Goal: Task Accomplishment & Management: Use online tool/utility

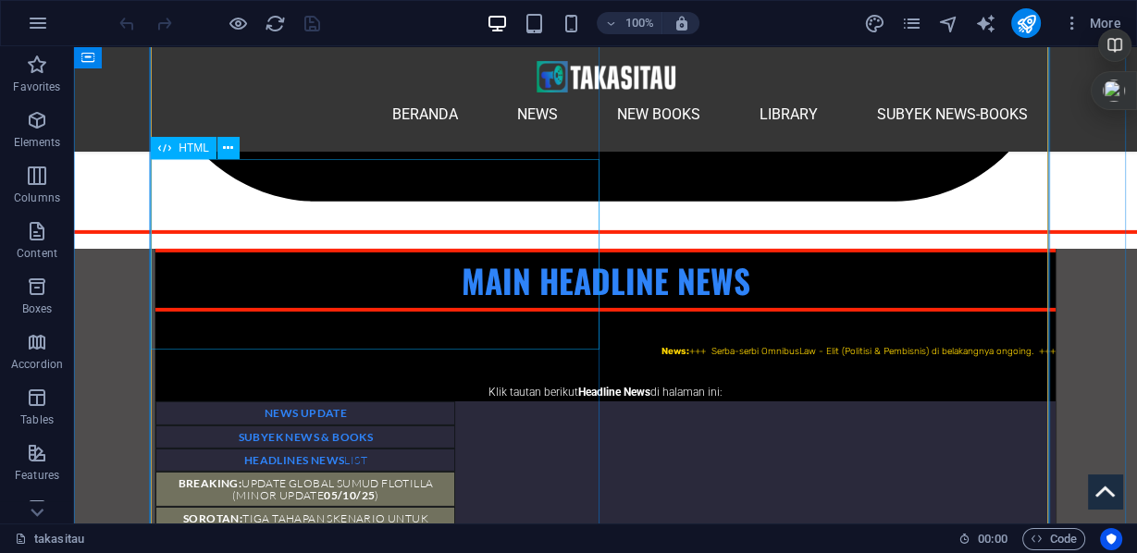
scroll to position [4738, 0]
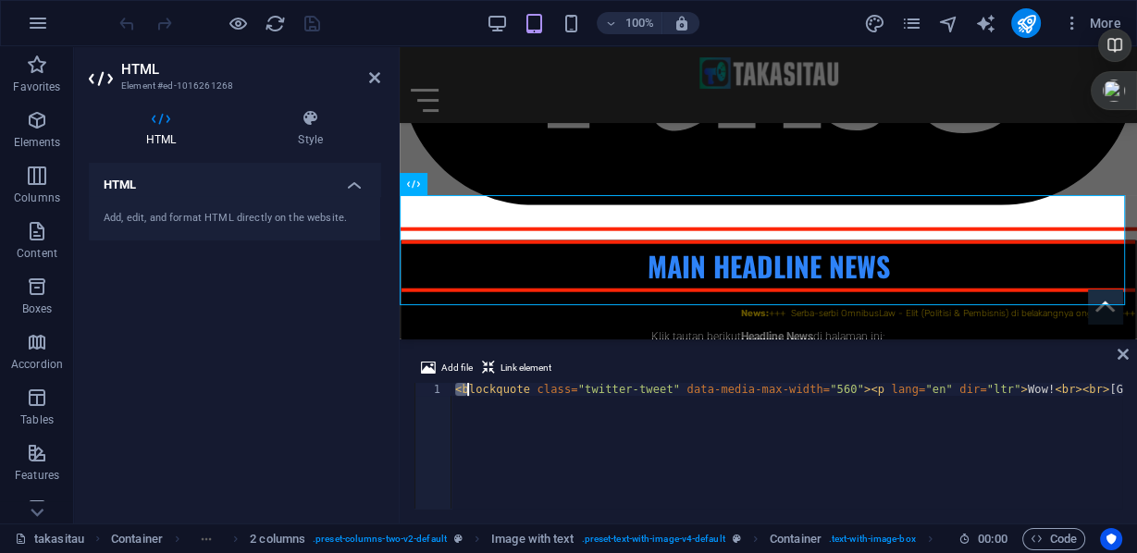
scroll to position [0, 2696]
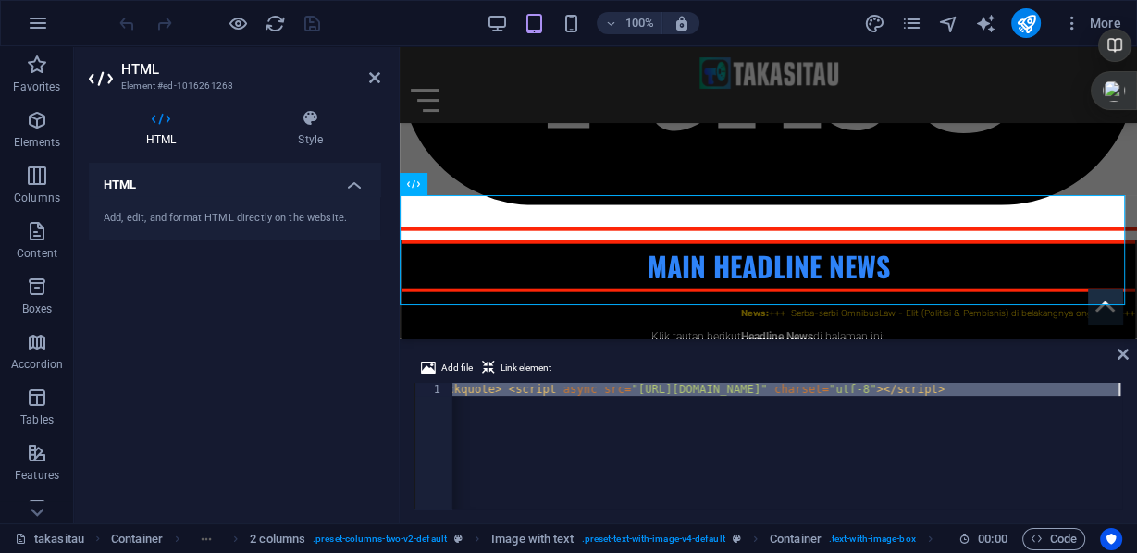
drag, startPoint x: 457, startPoint y: 391, endPoint x: 1084, endPoint y: 401, distance: 626.5
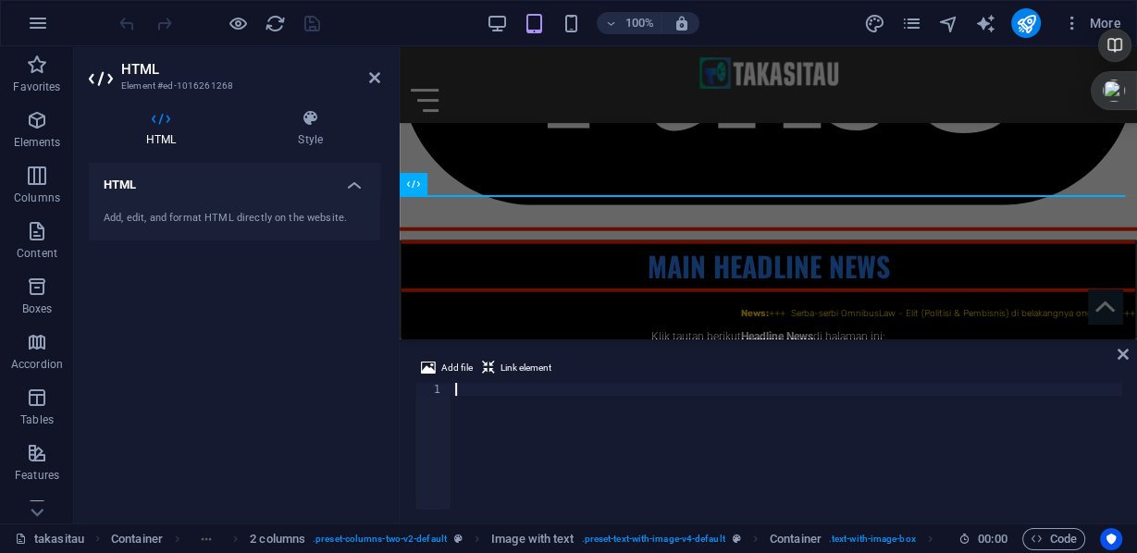
type textarea "#fde701"
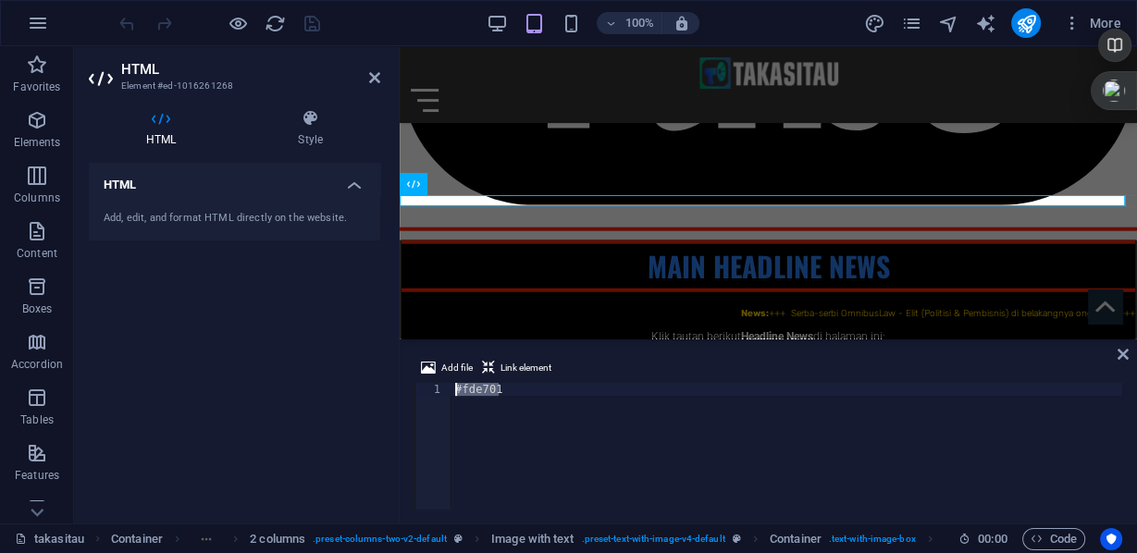
drag, startPoint x: 533, startPoint y: 388, endPoint x: 413, endPoint y: 390, distance: 120.3
click at [413, 390] on div "Add file Link element #fde701 1 #fde701 ההההההההההההההההההההההההההההההההההההההה…" at bounding box center [768, 432] width 737 height 181
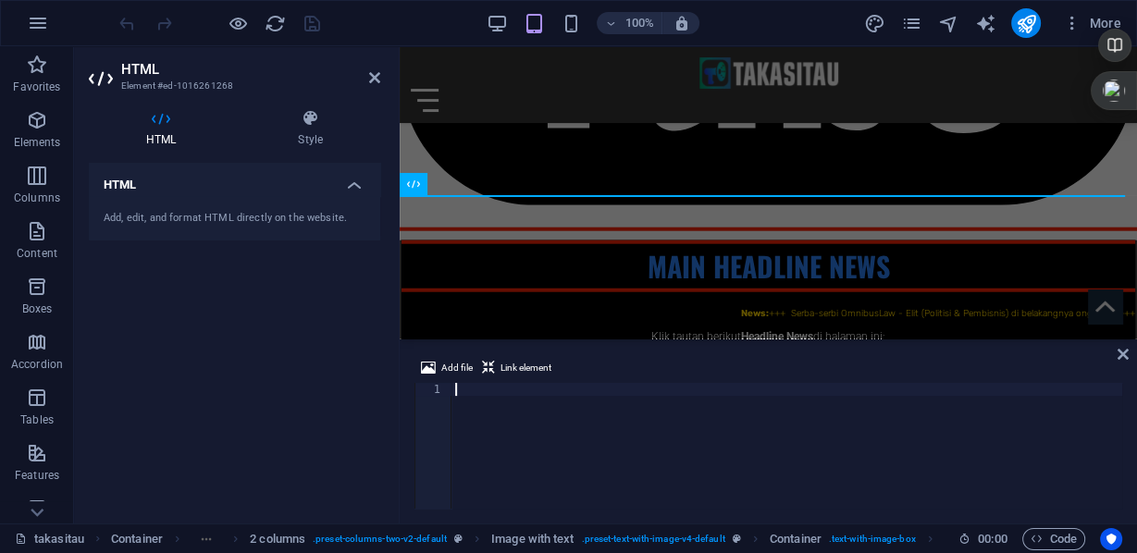
paste textarea
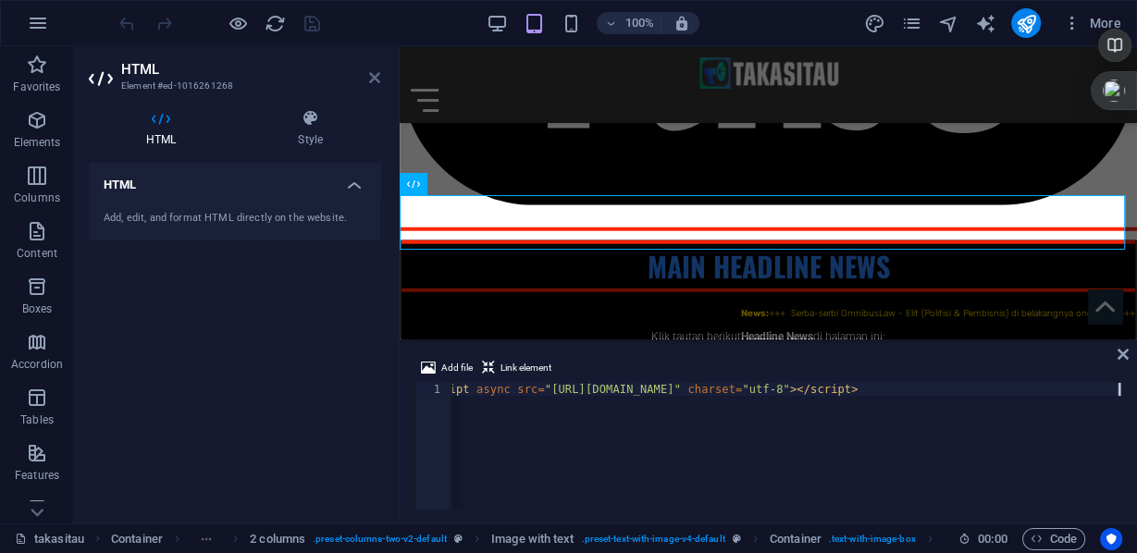
click at [377, 81] on icon at bounding box center [374, 77] width 11 height 15
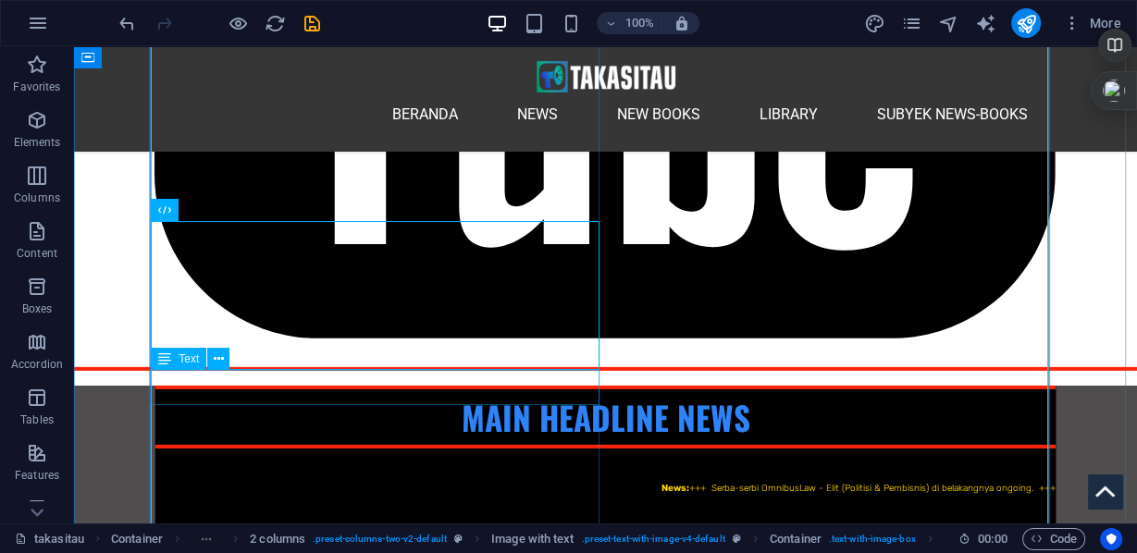
scroll to position [4749, 0]
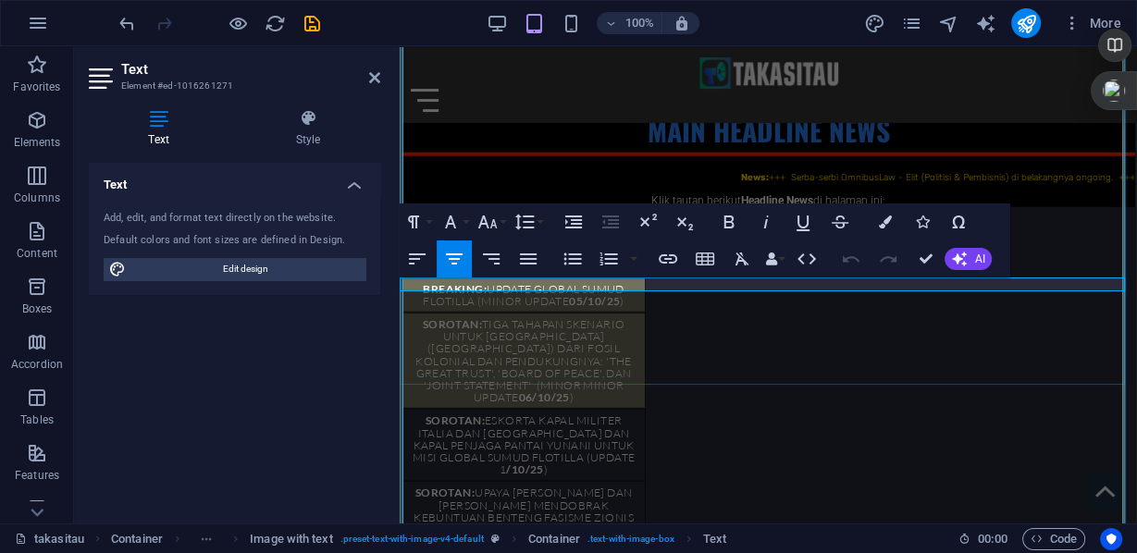
scroll to position [3856, 0]
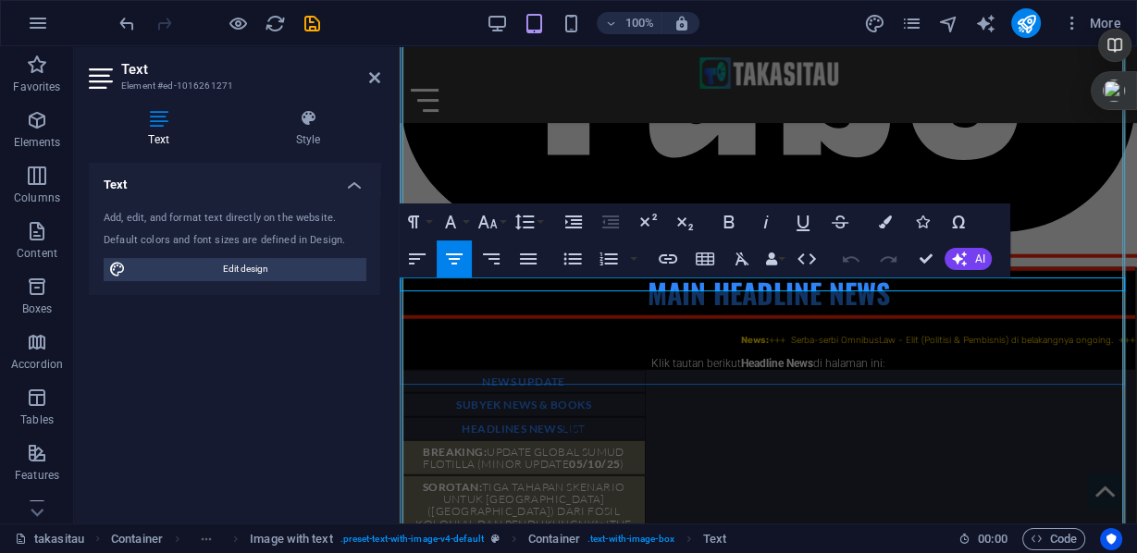
drag, startPoint x: 460, startPoint y: 282, endPoint x: 1063, endPoint y: 280, distance: 603.3
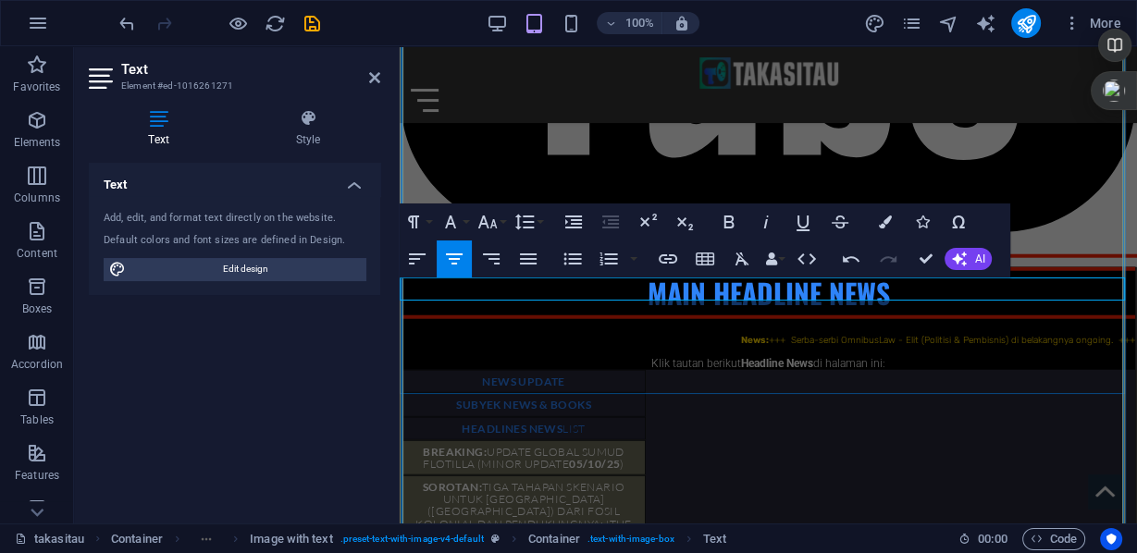
scroll to position [2331, 3]
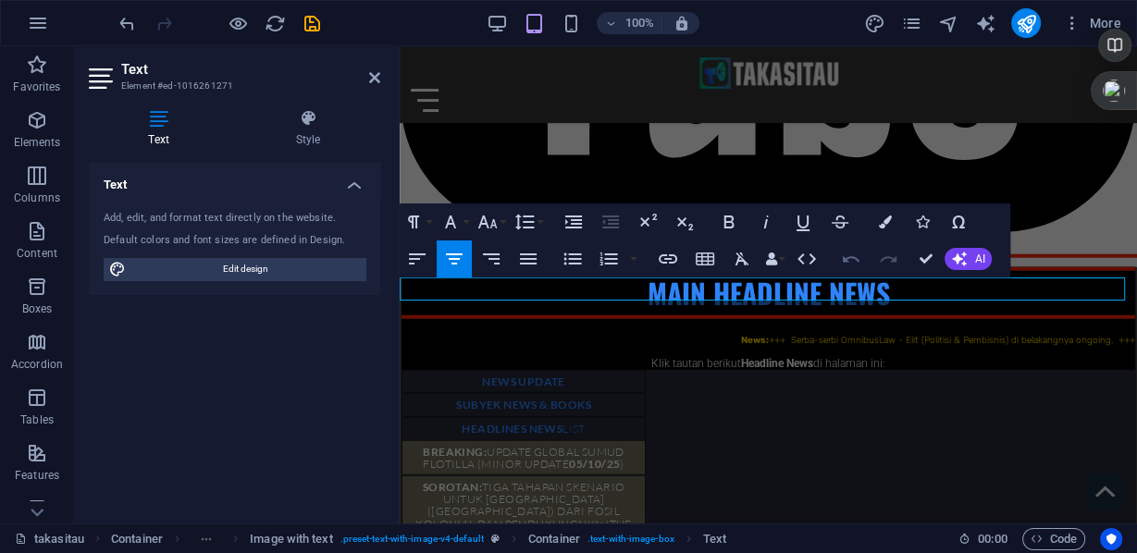
click at [853, 261] on icon "button" at bounding box center [851, 259] width 22 height 22
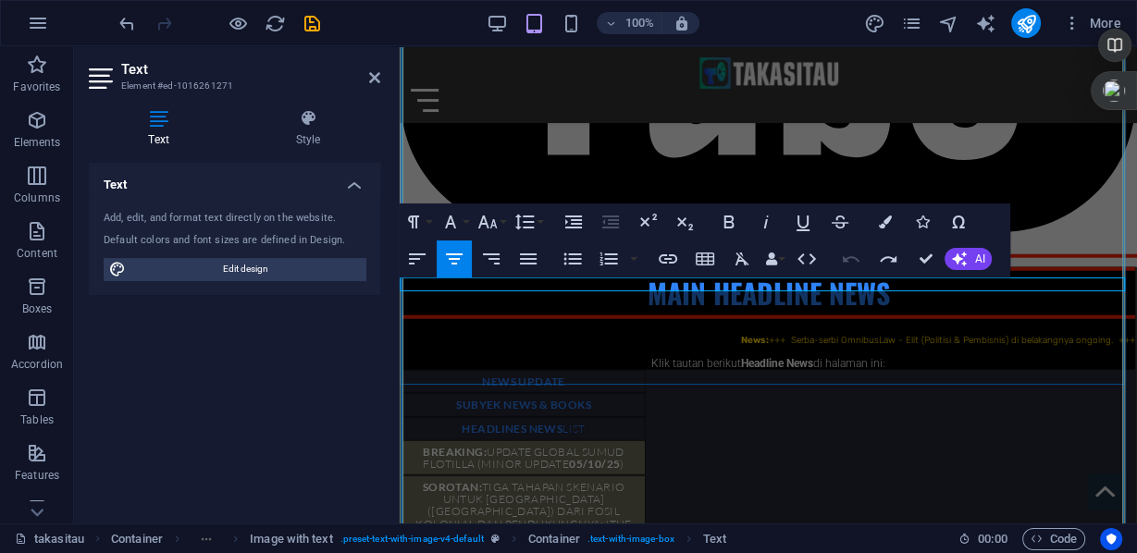
drag, startPoint x: 482, startPoint y: 283, endPoint x: 1034, endPoint y: 279, distance: 551.5
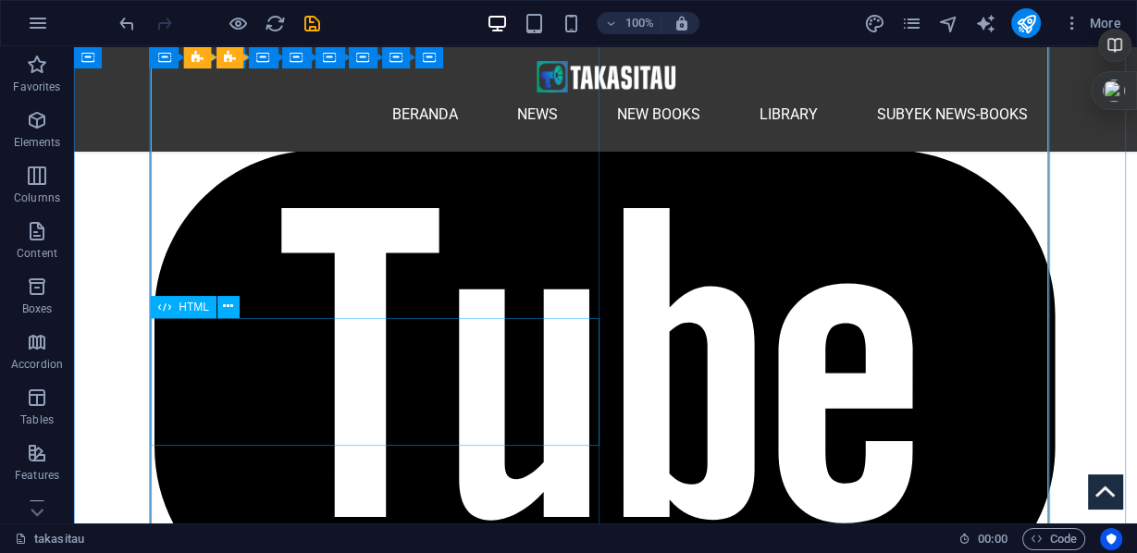
scroll to position [4476, 0]
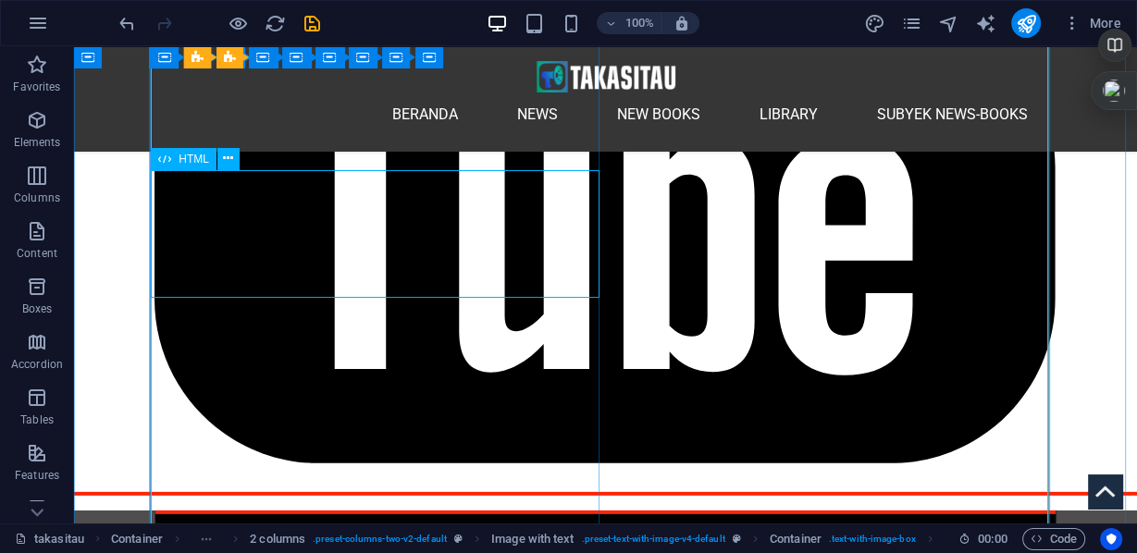
scroll to position [4772, 0]
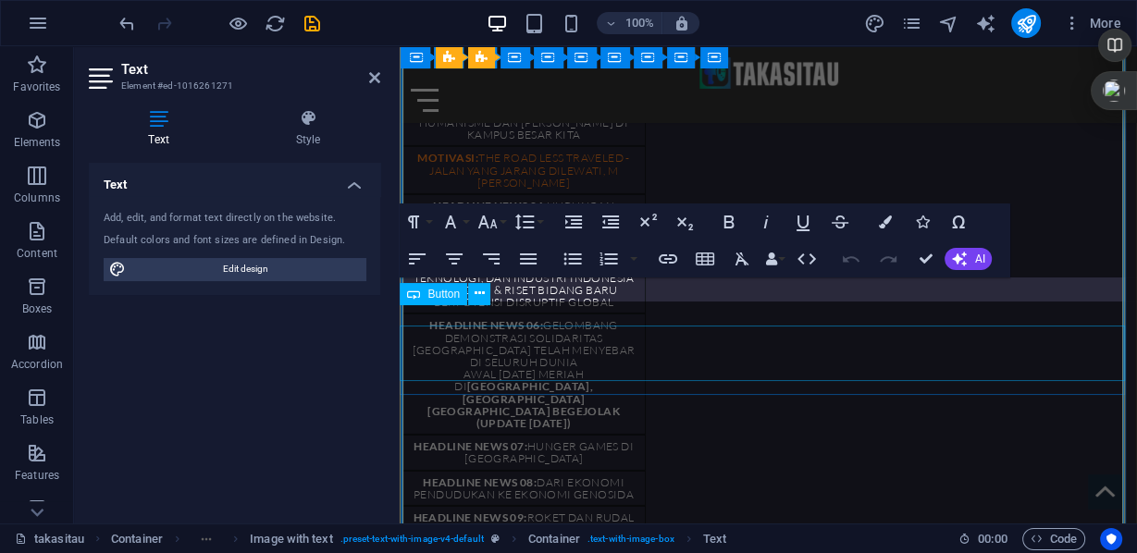
scroll to position [3856, 0]
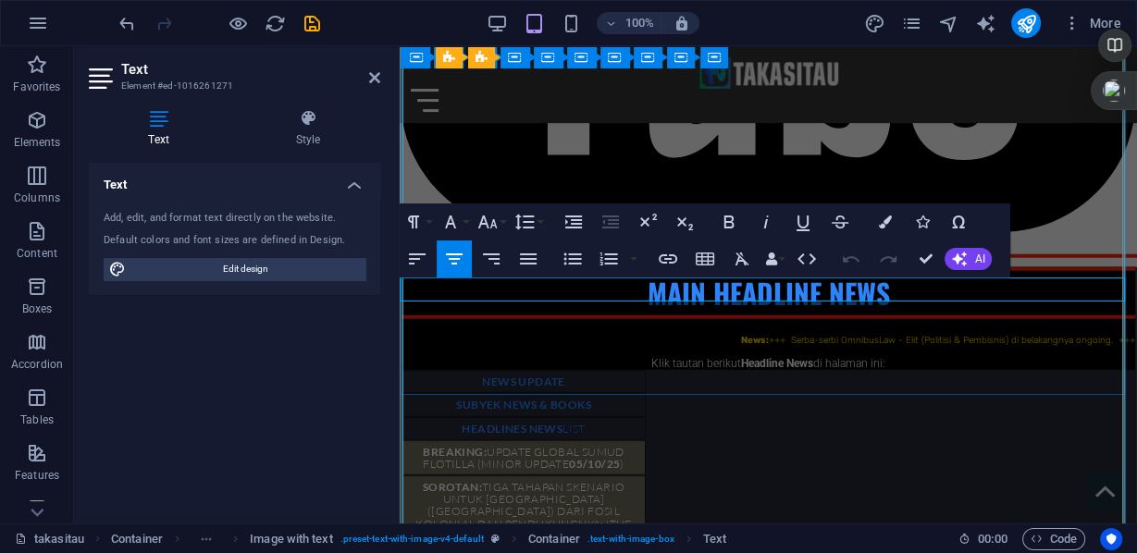
drag, startPoint x: 935, startPoint y: 291, endPoint x: 1089, endPoint y: 295, distance: 154.6
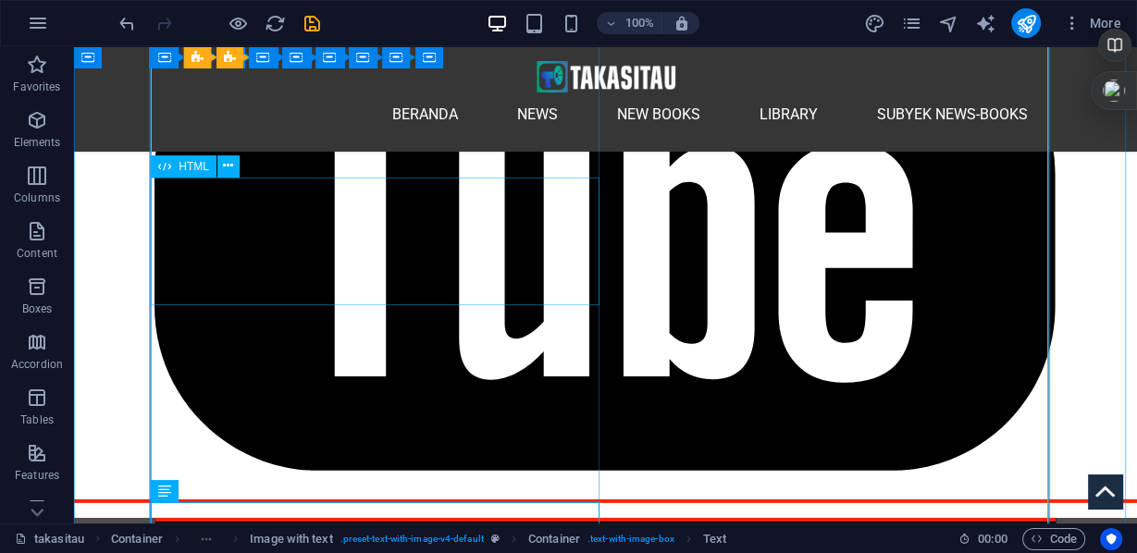
scroll to position [4468, 0]
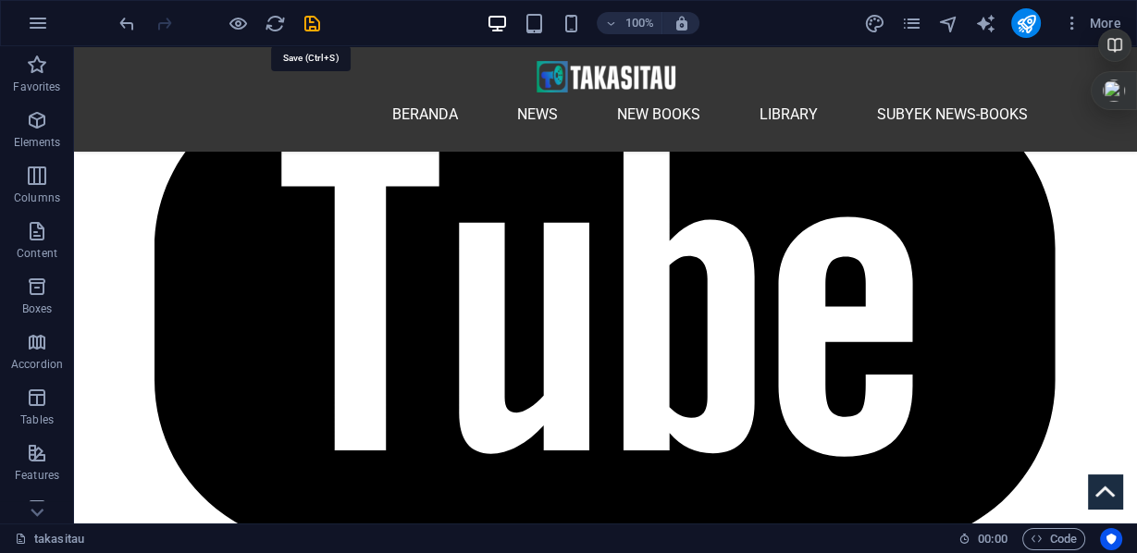
drag, startPoint x: 313, startPoint y: 26, endPoint x: 436, endPoint y: 0, distance: 125.8
click at [314, 26] on icon "save" at bounding box center [312, 23] width 21 height 21
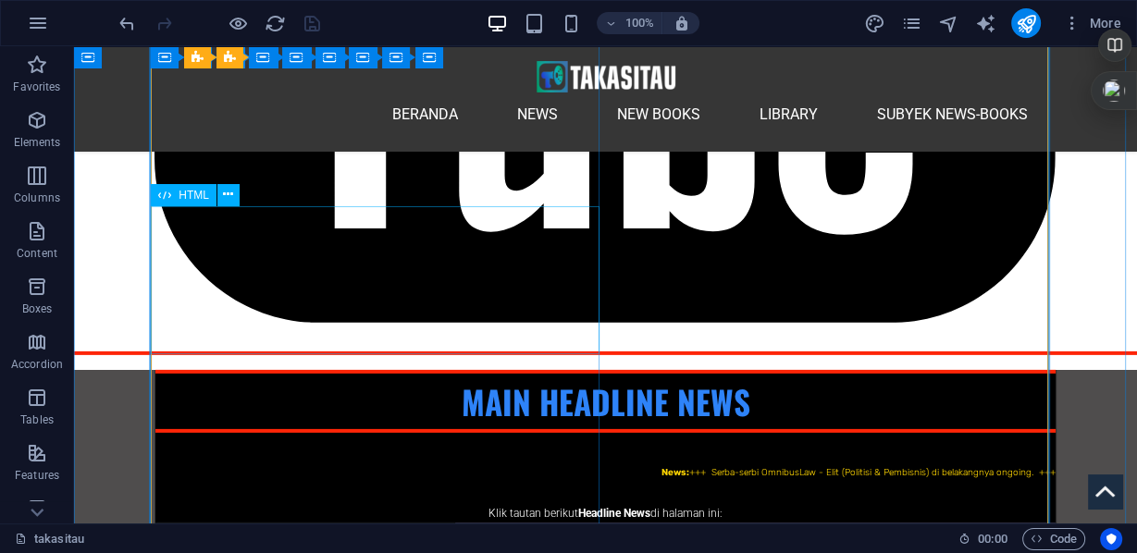
scroll to position [4839, 0]
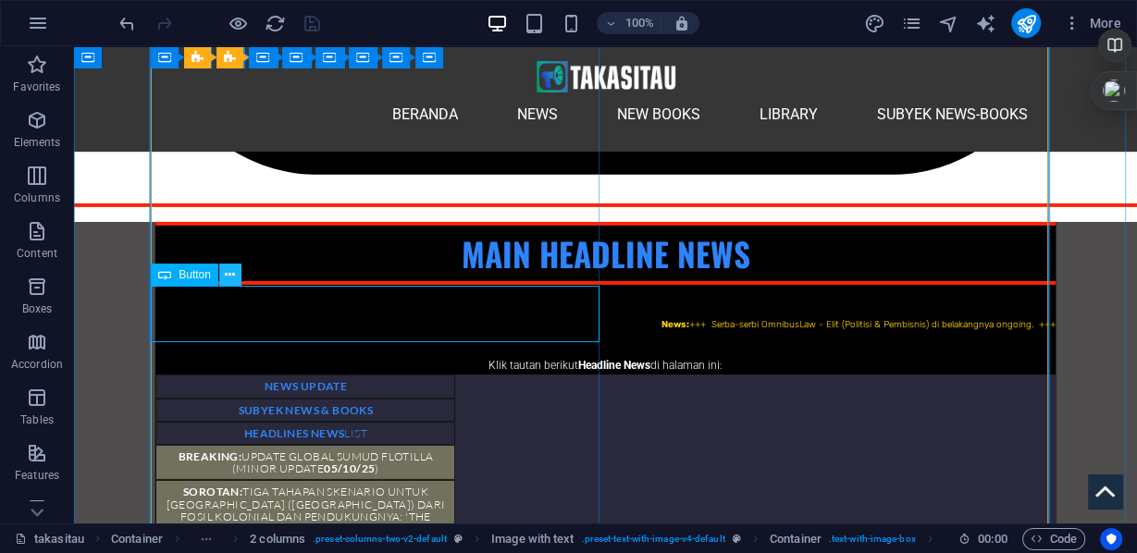
click at [227, 277] on icon at bounding box center [230, 275] width 10 height 19
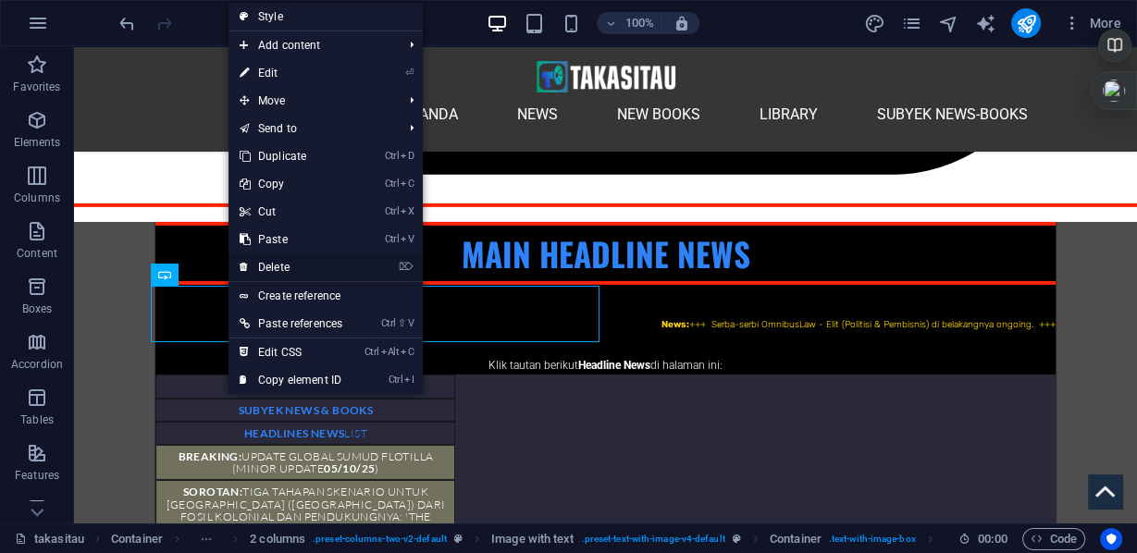
click at [277, 267] on link "⌦ Delete" at bounding box center [291, 268] width 125 height 28
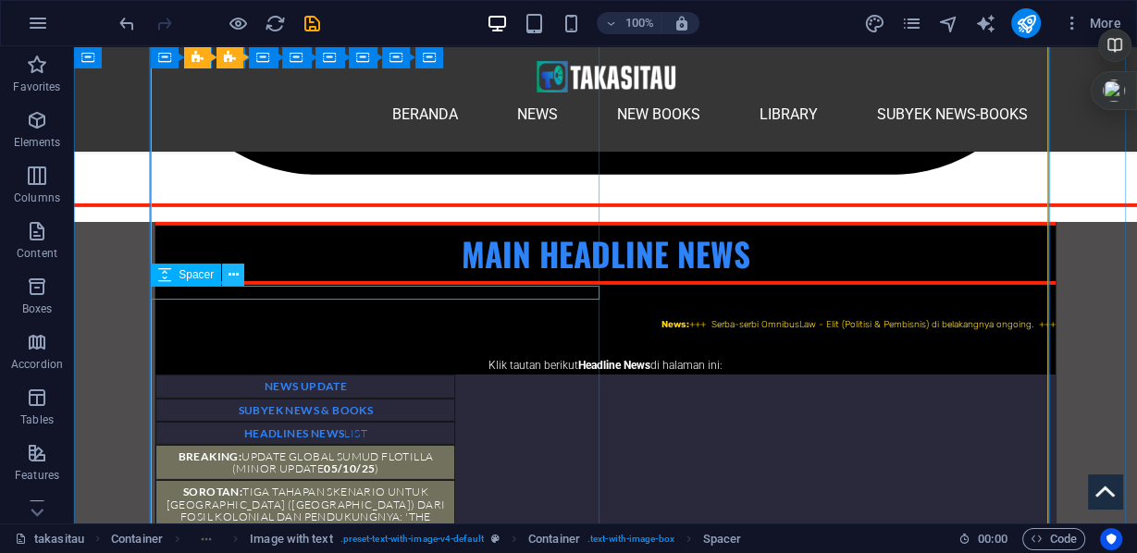
click at [233, 276] on icon at bounding box center [234, 275] width 10 height 19
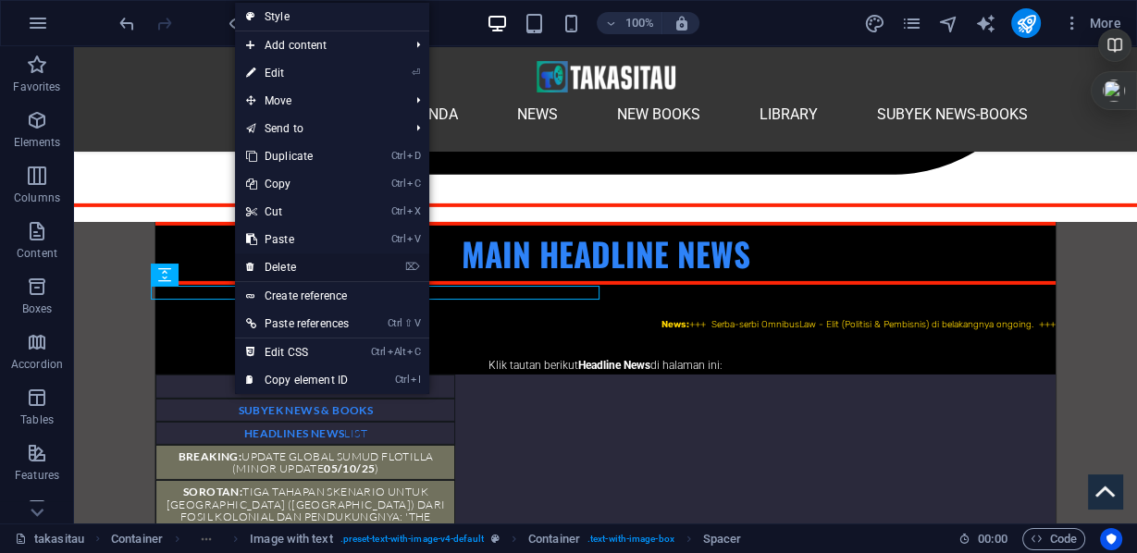
click at [287, 265] on link "⌦ Delete" at bounding box center [297, 268] width 125 height 28
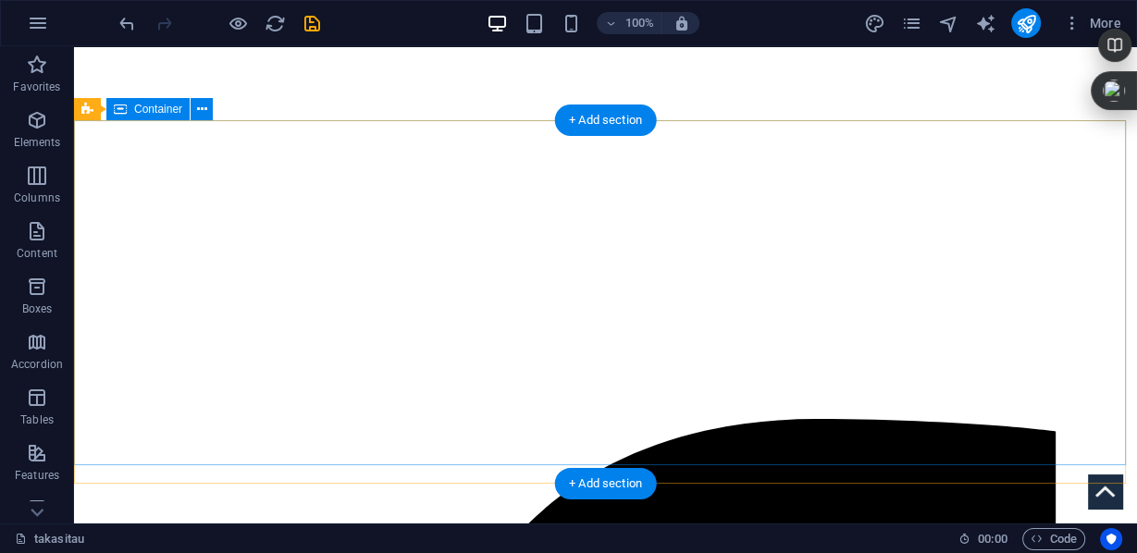
scroll to position [0, 0]
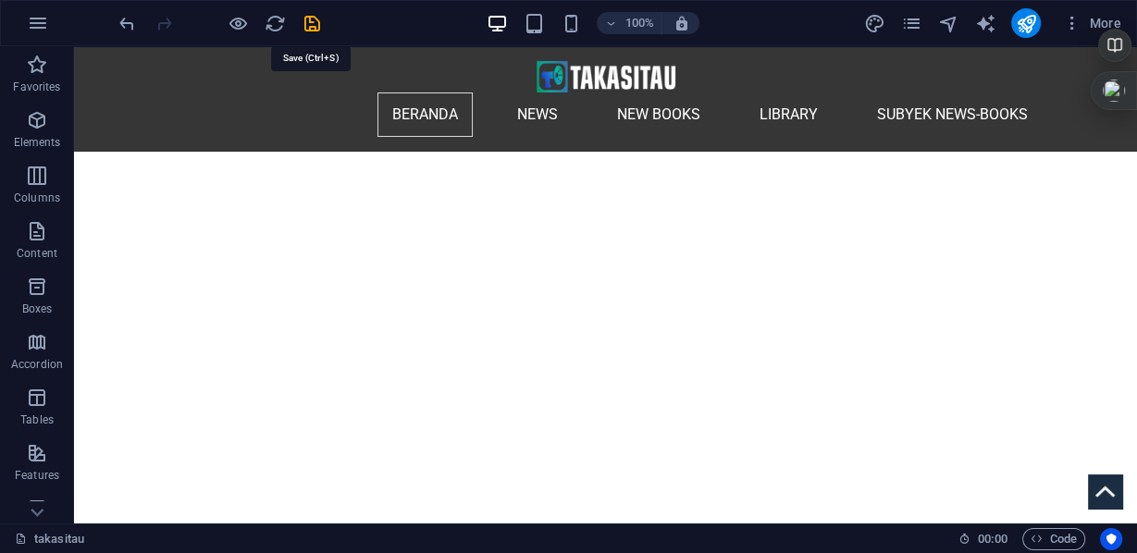
click at [308, 25] on icon "save" at bounding box center [312, 23] width 21 height 21
checkbox input "false"
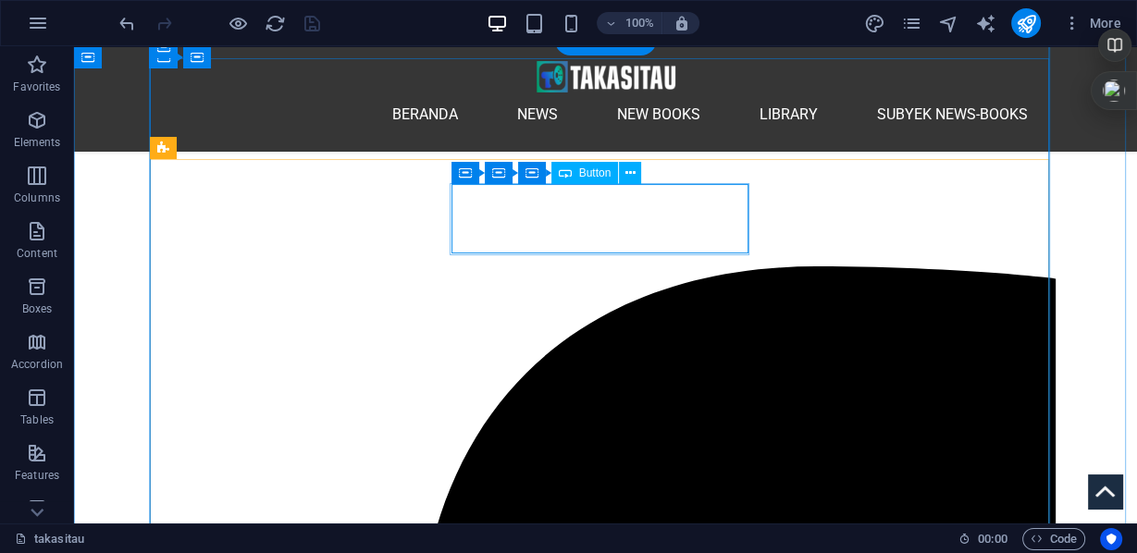
scroll to position [370, 0]
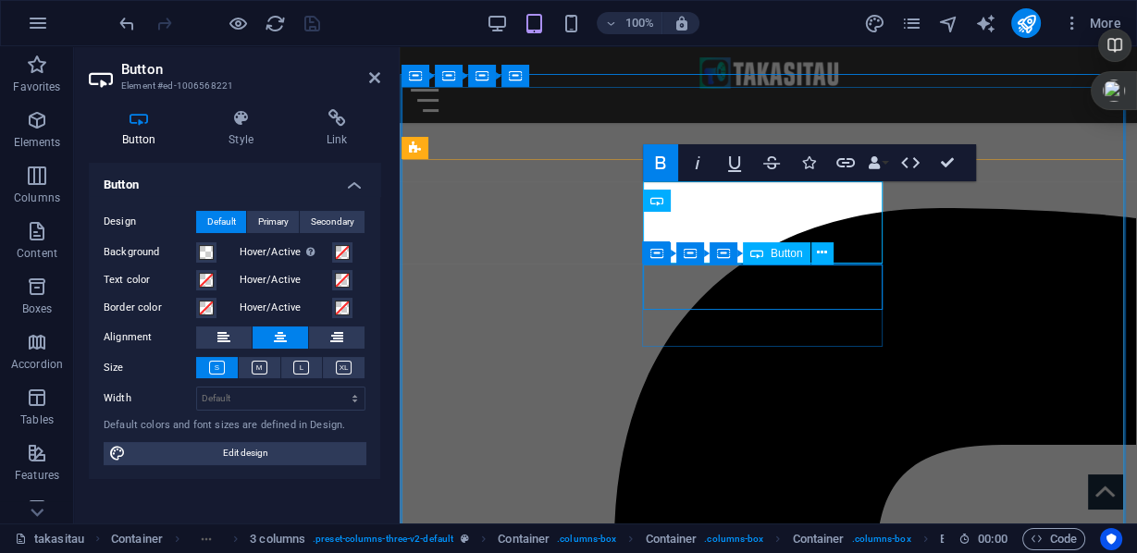
scroll to position [360, 0]
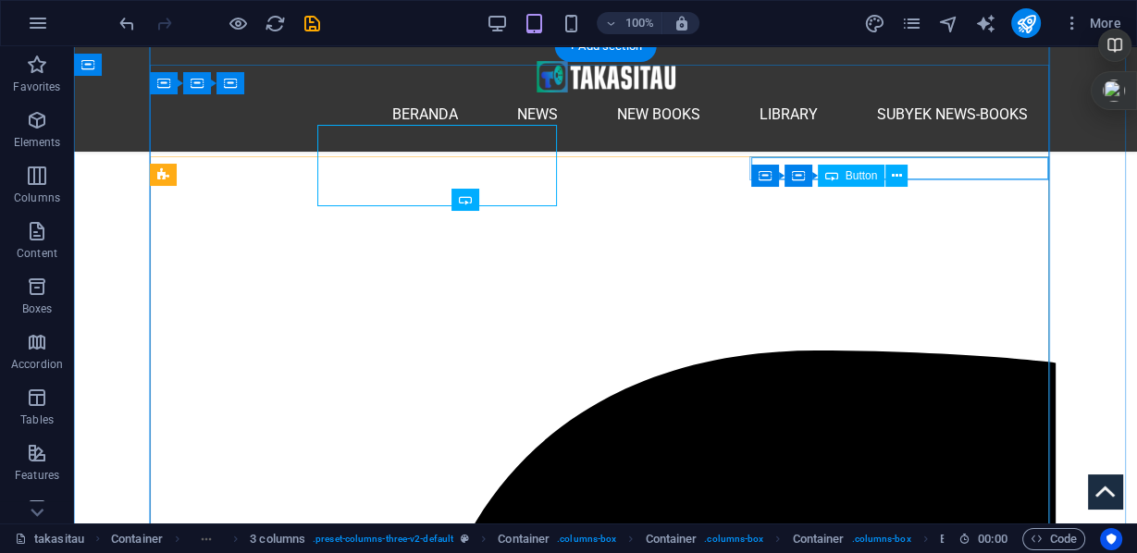
scroll to position [416, 0]
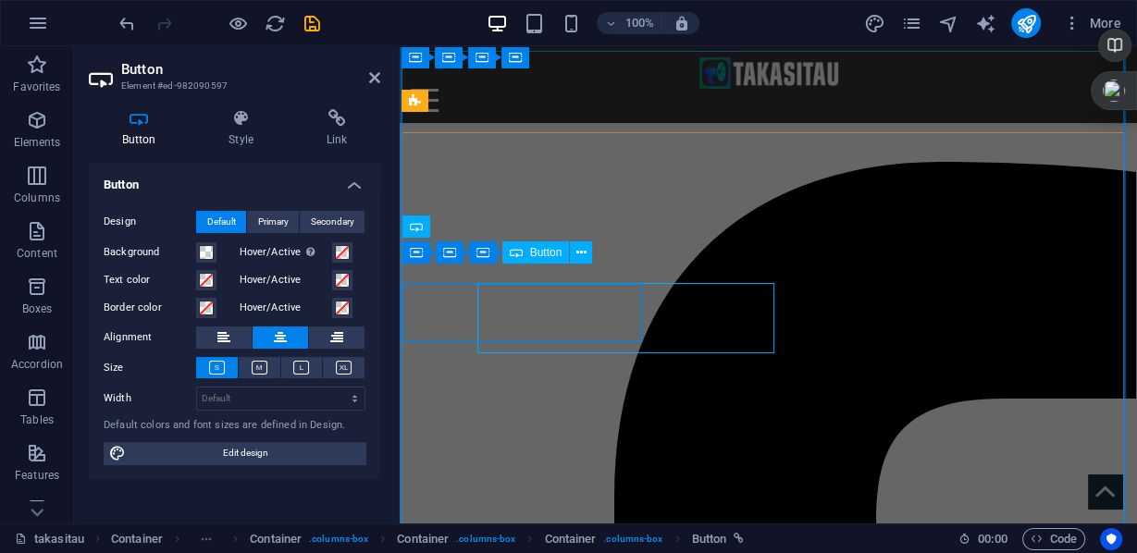
scroll to position [407, 0]
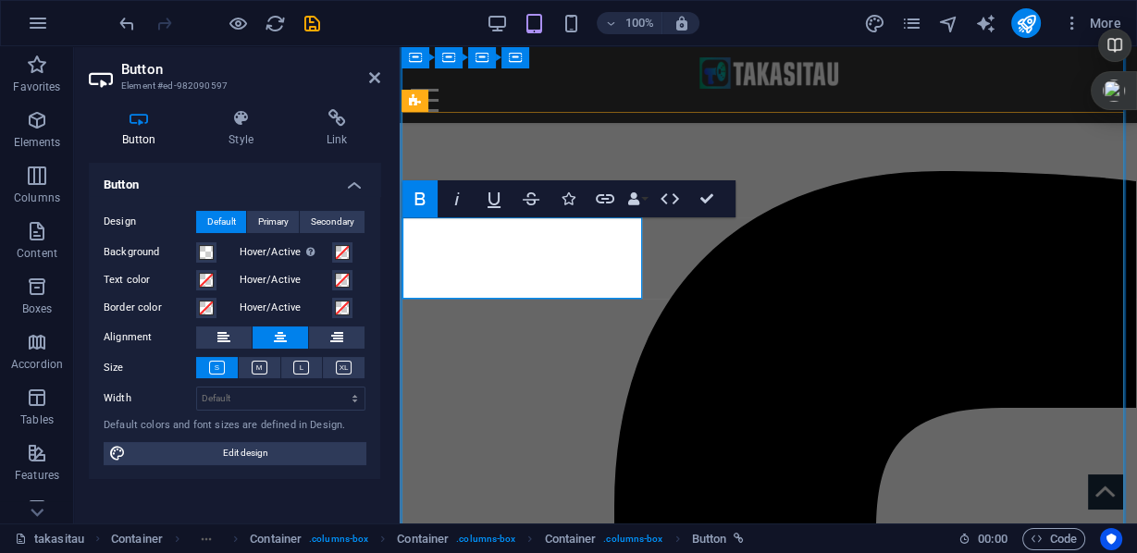
drag, startPoint x: 570, startPoint y: 263, endPoint x: 615, endPoint y: 277, distance: 47.4
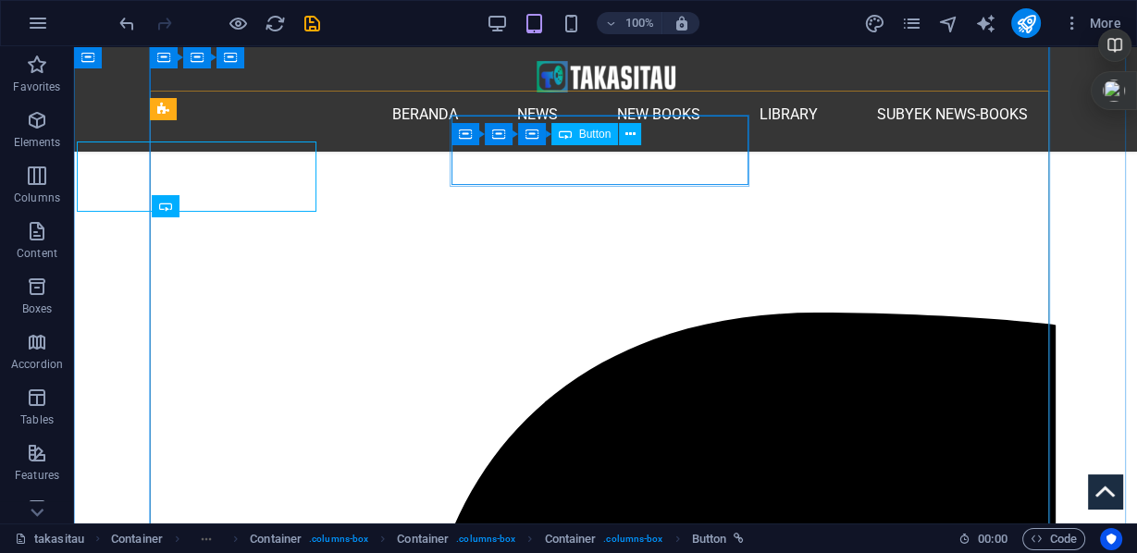
scroll to position [473, 0]
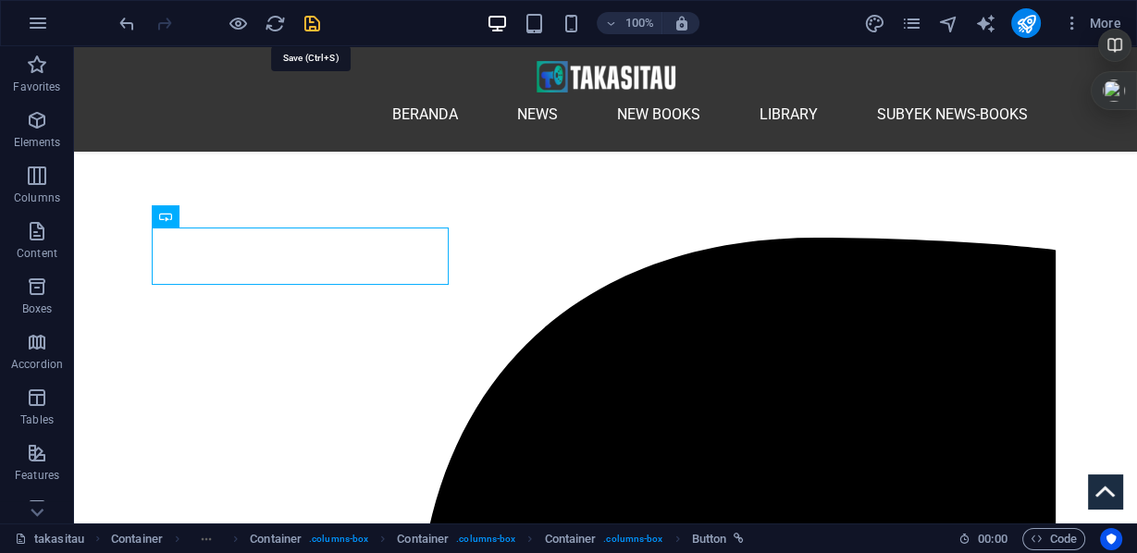
click at [308, 19] on icon "save" at bounding box center [312, 23] width 21 height 21
checkbox input "false"
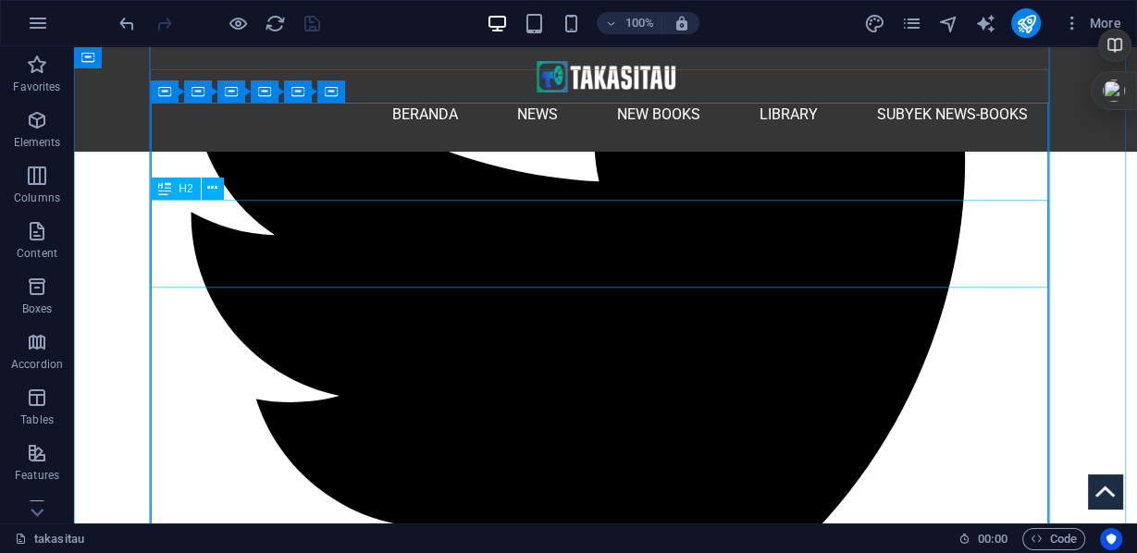
scroll to position [2369, 0]
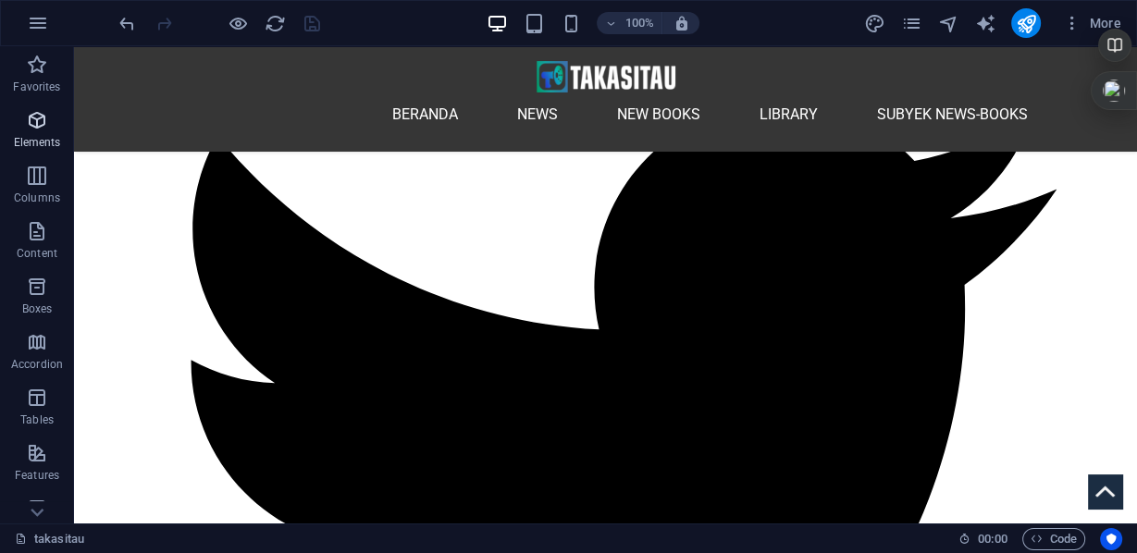
click at [45, 141] on p "Elements" at bounding box center [37, 142] width 47 height 15
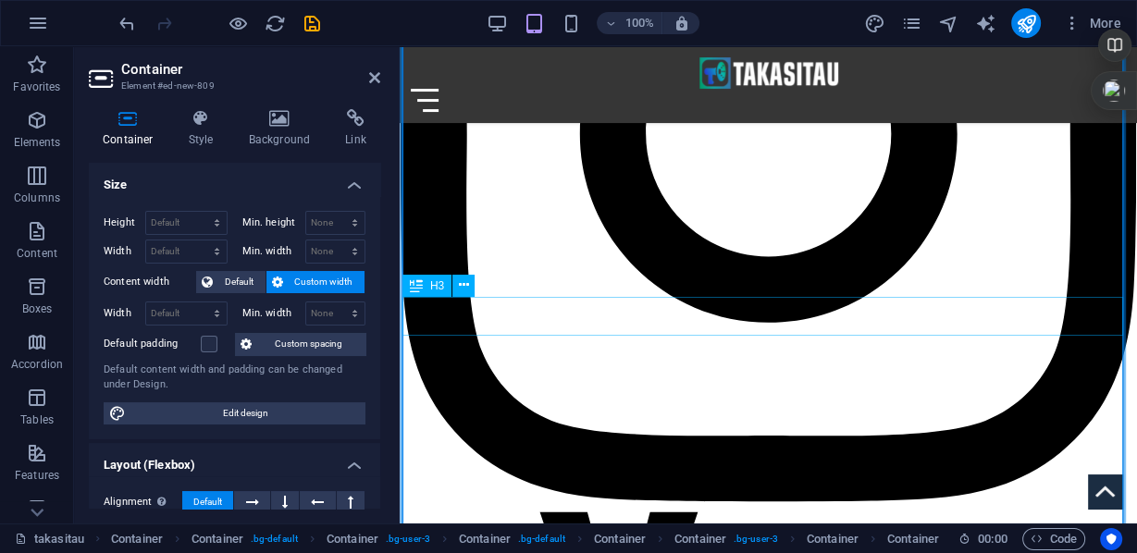
scroll to position [2783, 0]
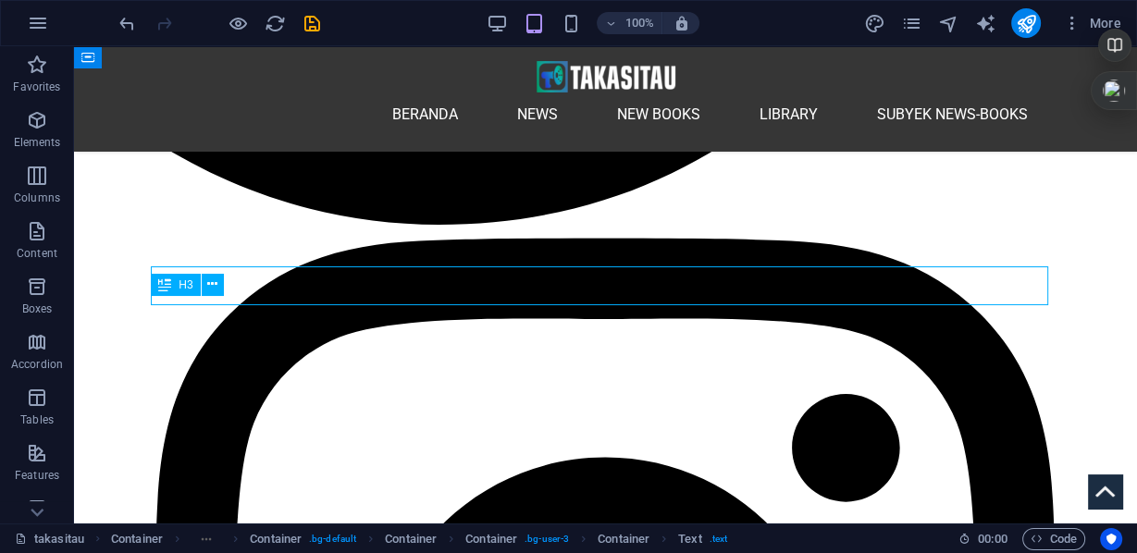
scroll to position [3039, 0]
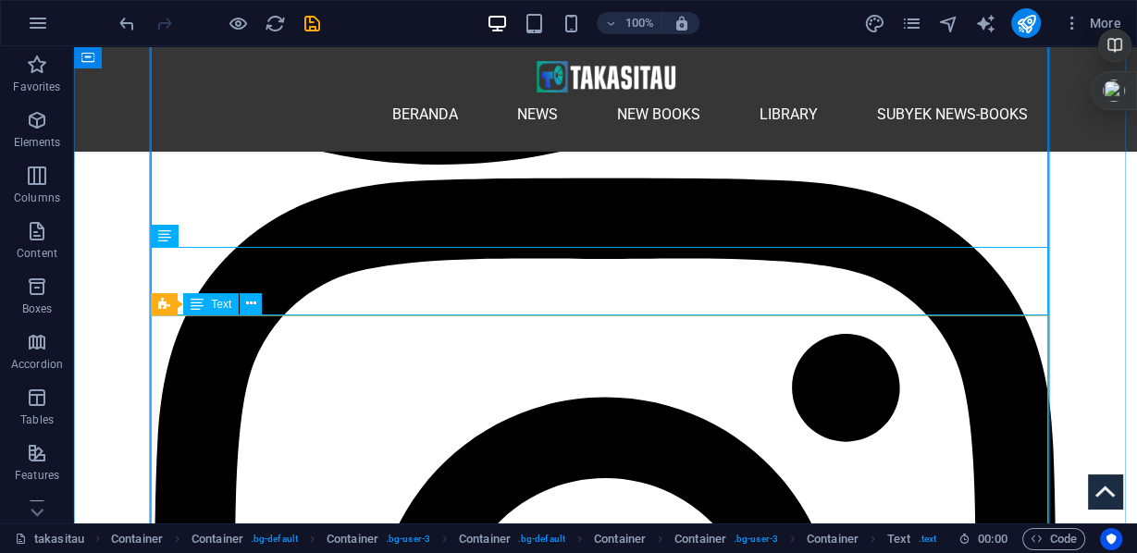
scroll to position [3187, 0]
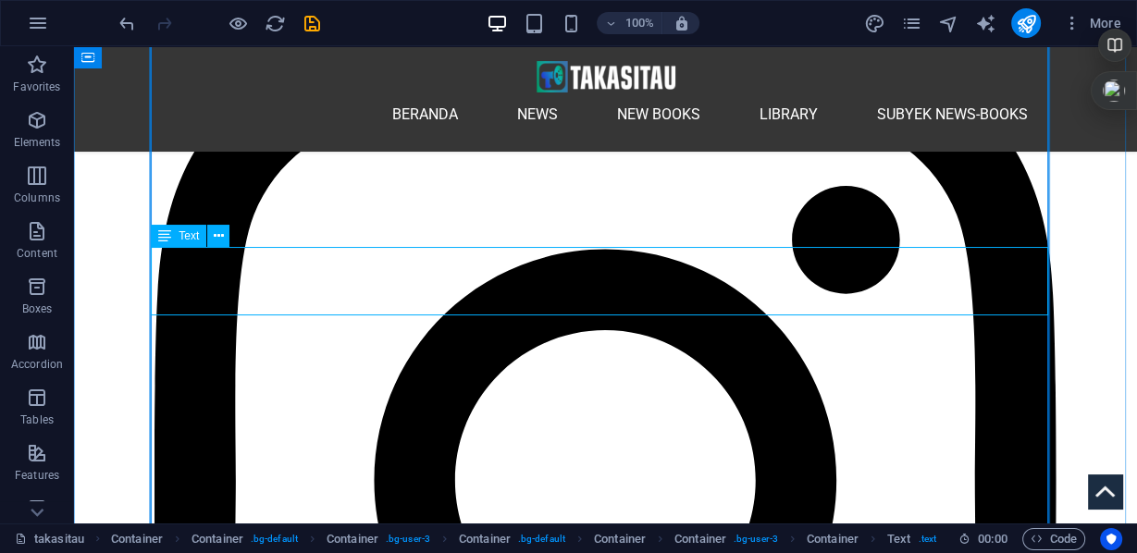
click at [221, 237] on icon at bounding box center [219, 236] width 10 height 19
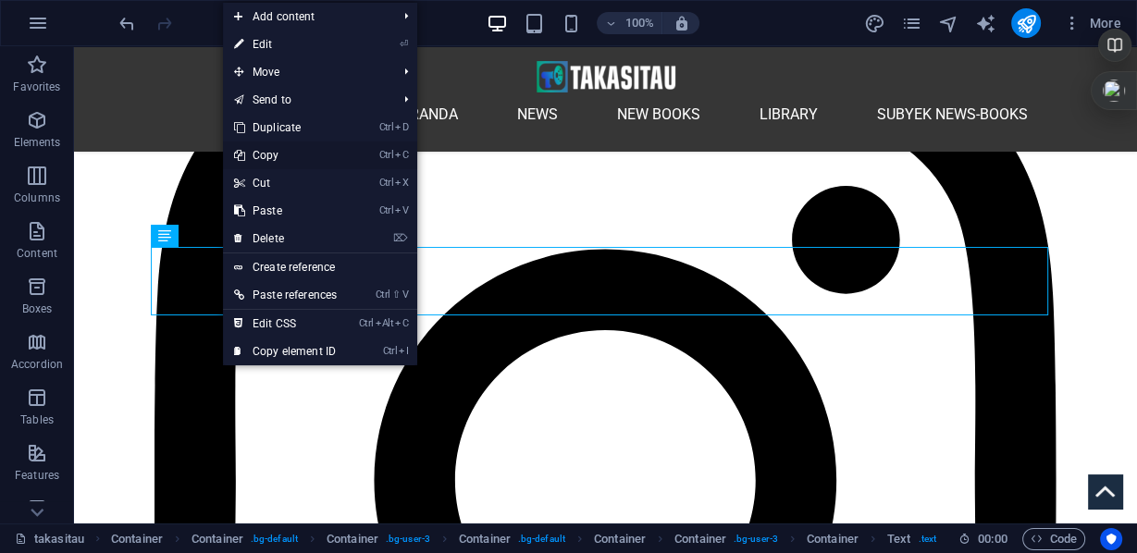
drag, startPoint x: 266, startPoint y: 155, endPoint x: 192, endPoint y: 107, distance: 87.8
click at [266, 154] on link "Ctrl C Copy" at bounding box center [285, 156] width 125 height 28
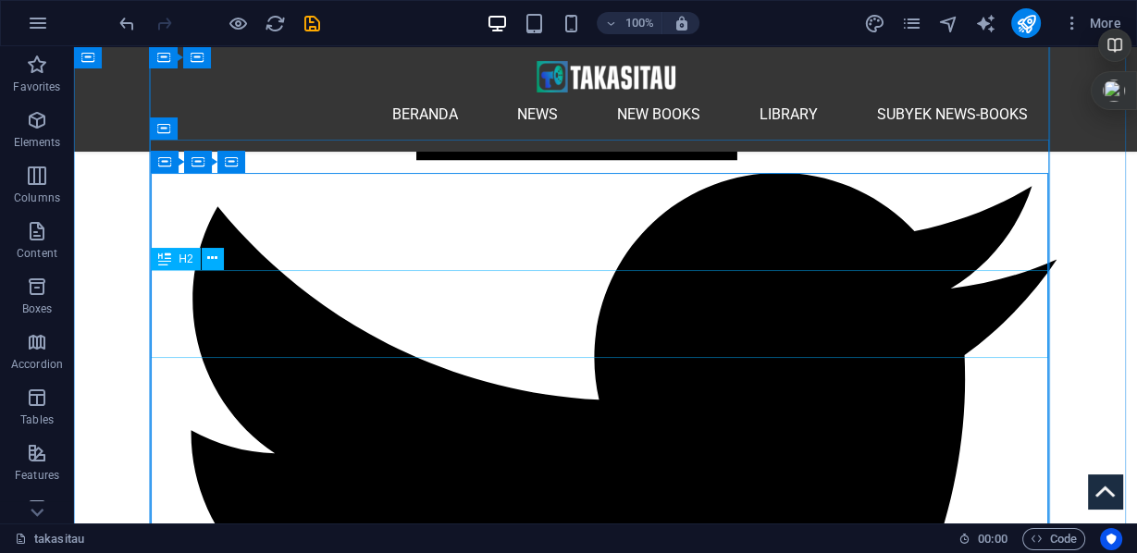
scroll to position [2521, 0]
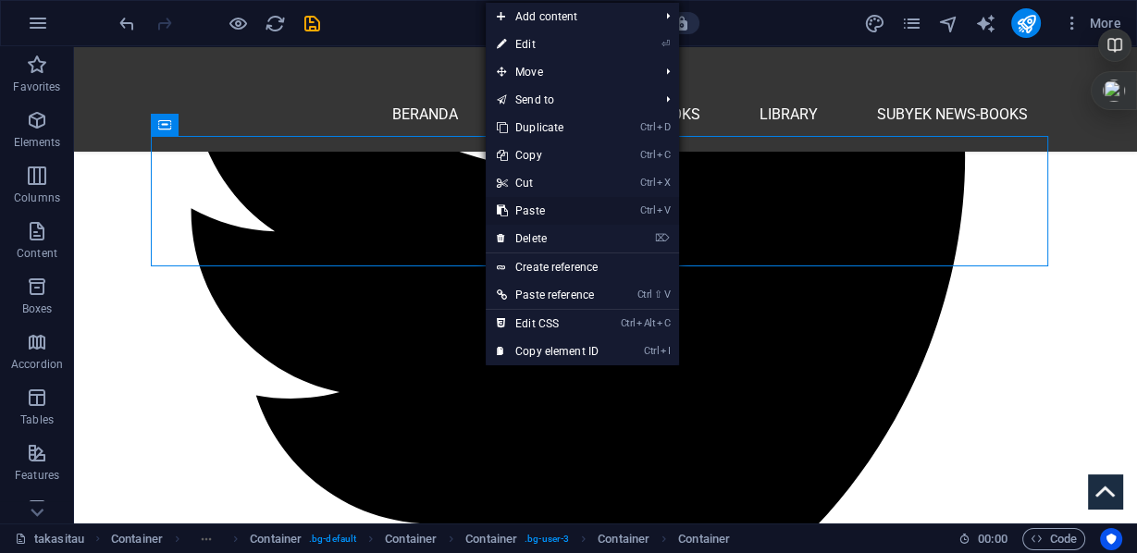
click at [529, 212] on link "Ctrl V Paste" at bounding box center [548, 211] width 124 height 28
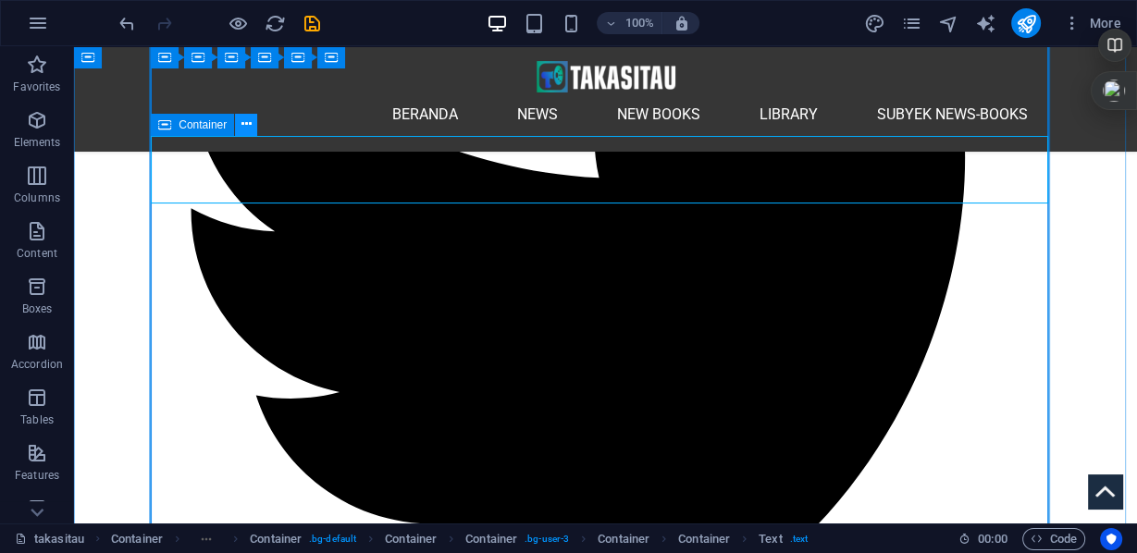
click at [245, 124] on icon at bounding box center [247, 124] width 10 height 19
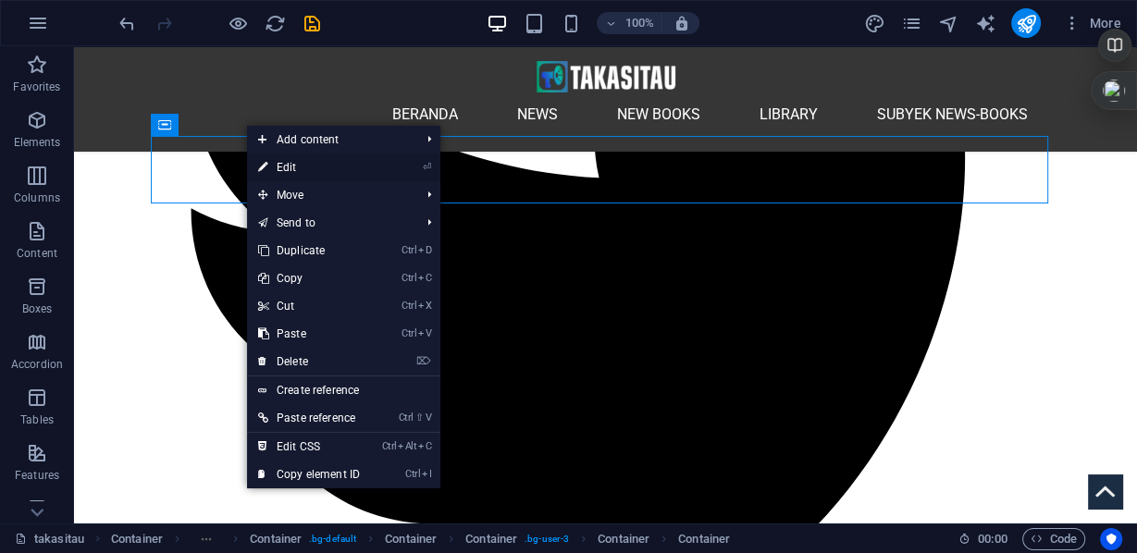
drag, startPoint x: 284, startPoint y: 160, endPoint x: 5, endPoint y: 129, distance: 281.2
click at [285, 161] on link "⏎ Edit" at bounding box center [309, 168] width 124 height 28
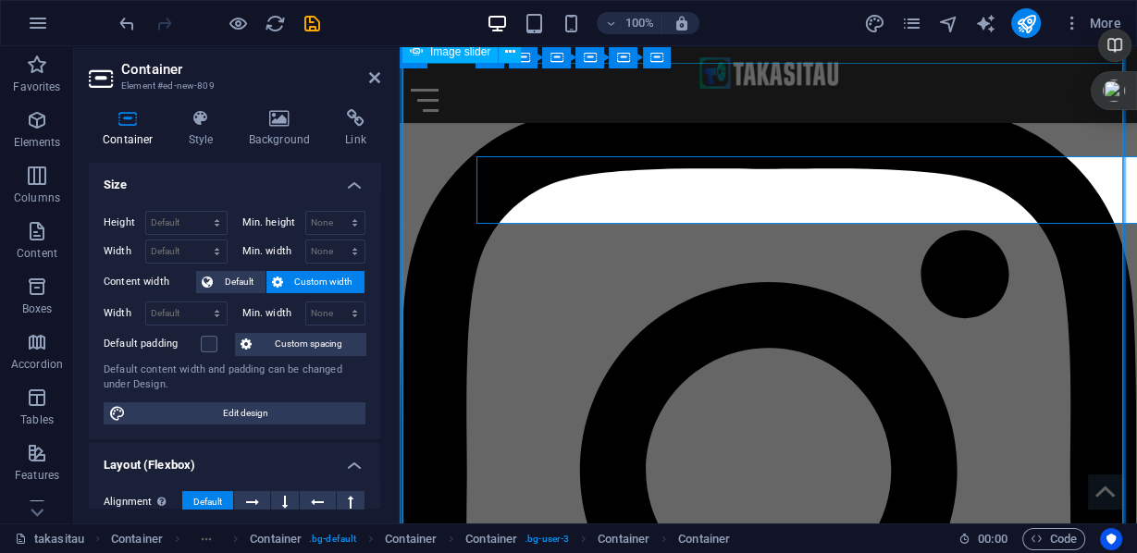
scroll to position [2490, 0]
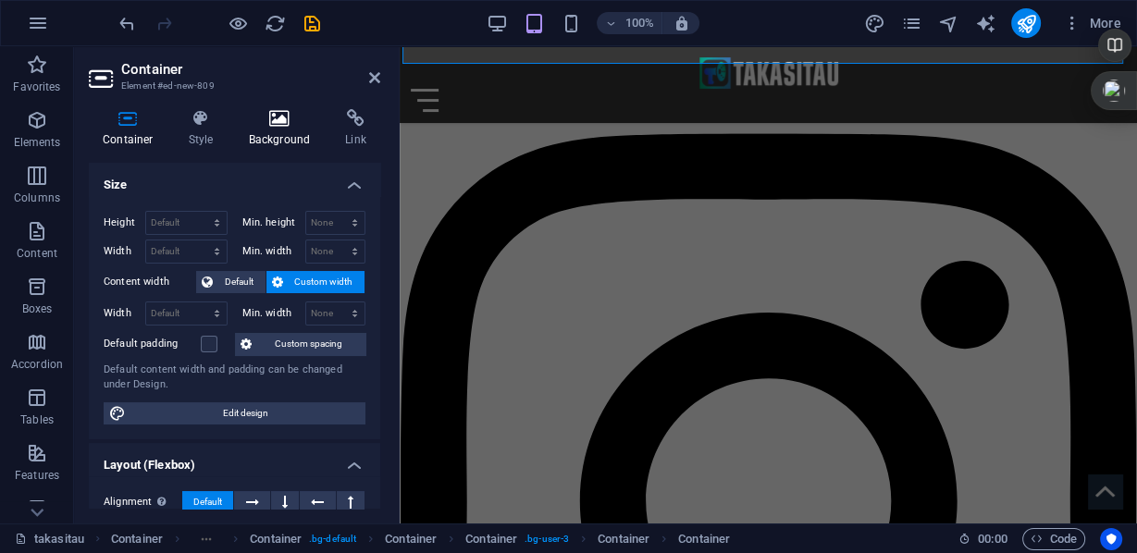
click at [292, 135] on h4 "Background" at bounding box center [283, 128] width 97 height 39
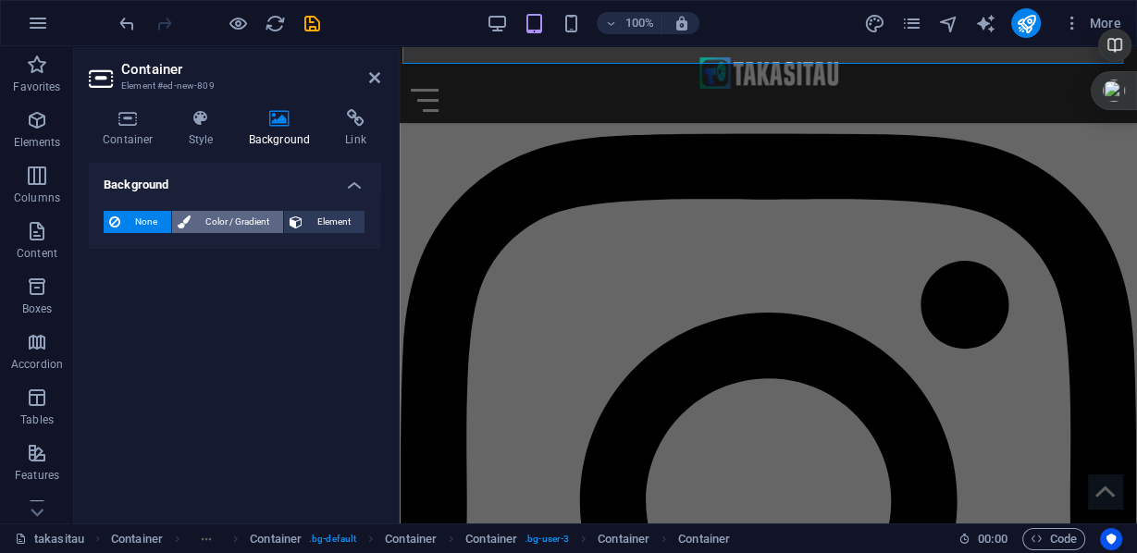
click at [226, 223] on span "Color / Gradient" at bounding box center [236, 222] width 81 height 22
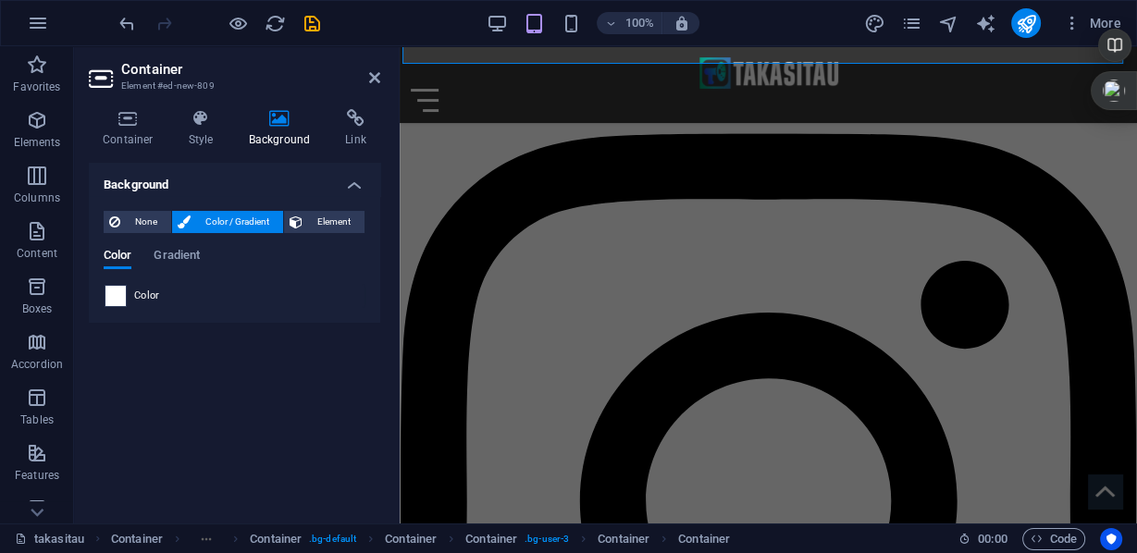
click at [123, 292] on span at bounding box center [115, 296] width 20 height 20
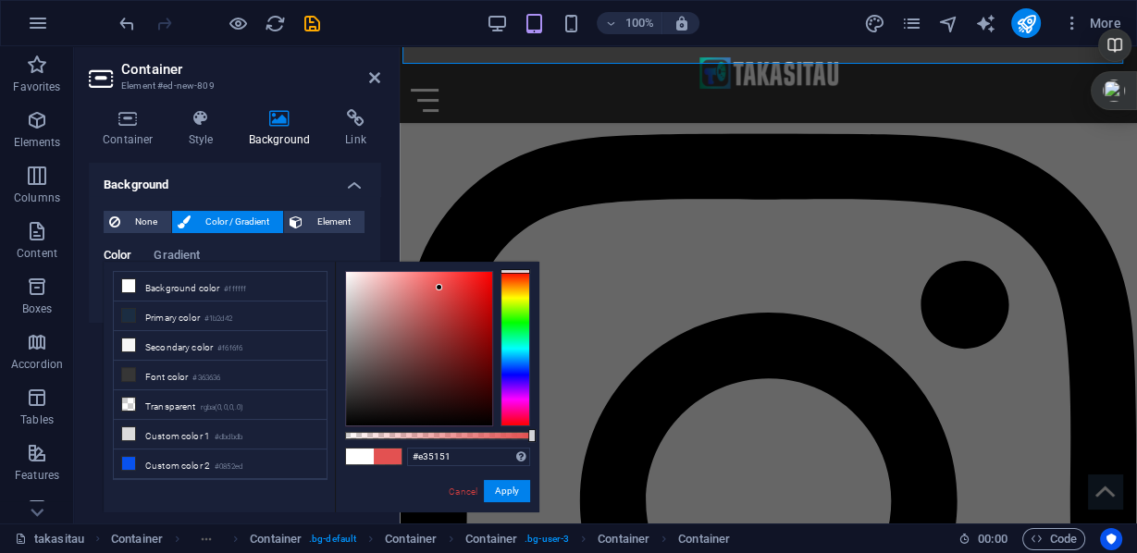
click at [440, 288] on div at bounding box center [419, 349] width 146 height 154
click at [527, 366] on div at bounding box center [516, 348] width 30 height 155
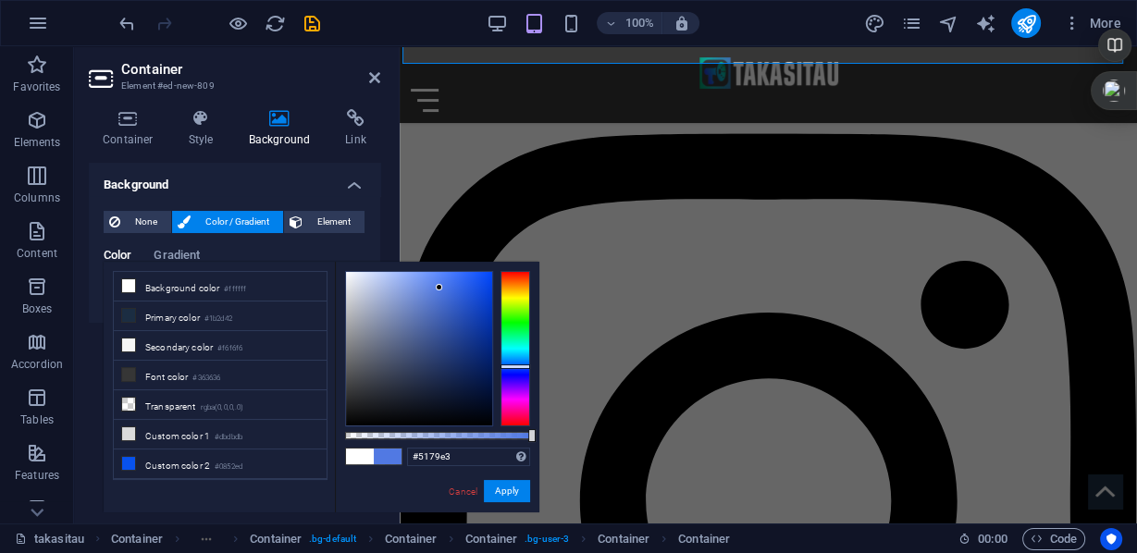
type input "#5164e3"
click at [527, 370] on div at bounding box center [516, 348] width 30 height 155
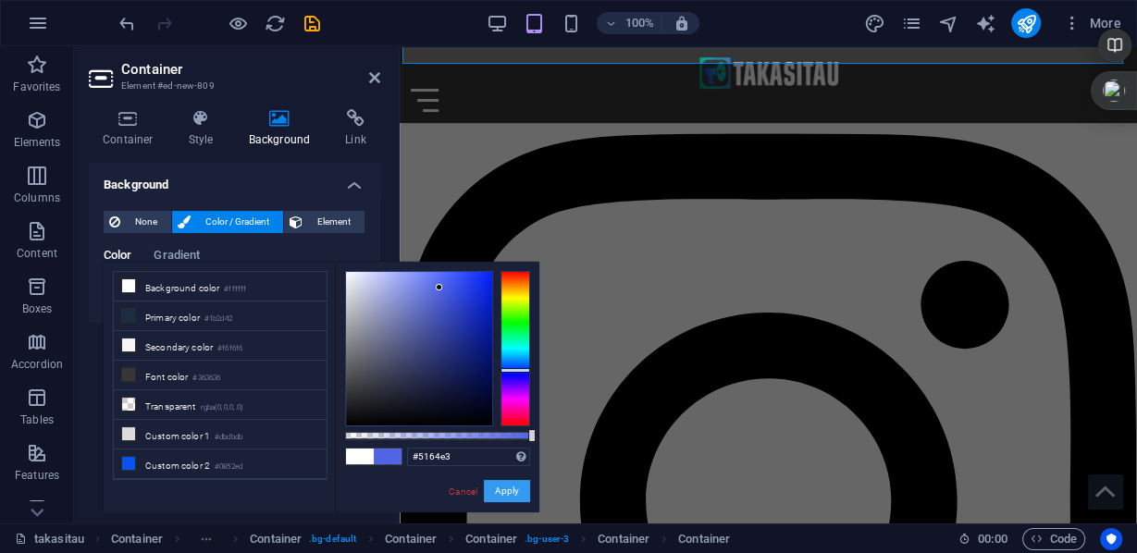
click at [511, 488] on button "Apply" at bounding box center [507, 491] width 46 height 22
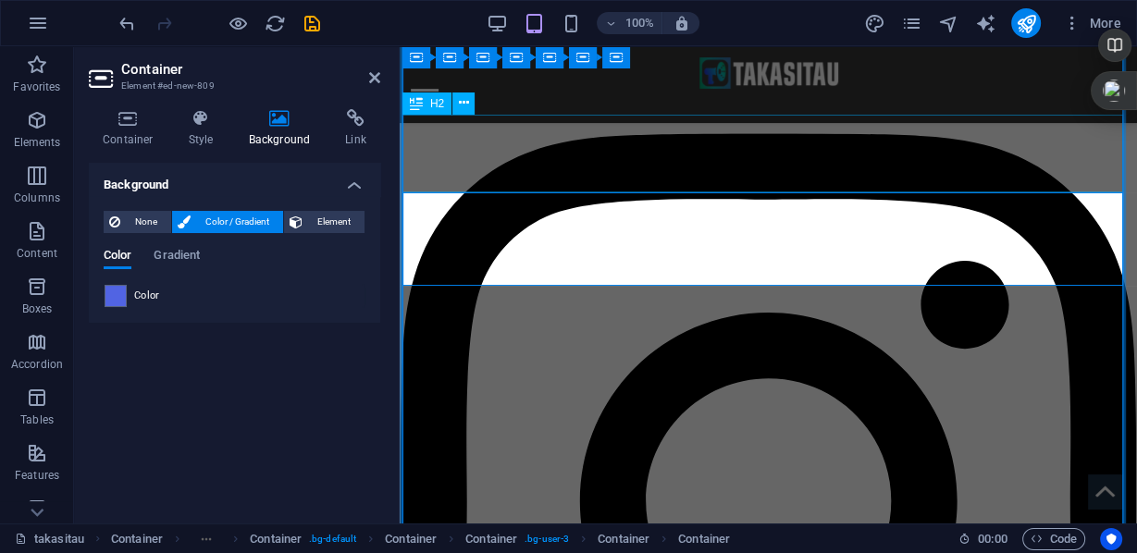
scroll to position [2268, 0]
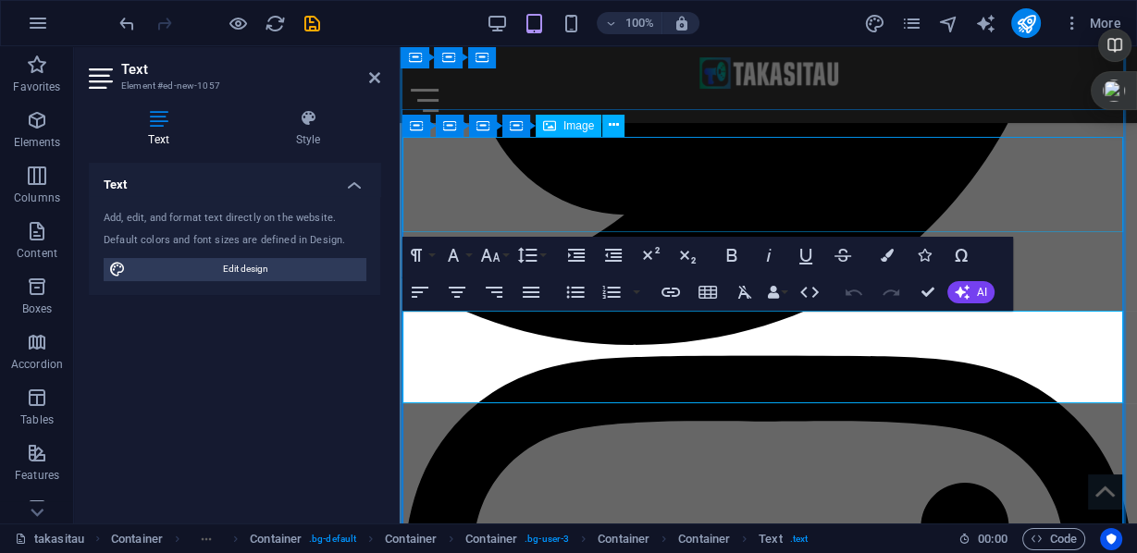
scroll to position [2150, 0]
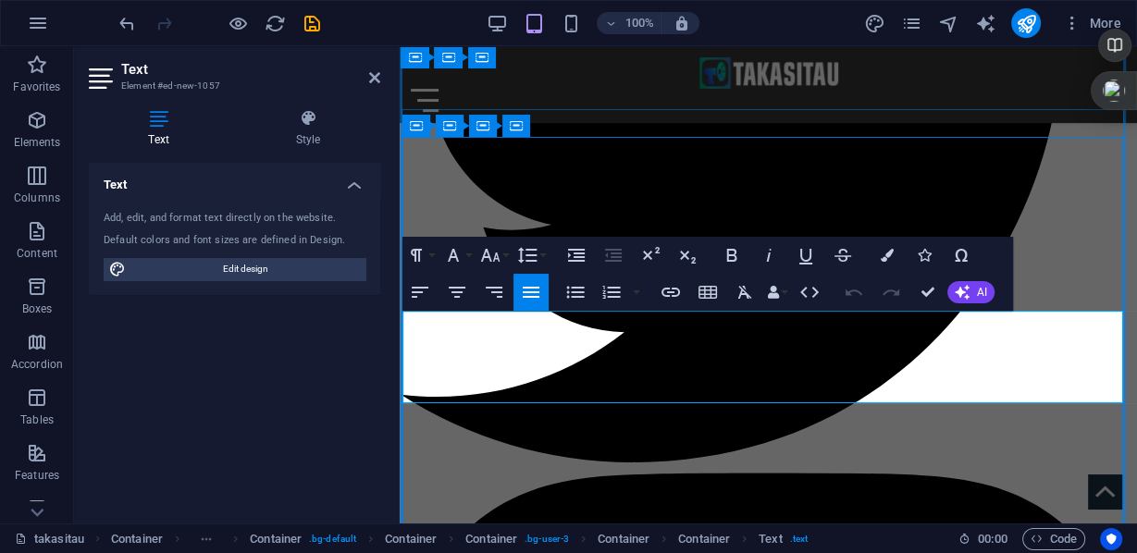
drag, startPoint x: 429, startPoint y: 328, endPoint x: 986, endPoint y: 384, distance: 559.9
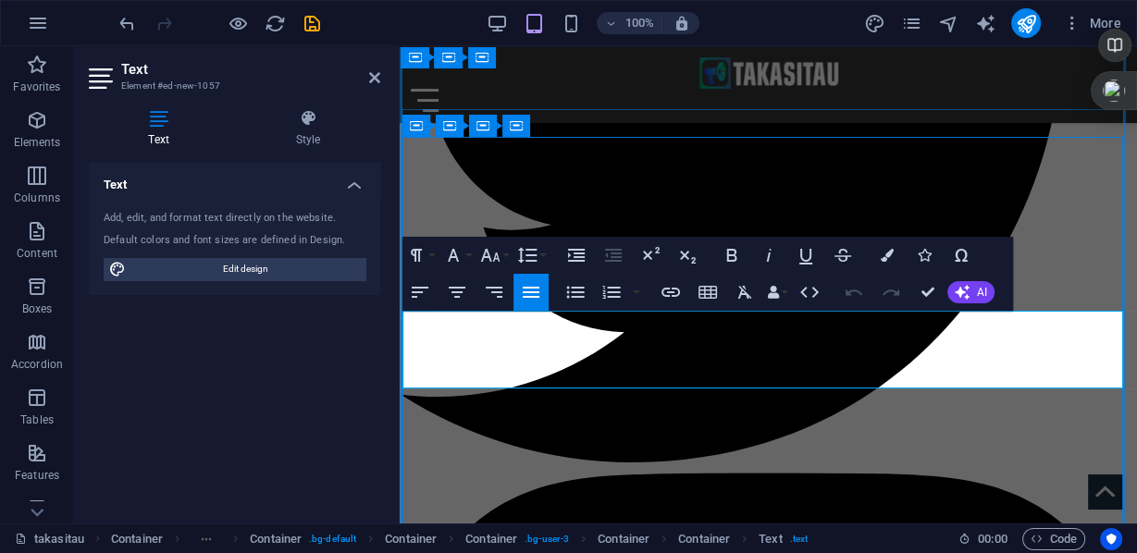
scroll to position [4430, 0]
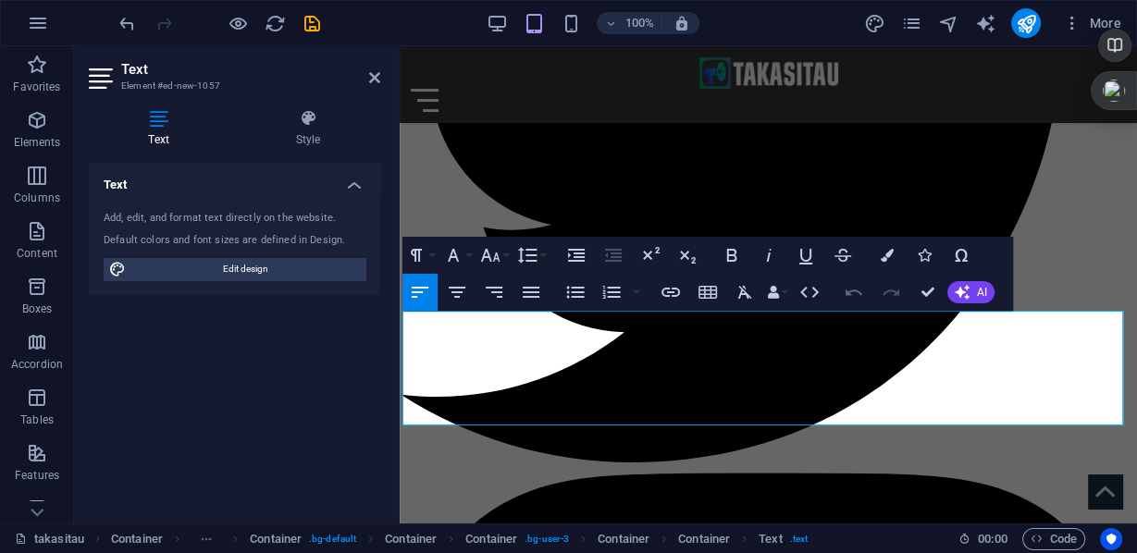
click at [851, 291] on icon "button" at bounding box center [854, 292] width 22 height 22
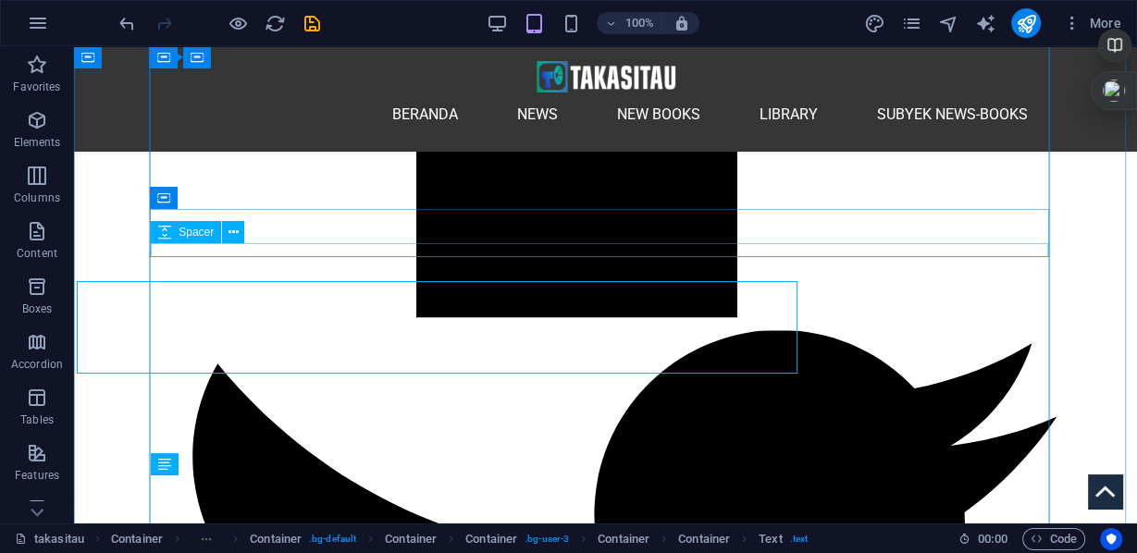
scroll to position [2402, 0]
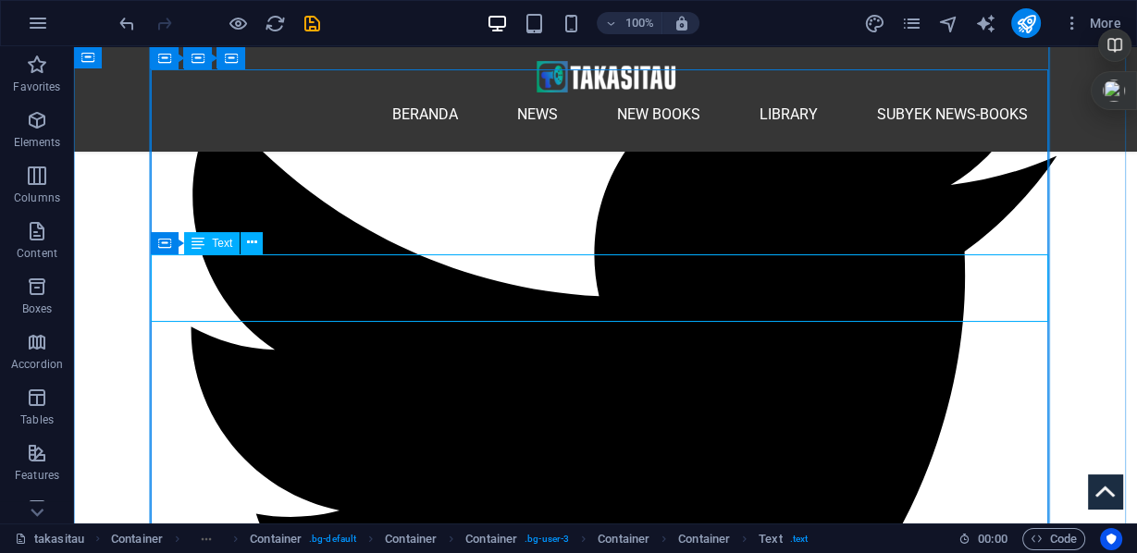
click at [253, 246] on icon at bounding box center [252, 242] width 10 height 19
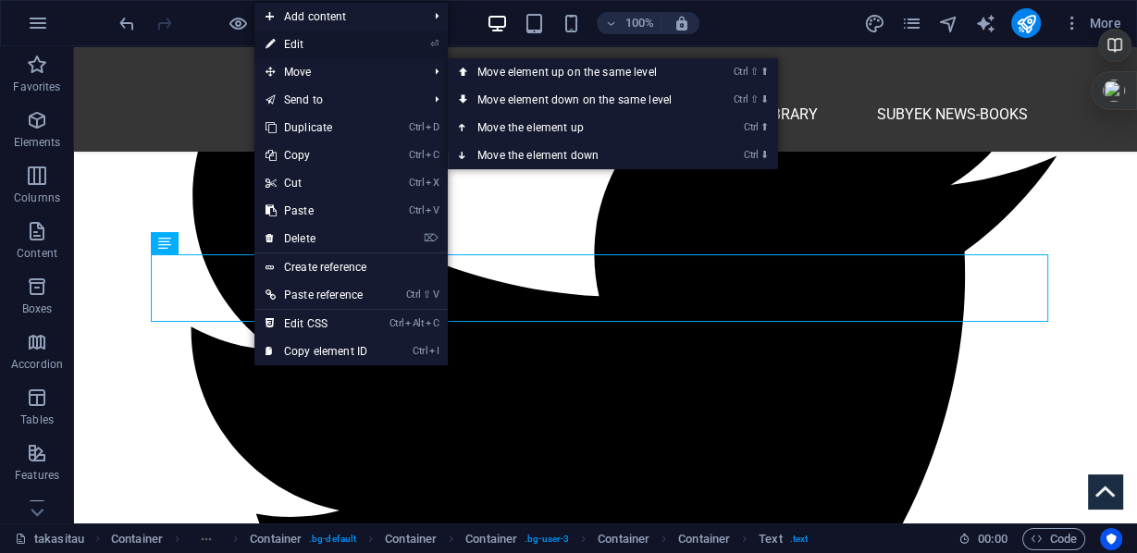
click at [299, 43] on link "⏎ Edit" at bounding box center [316, 45] width 124 height 28
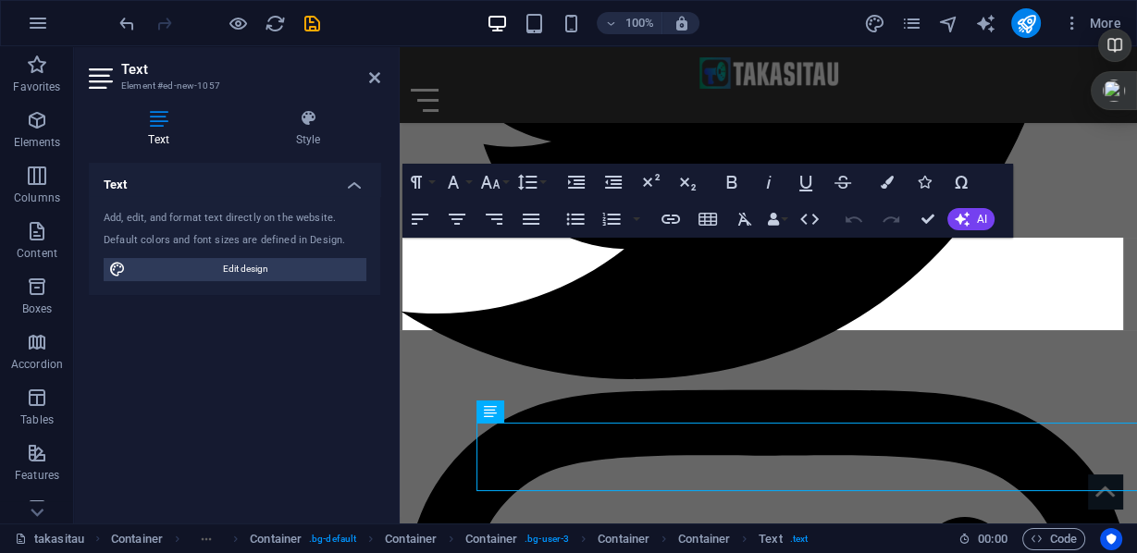
scroll to position [2224, 0]
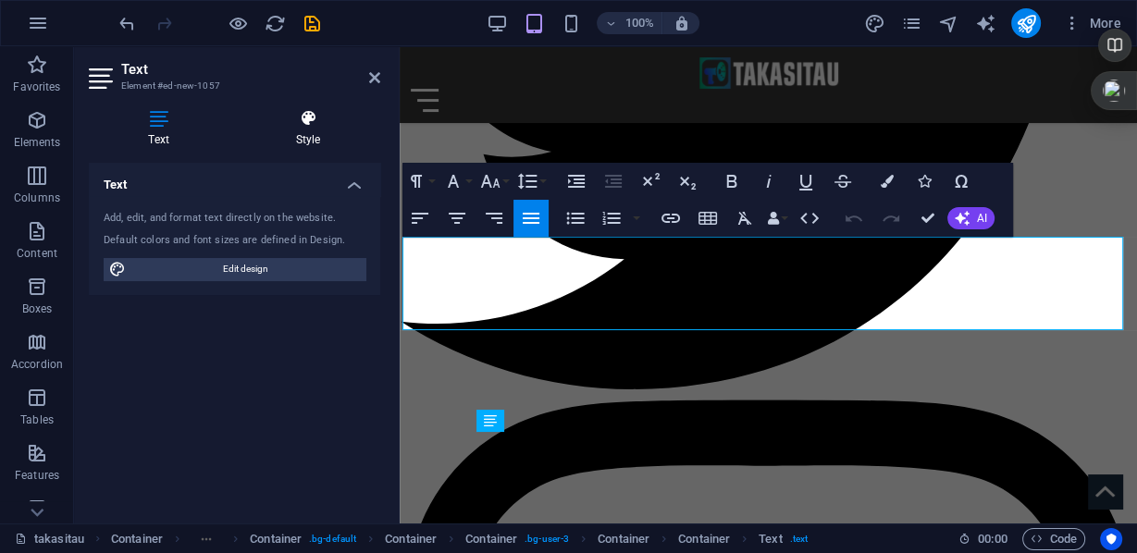
click at [309, 124] on icon at bounding box center [308, 118] width 144 height 19
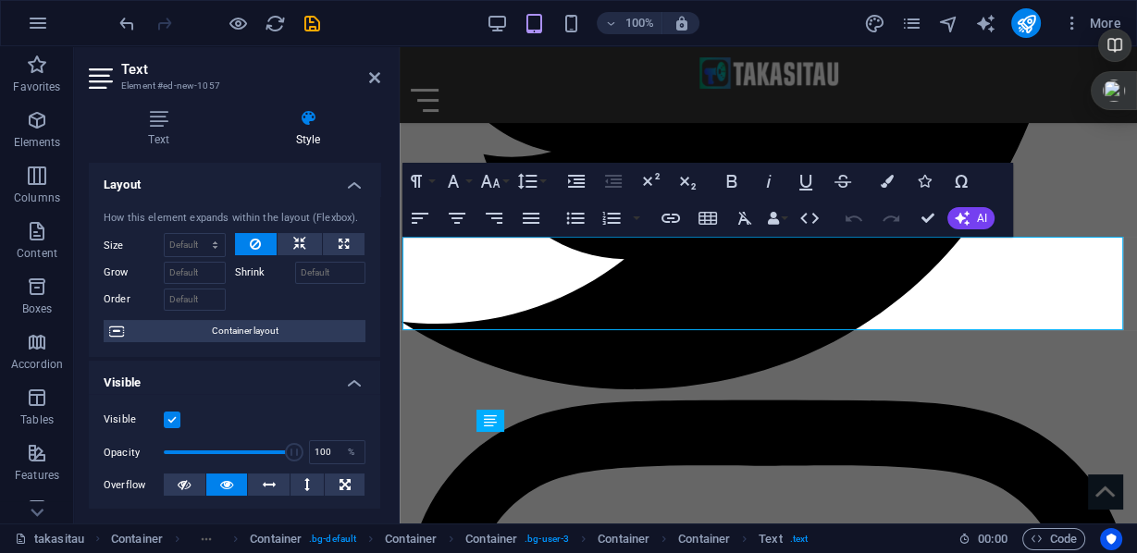
scroll to position [296, 0]
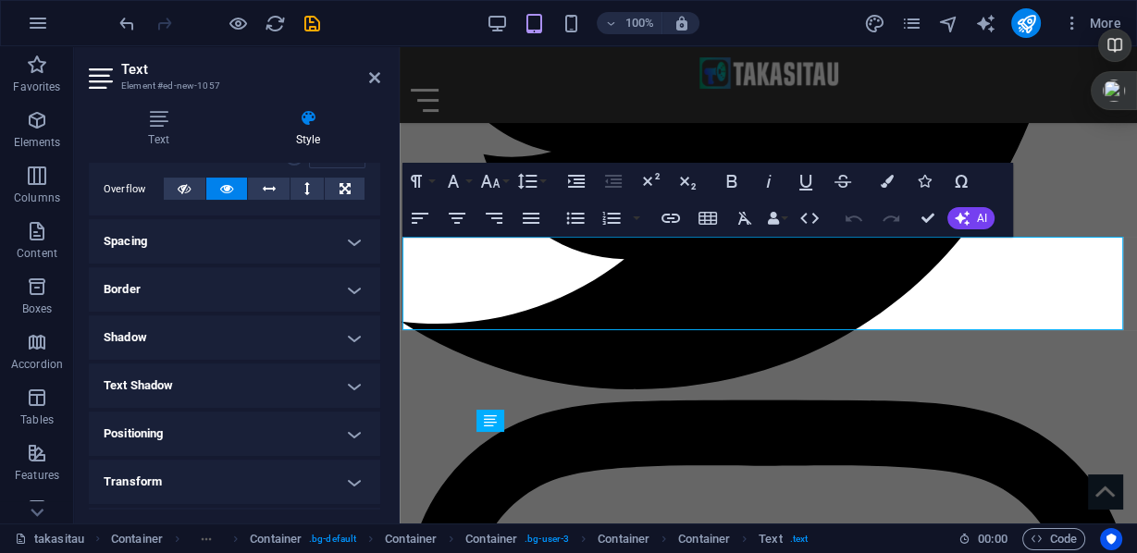
click at [353, 238] on h4 "Spacing" at bounding box center [234, 241] width 291 height 44
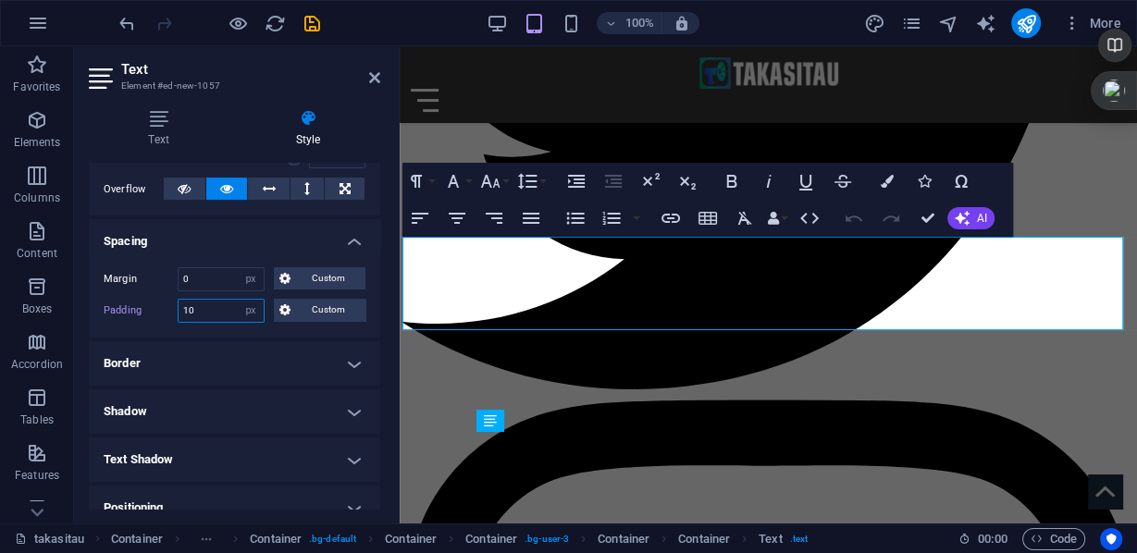
click at [211, 309] on input "10" at bounding box center [221, 311] width 85 height 22
drag, startPoint x: 210, startPoint y: 309, endPoint x: 174, endPoint y: 307, distance: 36.1
click at [174, 307] on div "Padding 10 Default px rem % vh vw Custom Custom" at bounding box center [235, 311] width 262 height 24
type input "40"
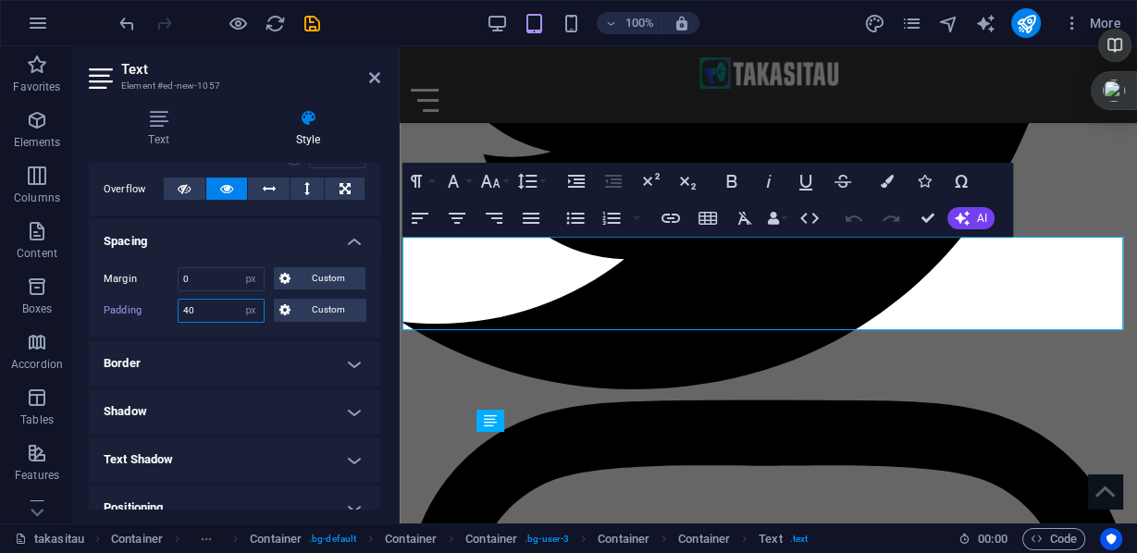
type input "40"
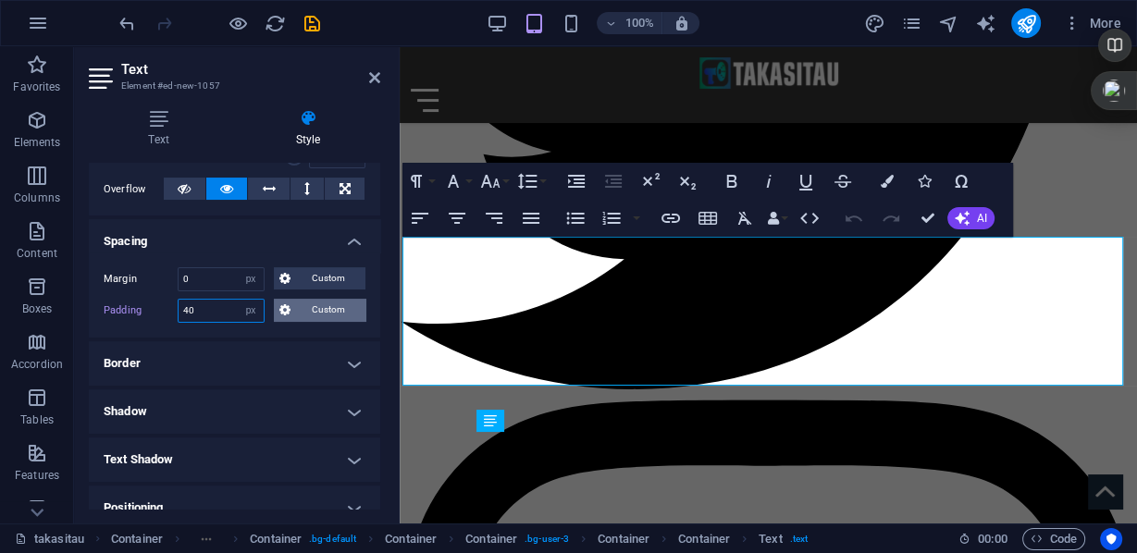
type input "40"
click at [281, 304] on icon at bounding box center [284, 310] width 11 height 22
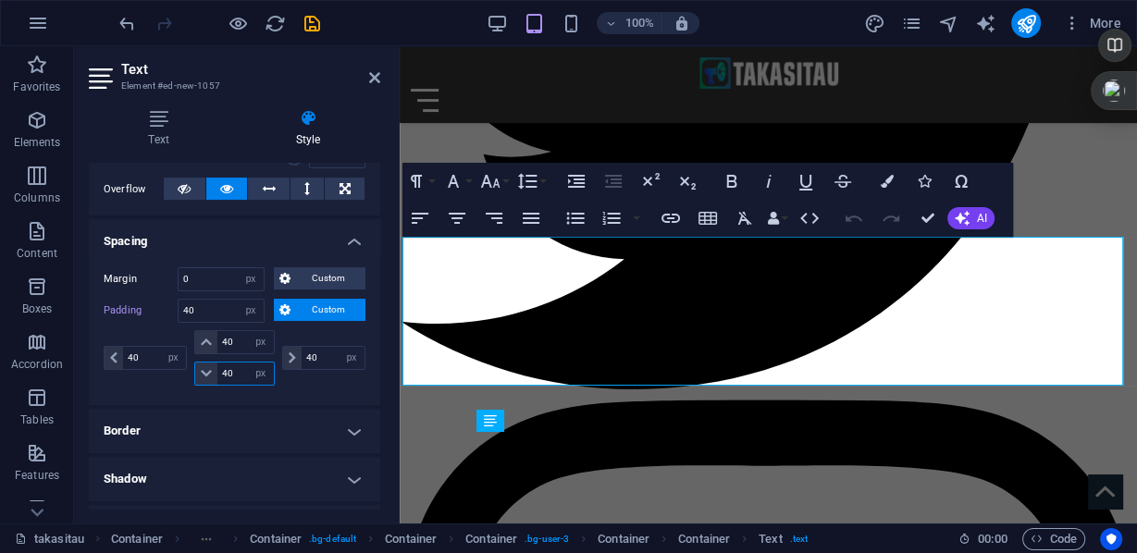
drag, startPoint x: 237, startPoint y: 370, endPoint x: 203, endPoint y: 364, distance: 34.8
click at [203, 364] on div "40 px rem % vh vw" at bounding box center [234, 374] width 80 height 24
type input "10"
select select "DISABLED_OPTION_VALUE"
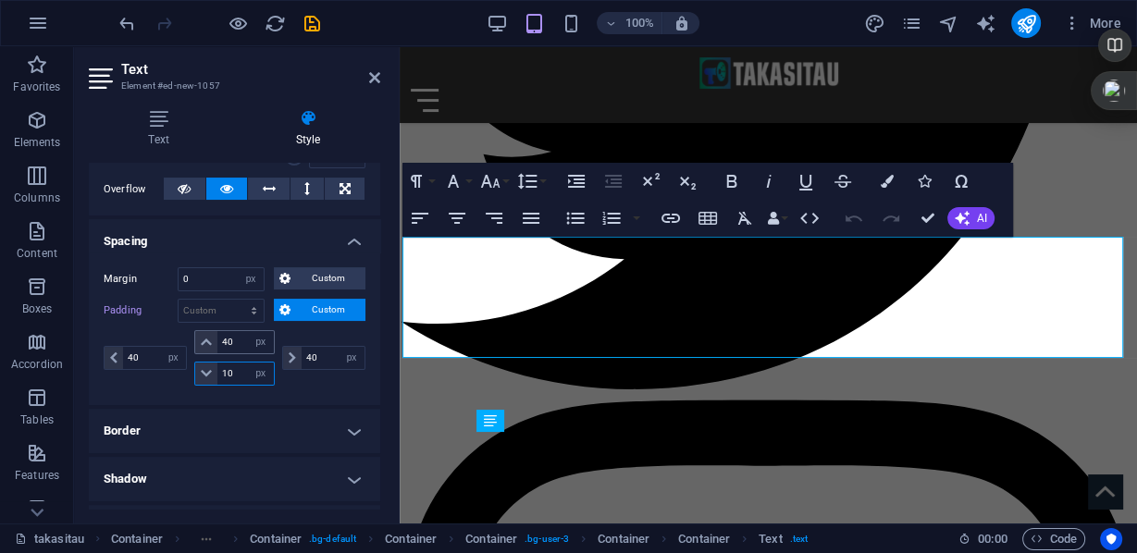
type input "10"
drag, startPoint x: 240, startPoint y: 341, endPoint x: 208, endPoint y: 339, distance: 31.5
click at [208, 339] on div "40 px rem % vh vw" at bounding box center [234, 342] width 80 height 24
type input "10"
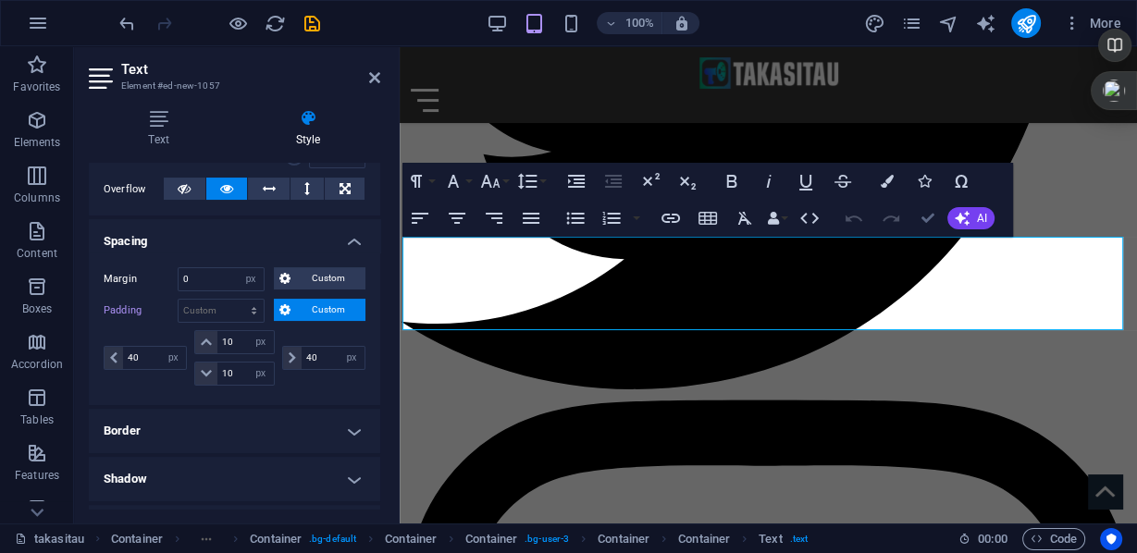
scroll to position [2402, 0]
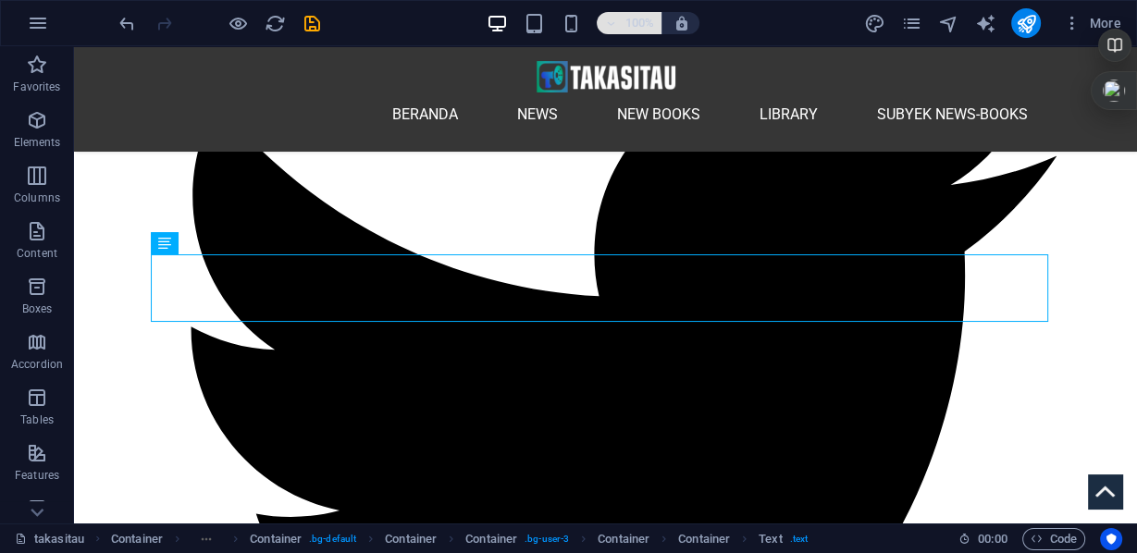
click at [651, 17] on h6 "100%" at bounding box center [640, 23] width 30 height 22
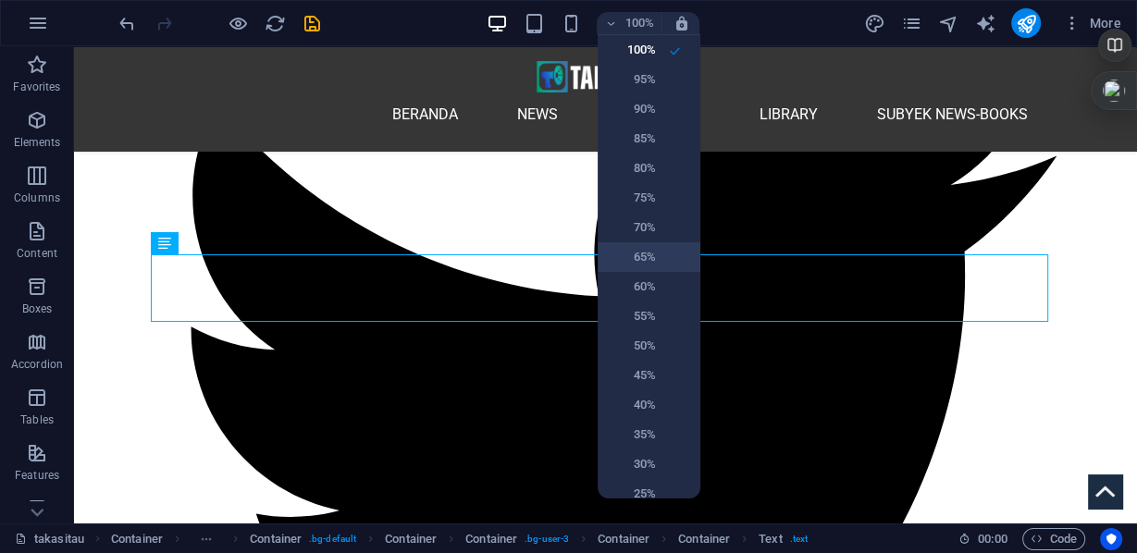
click at [645, 260] on h6 "65%" at bounding box center [632, 257] width 47 height 22
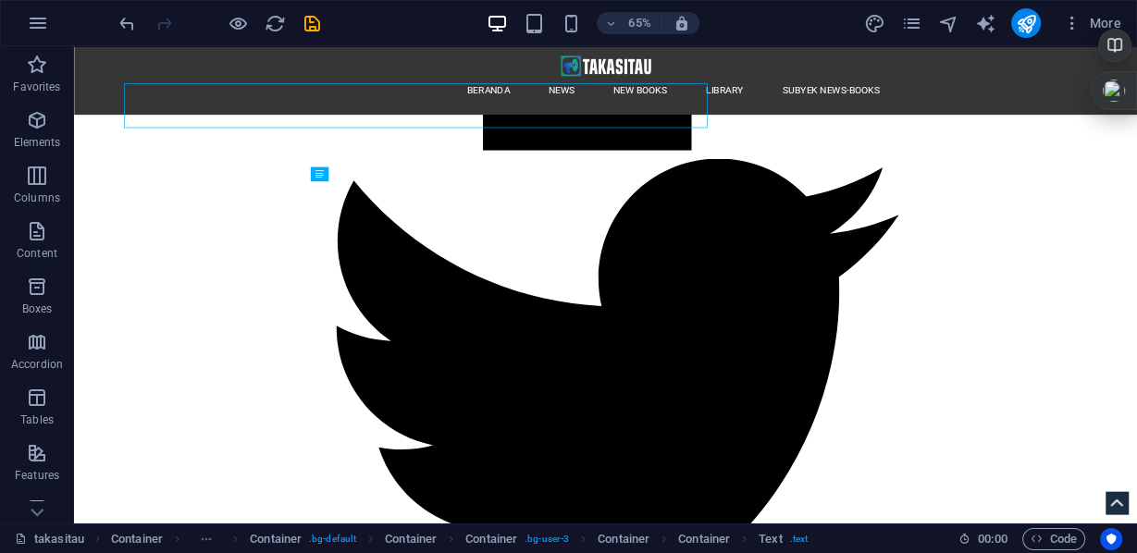
scroll to position [2553, 0]
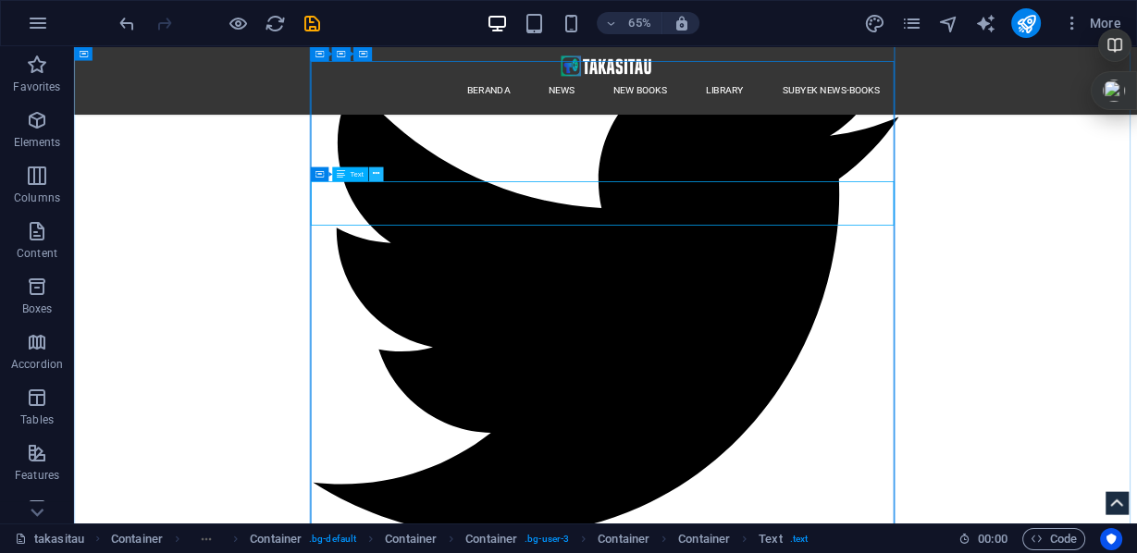
click at [376, 174] on icon at bounding box center [375, 174] width 6 height 13
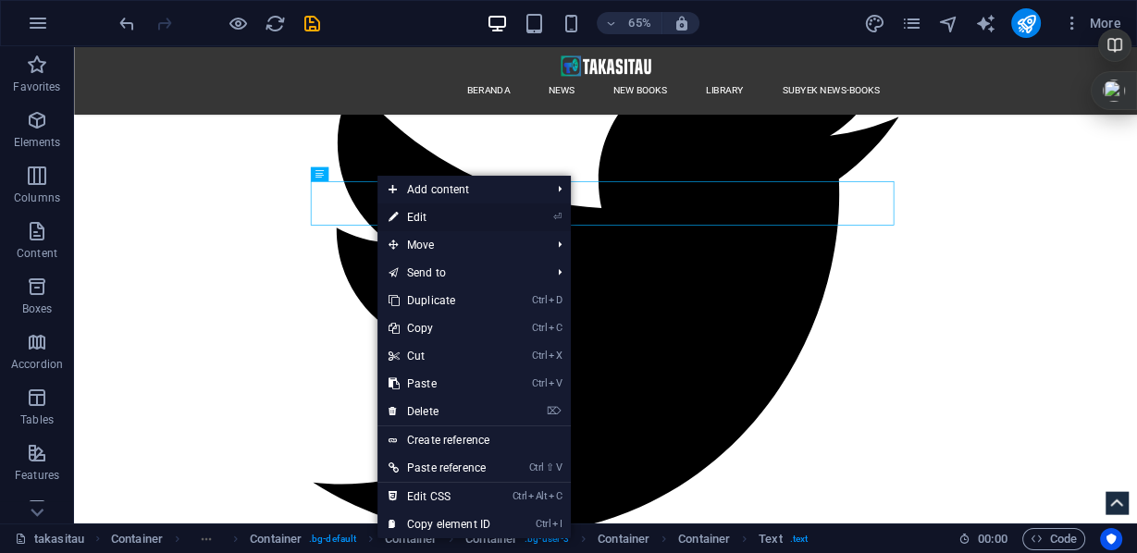
click at [417, 216] on link "⏎ Edit" at bounding box center [440, 218] width 124 height 28
select select "px"
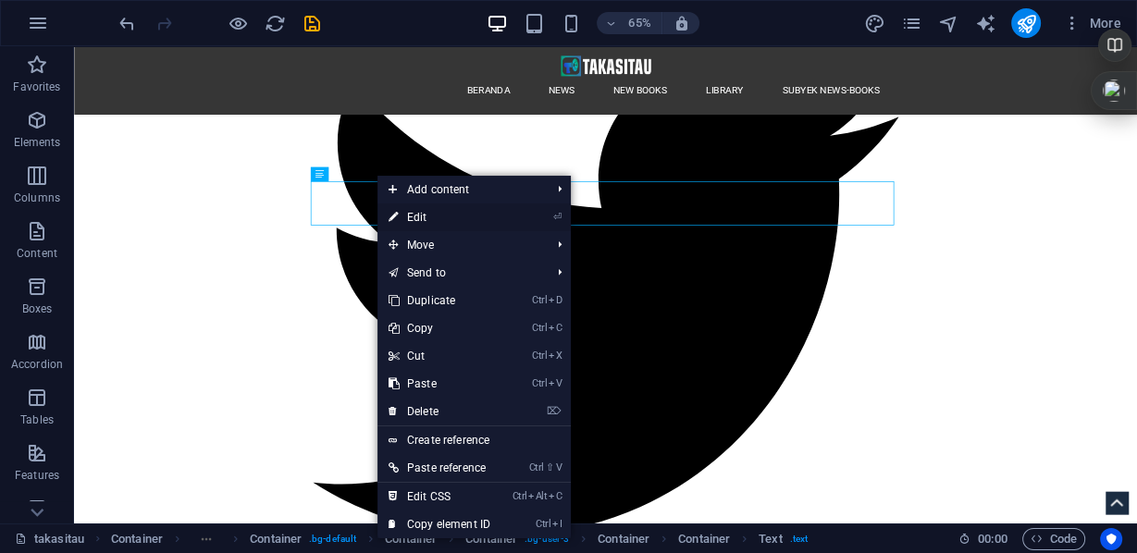
select select "px"
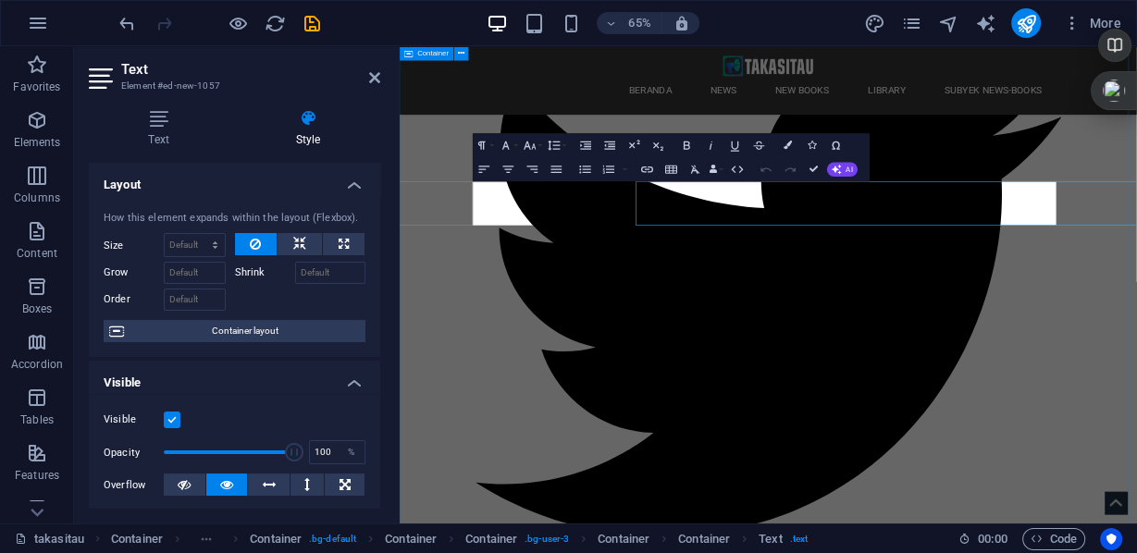
type input "10"
type input "0"
type input "10"
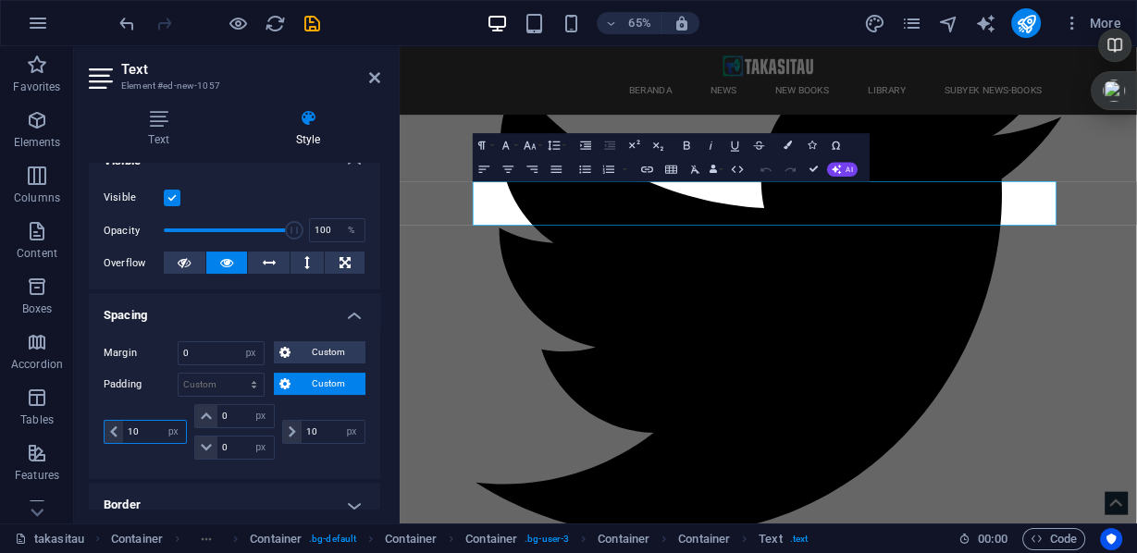
drag, startPoint x: 143, startPoint y: 427, endPoint x: 97, endPoint y: 423, distance: 46.5
click at [98, 424] on div "Margin 0 Default auto px % rem vw vh Custom Custom 0 auto px % rem vw vh 0 auto…" at bounding box center [234, 403] width 291 height 153
type input "50"
drag, startPoint x: 335, startPoint y: 434, endPoint x: 271, endPoint y: 423, distance: 64.8
click at [271, 423] on div "50 px rem % vh vw 0 px rem % vh vw 0 px rem % vh vw 10 px rem % vh vw" at bounding box center [235, 432] width 262 height 56
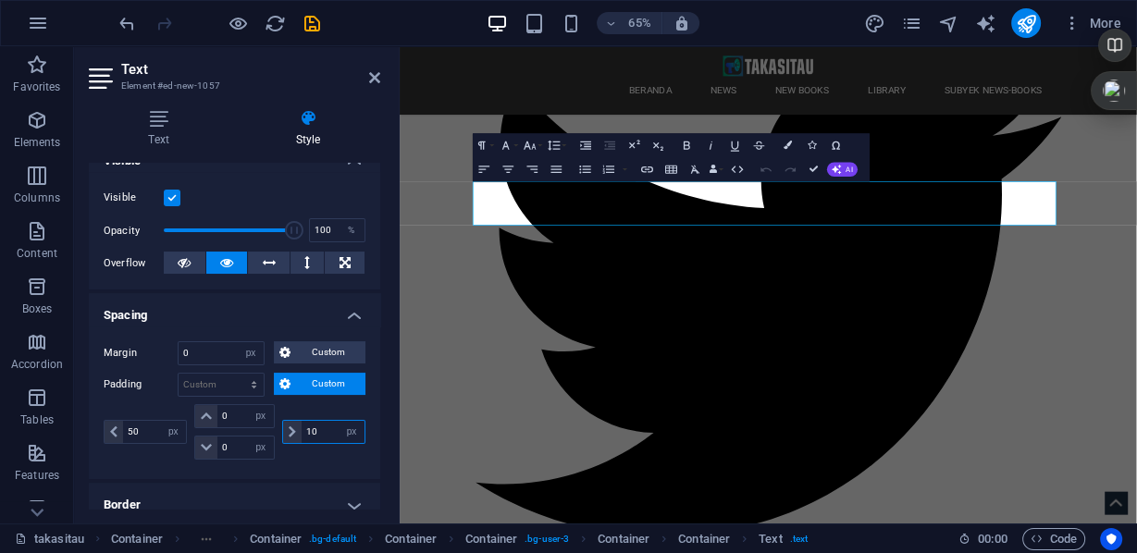
drag, startPoint x: 322, startPoint y: 426, endPoint x: 291, endPoint y: 426, distance: 31.5
click at [291, 426] on div "10 px rem % vh vw" at bounding box center [323, 432] width 83 height 24
type input "50"
drag, startPoint x: 233, startPoint y: 415, endPoint x: 194, endPoint y: 392, distance: 45.2
click at [195, 395] on div "Padding Default px rem % vh vw Custom Custom 50 px rem % vh vw 0 px rem % vh vw…" at bounding box center [235, 419] width 262 height 92
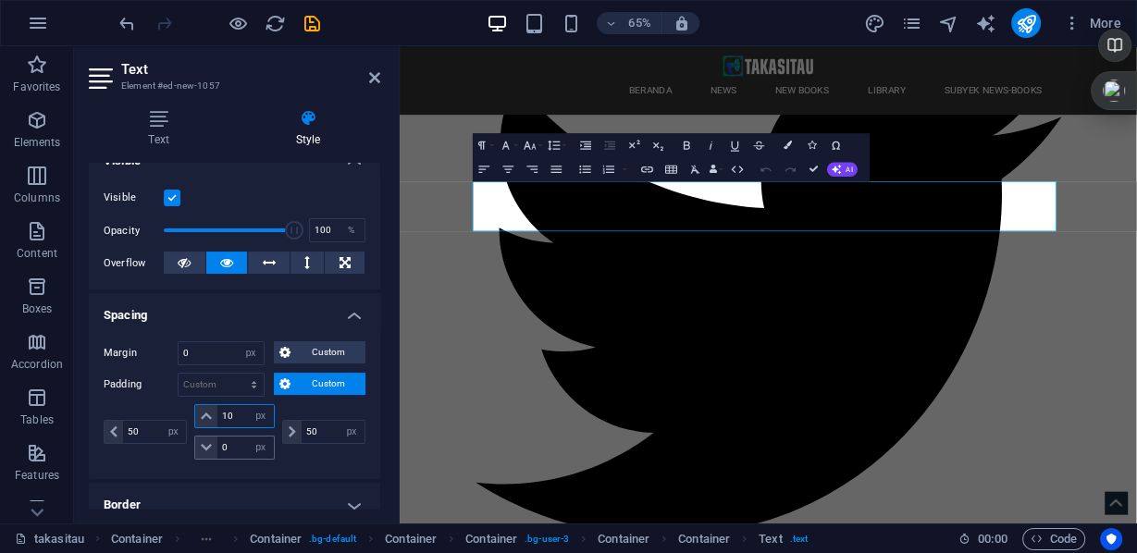
type input "10"
drag, startPoint x: 228, startPoint y: 439, endPoint x: 218, endPoint y: 436, distance: 9.7
click at [218, 437] on input "0" at bounding box center [245, 448] width 56 height 22
type input "10"
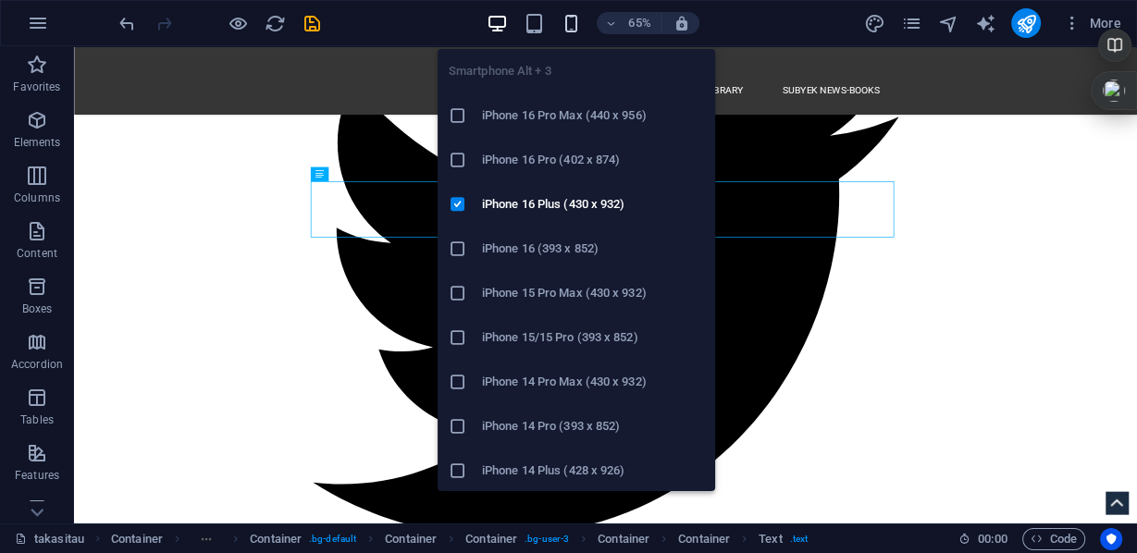
click at [570, 19] on icon "button" at bounding box center [571, 23] width 21 height 21
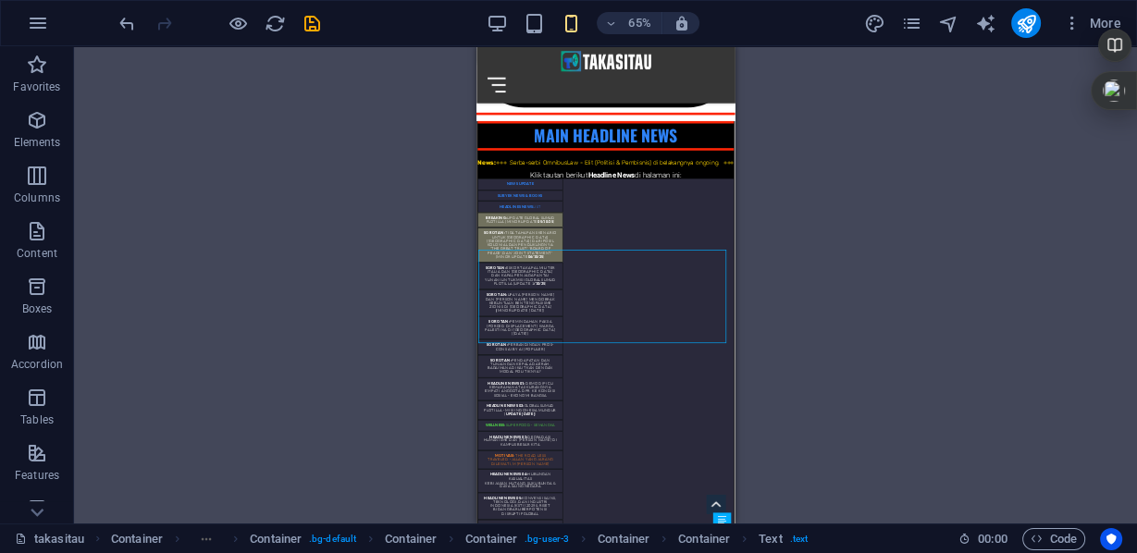
scroll to position [1836, 0]
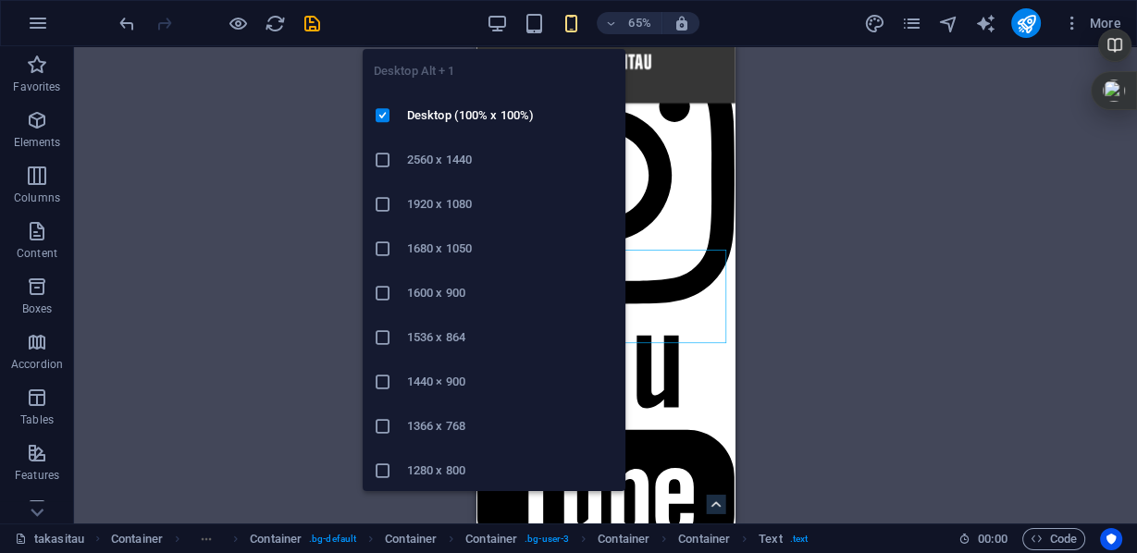
drag, startPoint x: 501, startPoint y: 21, endPoint x: 429, endPoint y: 85, distance: 95.7
click at [501, 20] on icon "button" at bounding box center [497, 23] width 21 height 21
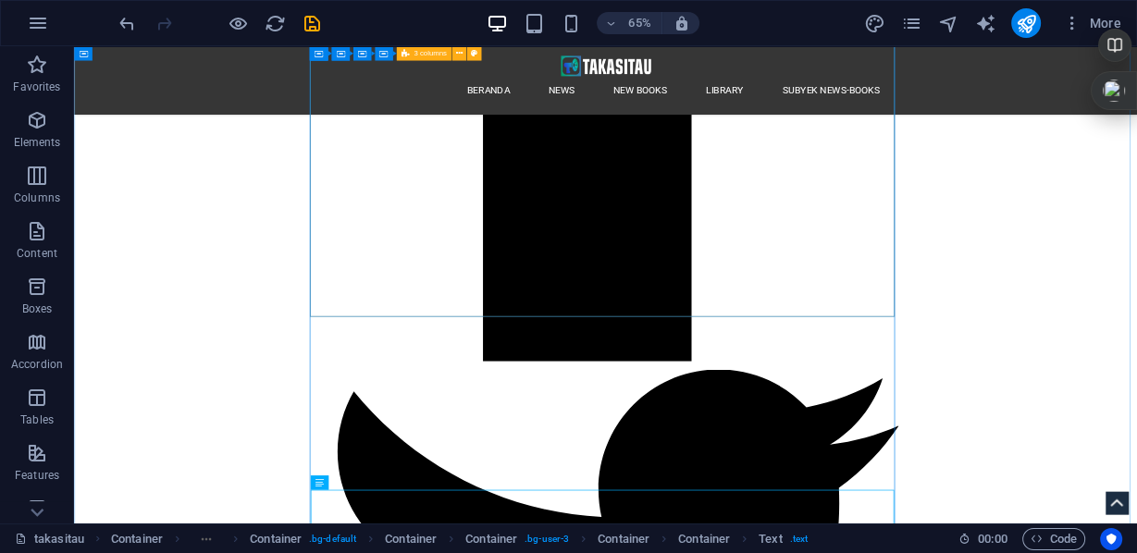
scroll to position [2299, 0]
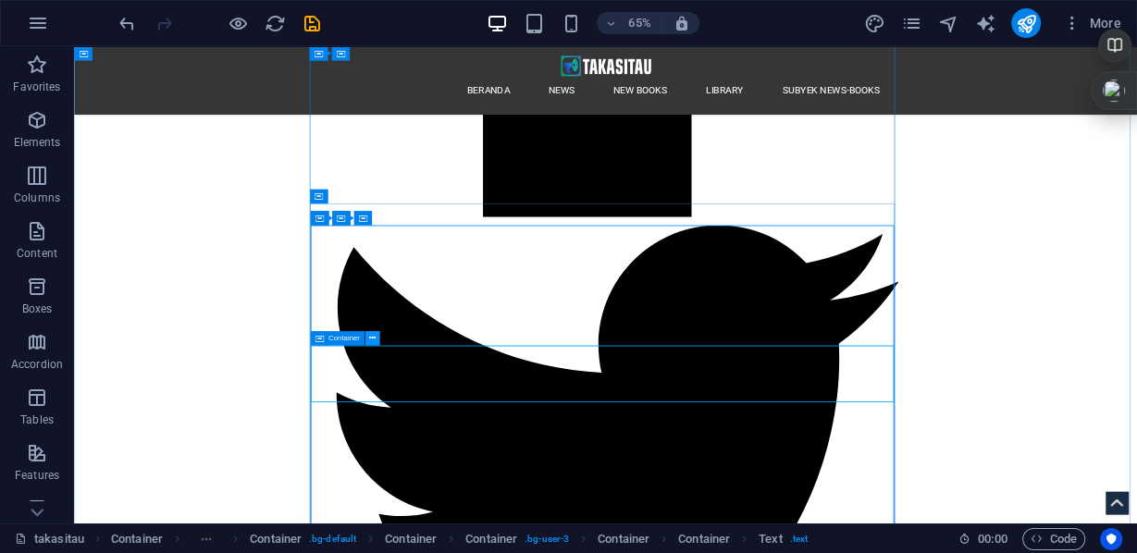
click at [370, 338] on icon at bounding box center [372, 338] width 6 height 13
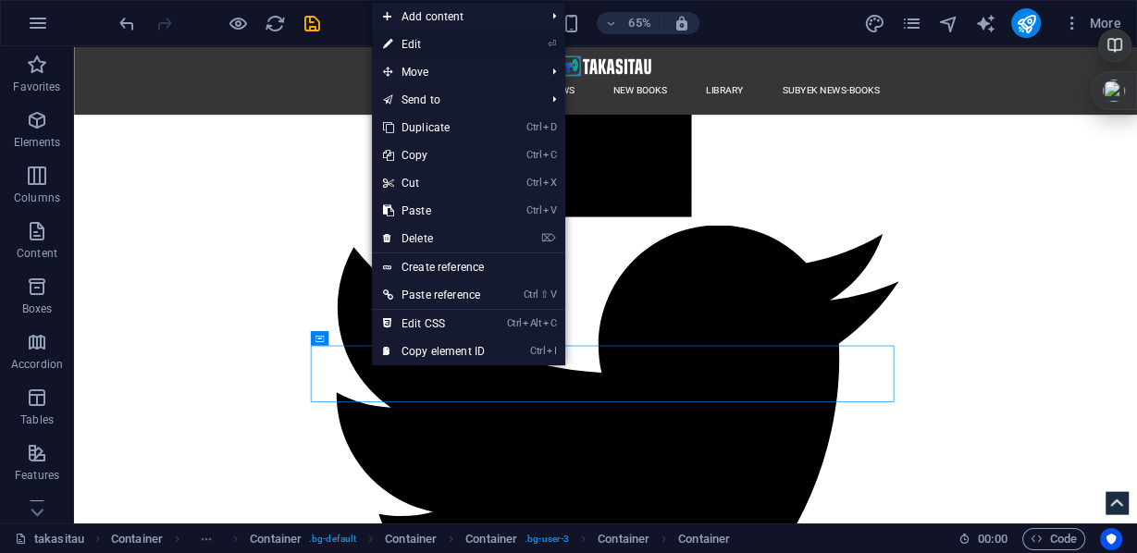
click at [415, 36] on link "⏎ Edit" at bounding box center [434, 45] width 124 height 28
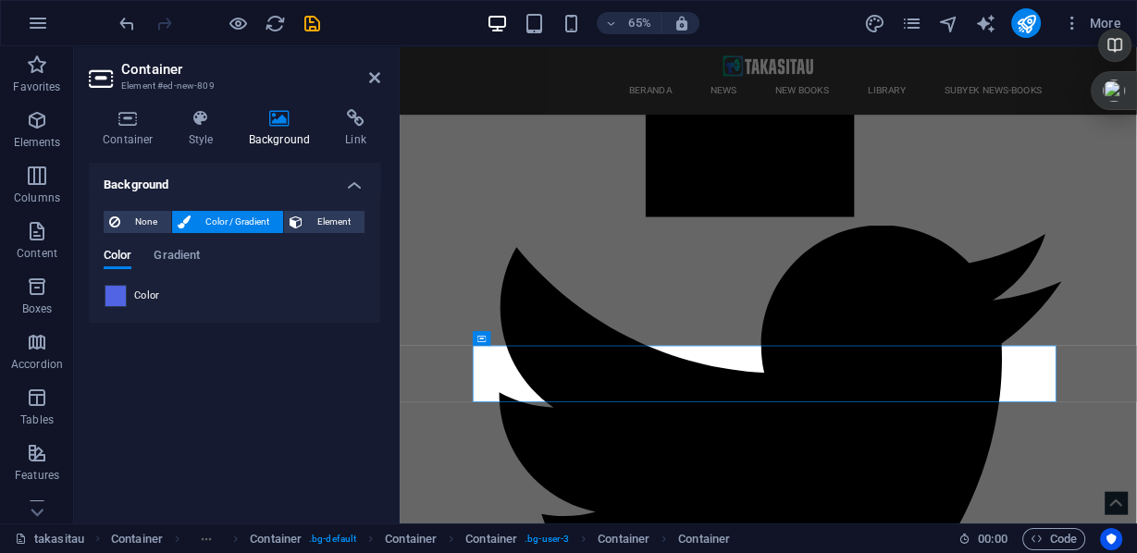
click at [114, 296] on span at bounding box center [115, 296] width 20 height 20
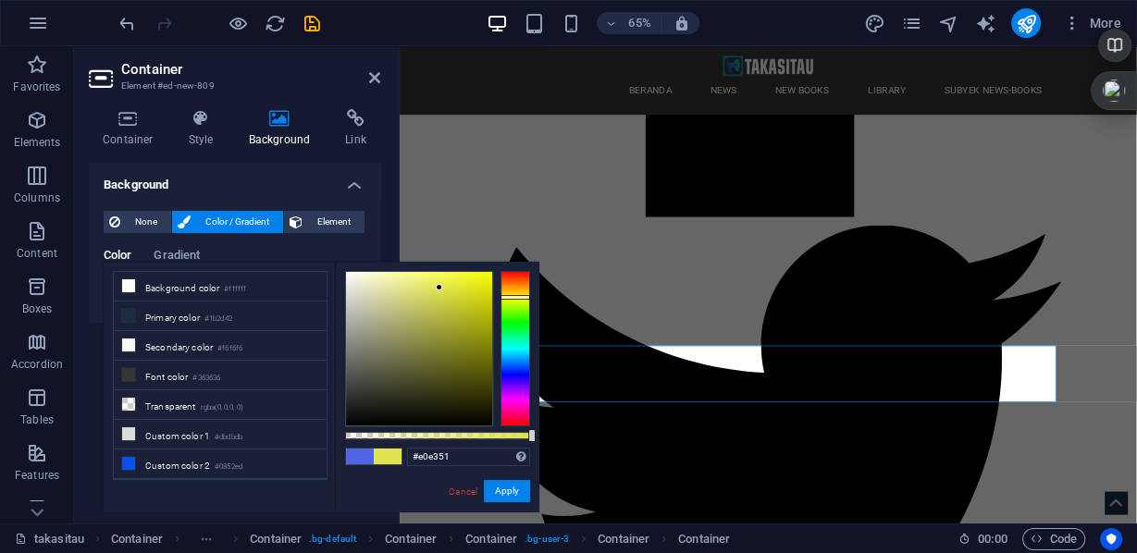
click at [527, 297] on div at bounding box center [516, 348] width 30 height 155
click at [445, 327] on div at bounding box center [419, 349] width 146 height 154
type input "#6a6c26"
click at [440, 360] on div at bounding box center [419, 349] width 146 height 154
click at [512, 492] on button "Apply" at bounding box center [507, 491] width 46 height 22
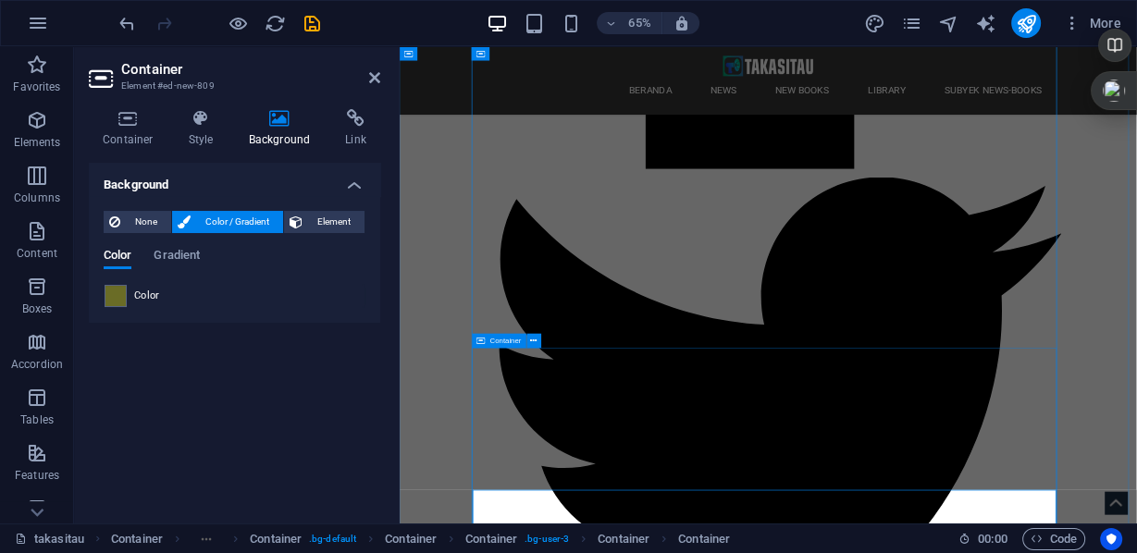
scroll to position [2225, 0]
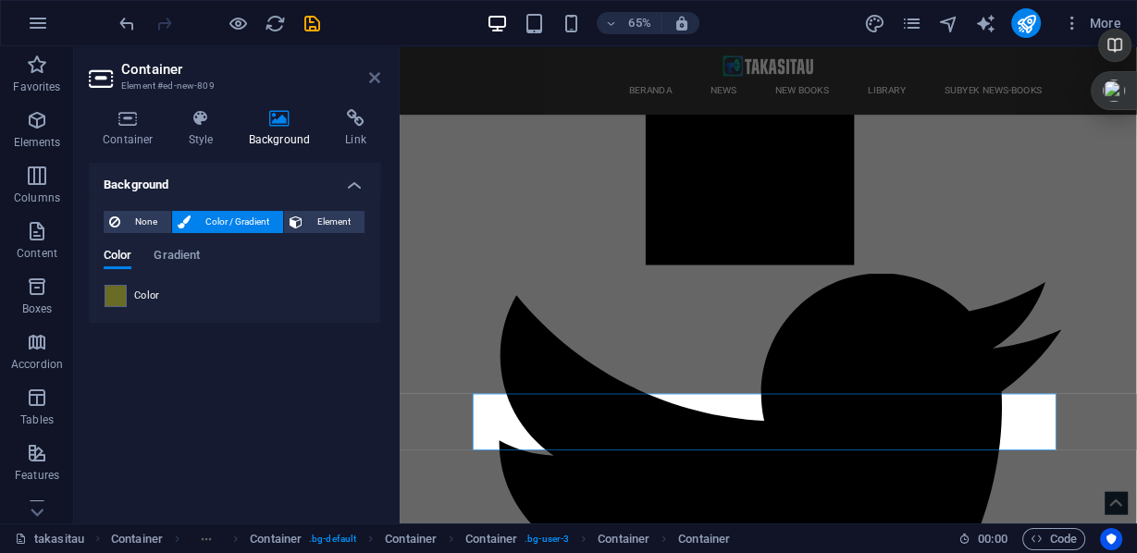
click at [374, 78] on icon at bounding box center [374, 77] width 11 height 15
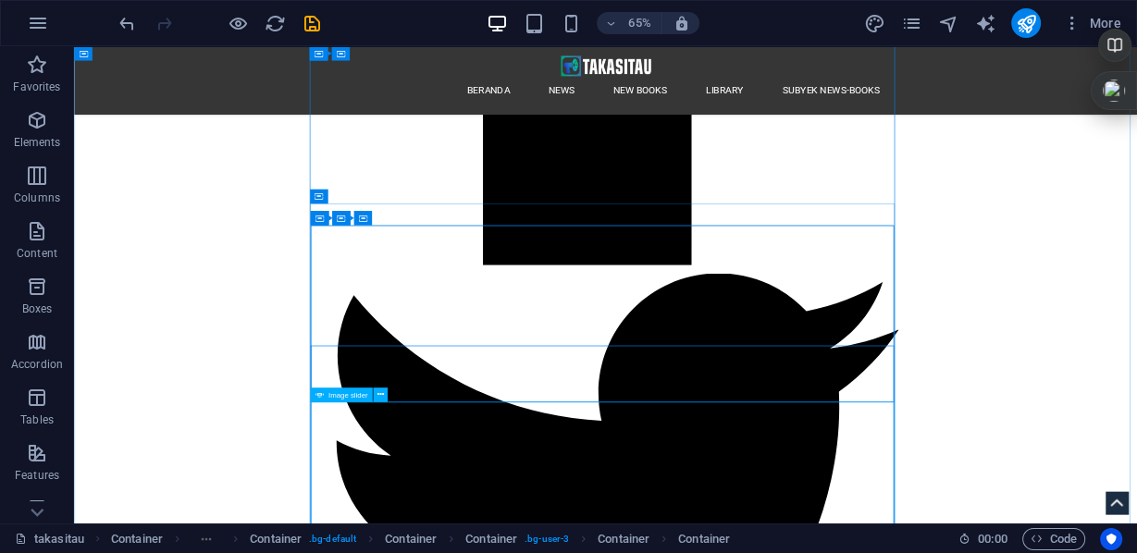
scroll to position [2373, 0]
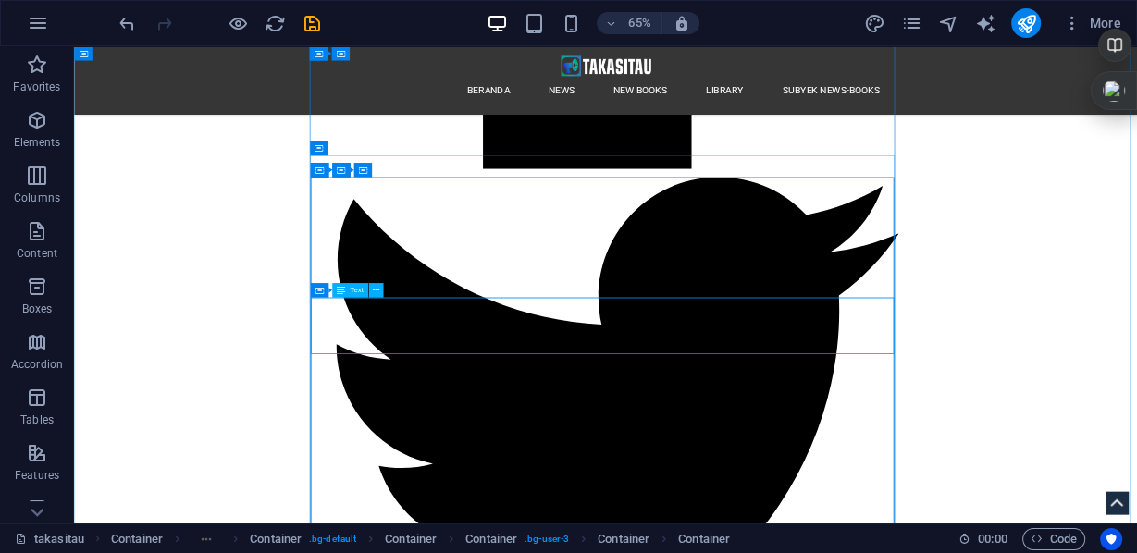
select select "px"
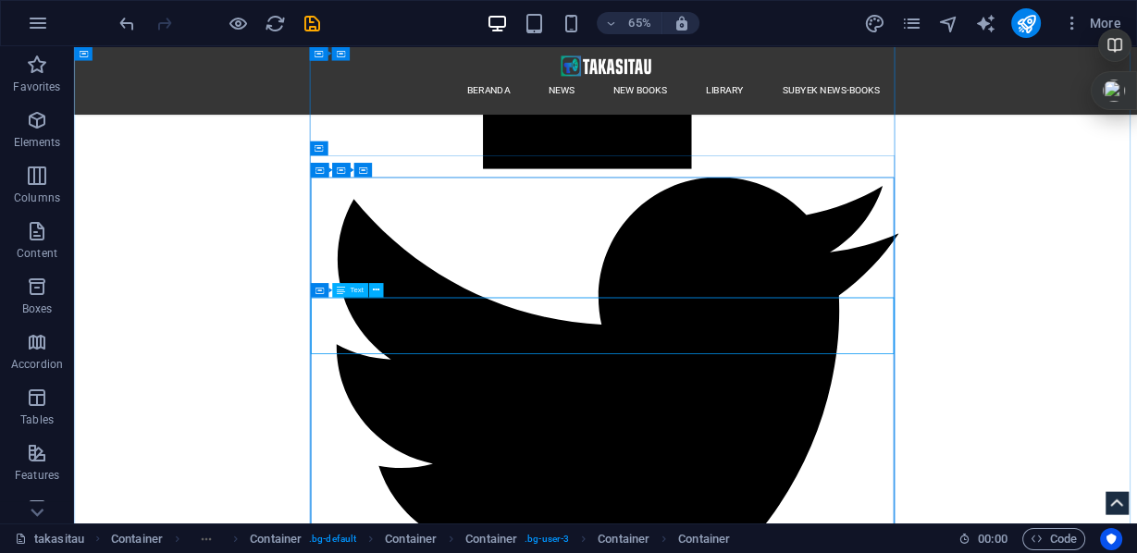
select select "px"
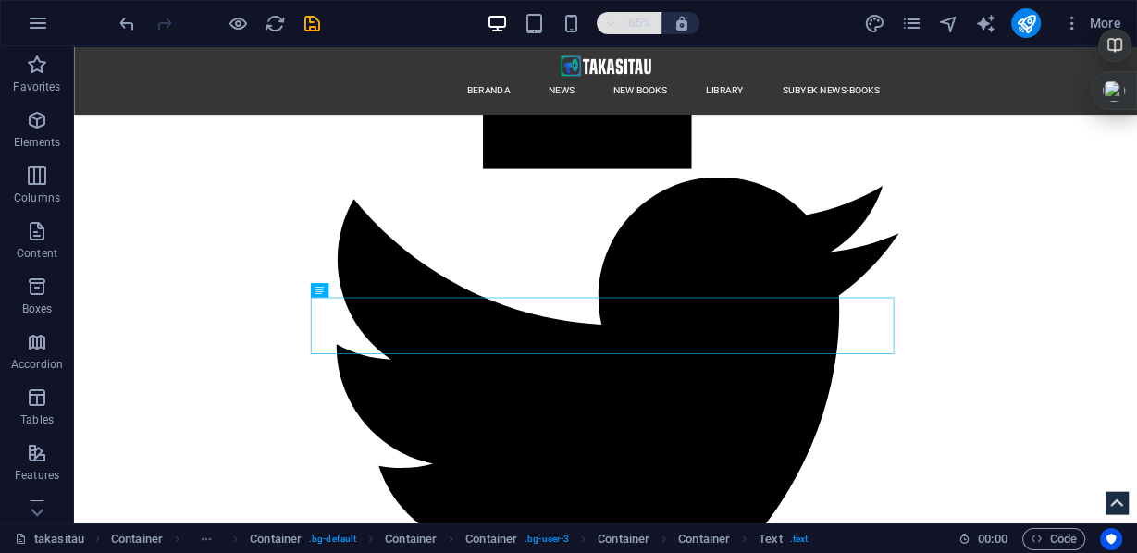
click at [635, 19] on h6 "65%" at bounding box center [640, 23] width 30 height 22
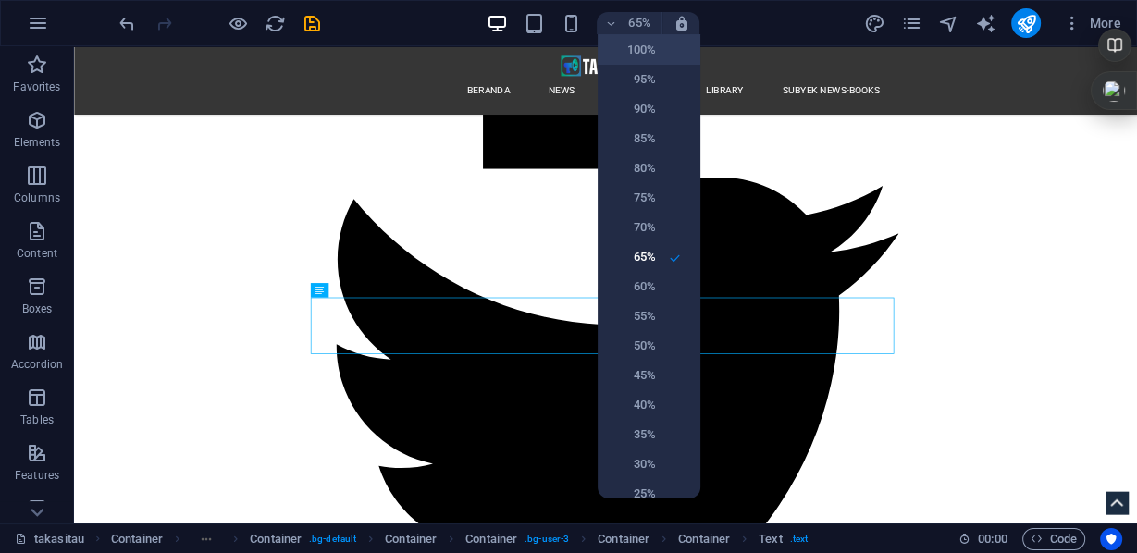
click at [633, 48] on h6 "100%" at bounding box center [632, 50] width 47 height 22
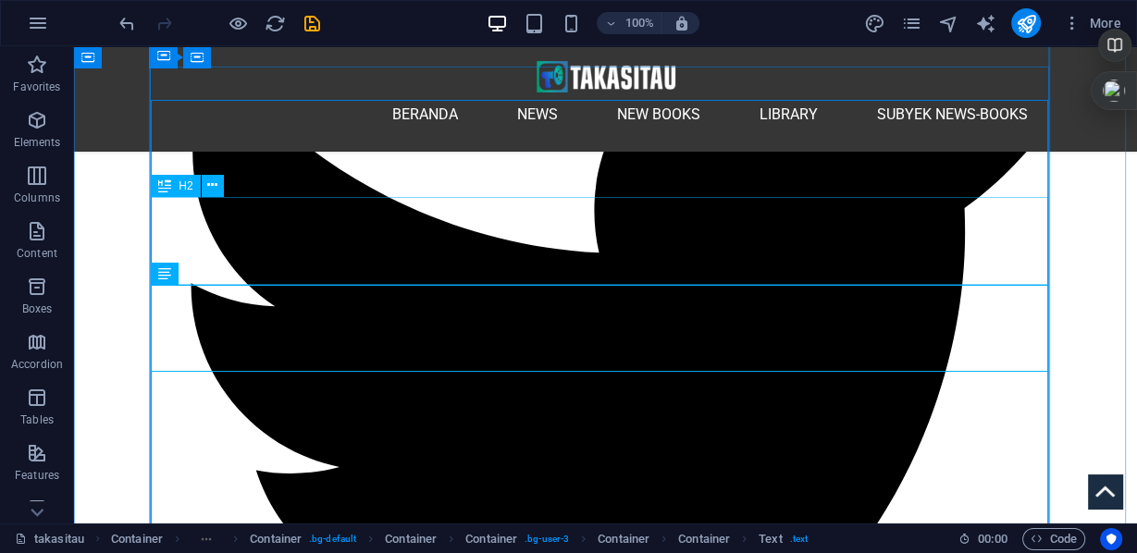
scroll to position [2372, 0]
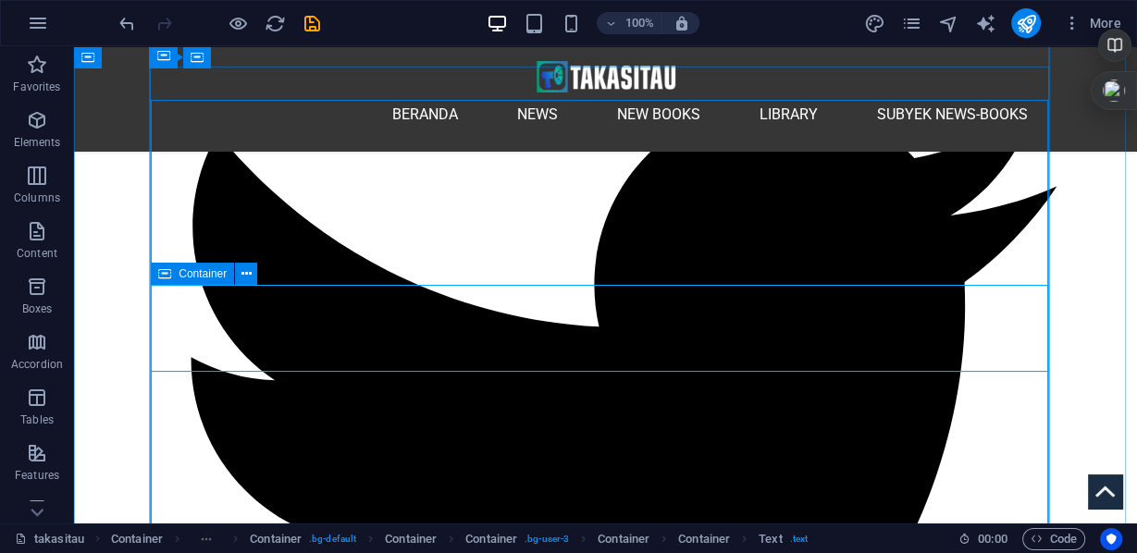
click at [167, 277] on icon at bounding box center [164, 274] width 13 height 22
click at [244, 272] on icon at bounding box center [247, 274] width 10 height 19
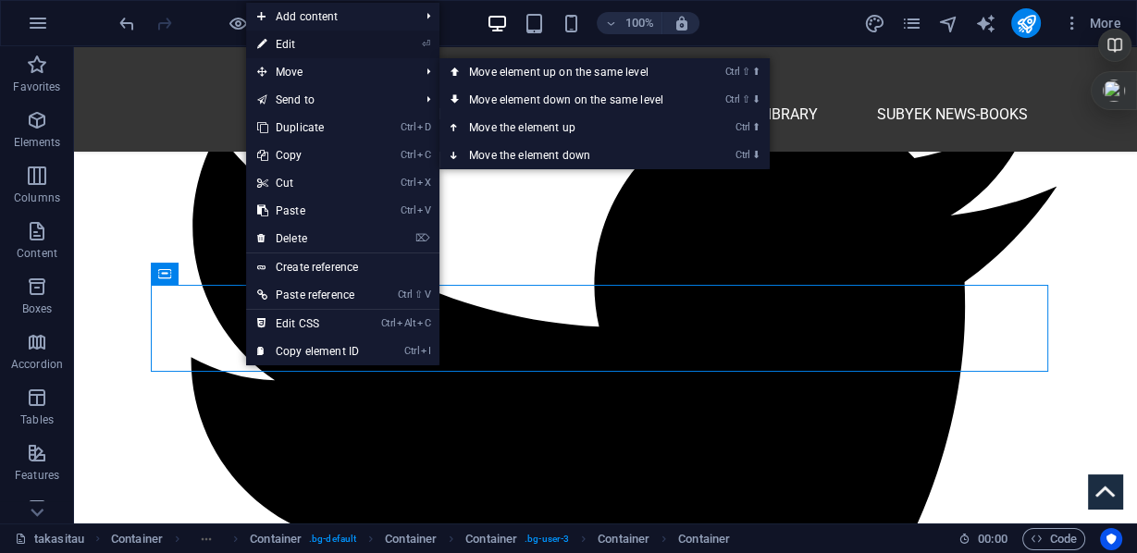
click at [296, 37] on link "⏎ Edit" at bounding box center [308, 45] width 124 height 28
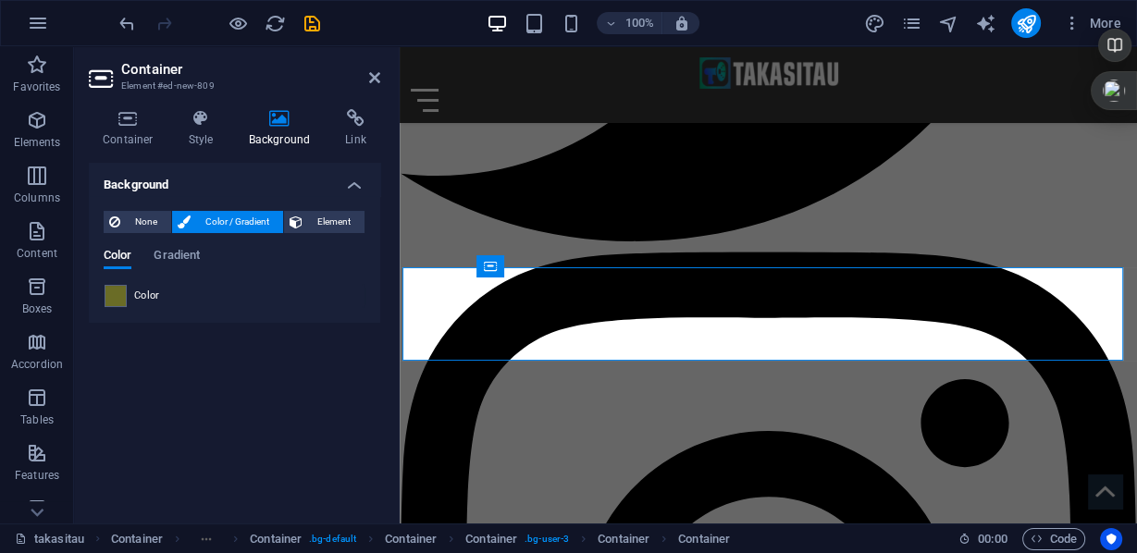
scroll to position [2194, 0]
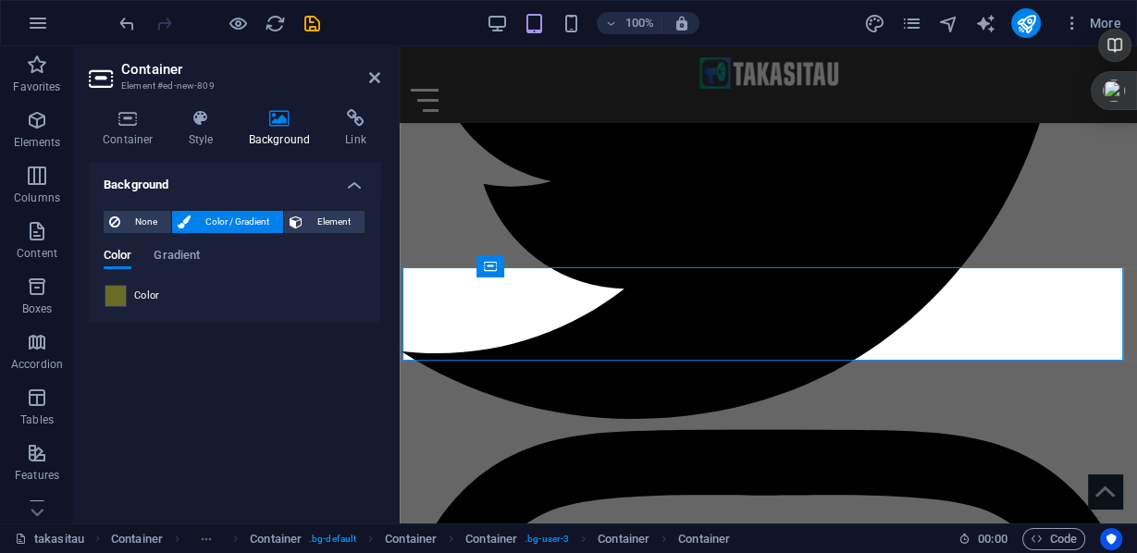
click at [123, 291] on span at bounding box center [115, 296] width 20 height 20
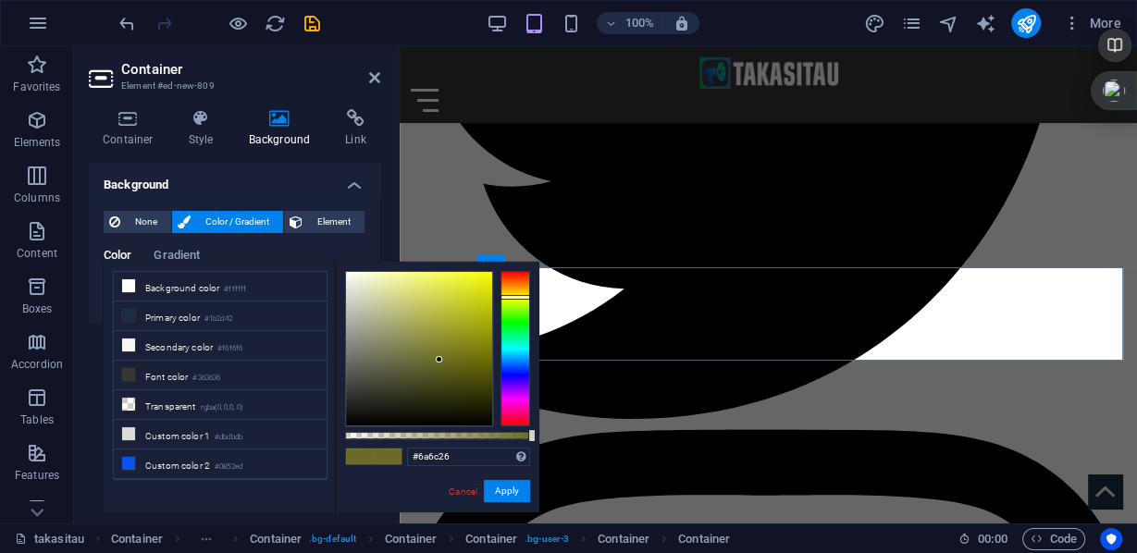
type input "#5e5f23"
click at [438, 367] on div at bounding box center [419, 349] width 146 height 154
click at [512, 492] on button "Apply" at bounding box center [507, 491] width 46 height 22
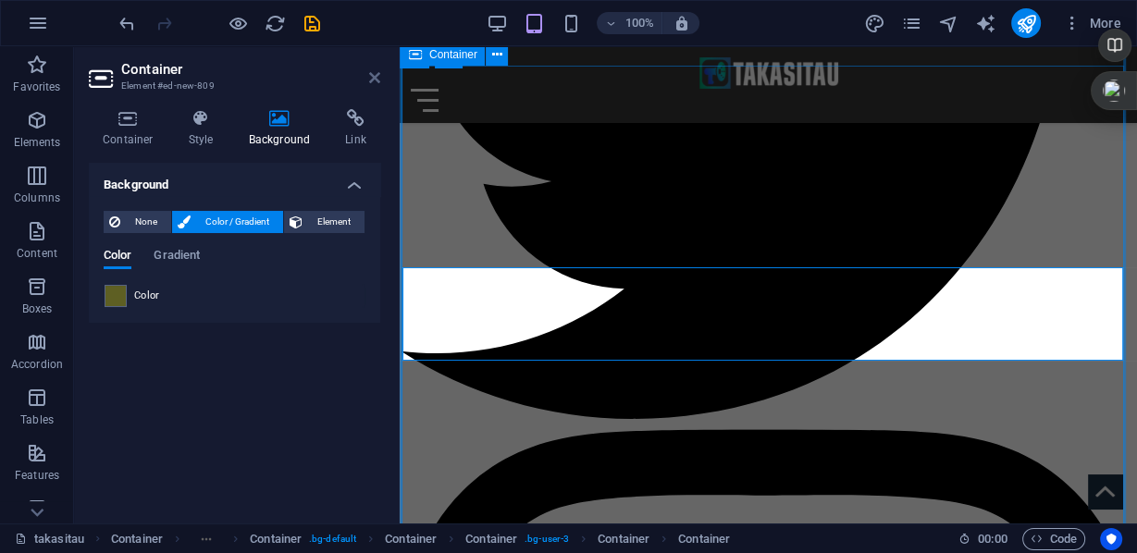
drag, startPoint x: 376, startPoint y: 73, endPoint x: 249, endPoint y: 49, distance: 129.0
click at [376, 73] on icon at bounding box center [374, 77] width 11 height 15
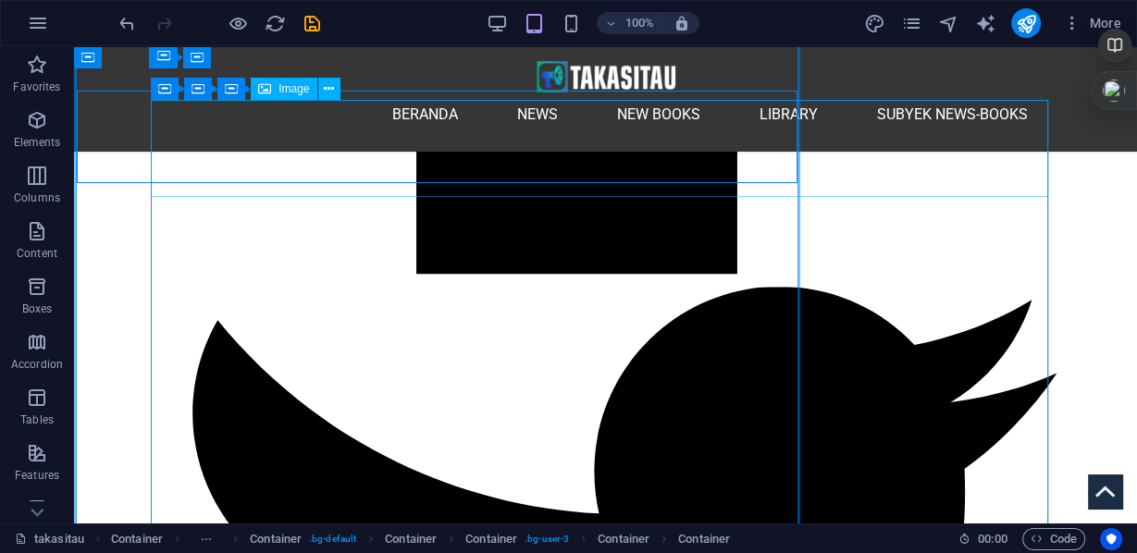
scroll to position [2372, 0]
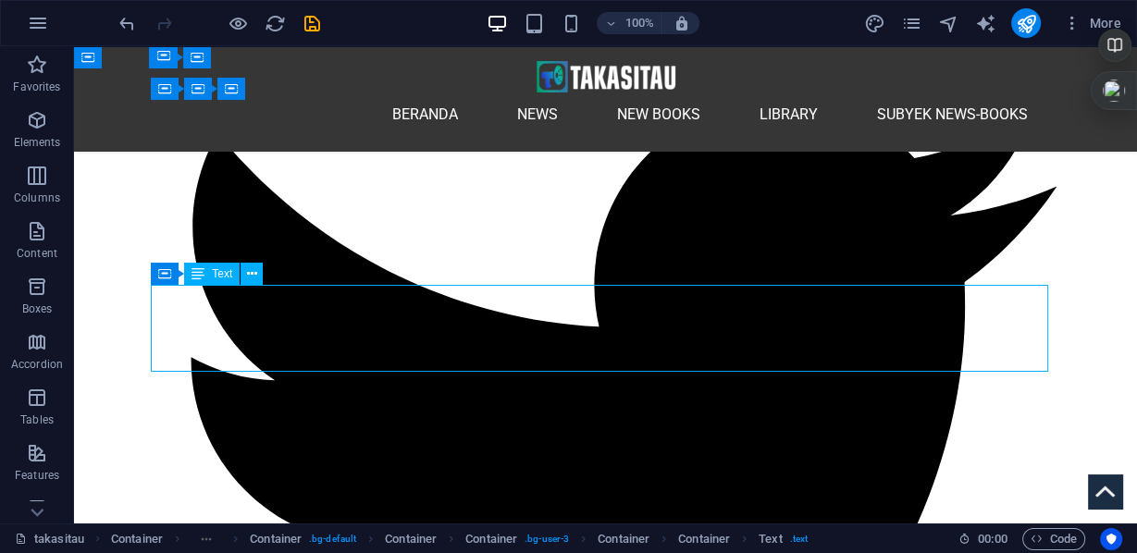
select select "px"
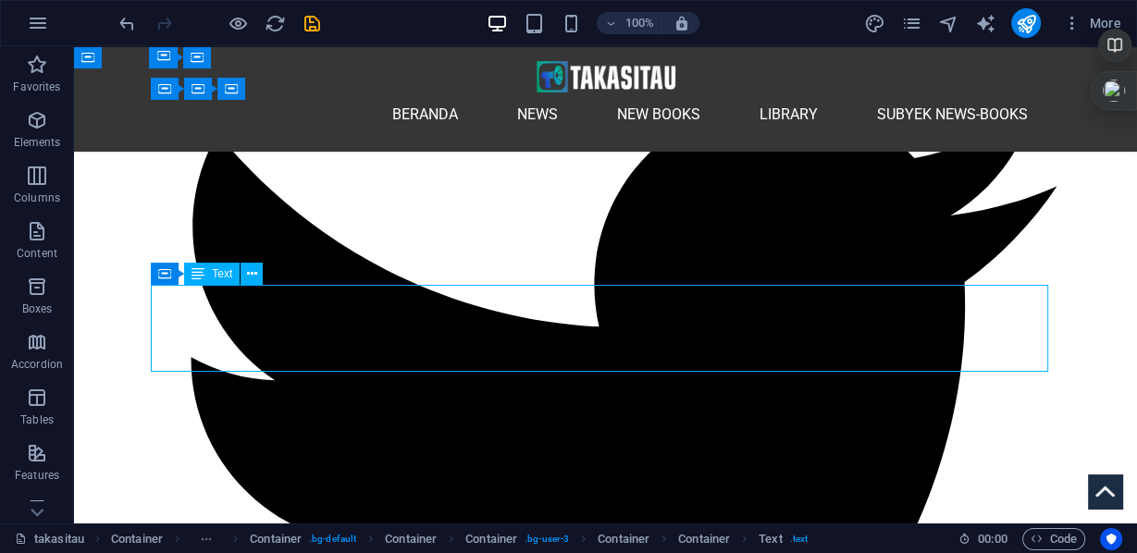
select select "px"
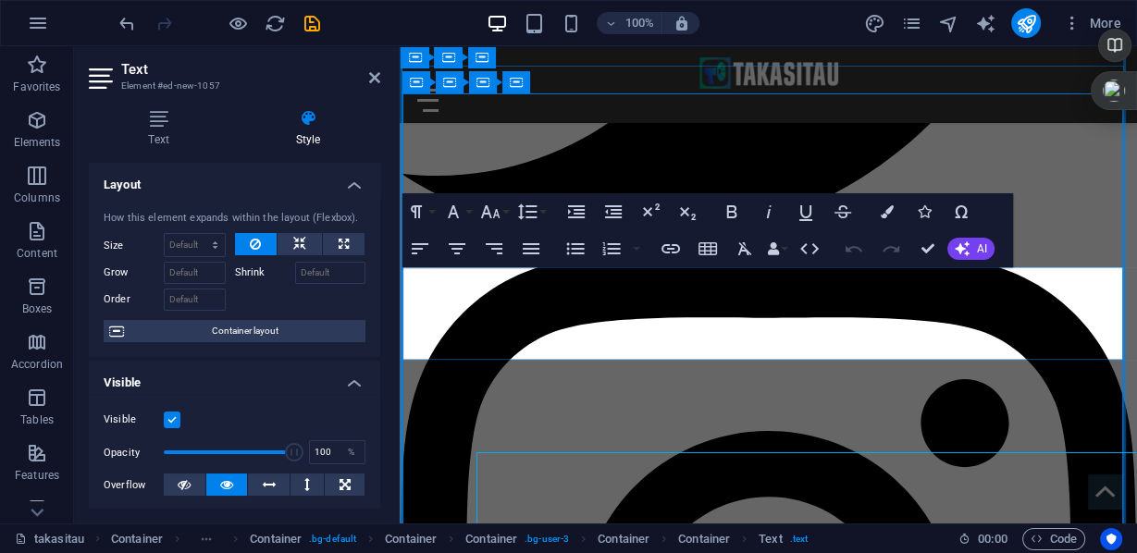
scroll to position [2194, 0]
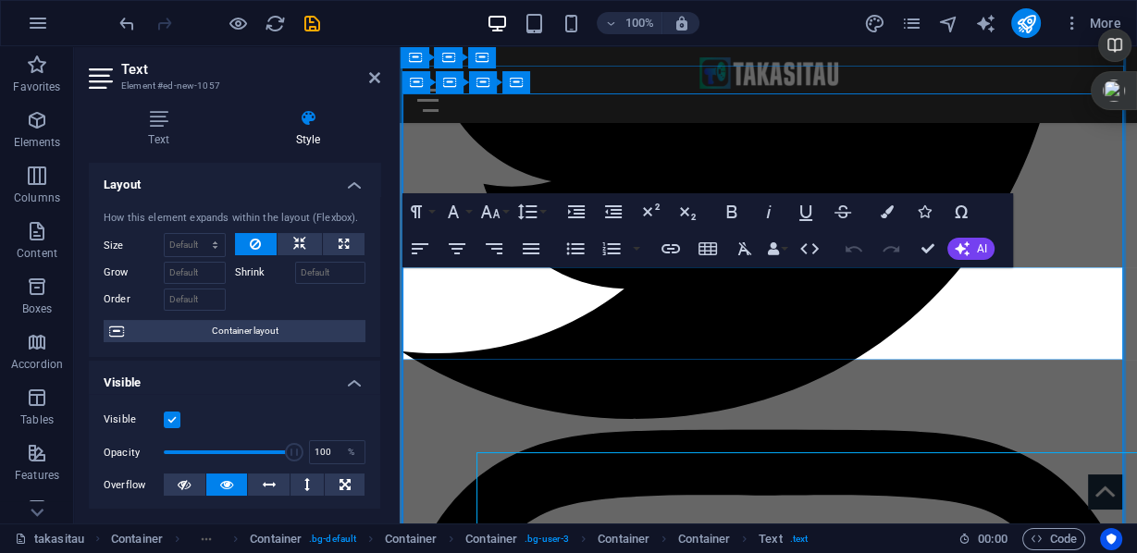
type input "40"
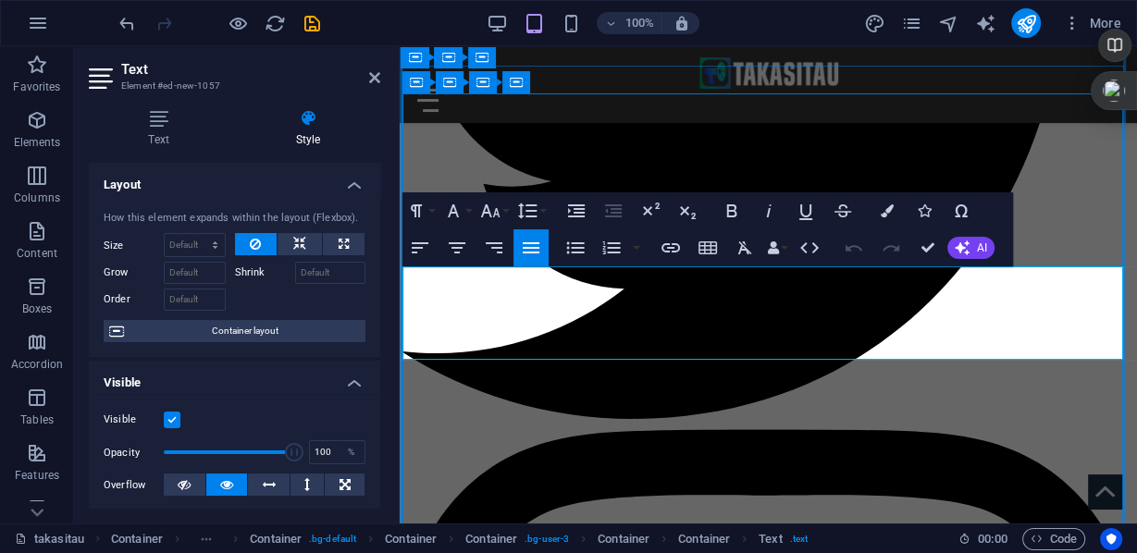
drag, startPoint x: 712, startPoint y: 299, endPoint x: 853, endPoint y: 311, distance: 142.1
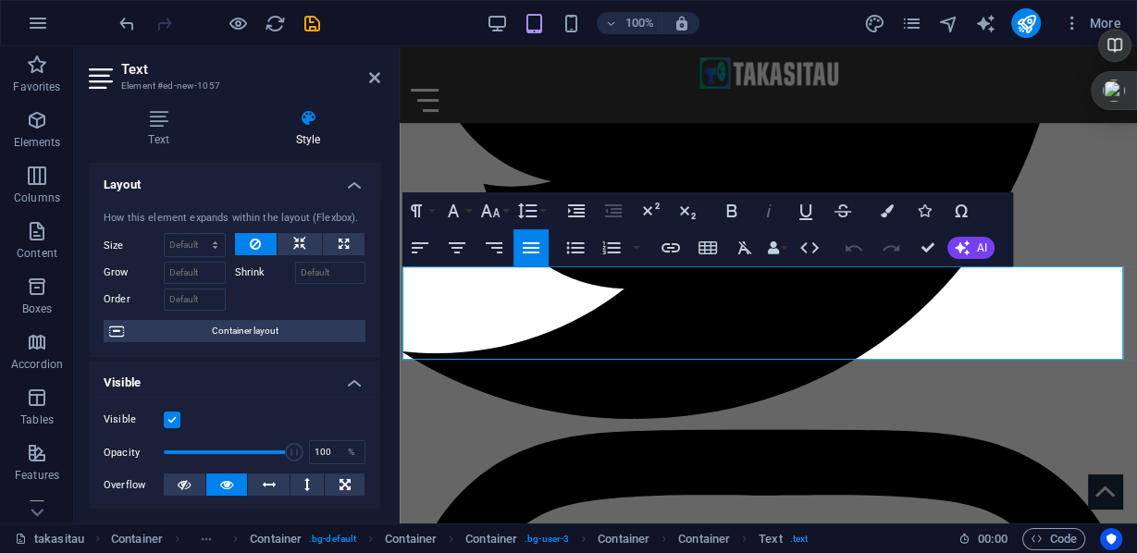
click at [771, 212] on icon "button" at bounding box center [769, 211] width 22 height 22
drag, startPoint x: 926, startPoint y: 248, endPoint x: 851, endPoint y: 202, distance: 88.1
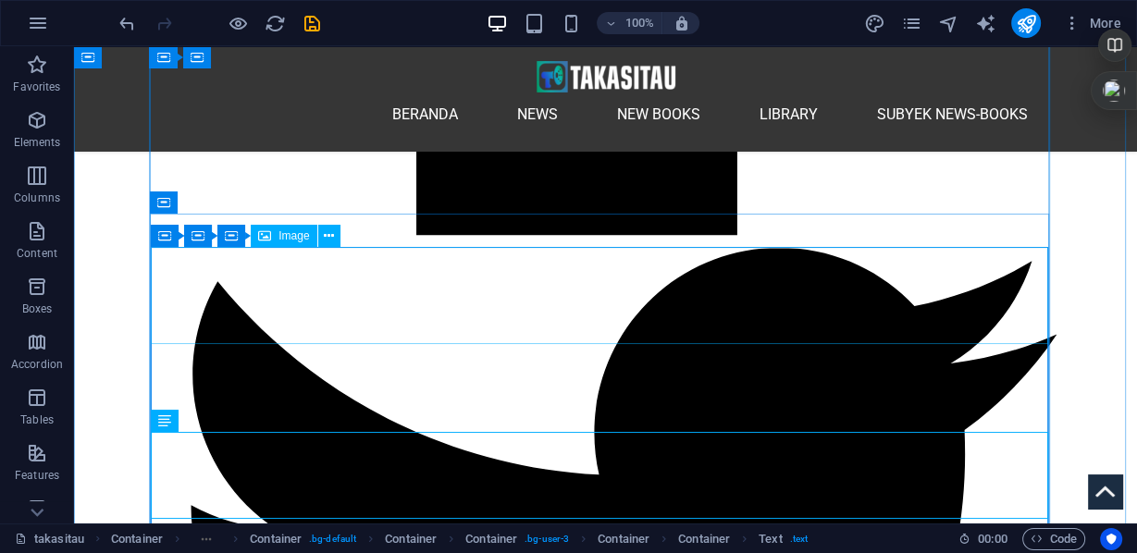
scroll to position [2372, 0]
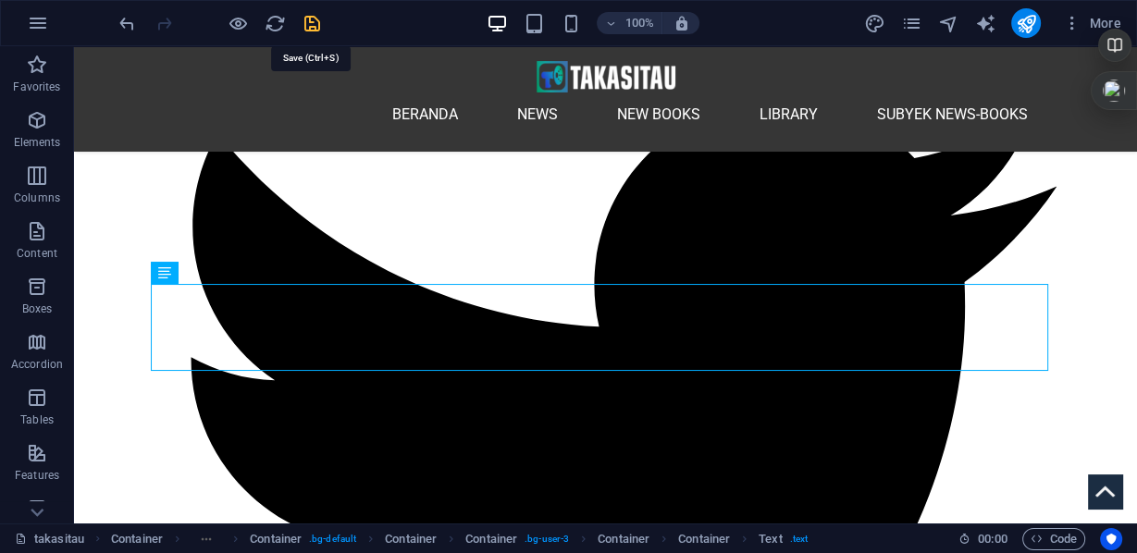
drag, startPoint x: 316, startPoint y: 19, endPoint x: 431, endPoint y: 110, distance: 147.0
click at [316, 19] on icon "save" at bounding box center [312, 23] width 21 height 21
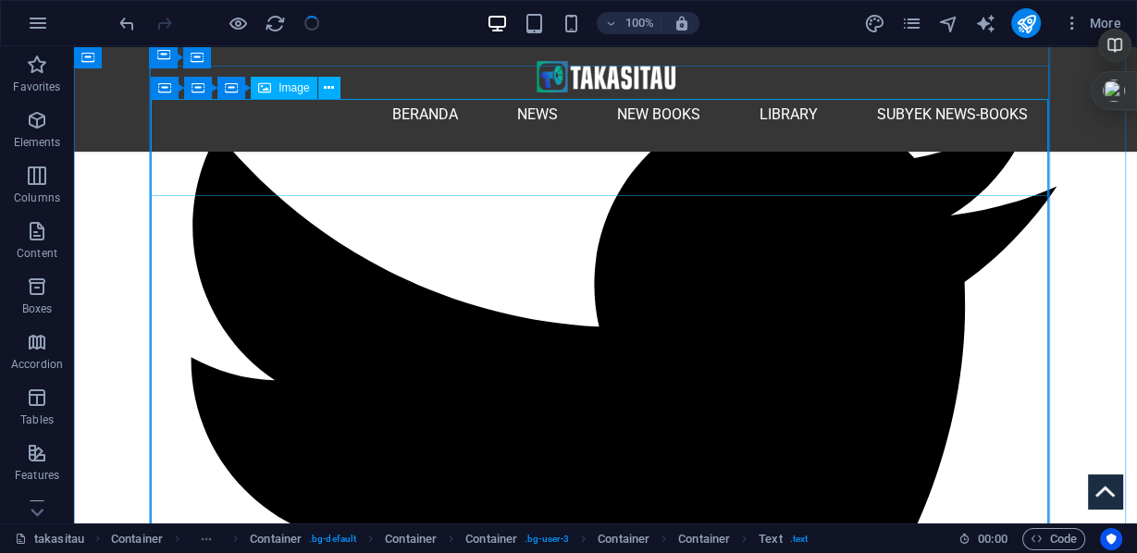
checkbox input "false"
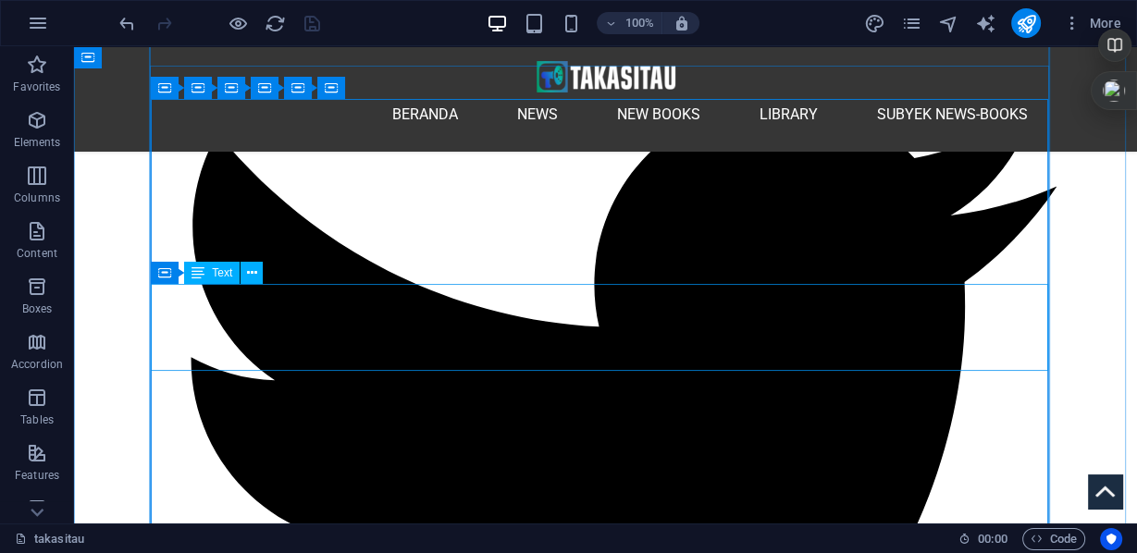
scroll to position [2298, 0]
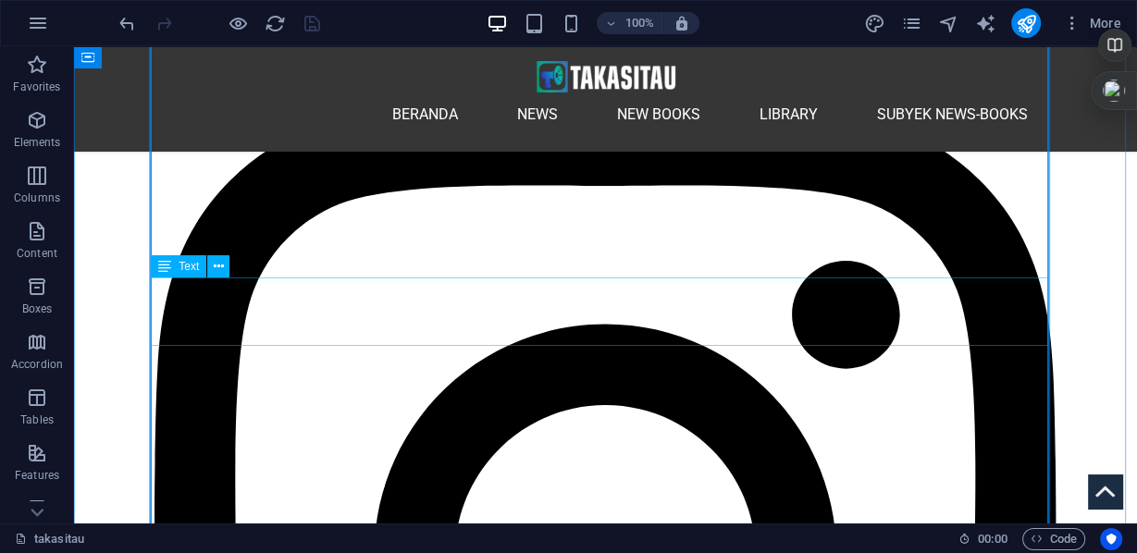
scroll to position [3260, 0]
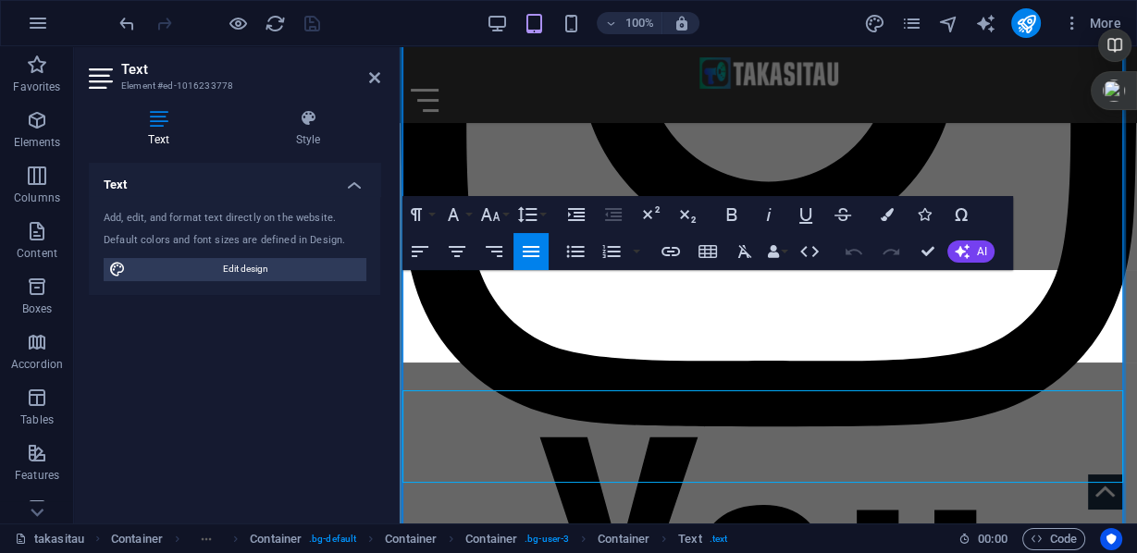
scroll to position [2811, 0]
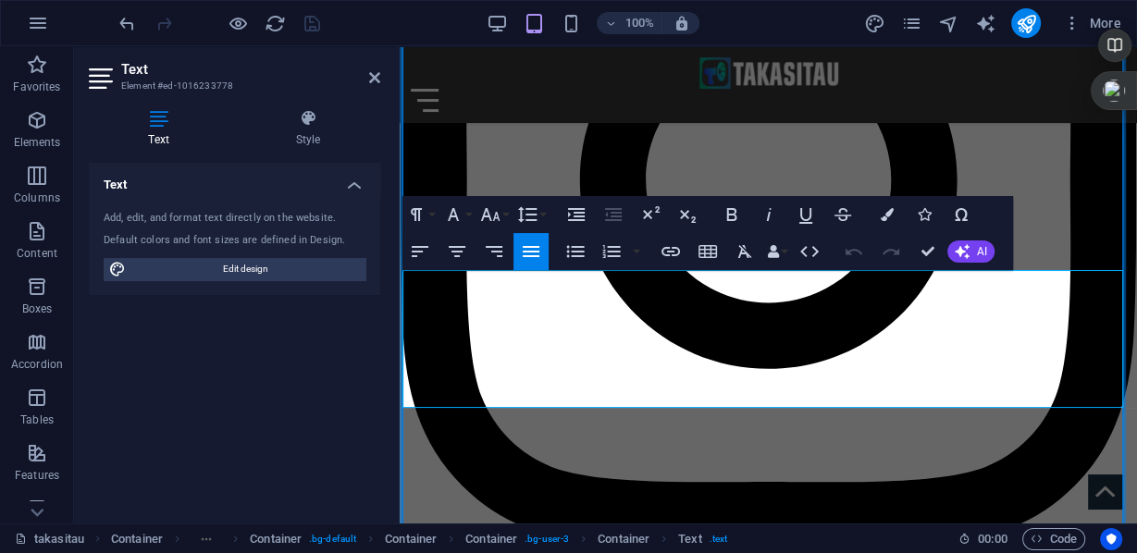
scroll to position [3458, 1]
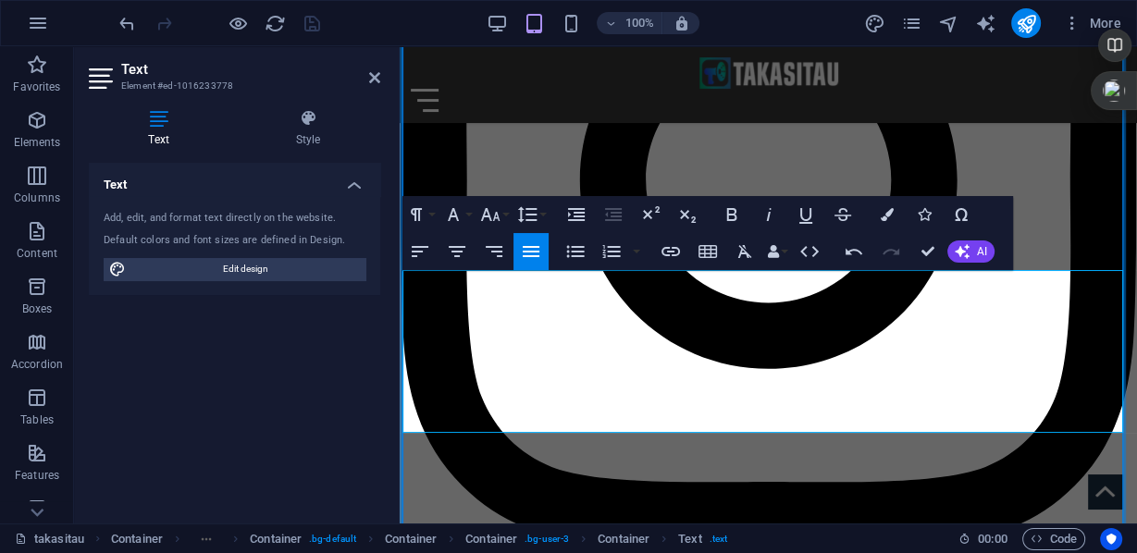
drag, startPoint x: 413, startPoint y: 386, endPoint x: 475, endPoint y: 403, distance: 64.2
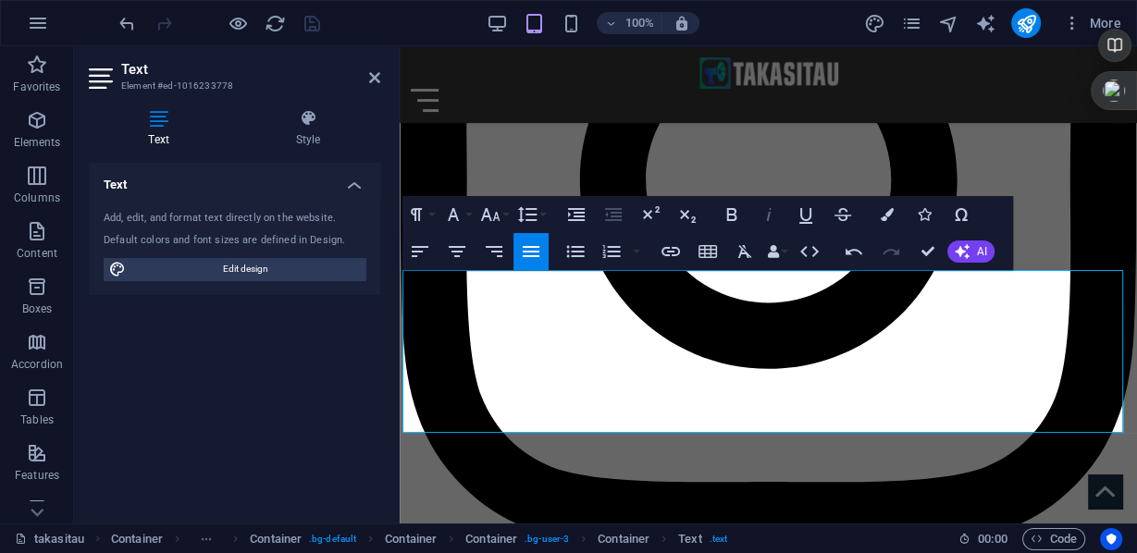
click at [766, 209] on icon "button" at bounding box center [769, 215] width 22 height 22
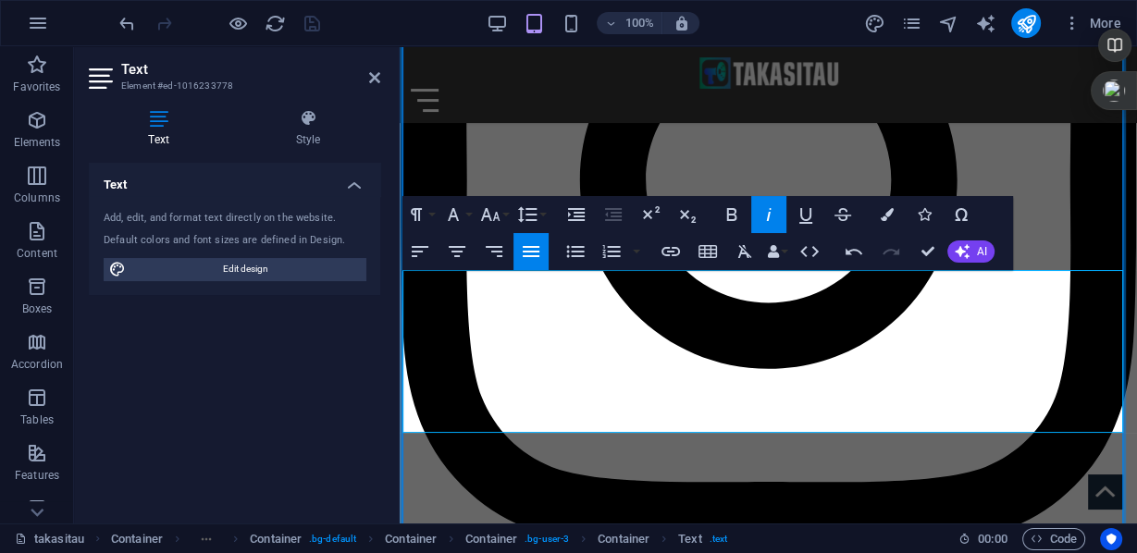
drag, startPoint x: 664, startPoint y: 416, endPoint x: 582, endPoint y: 416, distance: 82.4
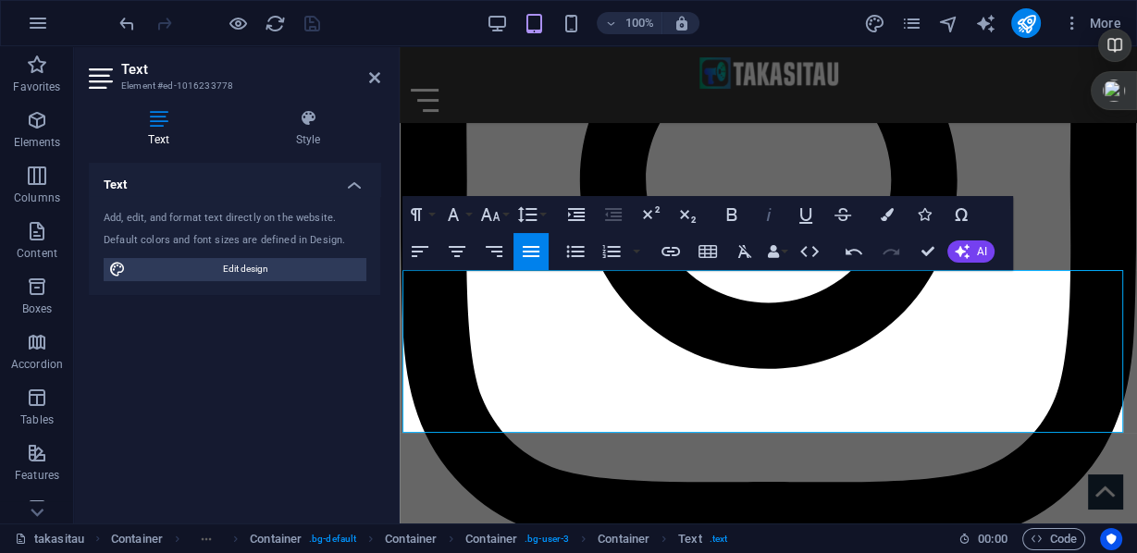
click at [764, 208] on icon "button" at bounding box center [769, 215] width 22 height 22
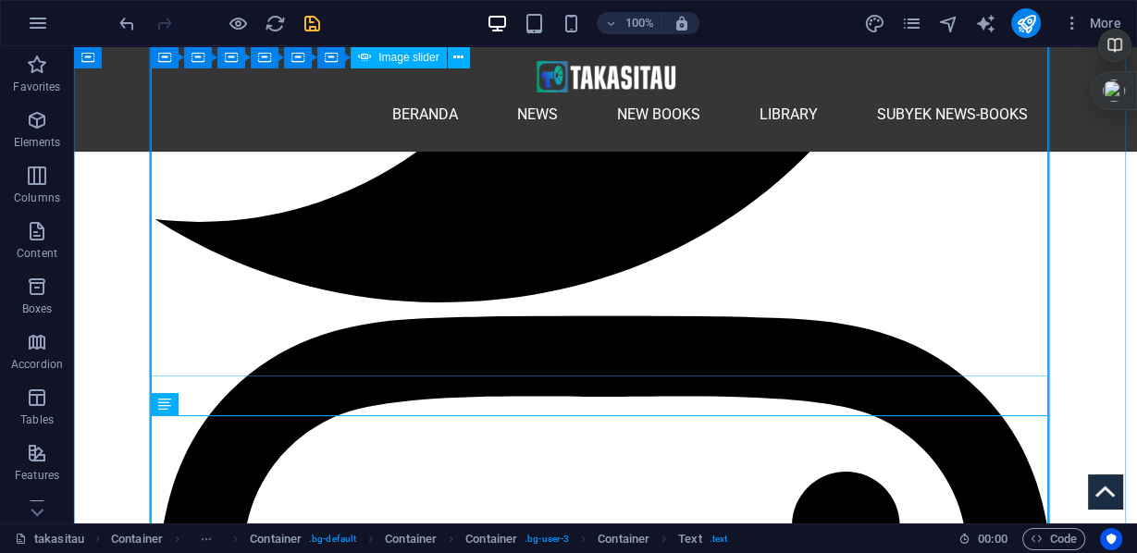
scroll to position [3049, 0]
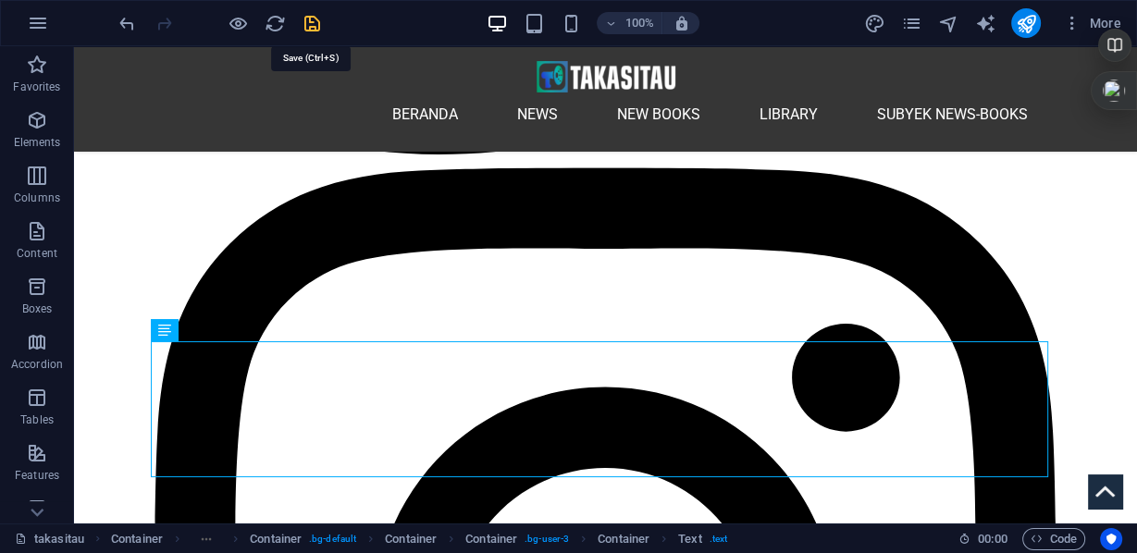
click at [314, 20] on icon "save" at bounding box center [312, 23] width 21 height 21
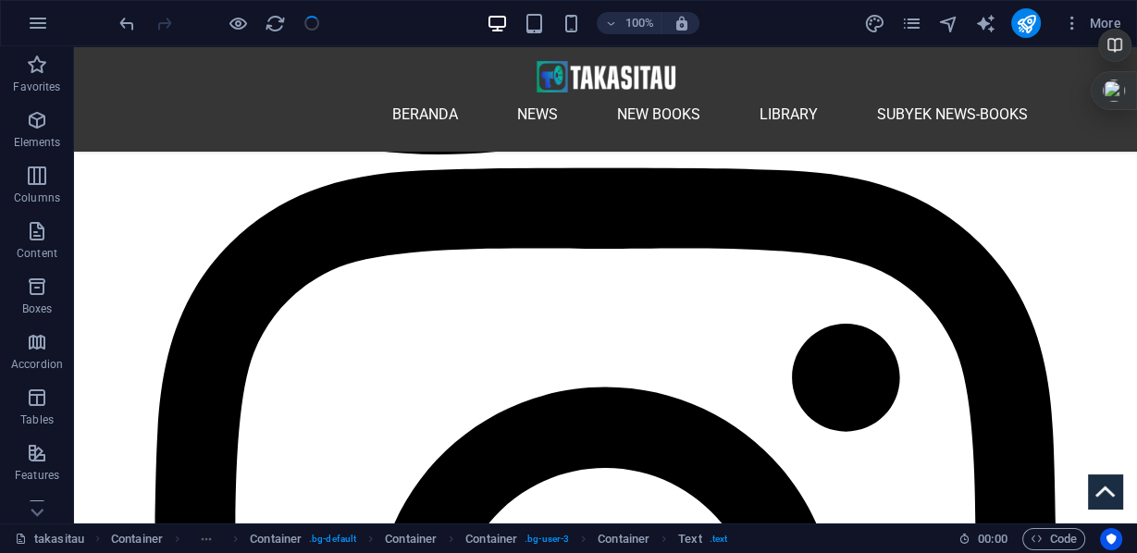
checkbox input "false"
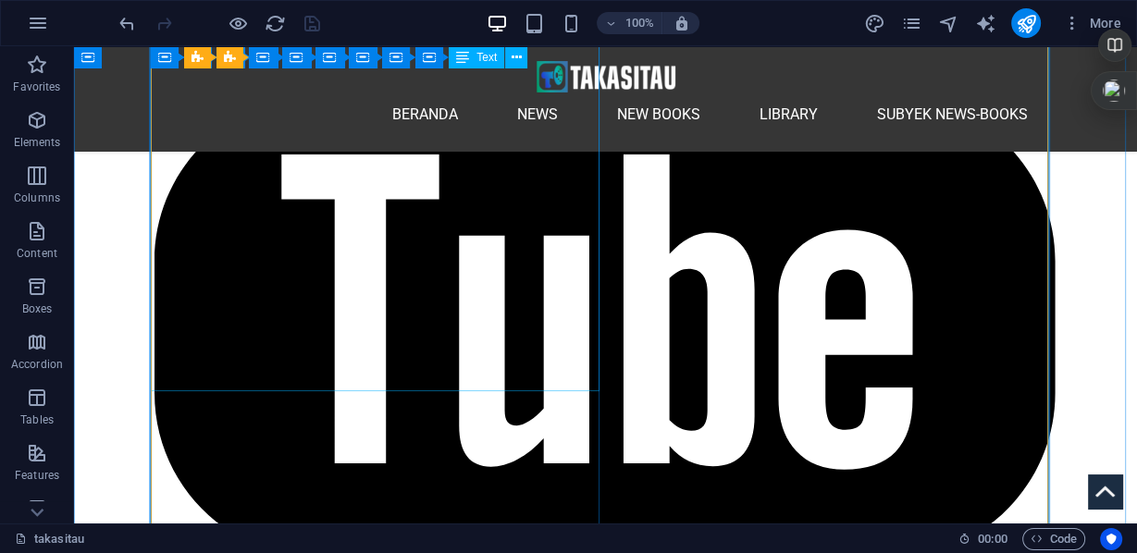
scroll to position [4603, 0]
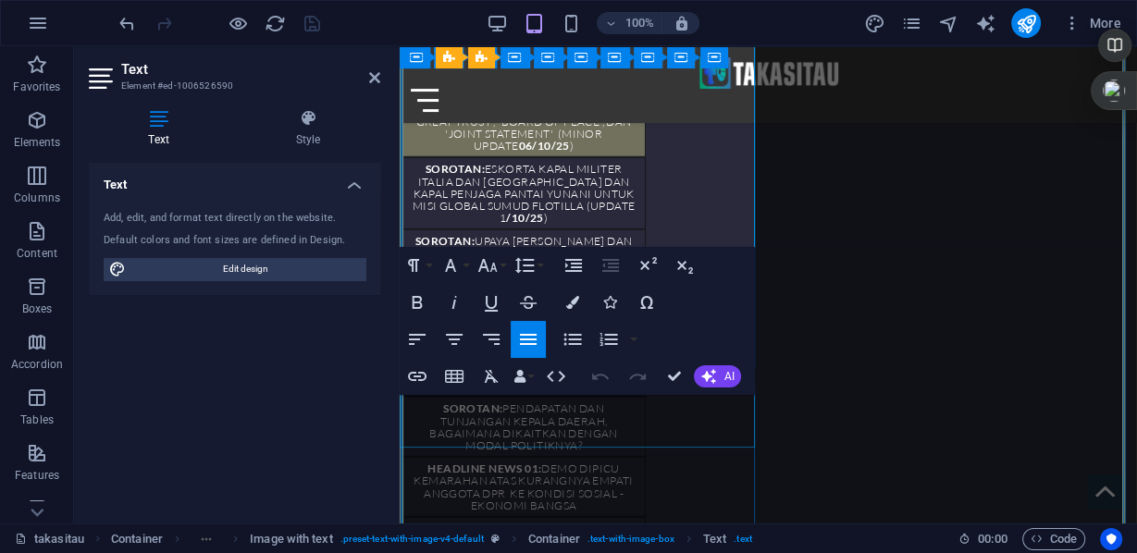
scroll to position [4344, 0]
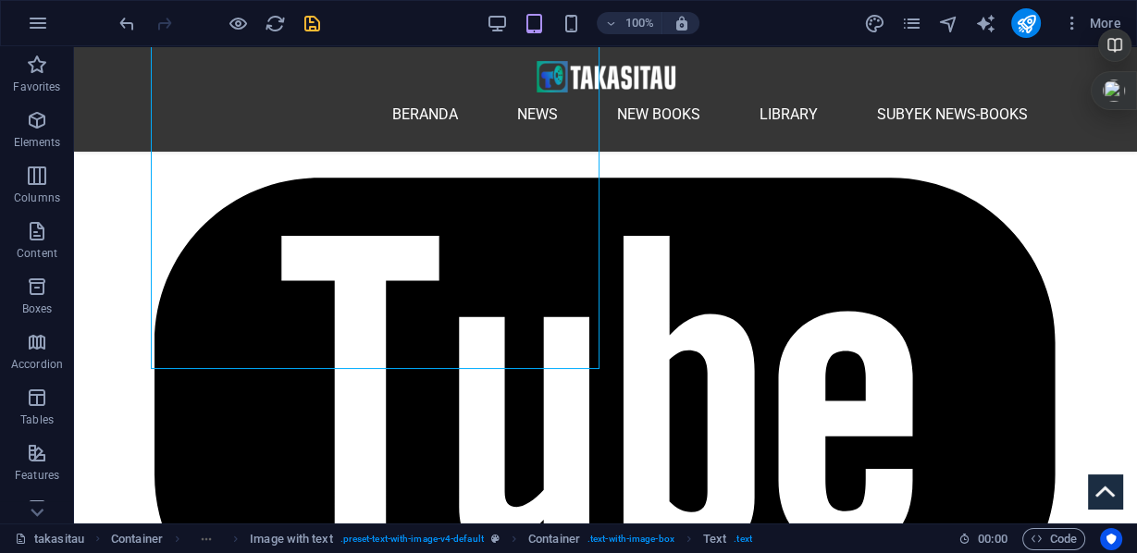
scroll to position [4494, 0]
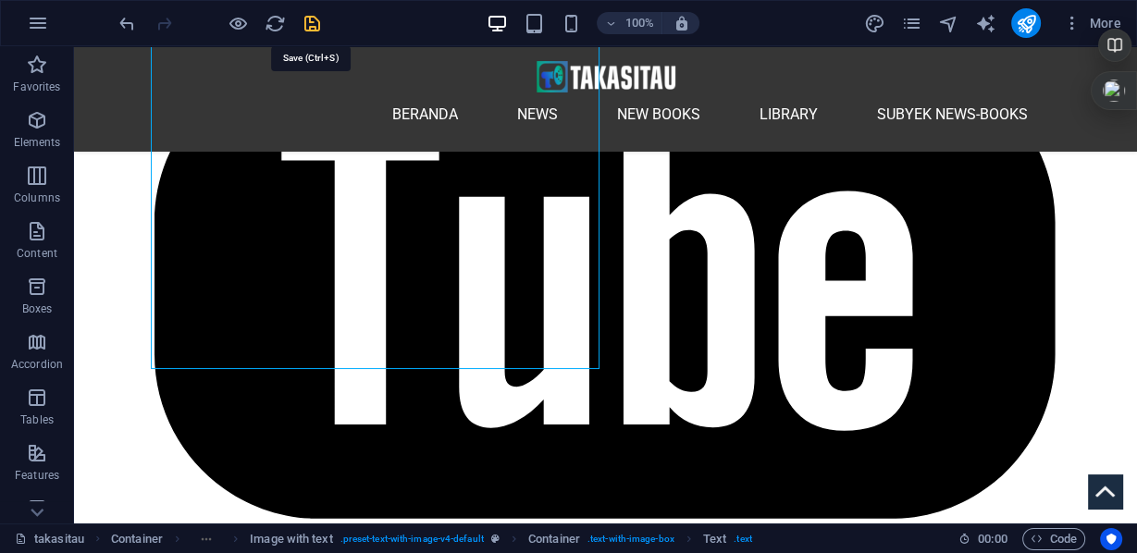
click at [315, 20] on icon "save" at bounding box center [312, 23] width 21 height 21
checkbox input "false"
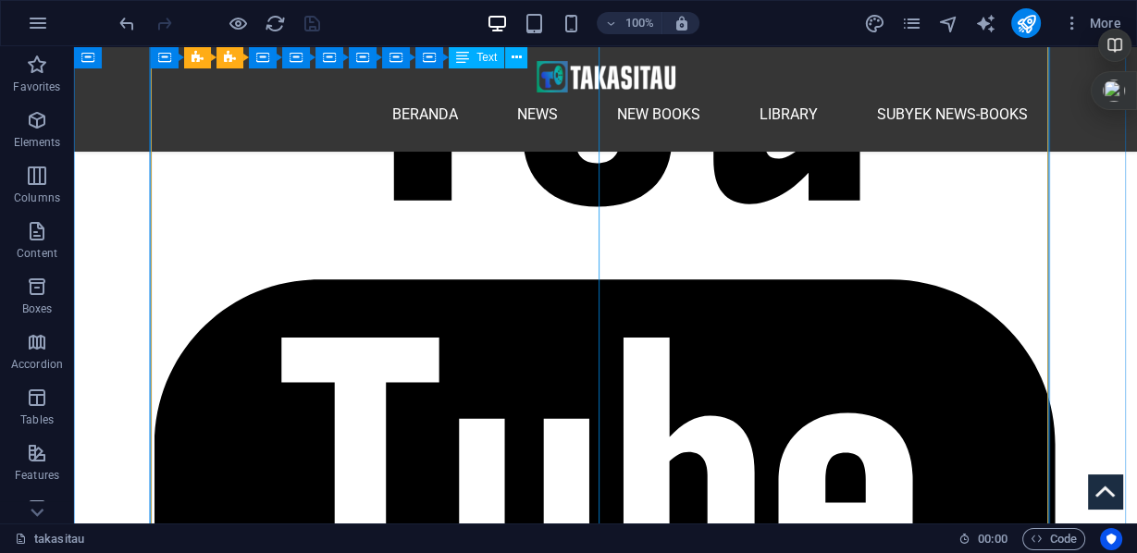
scroll to position [4346, 0]
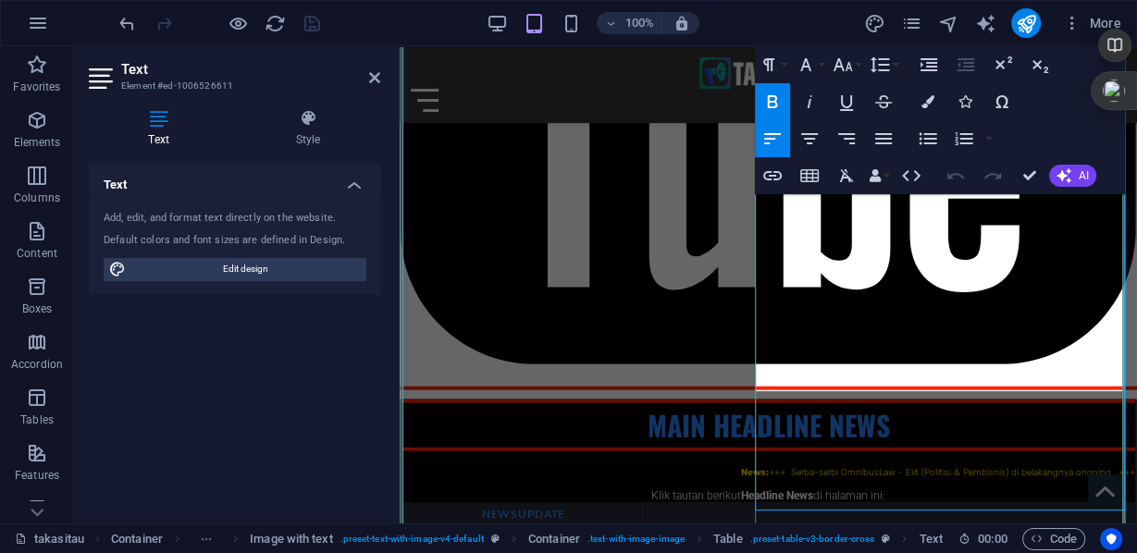
scroll to position [4117, 0]
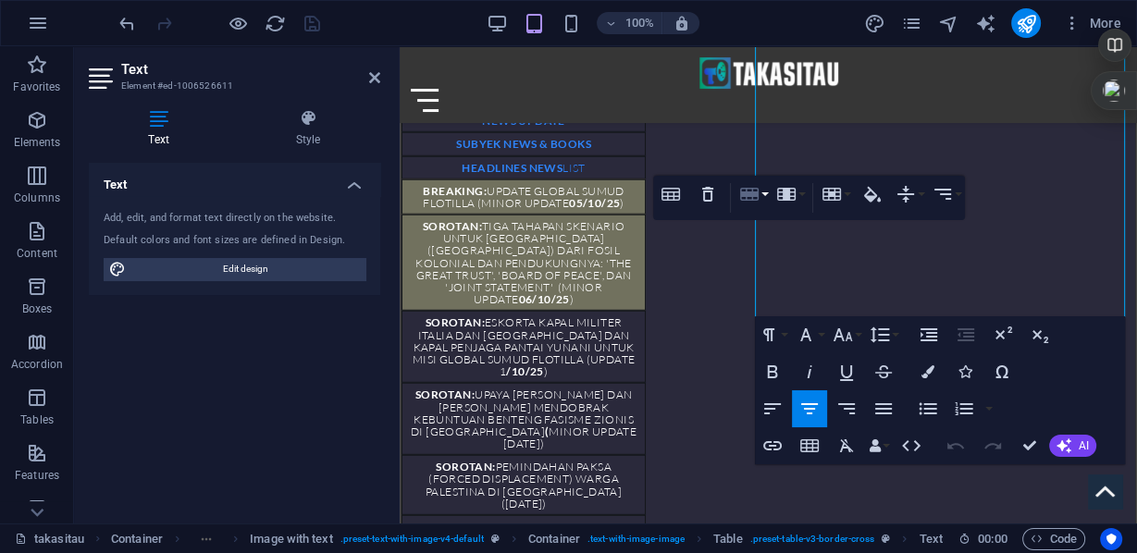
click at [764, 194] on button "Row" at bounding box center [753, 194] width 35 height 37
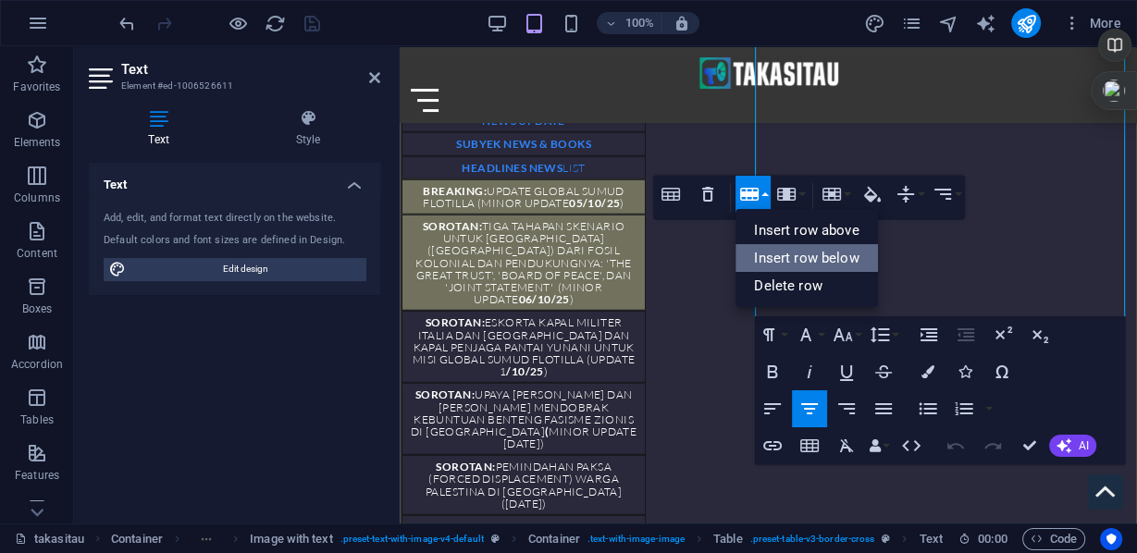
click at [781, 260] on link "Insert row below" at bounding box center [807, 258] width 142 height 28
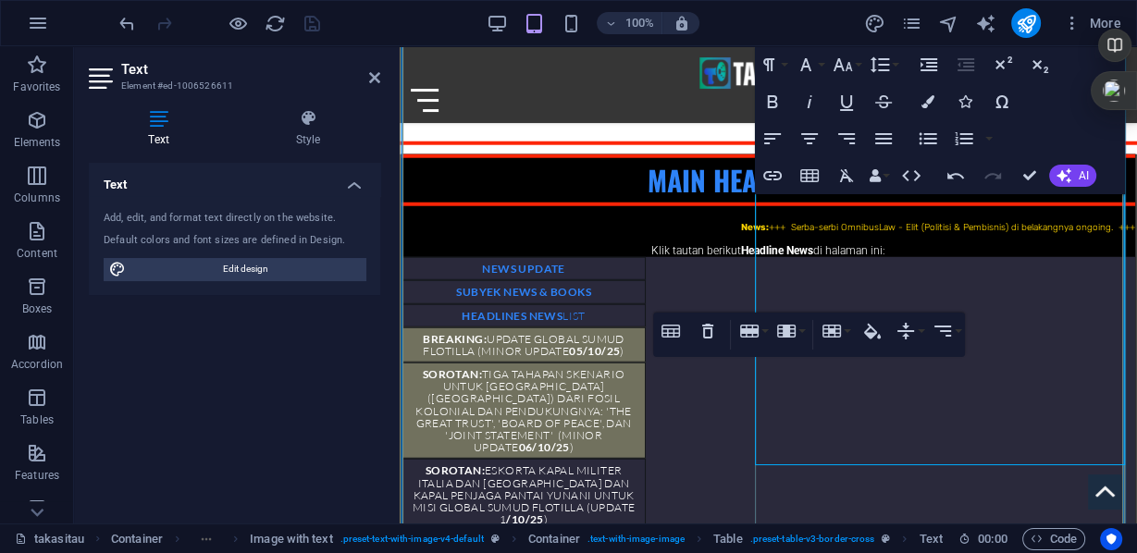
scroll to position [3895, 0]
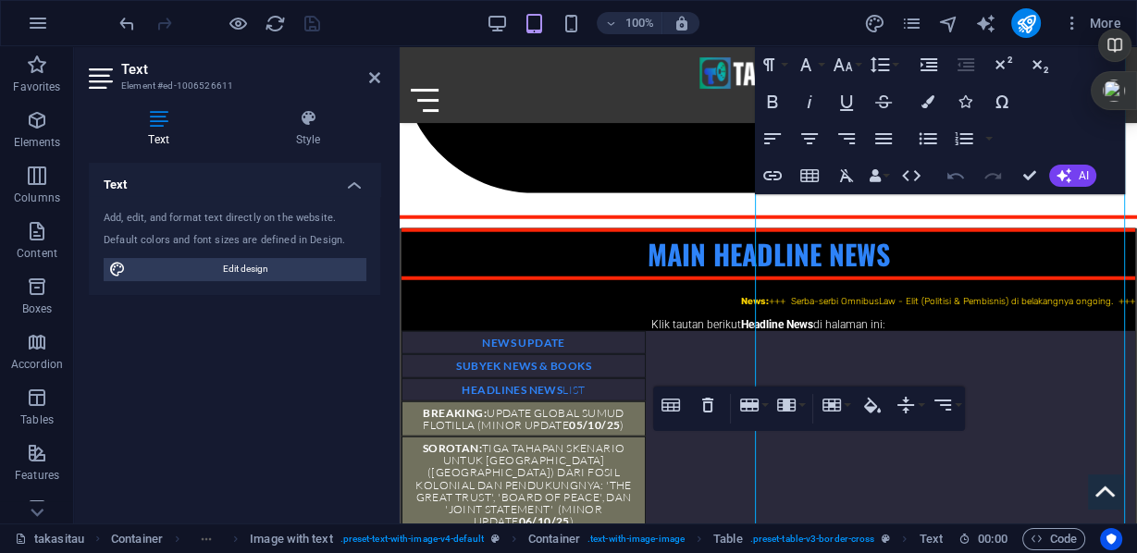
click at [956, 186] on icon "button" at bounding box center [956, 176] width 22 height 22
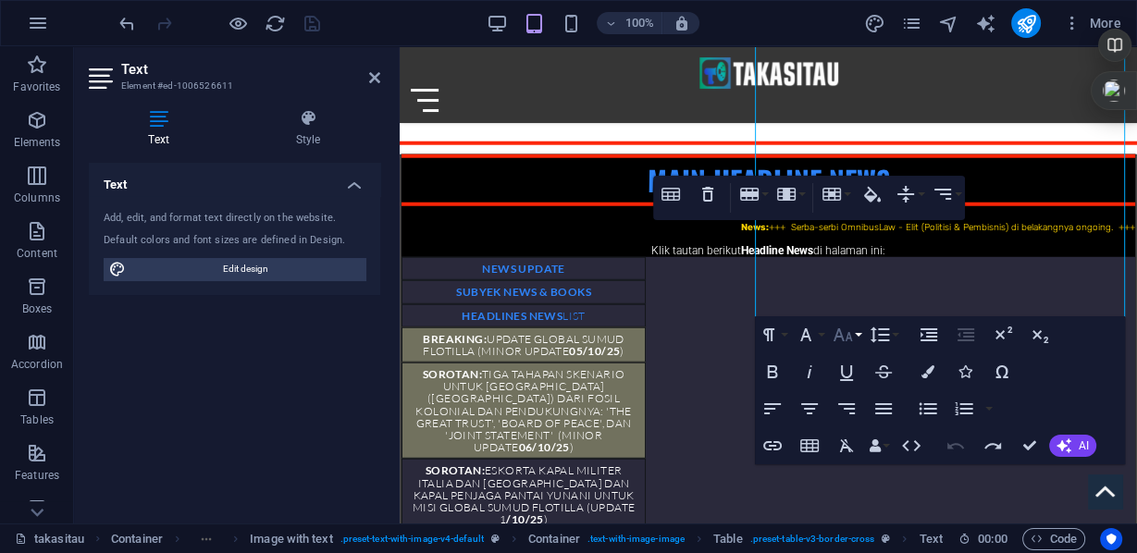
scroll to position [4117, 0]
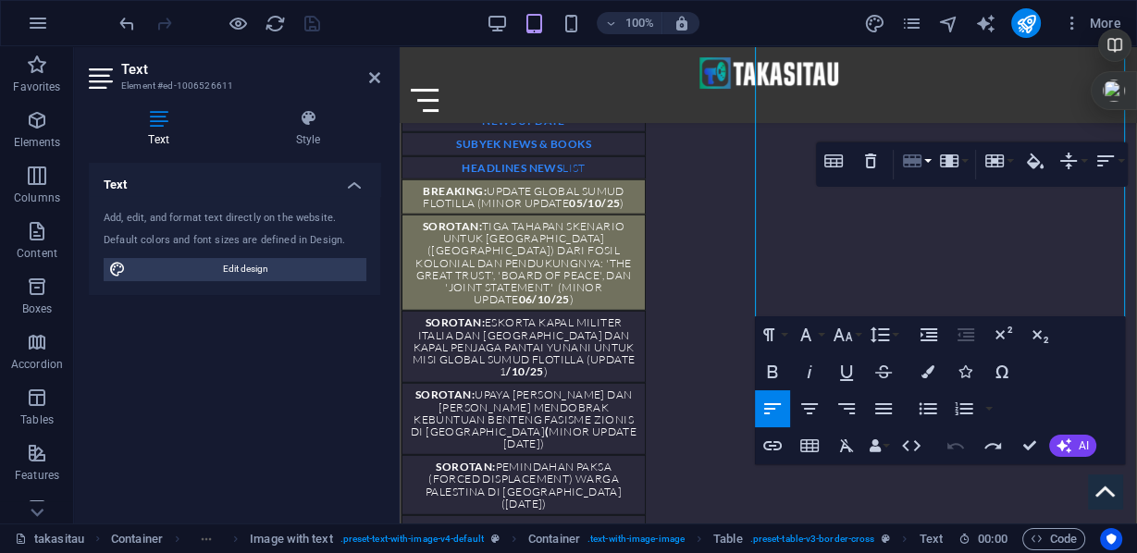
click at [925, 164] on button "Row" at bounding box center [915, 160] width 35 height 37
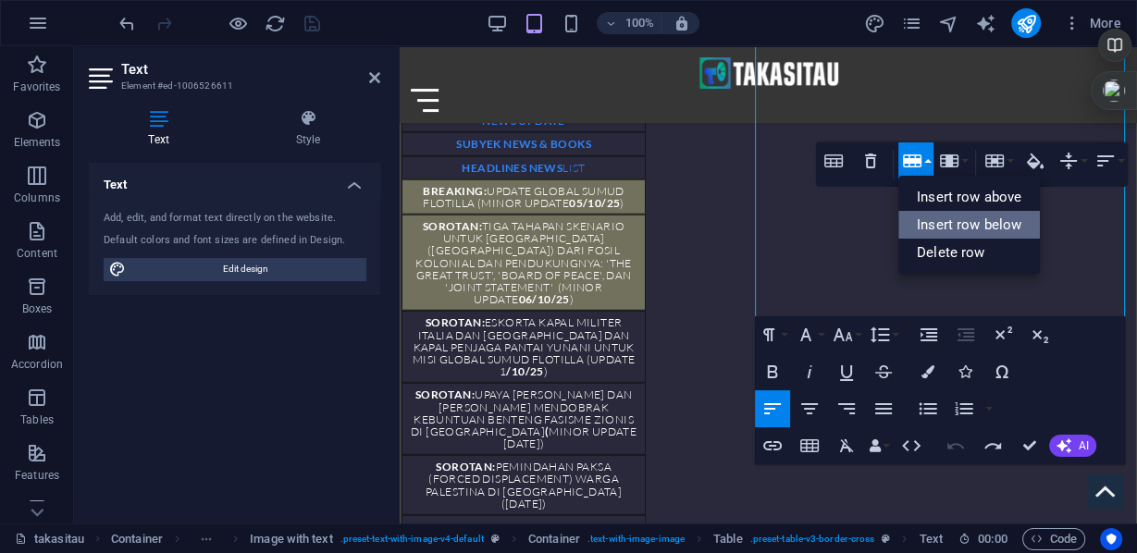
drag, startPoint x: 554, startPoint y: 180, endPoint x: 954, endPoint y: 229, distance: 402.6
click at [954, 229] on link "Insert row below" at bounding box center [969, 225] width 142 height 28
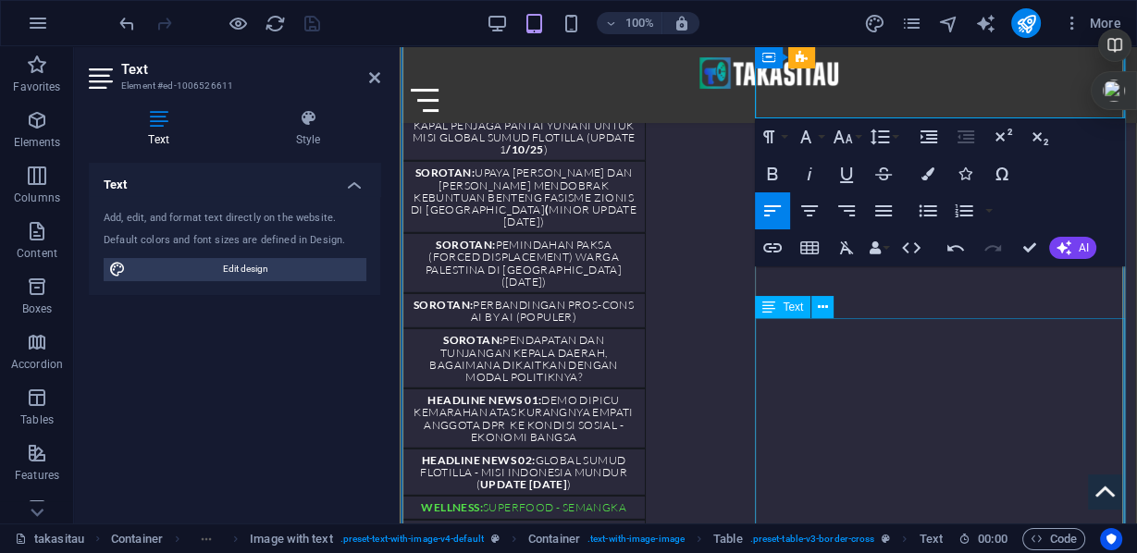
scroll to position [4413, 0]
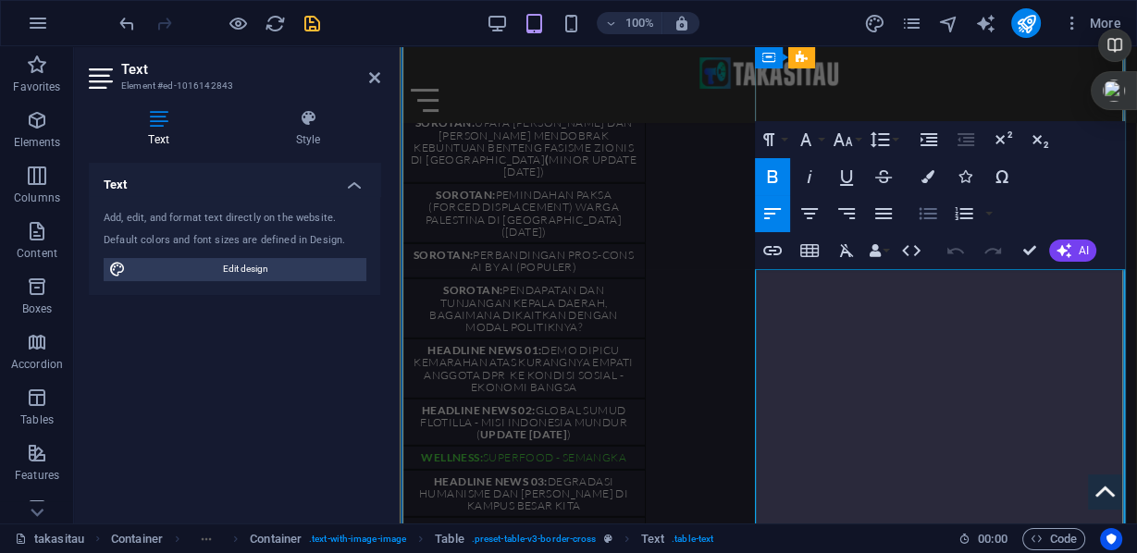
scroll to position [4315, 0]
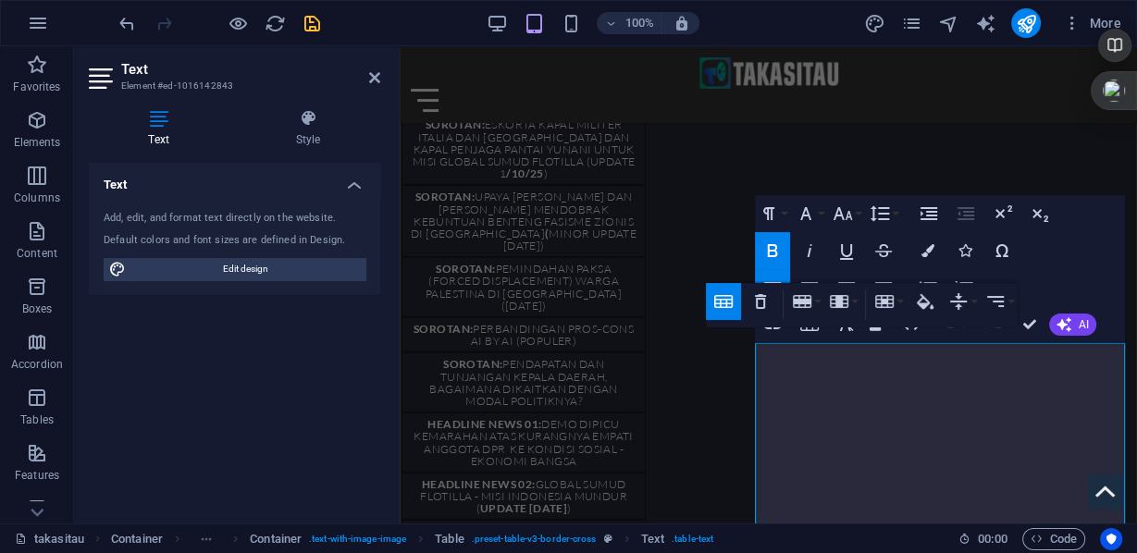
click at [735, 306] on button "Table Header" at bounding box center [723, 301] width 35 height 37
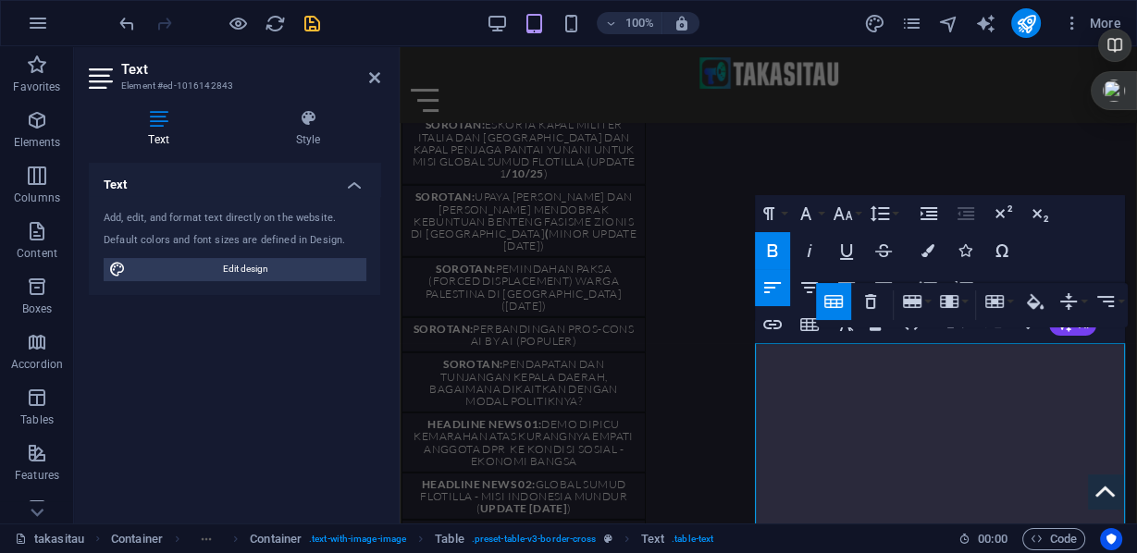
click at [844, 311] on icon "button" at bounding box center [834, 302] width 22 height 22
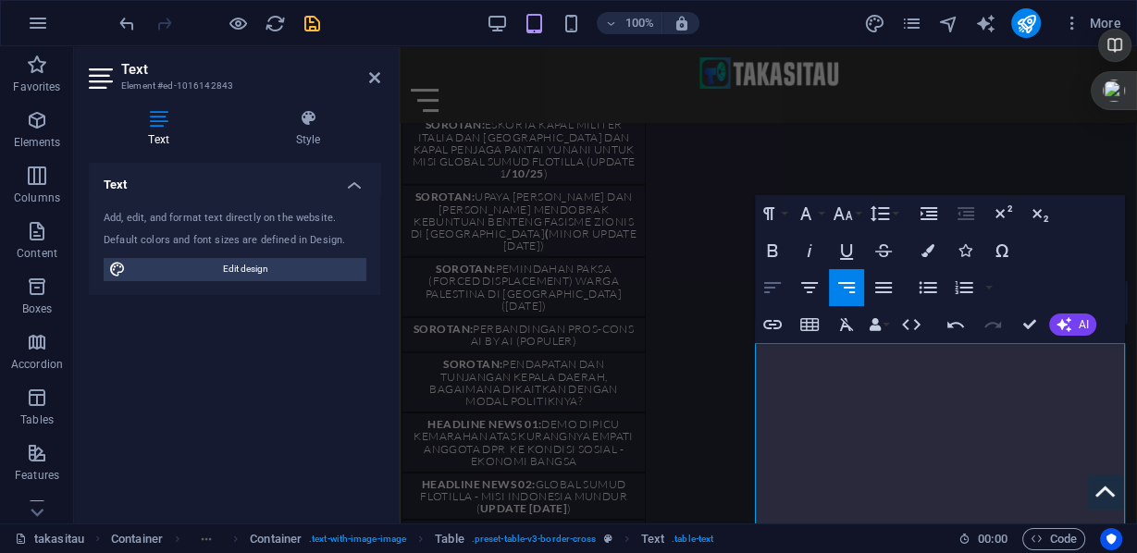
click at [771, 288] on icon "button" at bounding box center [772, 287] width 17 height 11
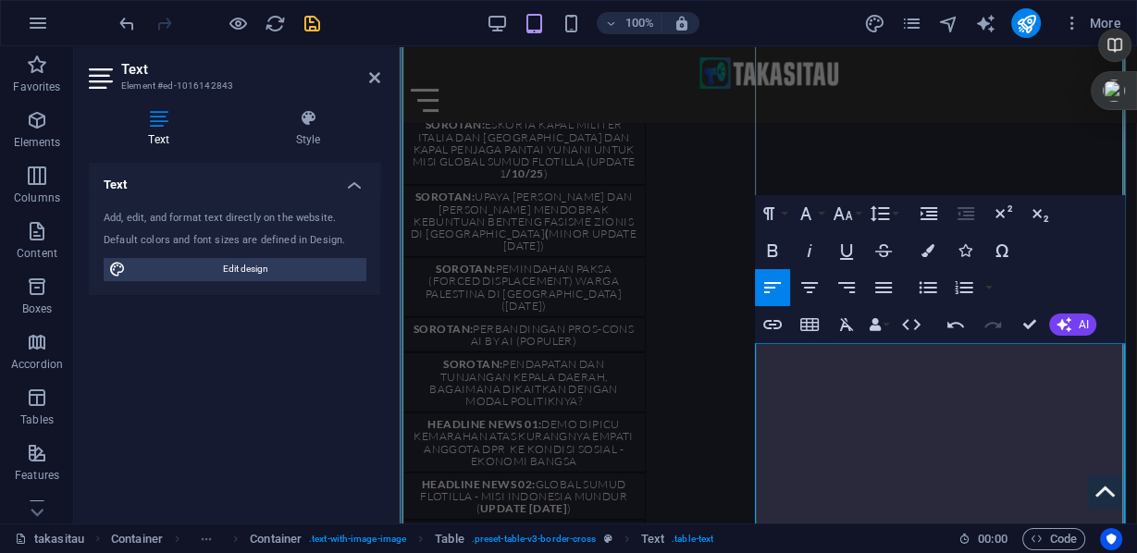
drag, startPoint x: 1071, startPoint y: 361, endPoint x: 924, endPoint y: 355, distance: 146.3
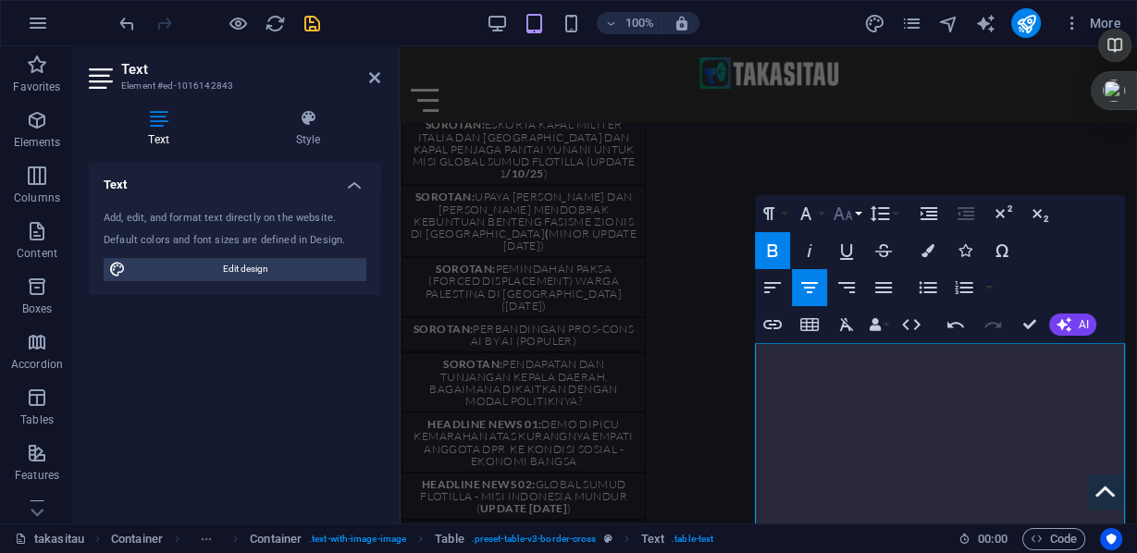
click at [861, 217] on button "Font Size" at bounding box center [846, 213] width 35 height 37
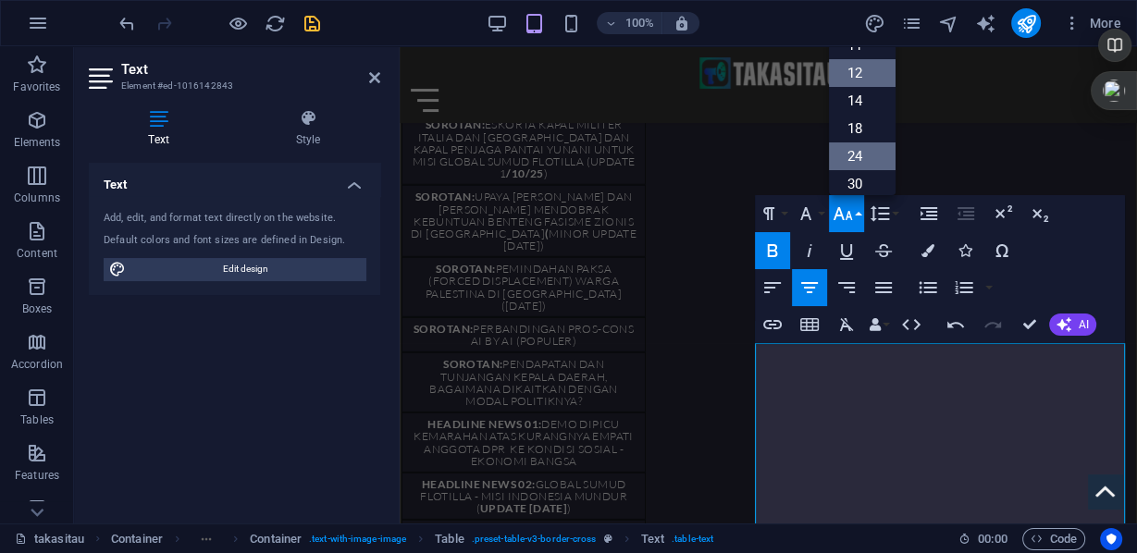
scroll to position [0, 0]
click at [820, 212] on button "Font Family" at bounding box center [809, 213] width 35 height 37
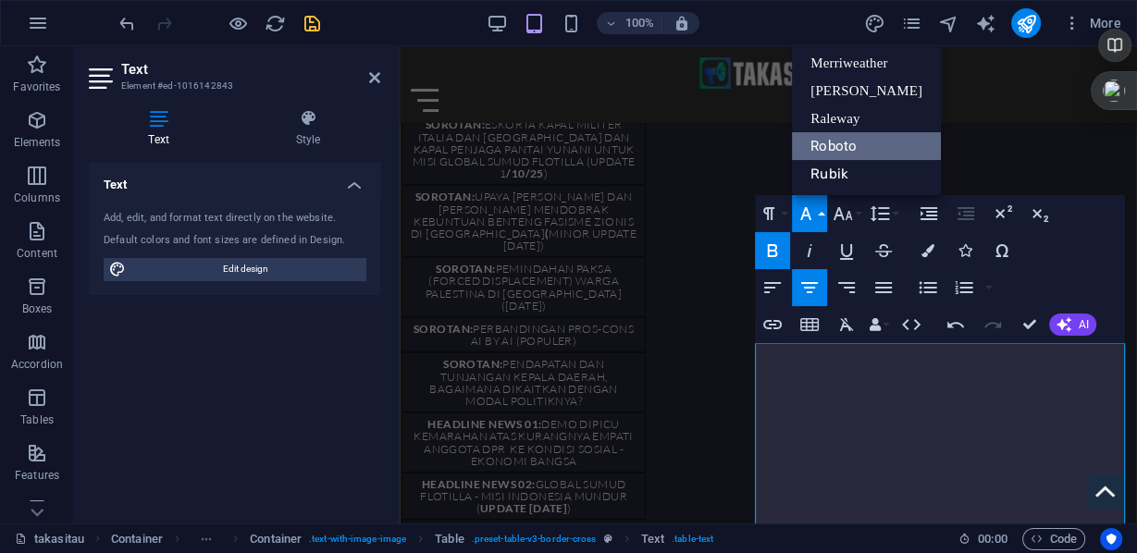
scroll to position [93, 0]
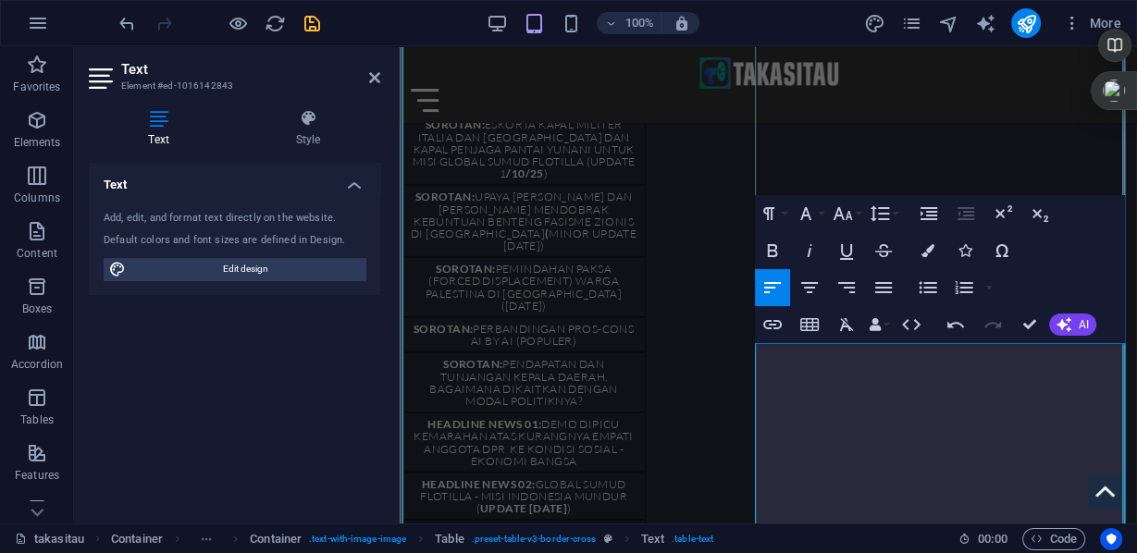
drag, startPoint x: 903, startPoint y: 353, endPoint x: 804, endPoint y: 351, distance: 99.0
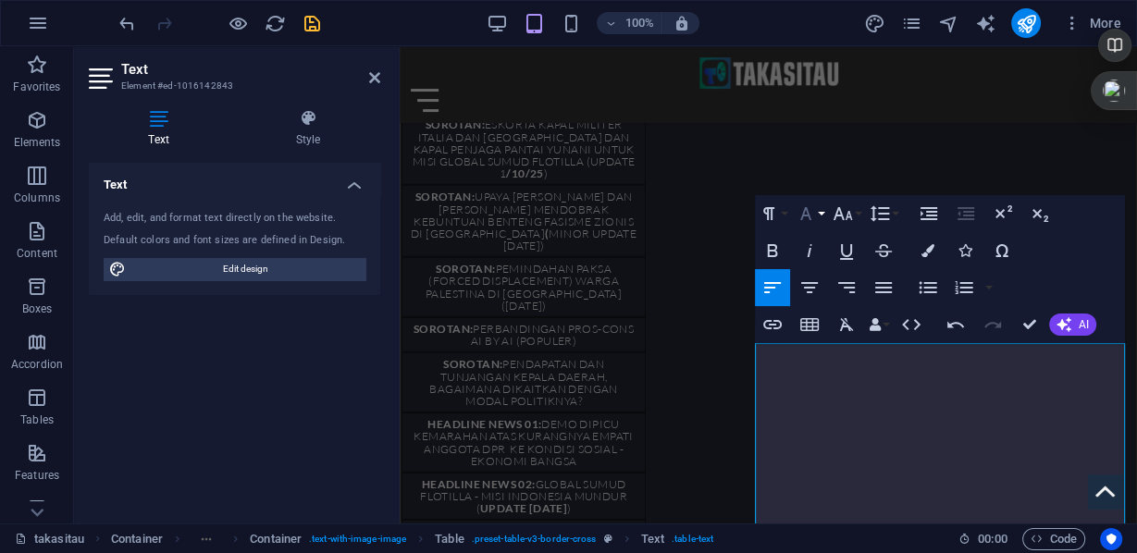
click at [822, 212] on button "Font Family" at bounding box center [809, 213] width 35 height 37
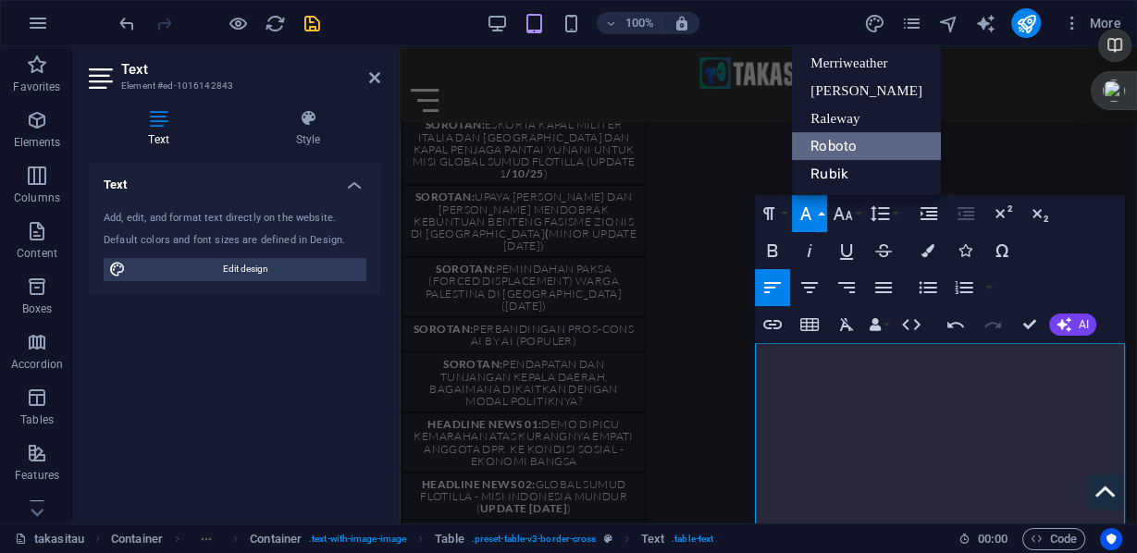
click at [822, 212] on button "Font Family" at bounding box center [809, 213] width 35 height 37
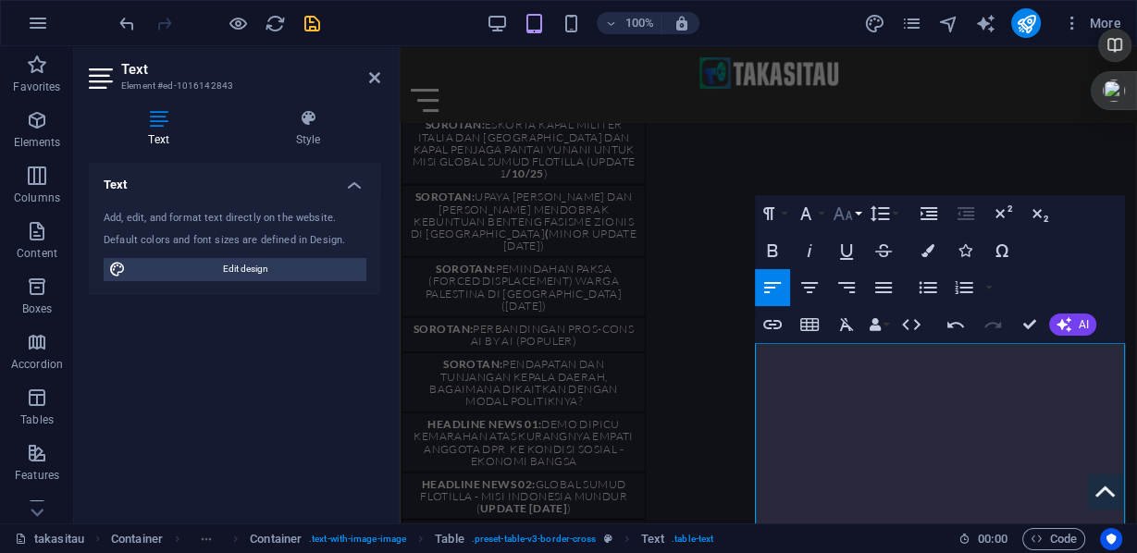
click at [852, 216] on icon "button" at bounding box center [843, 214] width 22 height 22
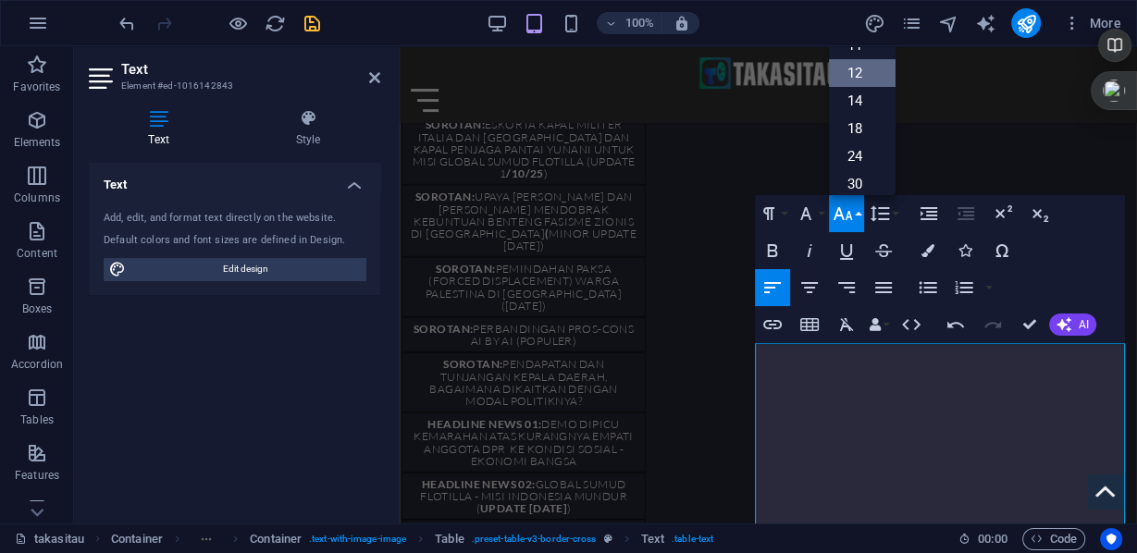
click at [866, 73] on link "12" at bounding box center [862, 73] width 67 height 28
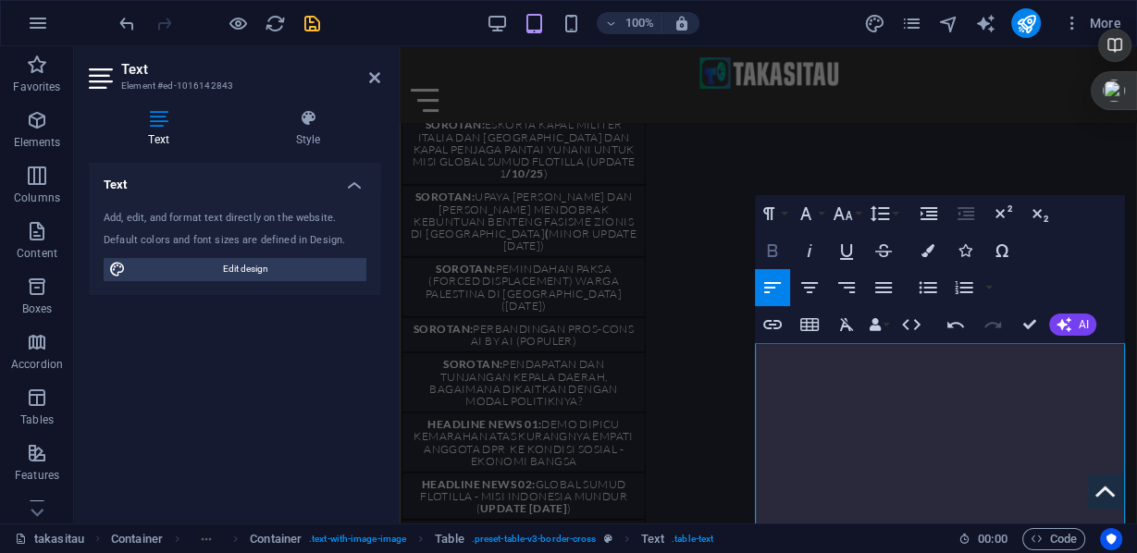
click at [765, 244] on icon "button" at bounding box center [773, 251] width 22 height 22
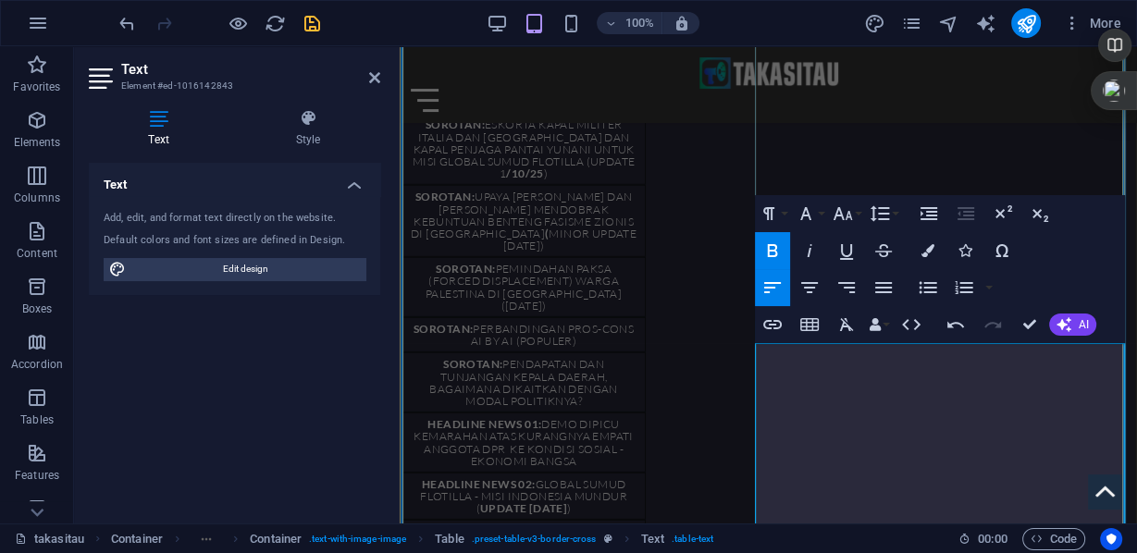
drag, startPoint x: 1075, startPoint y: 357, endPoint x: 925, endPoint y: 355, distance: 149.9
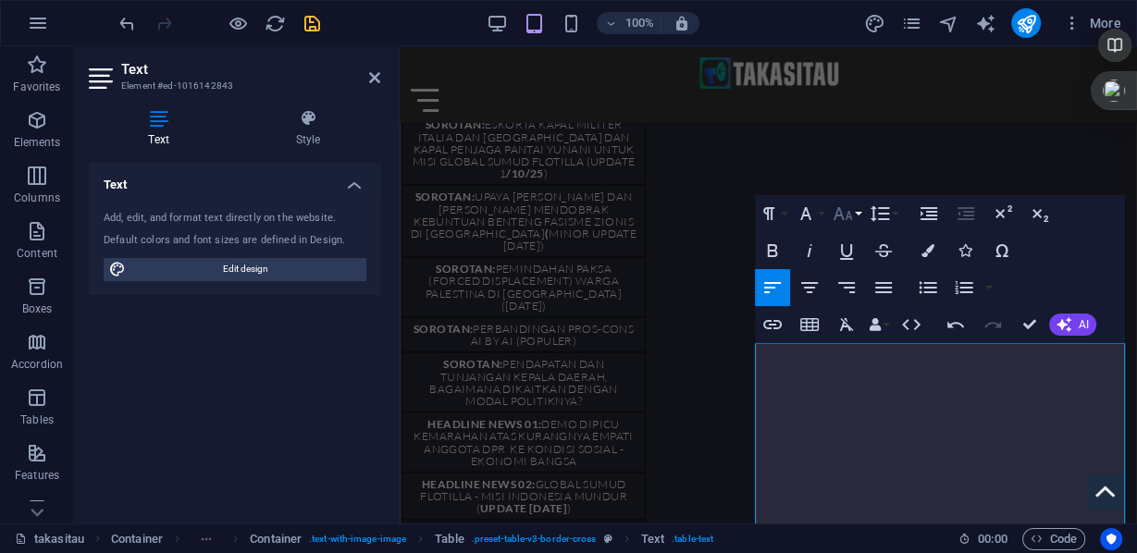
click at [853, 217] on icon "button" at bounding box center [843, 214] width 22 height 22
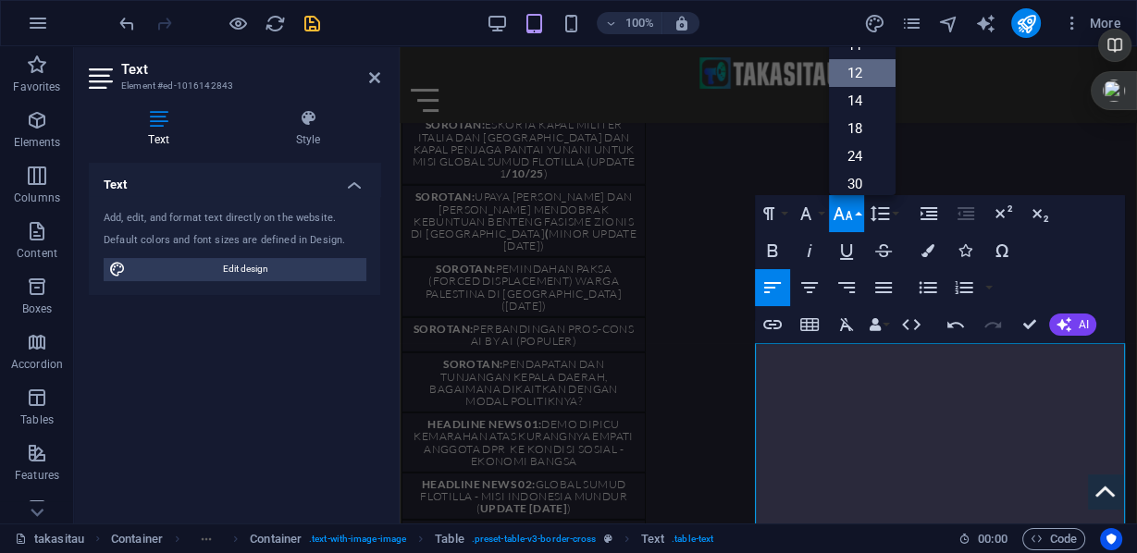
click at [860, 71] on link "12" at bounding box center [862, 73] width 67 height 28
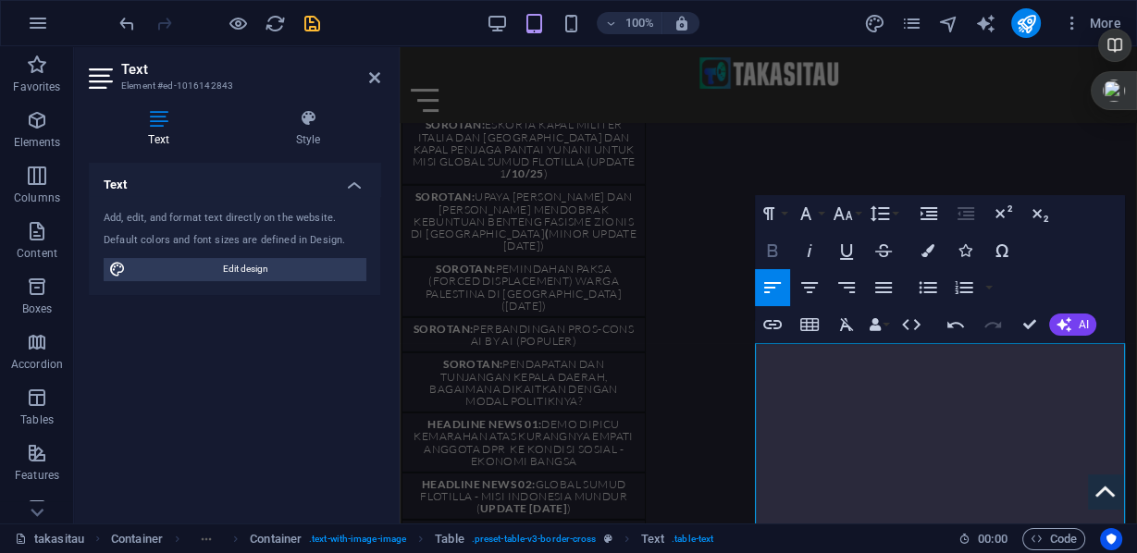
click at [776, 249] on icon "button" at bounding box center [773, 250] width 10 height 13
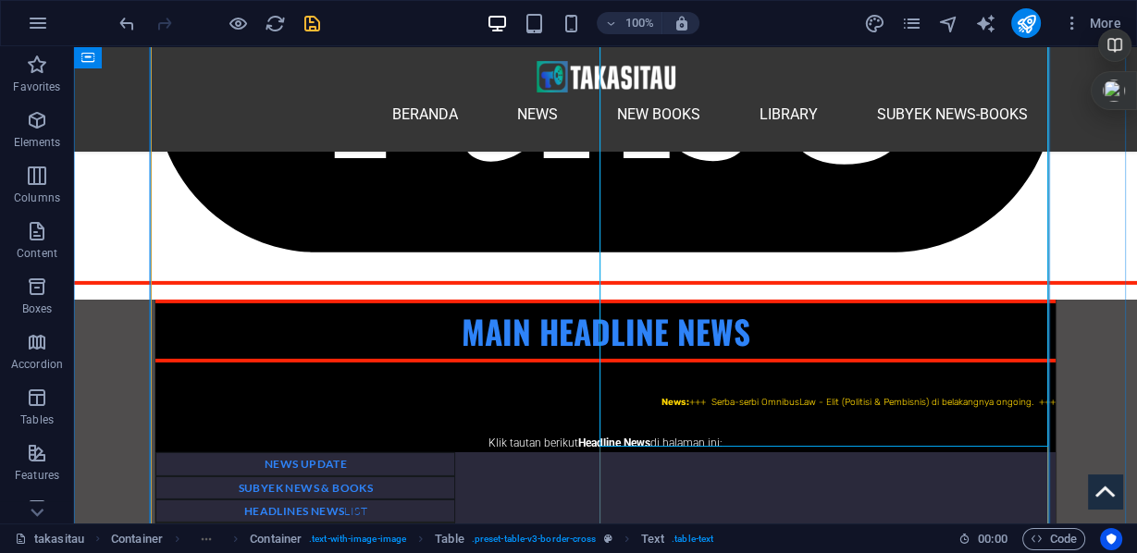
scroll to position [5057, 0]
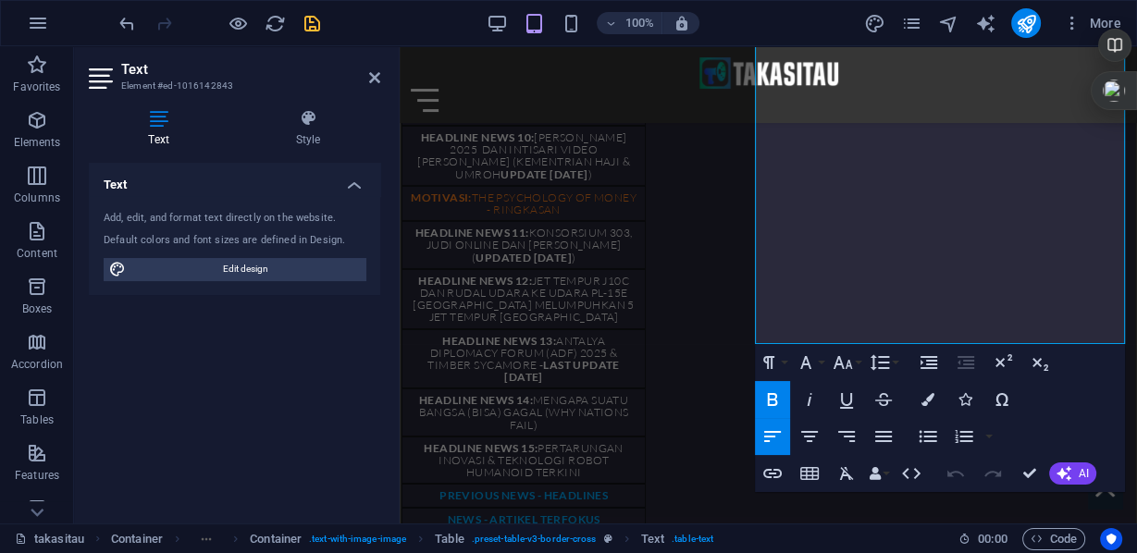
scroll to position [5055, 0]
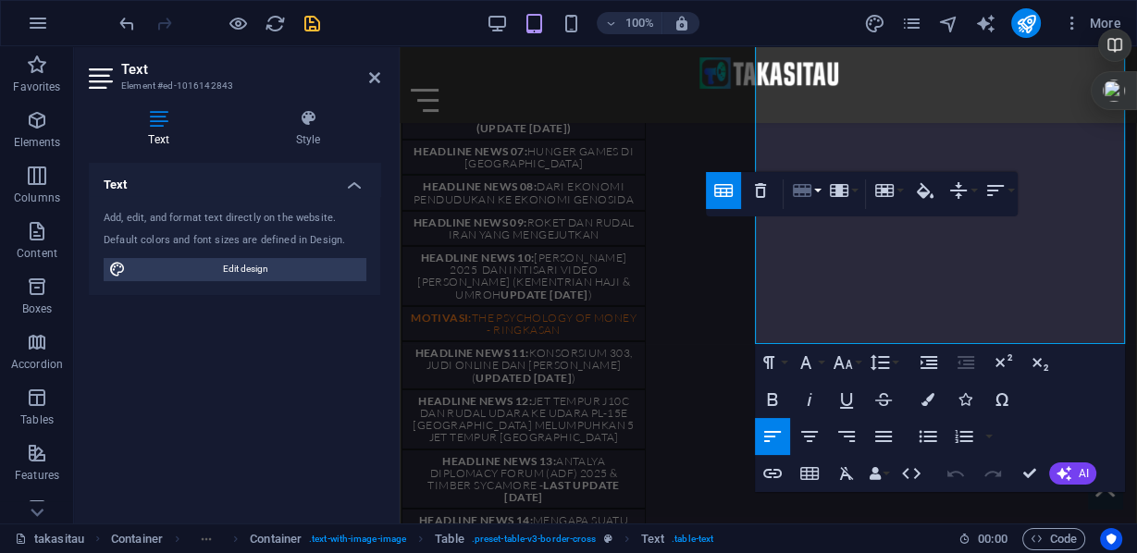
click at [821, 192] on button "Row" at bounding box center [805, 190] width 35 height 37
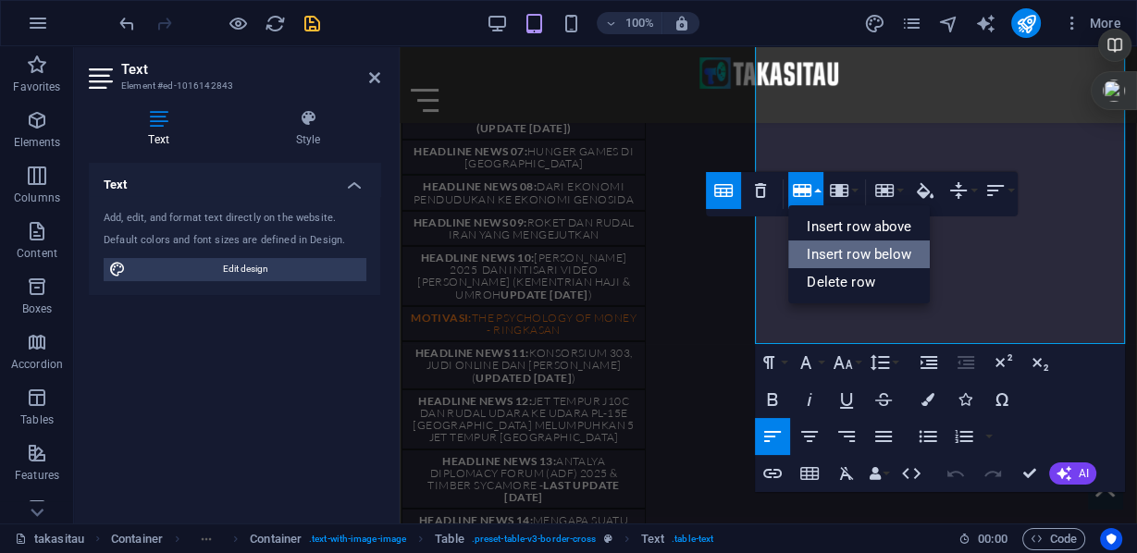
click at [833, 260] on link "Insert row below" at bounding box center [859, 255] width 142 height 28
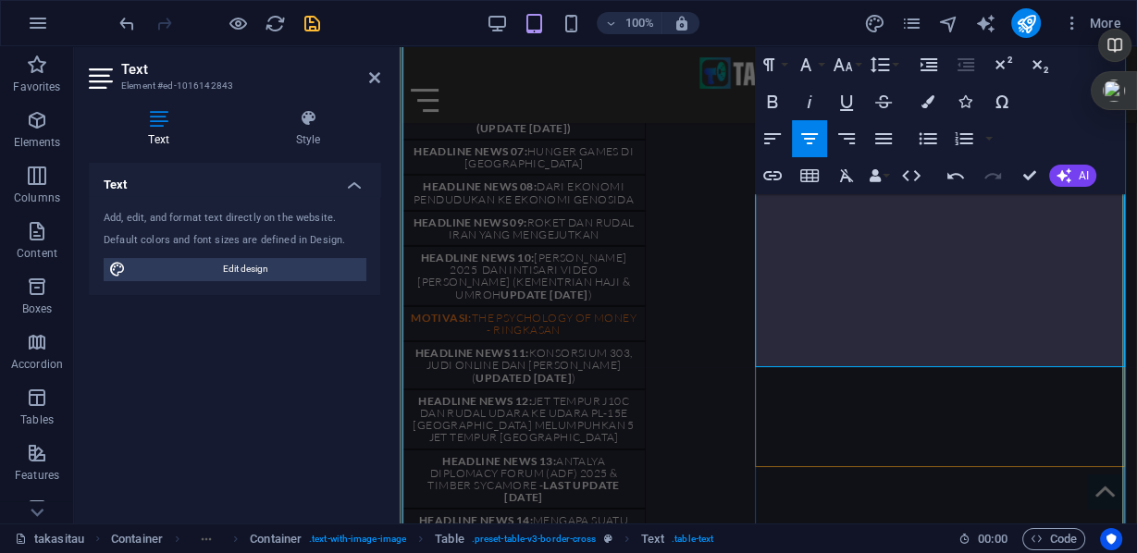
drag, startPoint x: 792, startPoint y: 295, endPoint x: 768, endPoint y: 279, distance: 29.3
copy span "[DATE]"
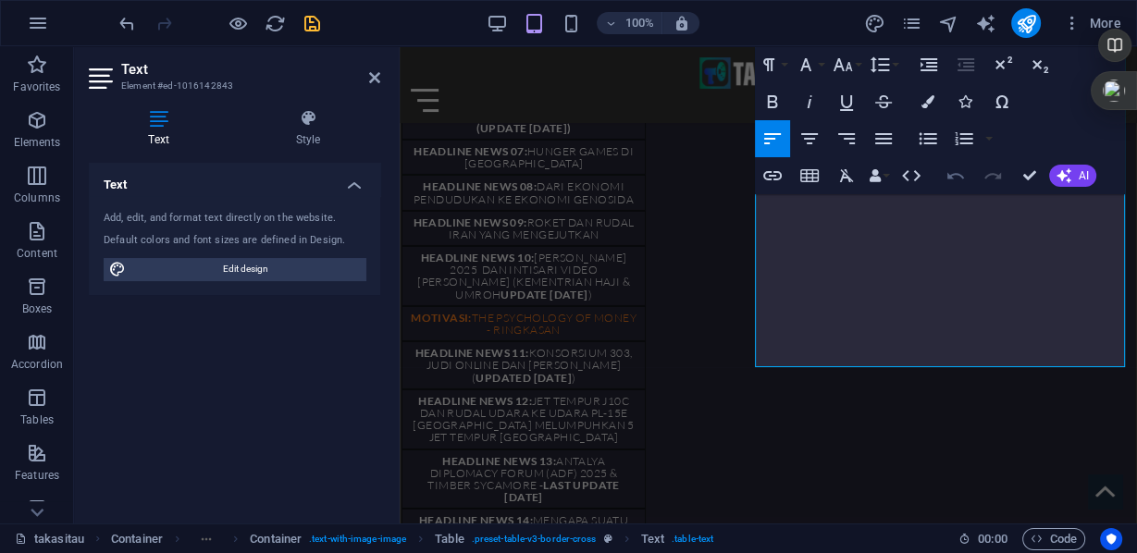
click at [945, 175] on icon "button" at bounding box center [956, 176] width 22 height 22
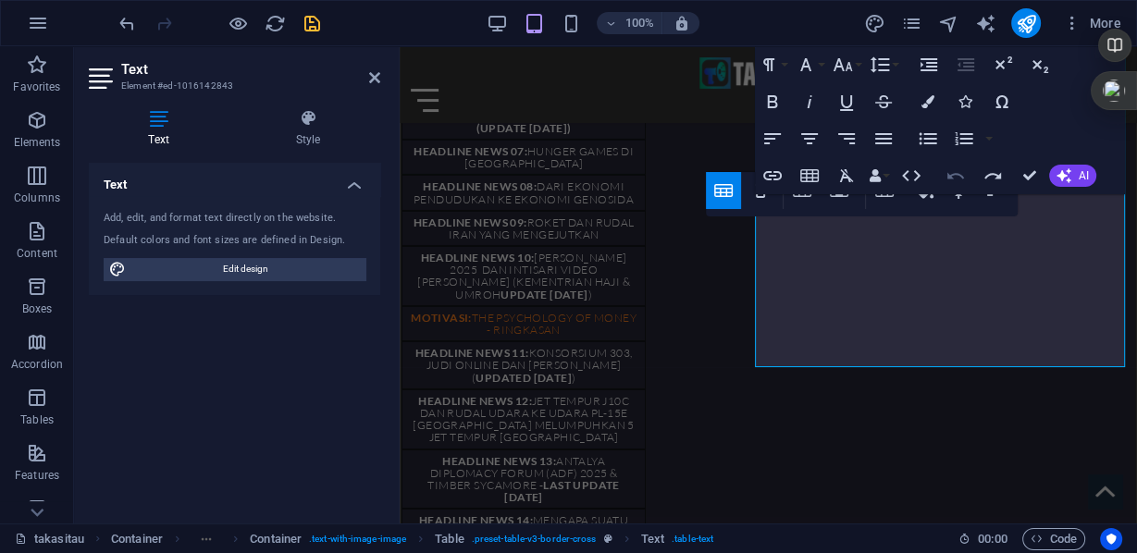
click at [946, 180] on icon "button" at bounding box center [956, 176] width 22 height 22
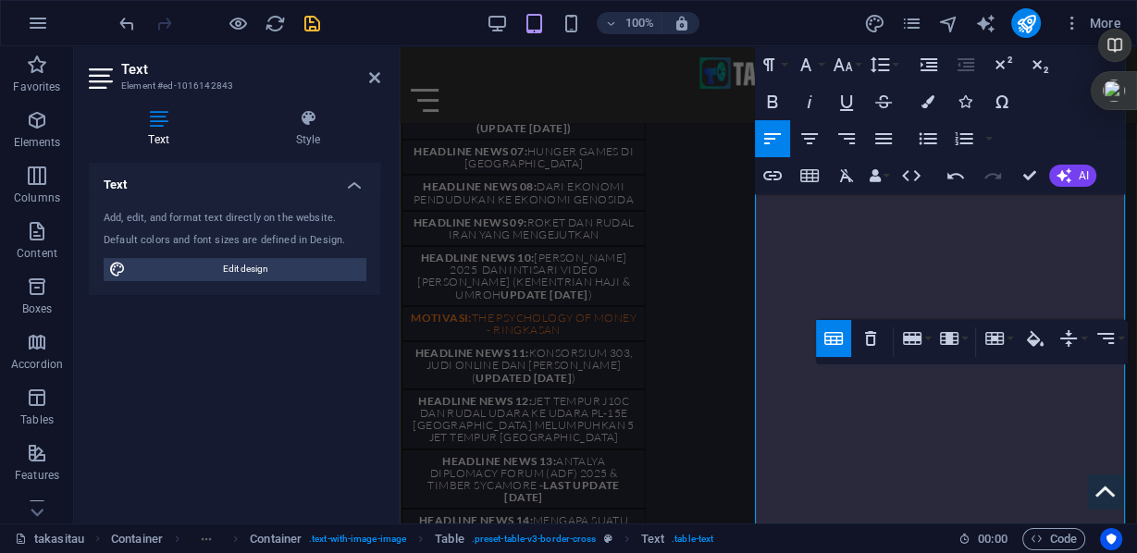
scroll to position [4833, 0]
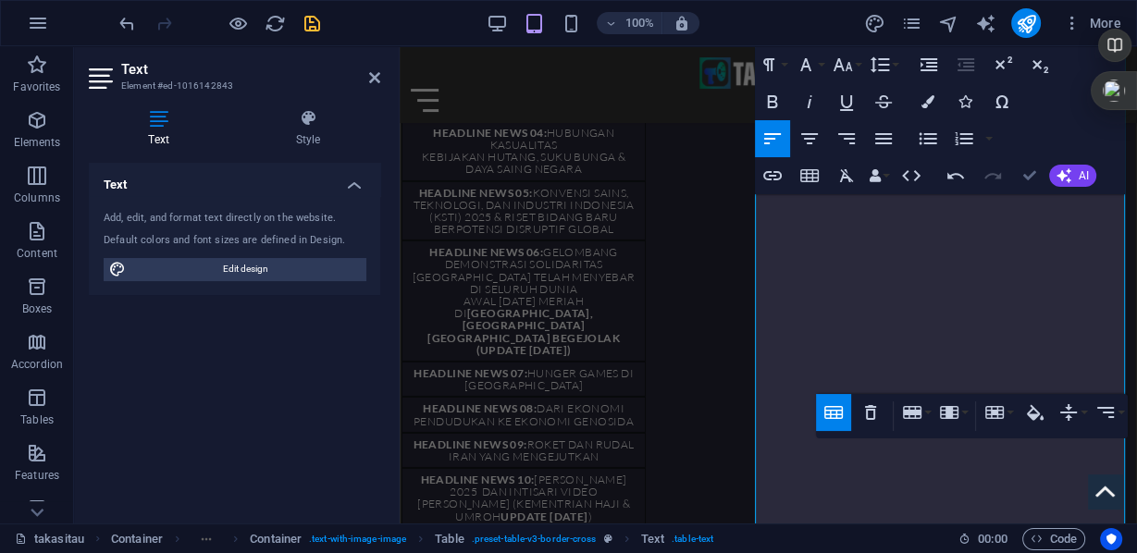
drag, startPoint x: 950, startPoint y: 133, endPoint x: 1024, endPoint y: 180, distance: 87.3
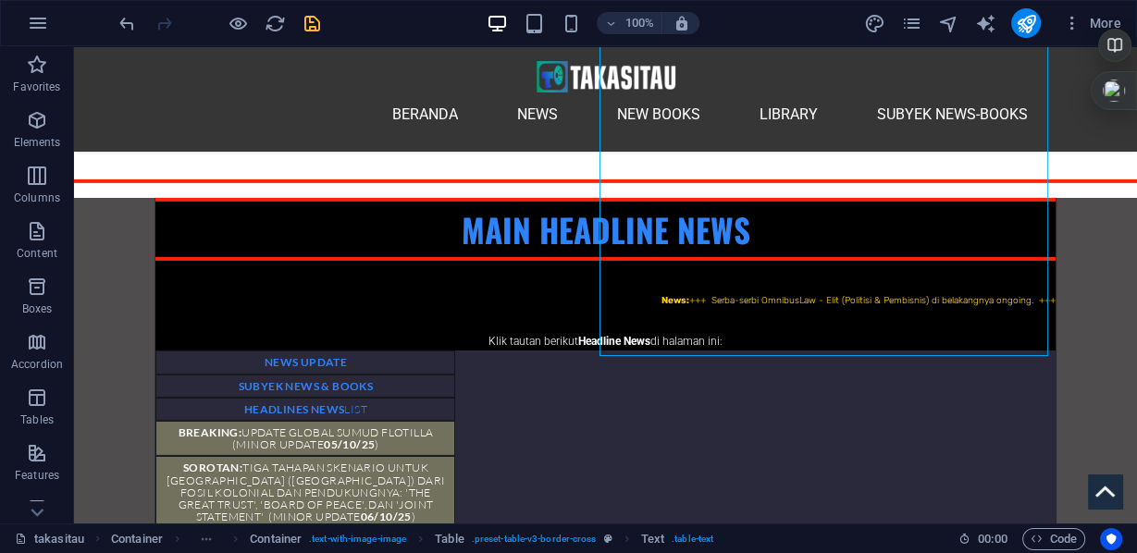
scroll to position [4983, 0]
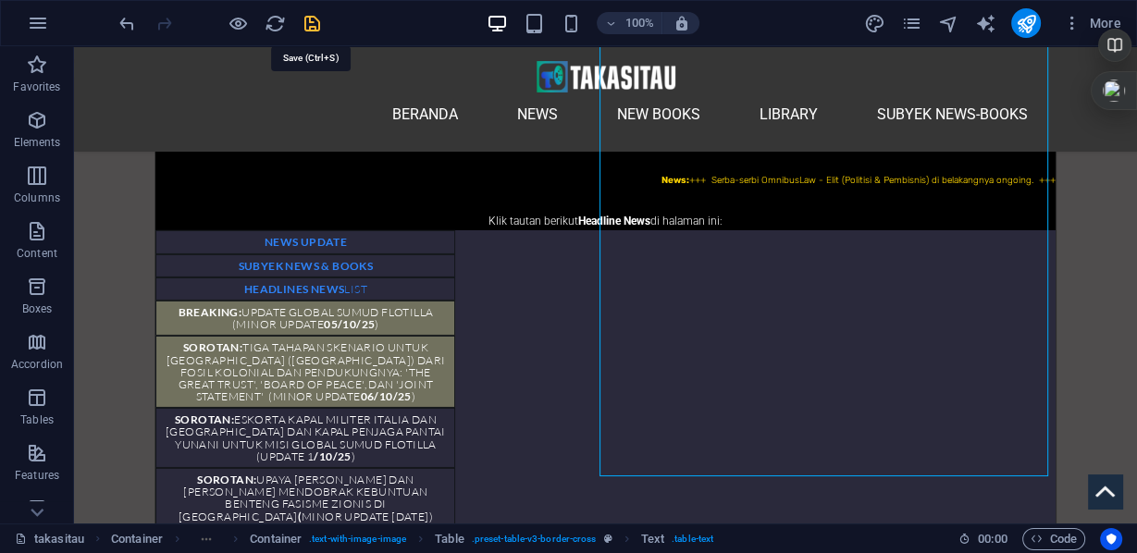
click at [307, 24] on icon "save" at bounding box center [312, 23] width 21 height 21
checkbox input "false"
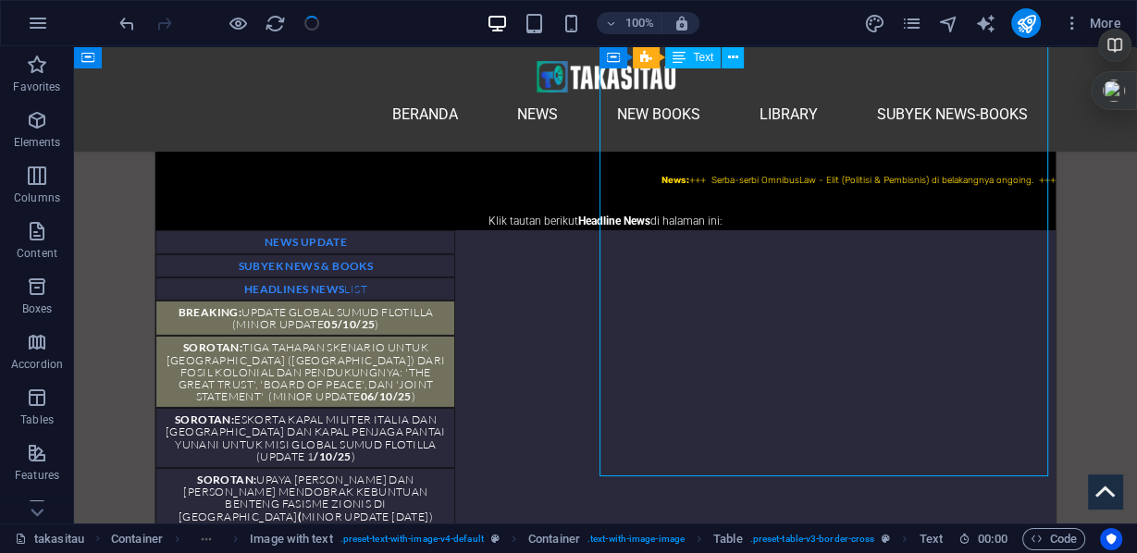
drag, startPoint x: 691, startPoint y: 404, endPoint x: 366, endPoint y: 404, distance: 324.8
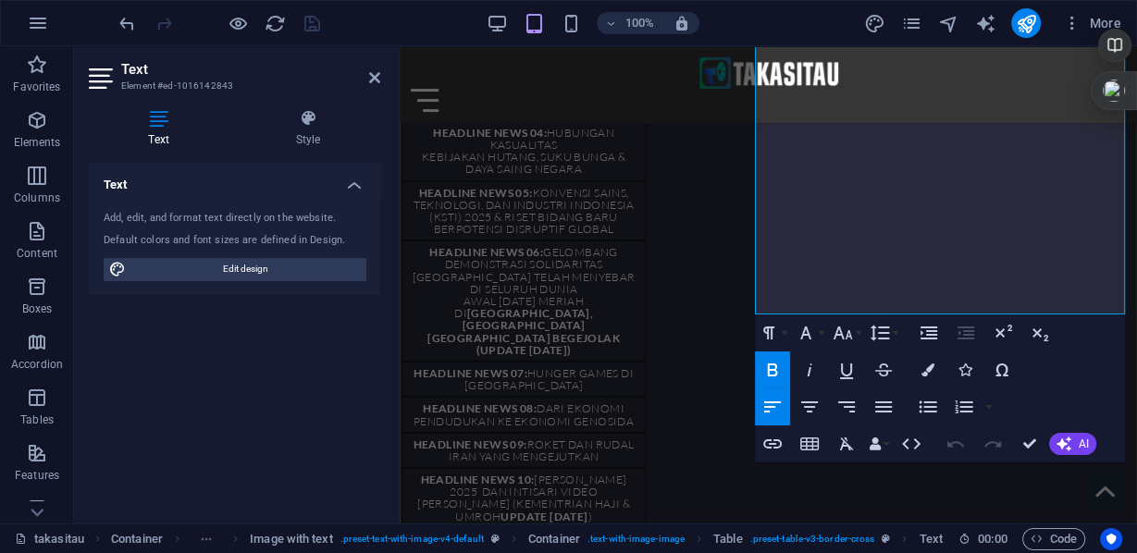
scroll to position [5129, 0]
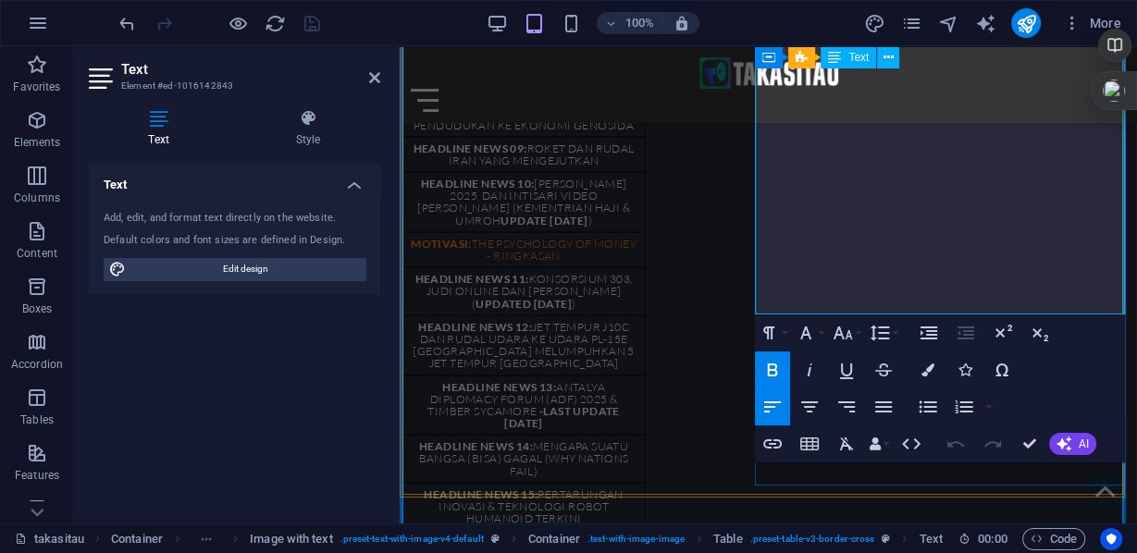
drag, startPoint x: 890, startPoint y: 256, endPoint x: 806, endPoint y: 220, distance: 91.6
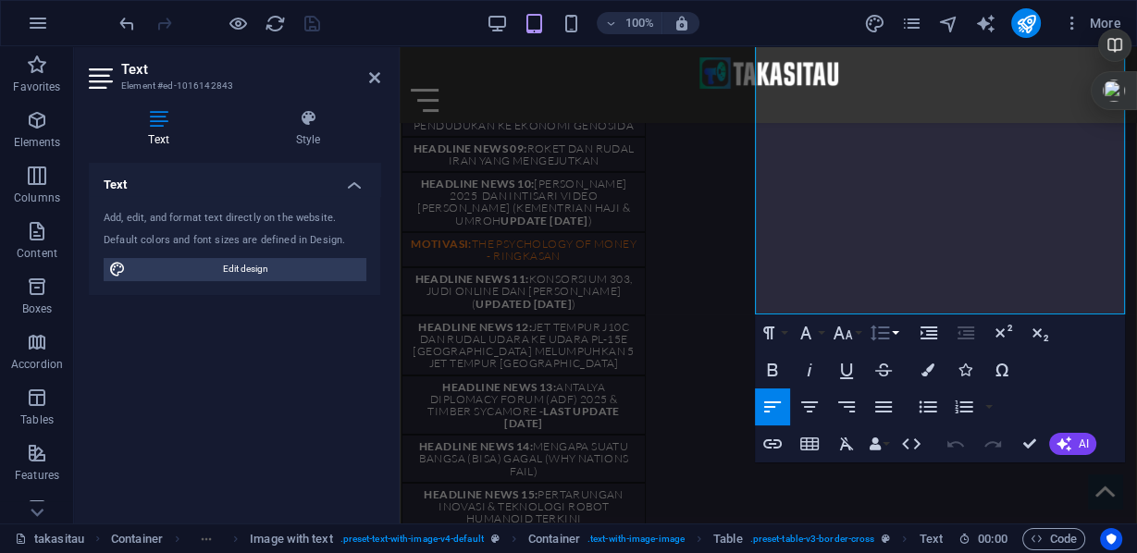
click at [874, 335] on icon "button" at bounding box center [880, 333] width 22 height 22
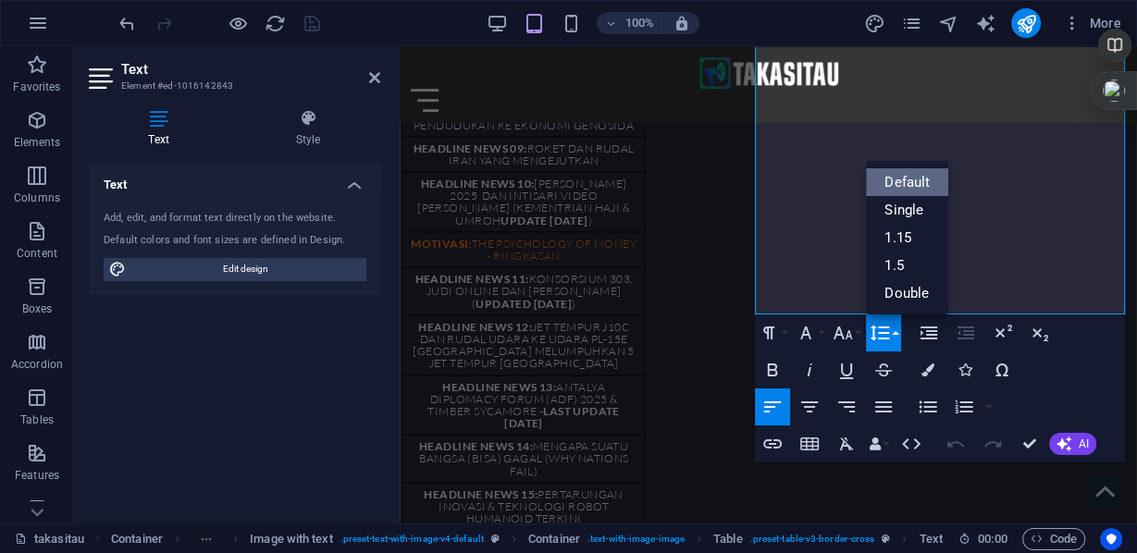
scroll to position [0, 0]
click at [893, 207] on link "Single" at bounding box center [907, 210] width 82 height 28
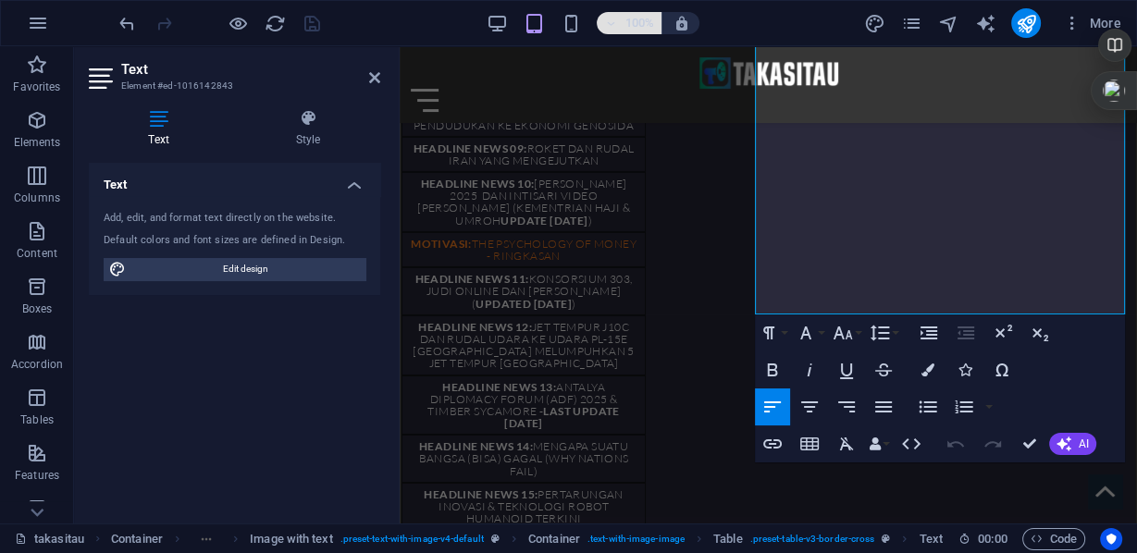
click at [607, 28] on icon "button" at bounding box center [610, 24] width 13 height 12
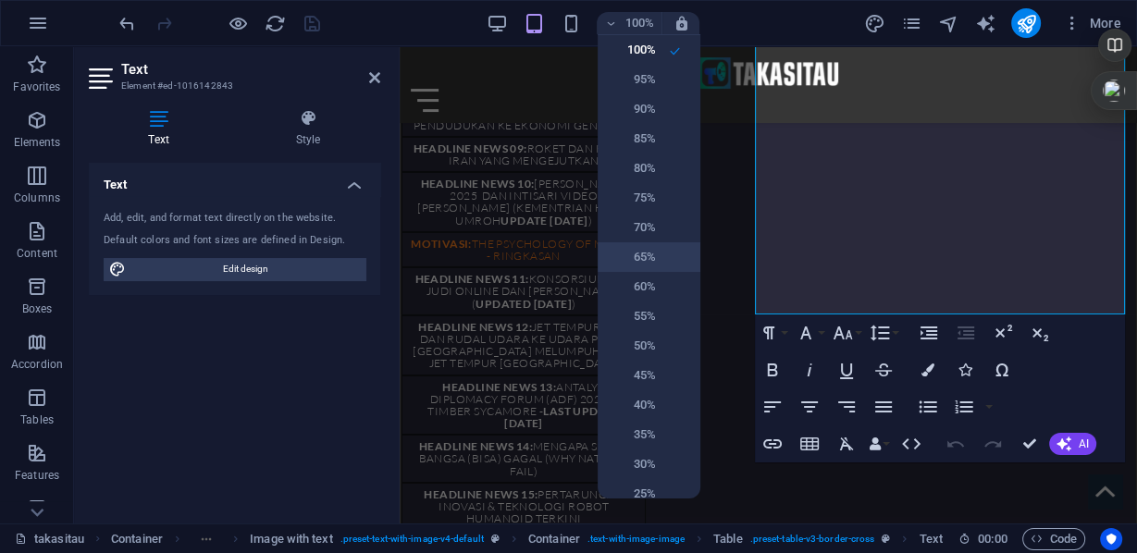
click at [641, 255] on h6 "65%" at bounding box center [632, 257] width 47 height 22
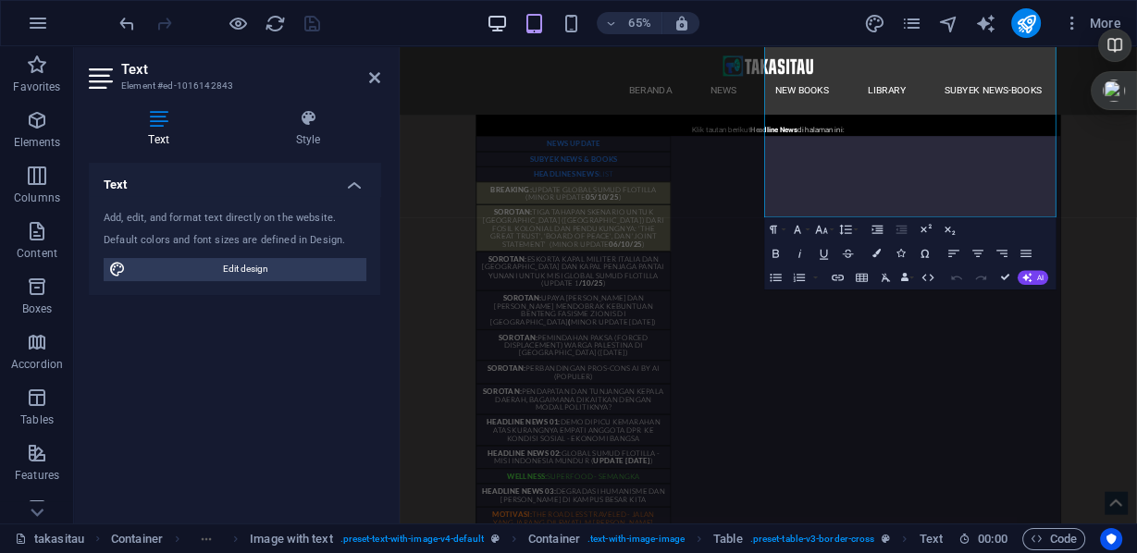
scroll to position [5300, 0]
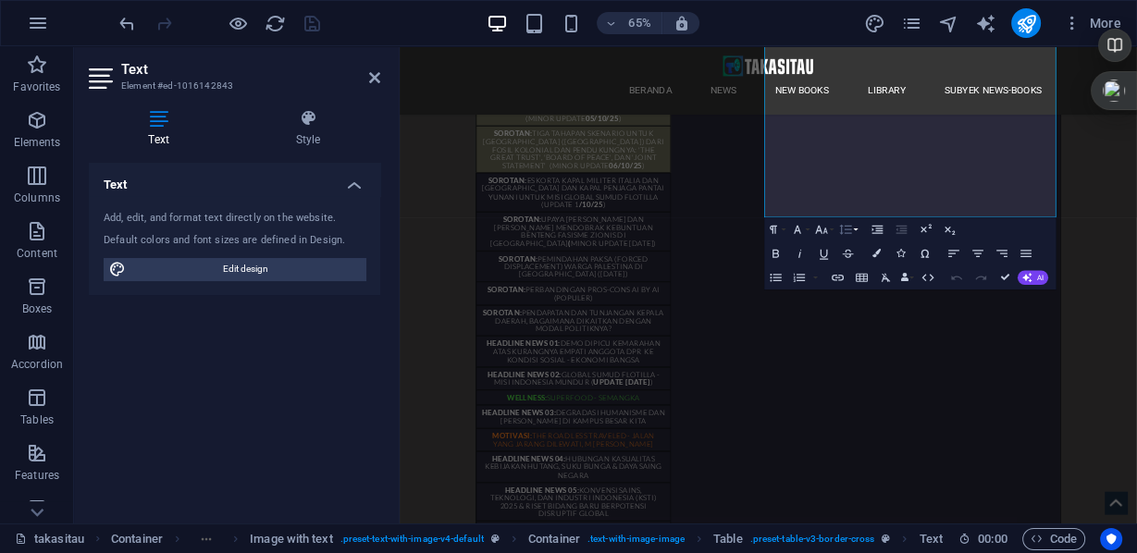
click at [857, 234] on button "Line Height" at bounding box center [847, 229] width 23 height 24
click at [843, 268] on link "Single" at bounding box center [839, 271] width 54 height 19
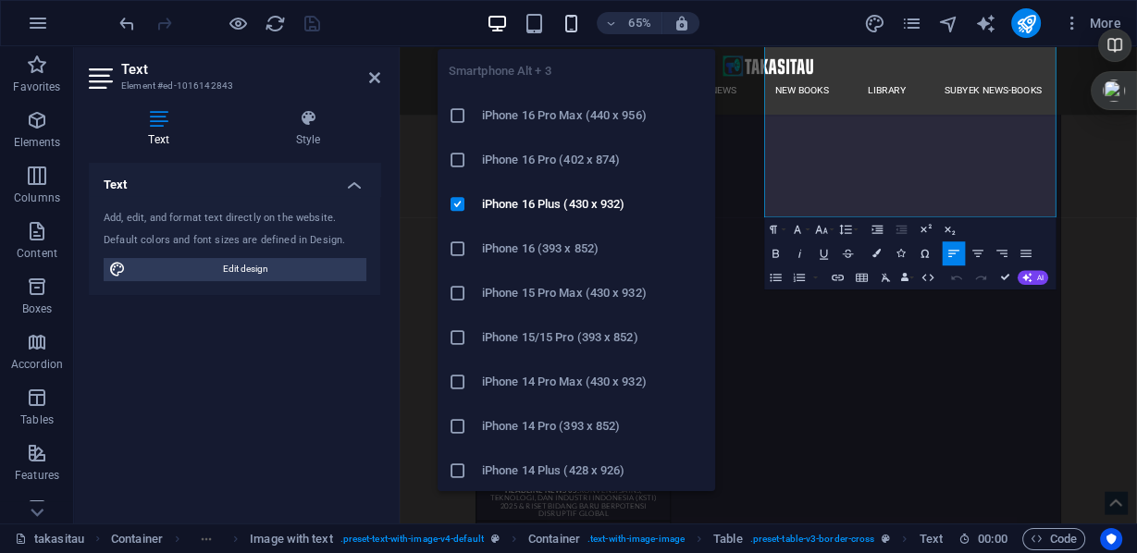
click at [565, 23] on icon "button" at bounding box center [571, 23] width 21 height 21
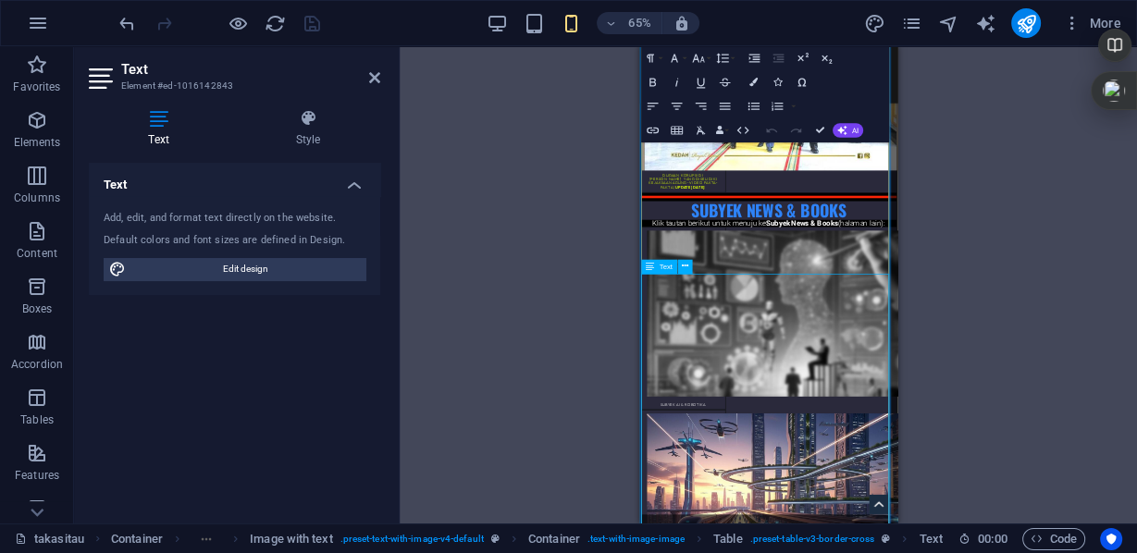
scroll to position [5559, 0]
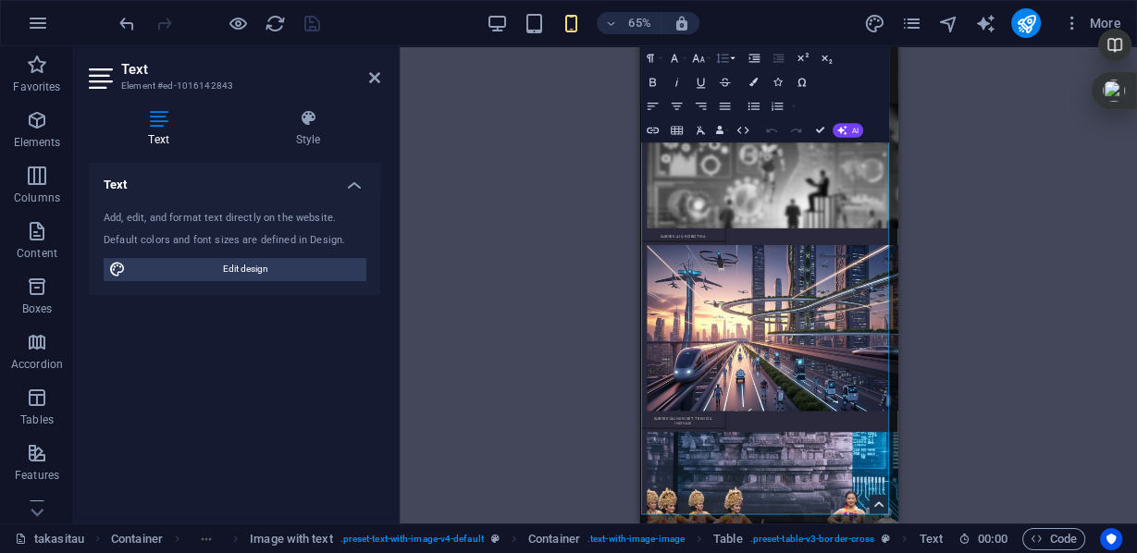
click at [731, 57] on button "Line Height" at bounding box center [724, 58] width 23 height 24
click at [712, 100] on link "Single" at bounding box center [715, 100] width 54 height 19
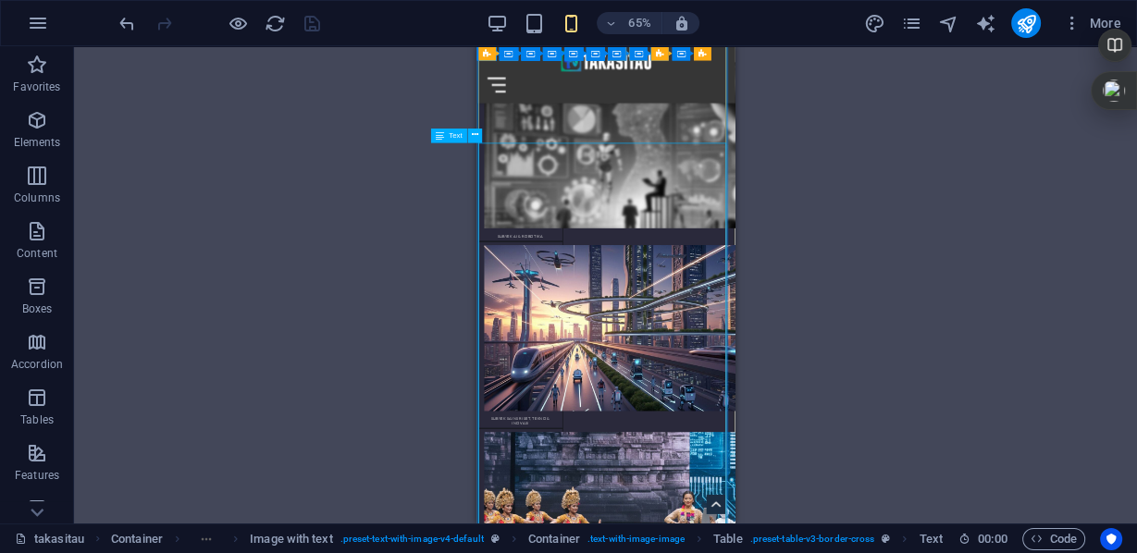
scroll to position [5411, 0]
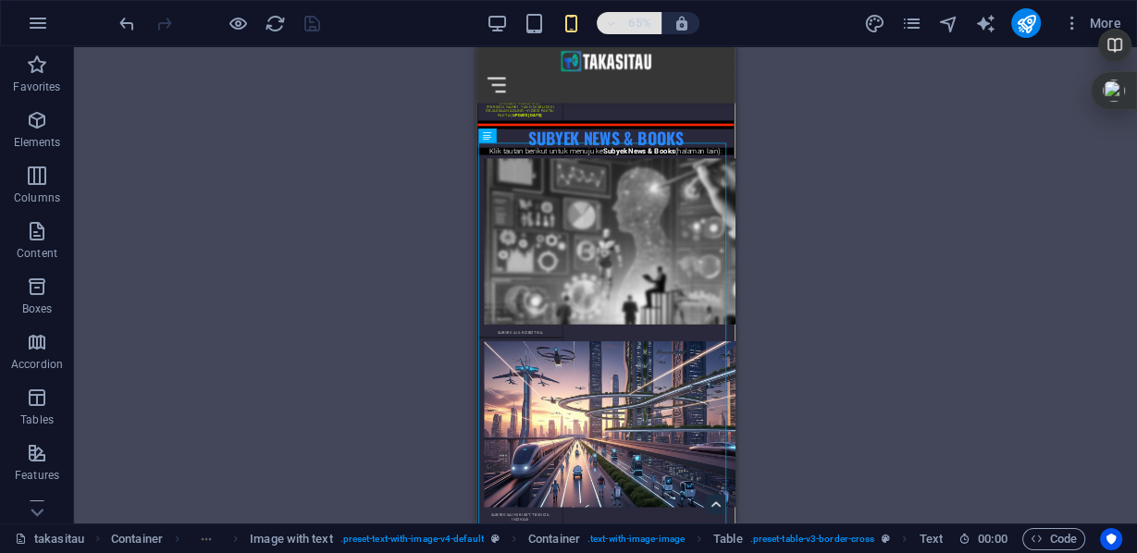
click at [636, 19] on h6 "65%" at bounding box center [640, 23] width 30 height 22
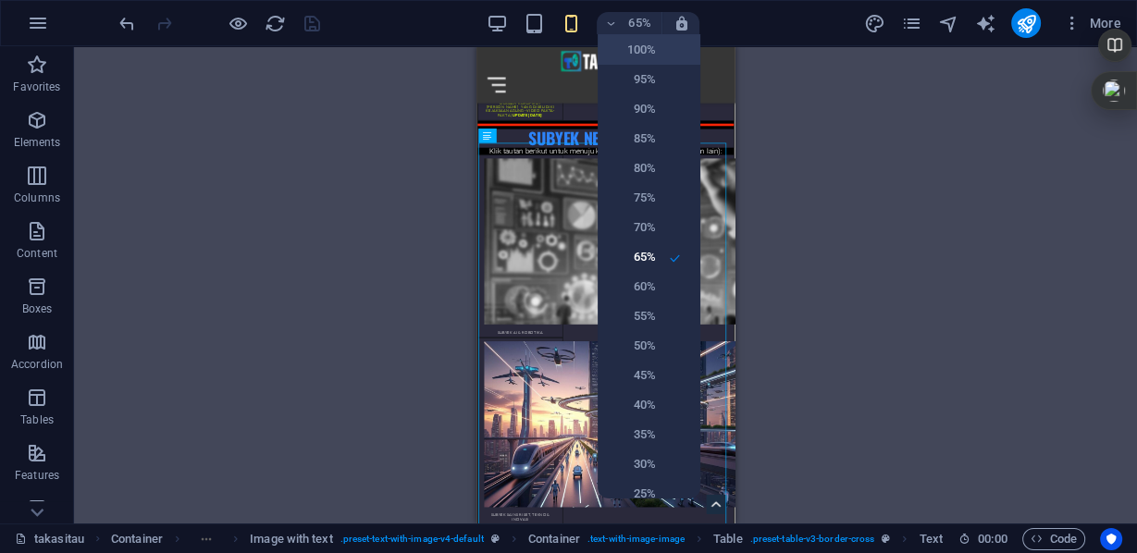
click at [637, 48] on h6 "100%" at bounding box center [632, 50] width 47 height 22
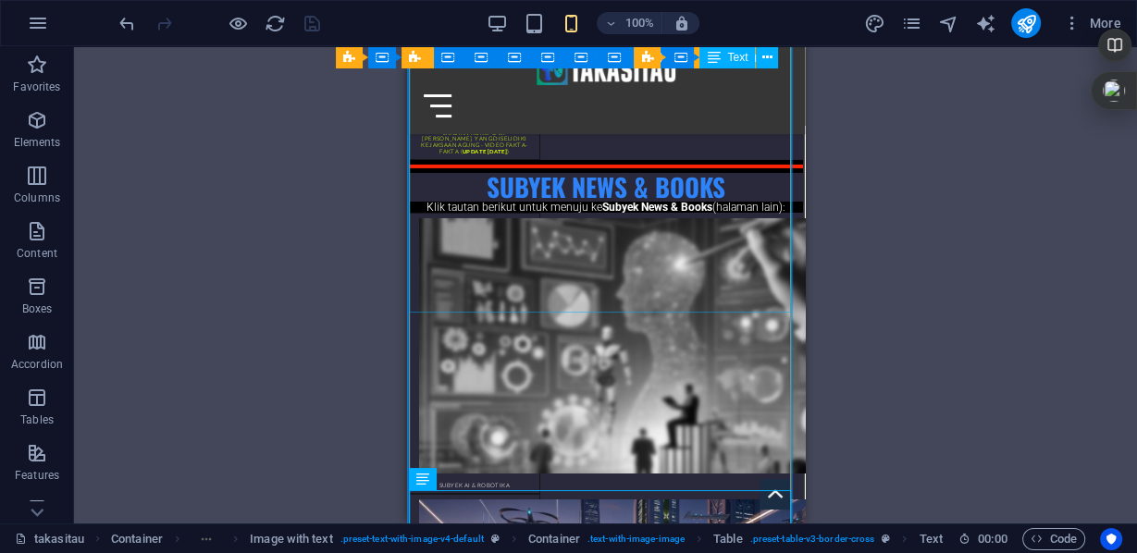
scroll to position [4936, 0]
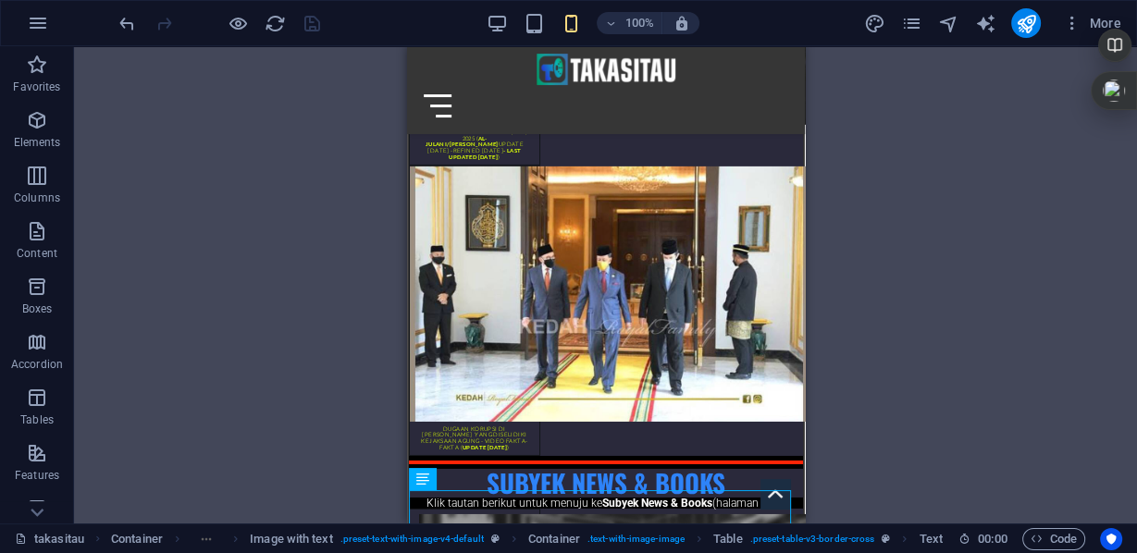
click at [485, 17] on div "100% More" at bounding box center [622, 23] width 1013 height 30
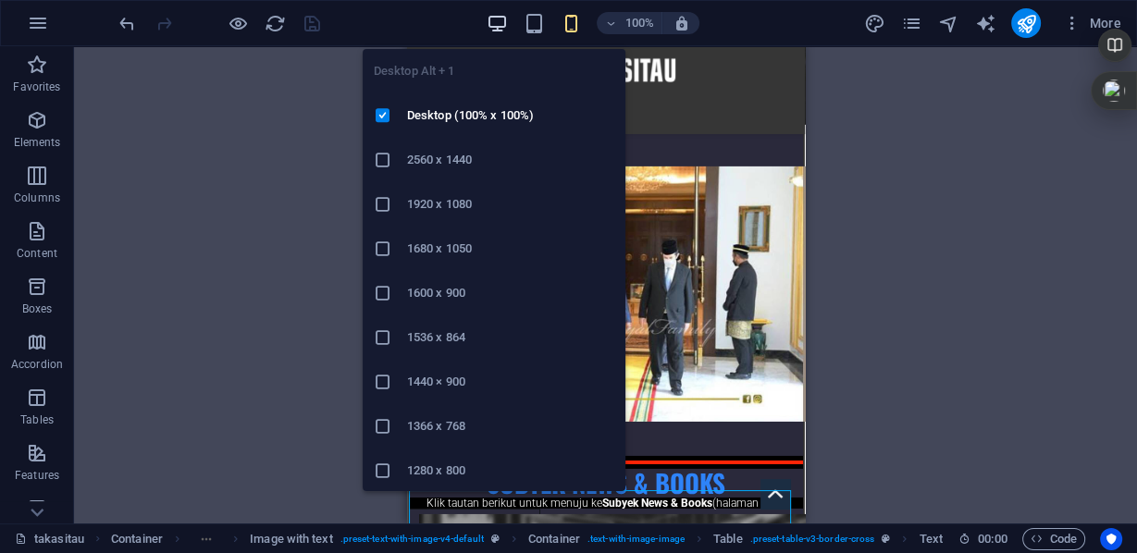
click at [491, 19] on icon "button" at bounding box center [497, 23] width 21 height 21
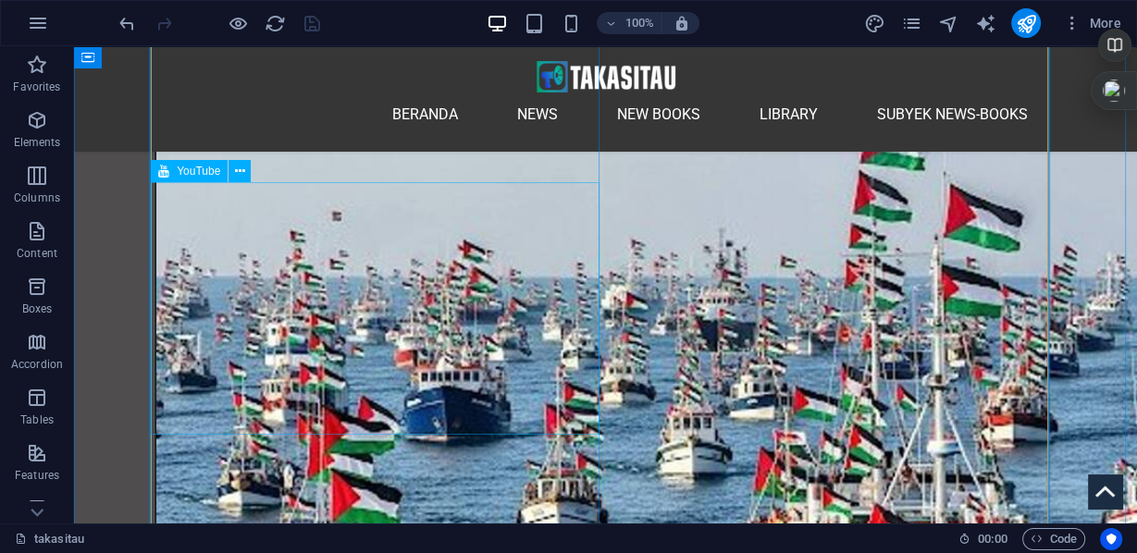
scroll to position [6787, 0]
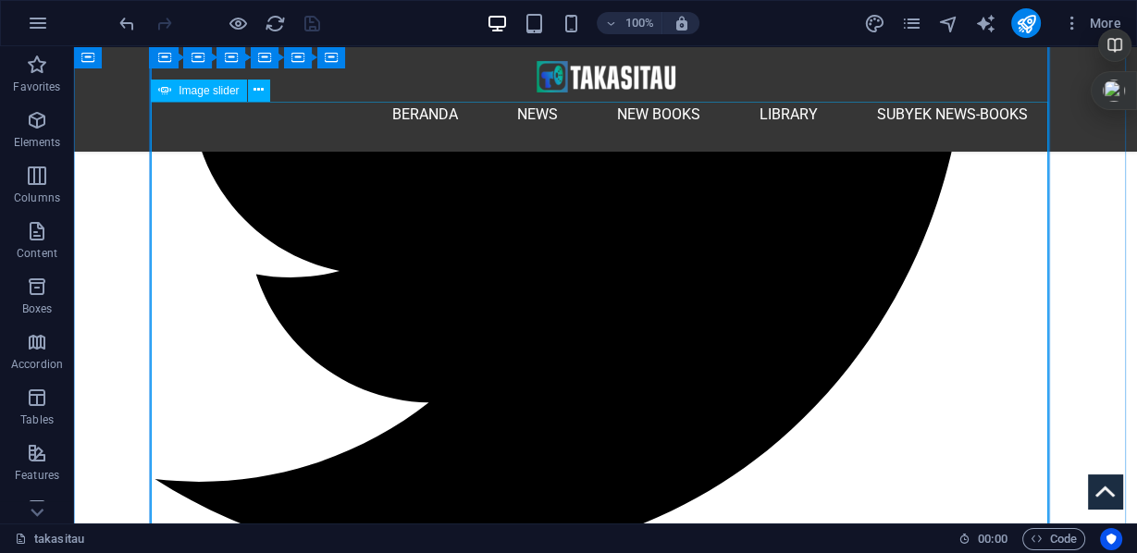
scroll to position [2494, 0]
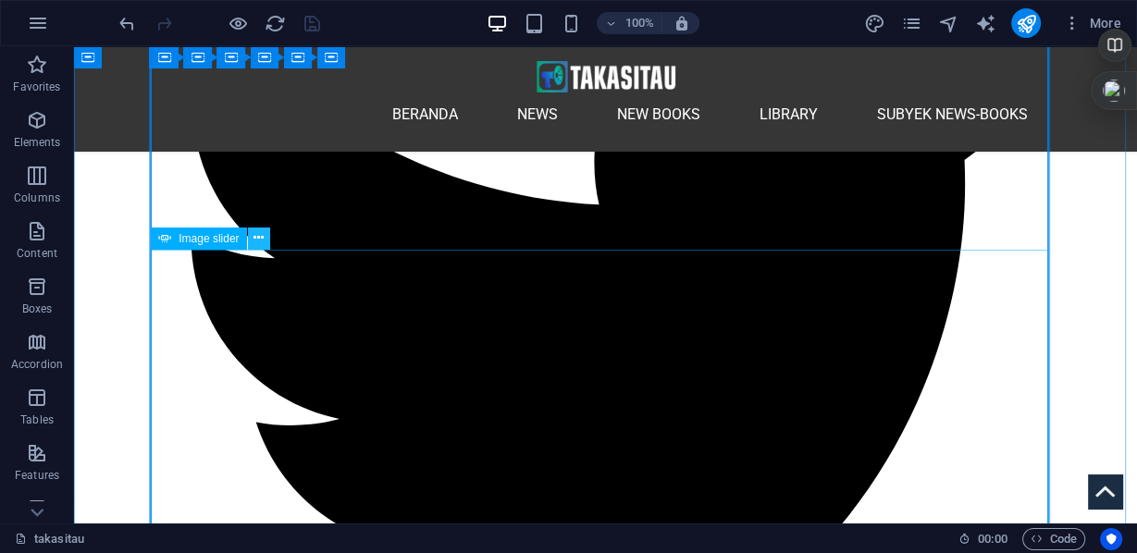
click at [260, 242] on icon at bounding box center [259, 238] width 10 height 19
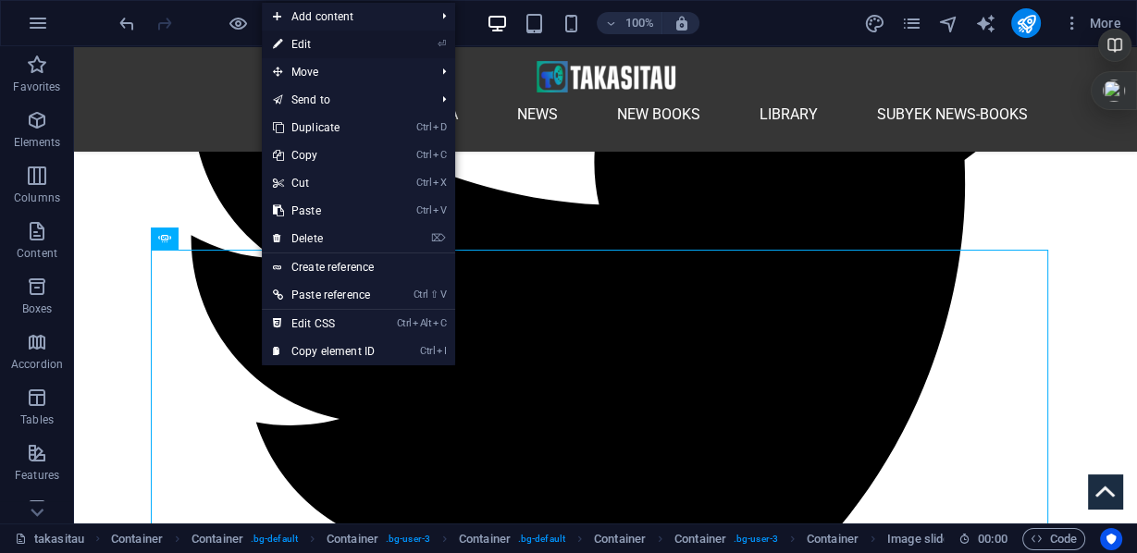
click at [304, 36] on link "⏎ Edit" at bounding box center [324, 45] width 124 height 28
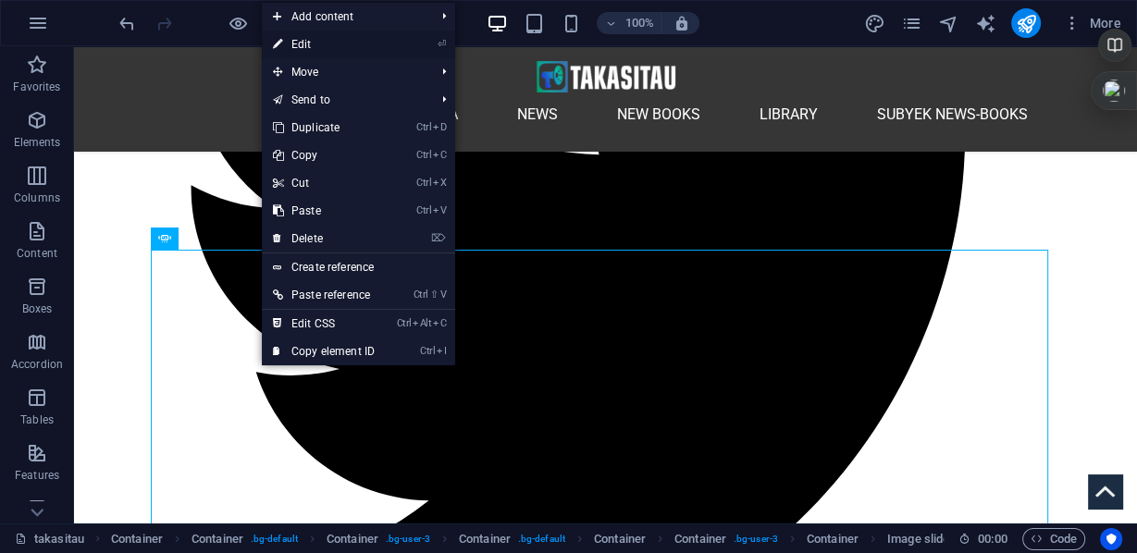
select select "ms"
select select "s"
select select "progressive"
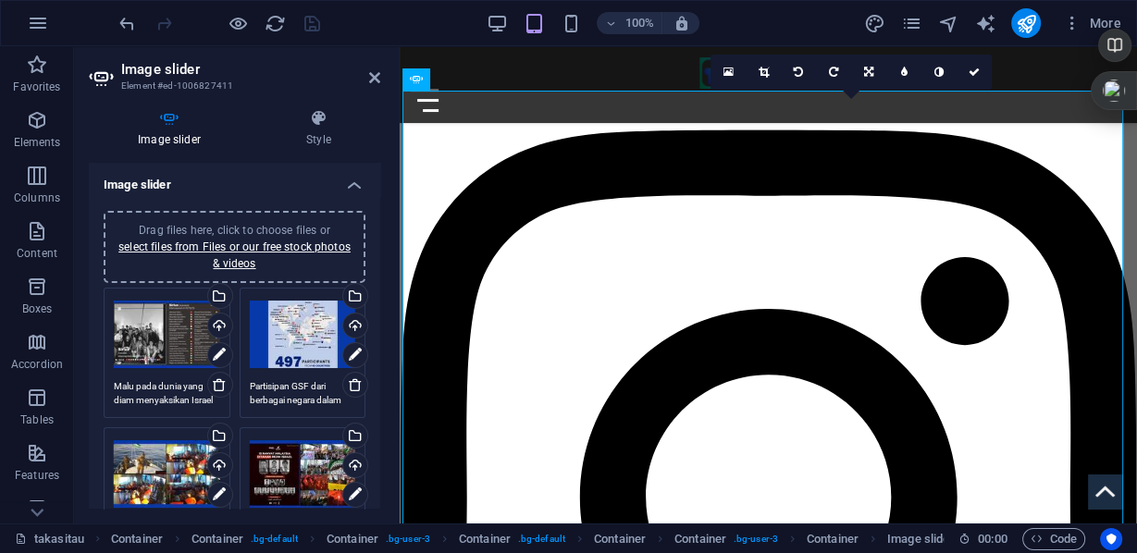
scroll to position [2463, 0]
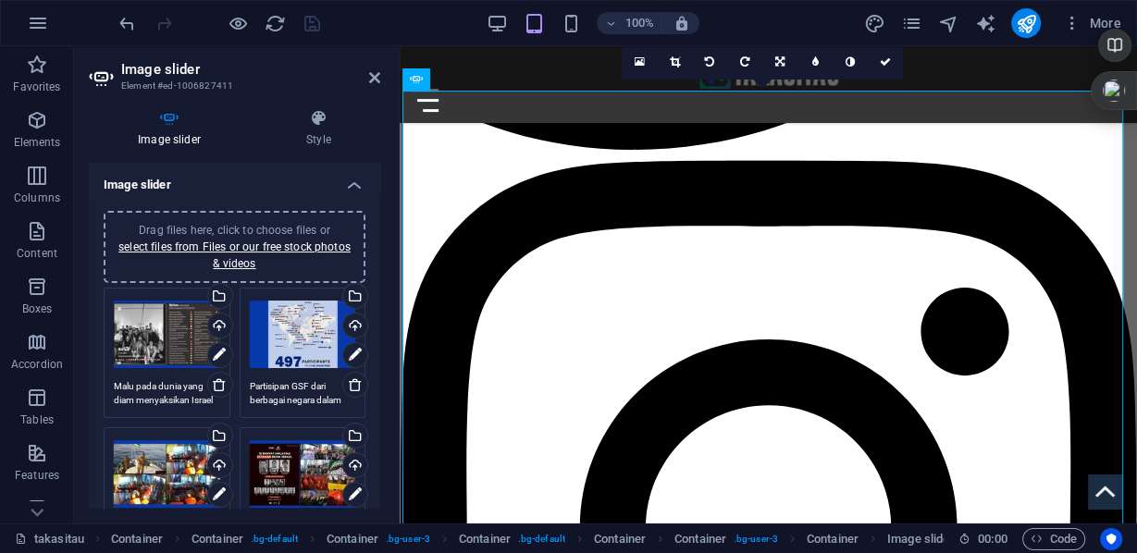
click at [301, 228] on span "Drag files here, click to choose files or select files from Files or our free s…" at bounding box center [234, 247] width 232 height 46
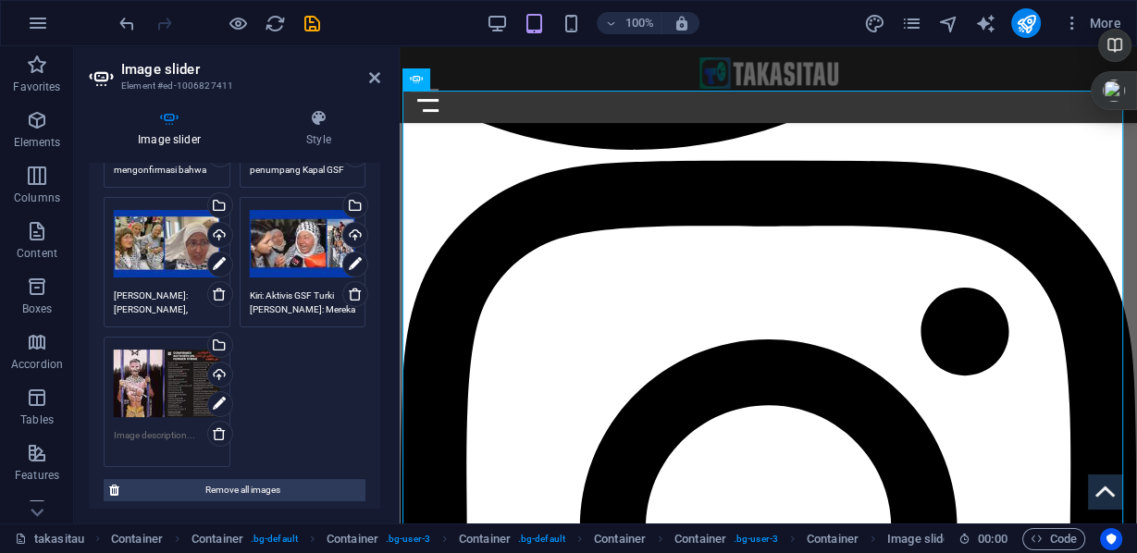
scroll to position [444, 0]
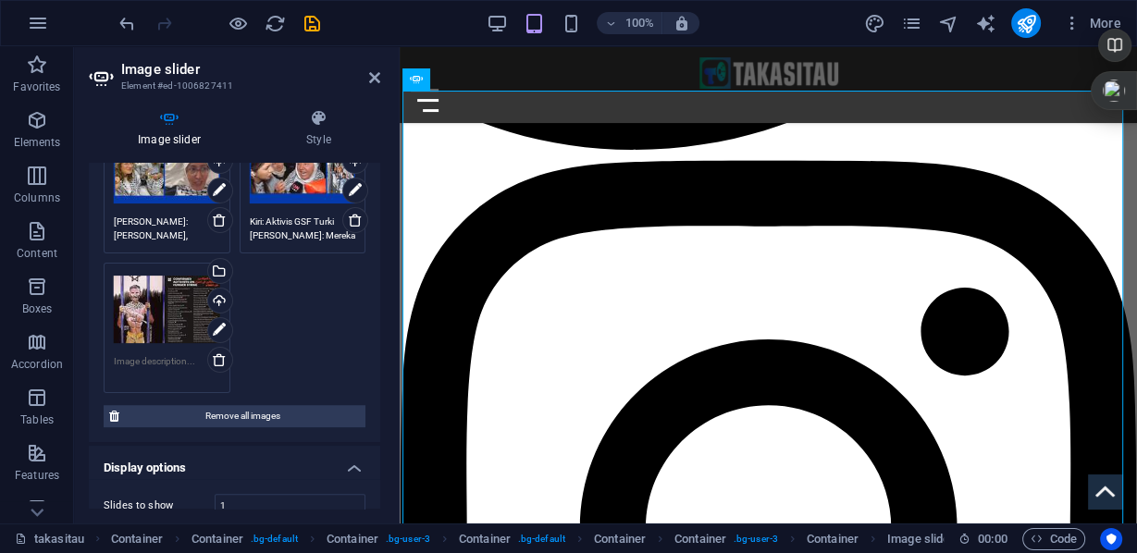
click at [176, 363] on textarea at bounding box center [167, 368] width 106 height 28
click at [179, 360] on textarea at bounding box center [167, 368] width 106 height 28
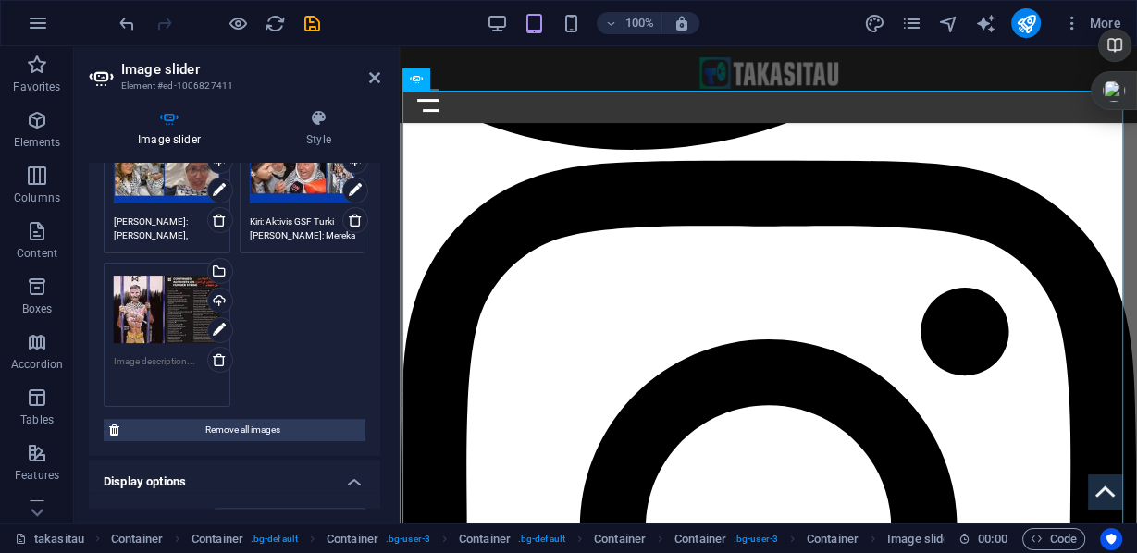
paste textarea "42 relawan Global Sumud Flotilla kini melakukan aksi mogok makan kolektif di da…"
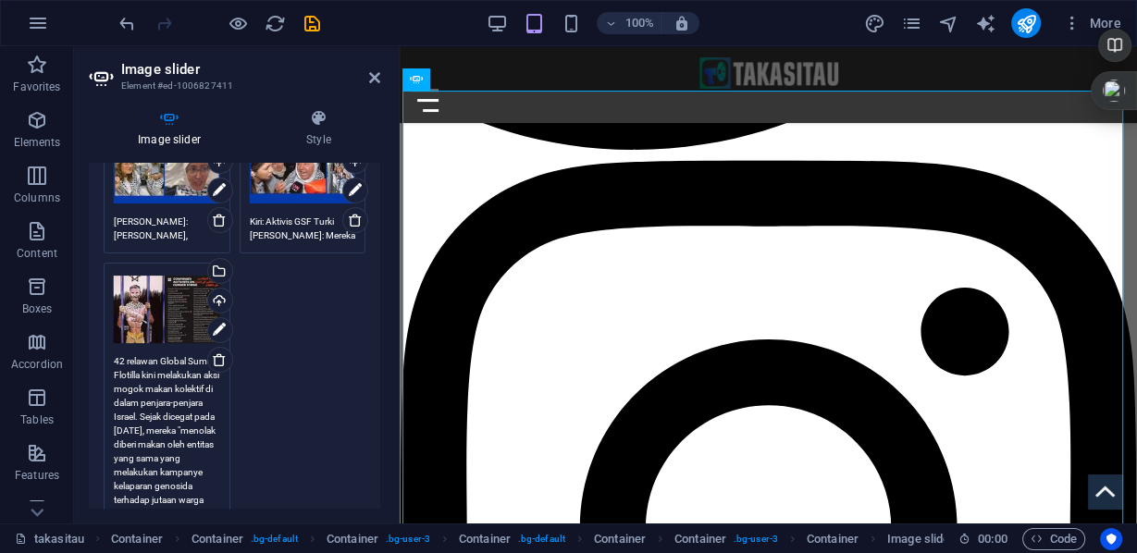
scroll to position [0, 0]
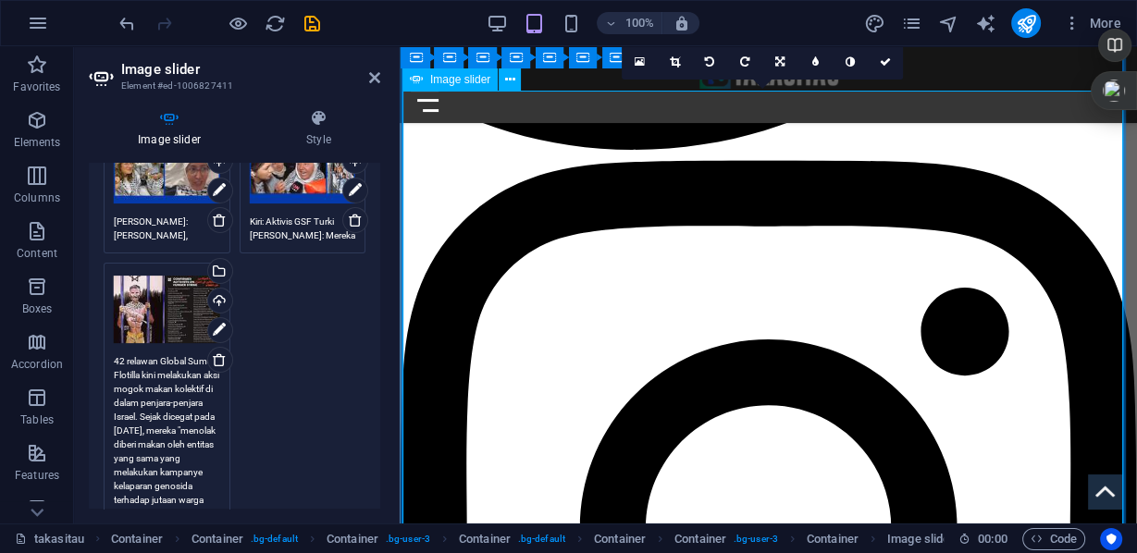
type textarea "42 relawan Global Sumud Flotilla kini melakukan aksi mogok makan kolektif di da…"
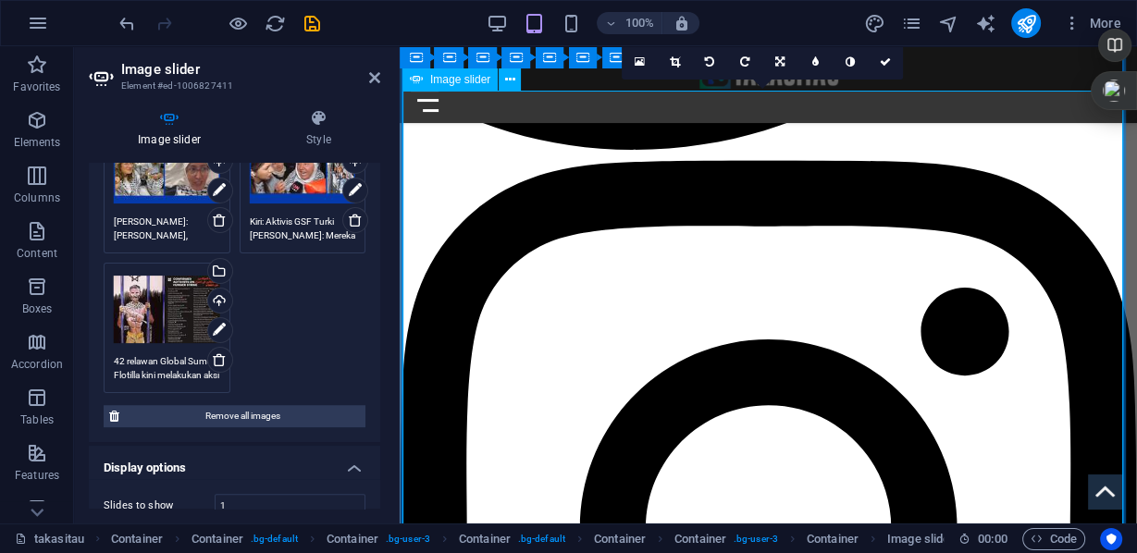
scroll to position [2315, 0]
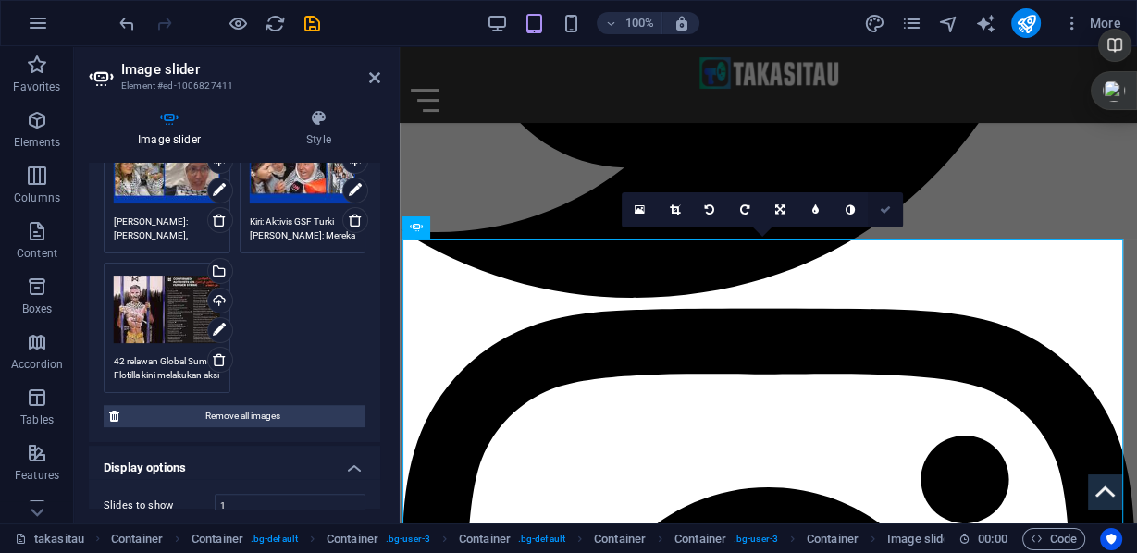
click at [884, 214] on icon at bounding box center [885, 209] width 11 height 11
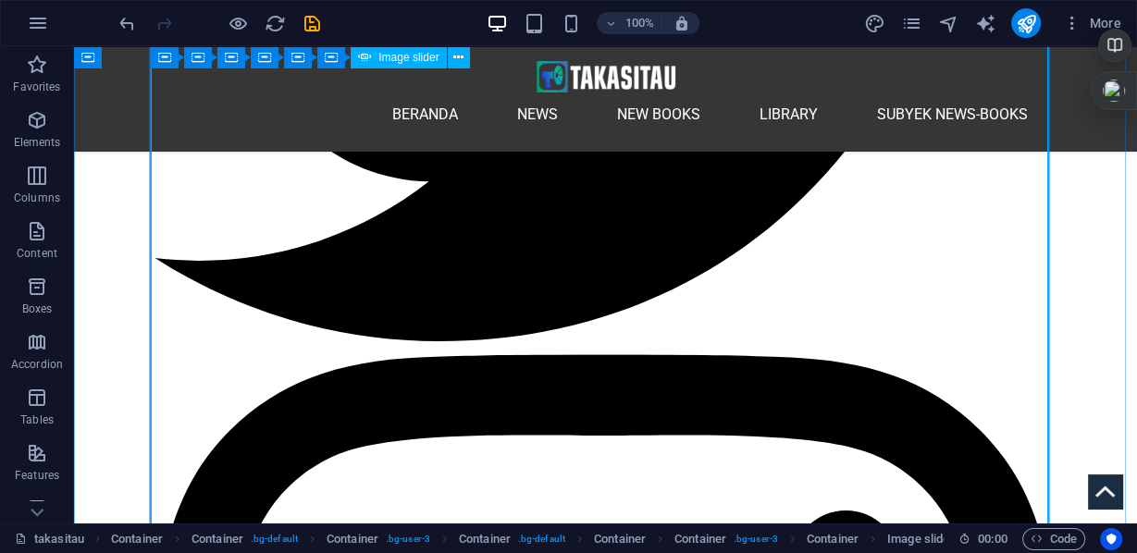
scroll to position [2715, 0]
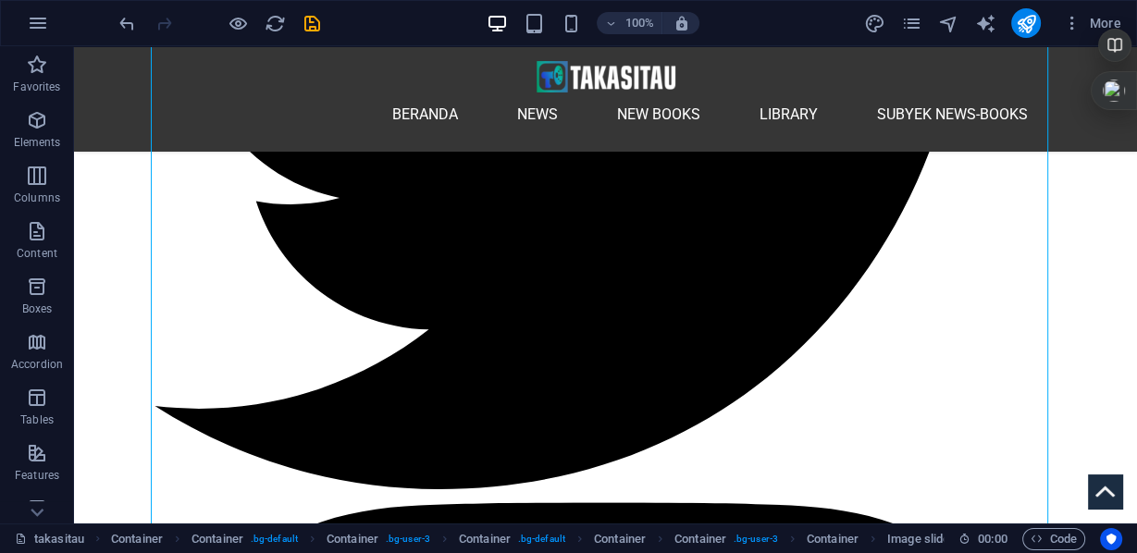
click at [296, 19] on div at bounding box center [219, 23] width 207 height 30
click at [133, 25] on icon "undo" at bounding box center [127, 23] width 21 height 21
click at [165, 20] on icon "redo" at bounding box center [164, 23] width 21 height 21
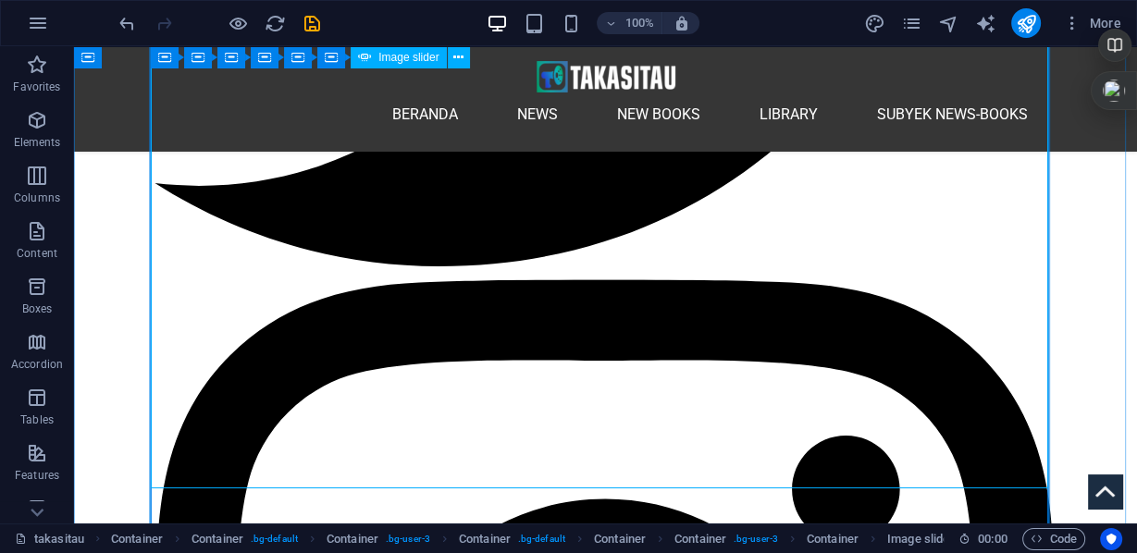
scroll to position [2789, 0]
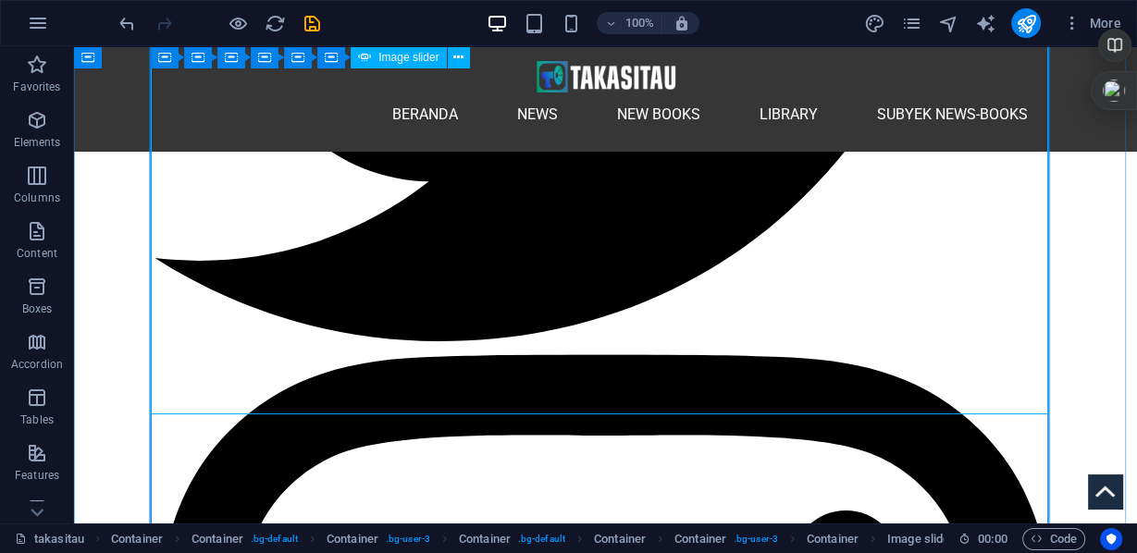
scroll to position [2937, 0]
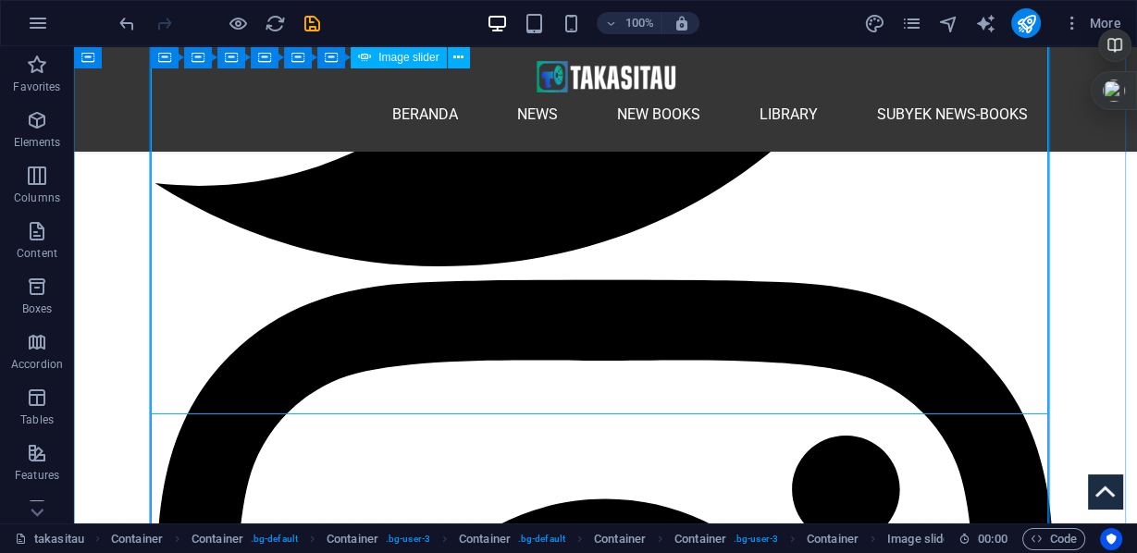
select select "ms"
select select "s"
select select "progressive"
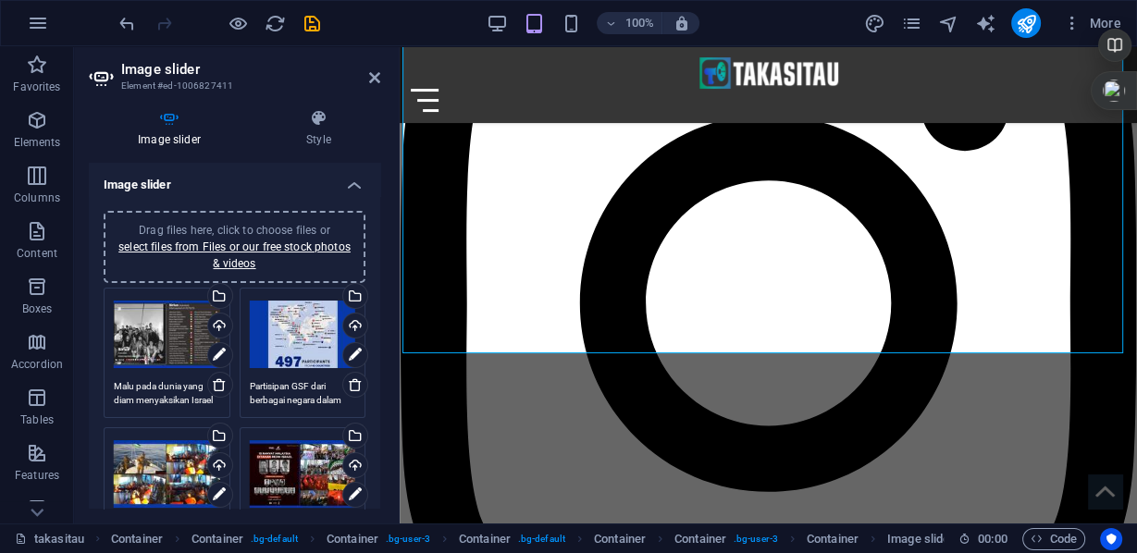
scroll to position [74, 0]
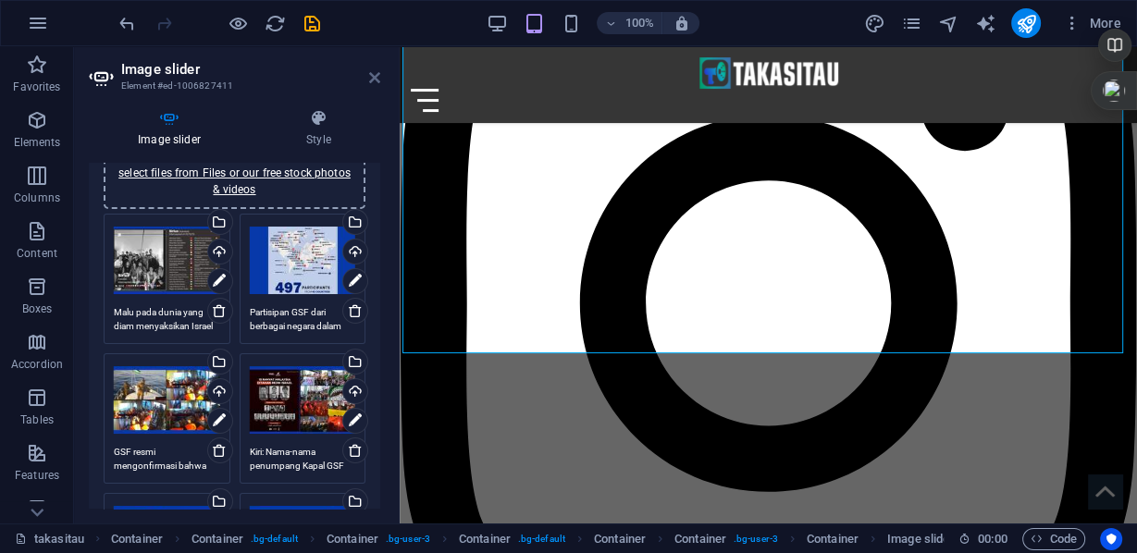
click at [373, 71] on icon at bounding box center [374, 77] width 11 height 15
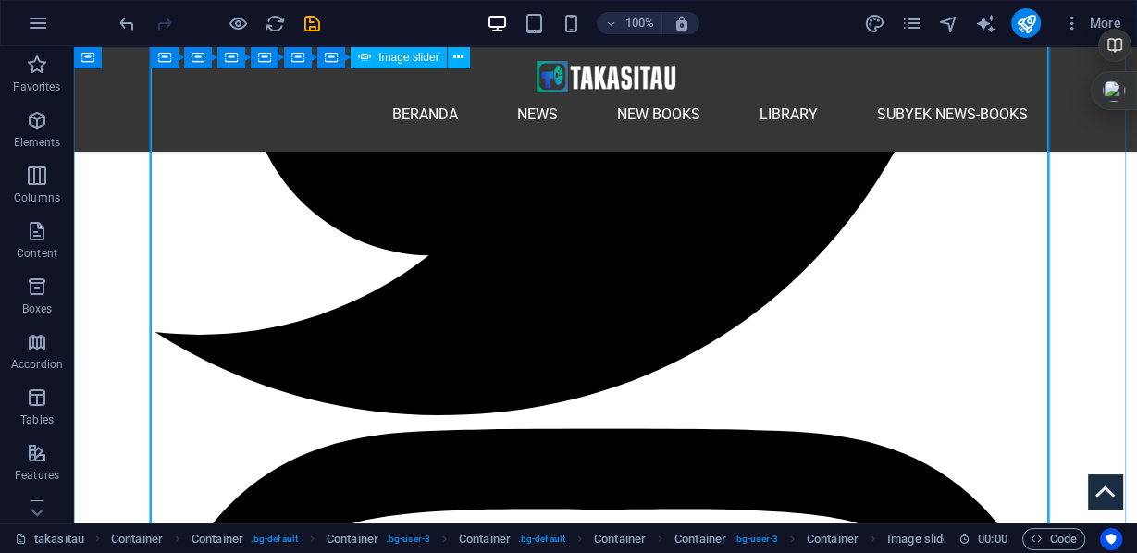
scroll to position [2715, 0]
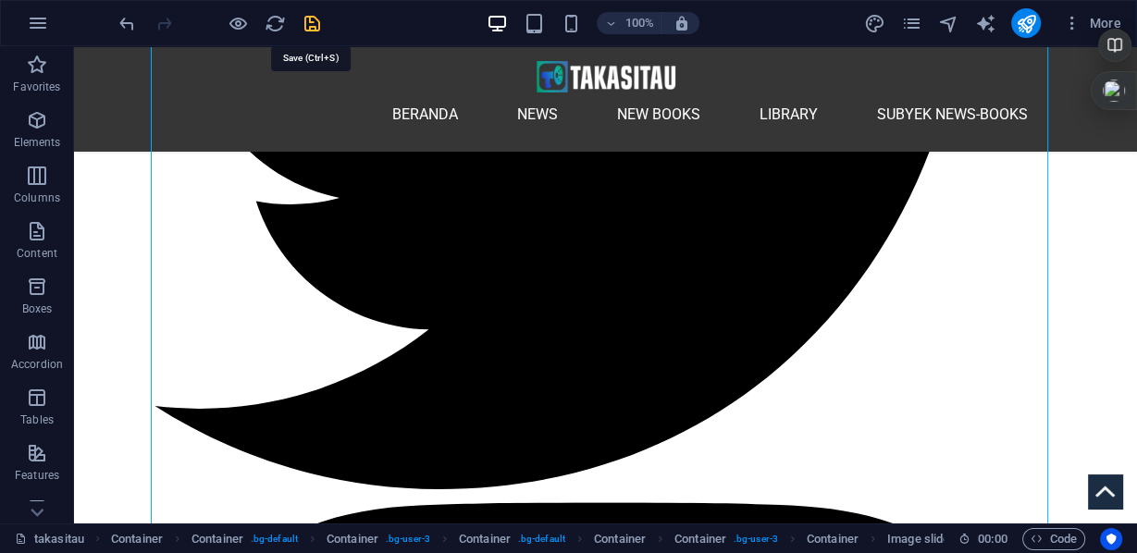
click at [312, 19] on icon "save" at bounding box center [312, 23] width 21 height 21
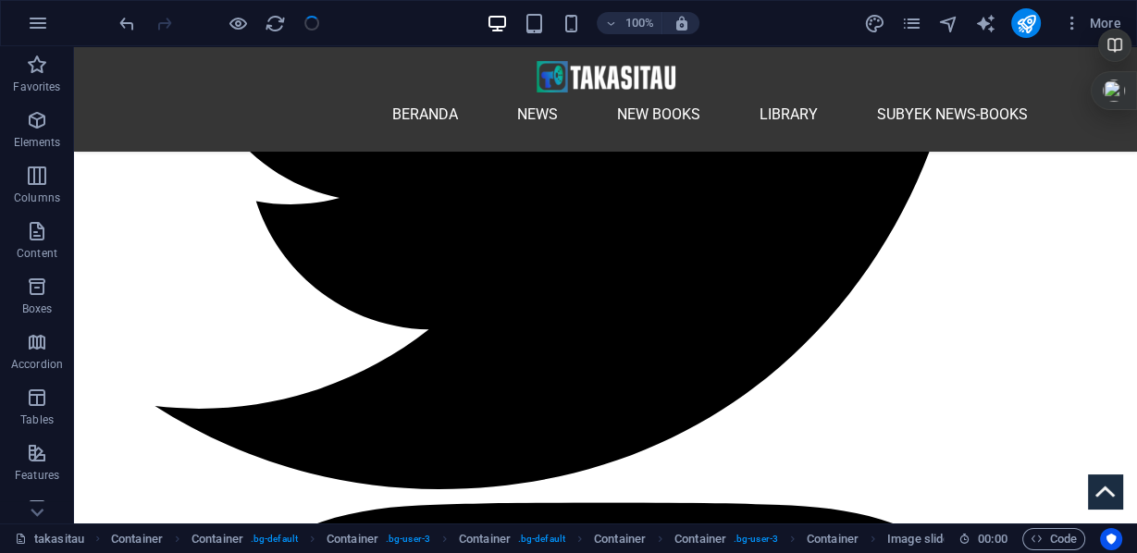
checkbox input "false"
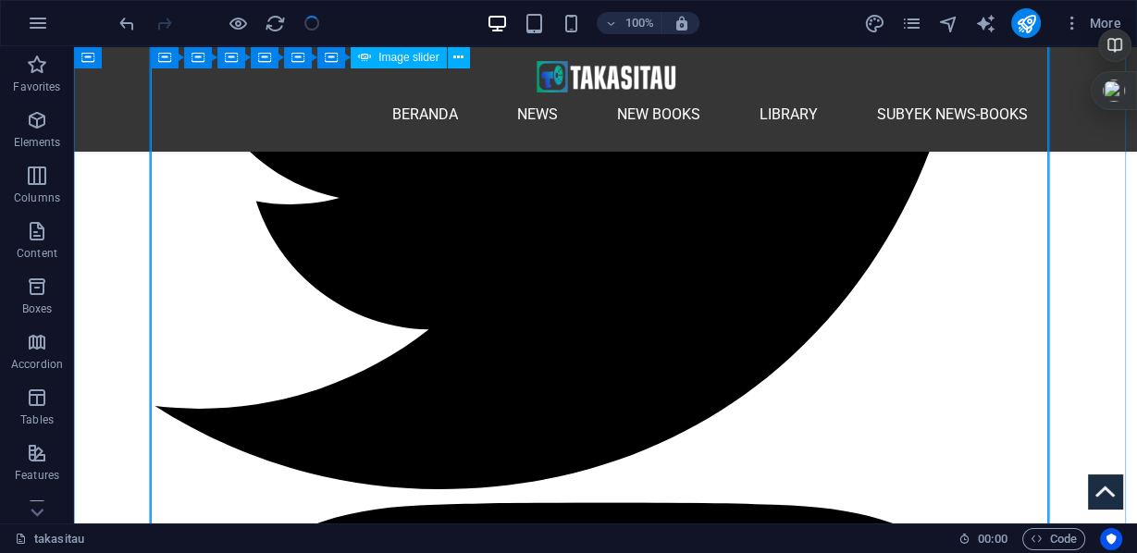
scroll to position [2641, 0]
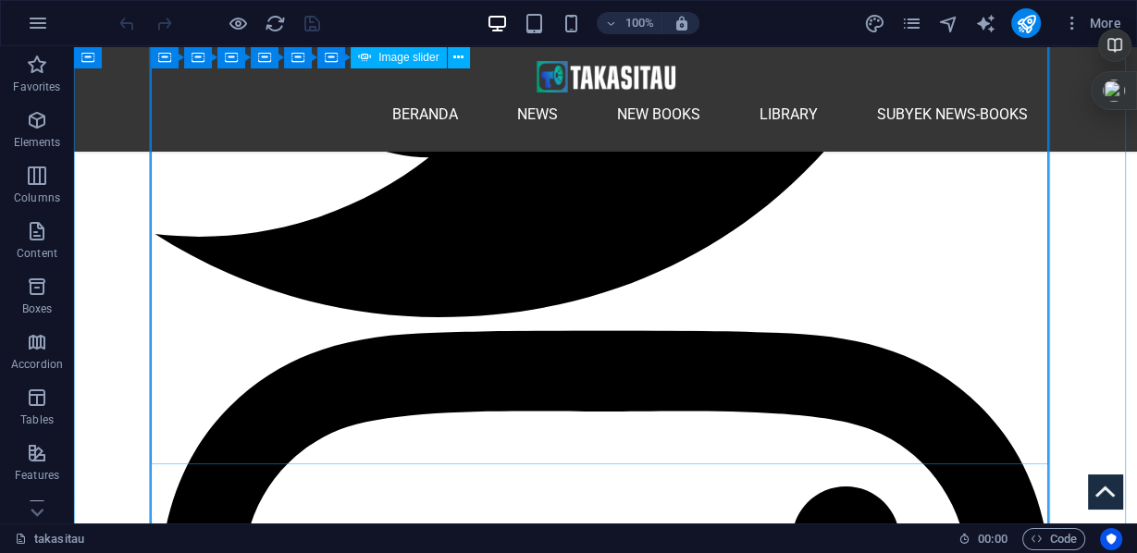
scroll to position [2739, 0]
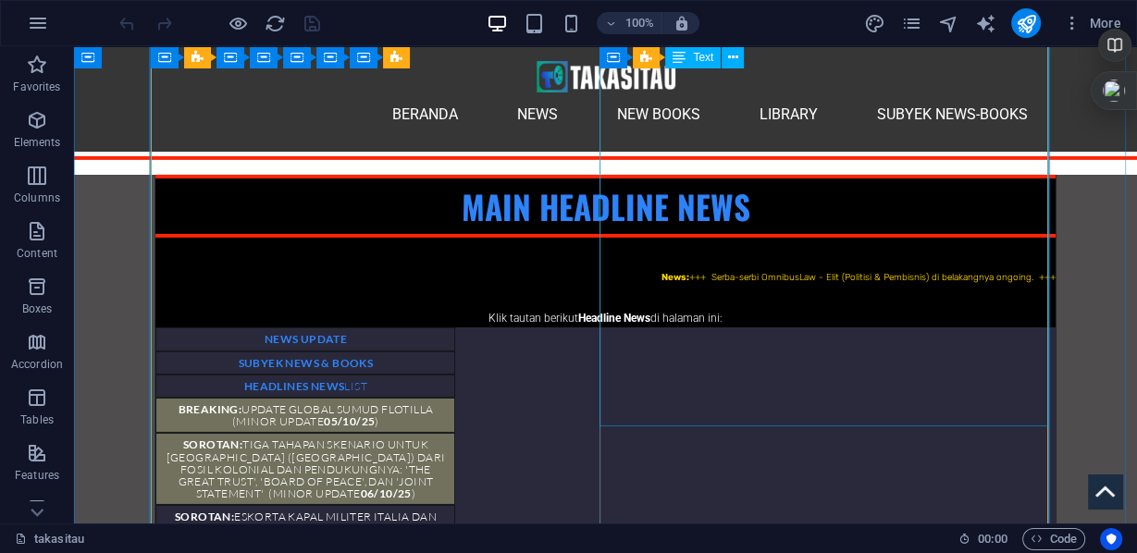
scroll to position [5108, 0]
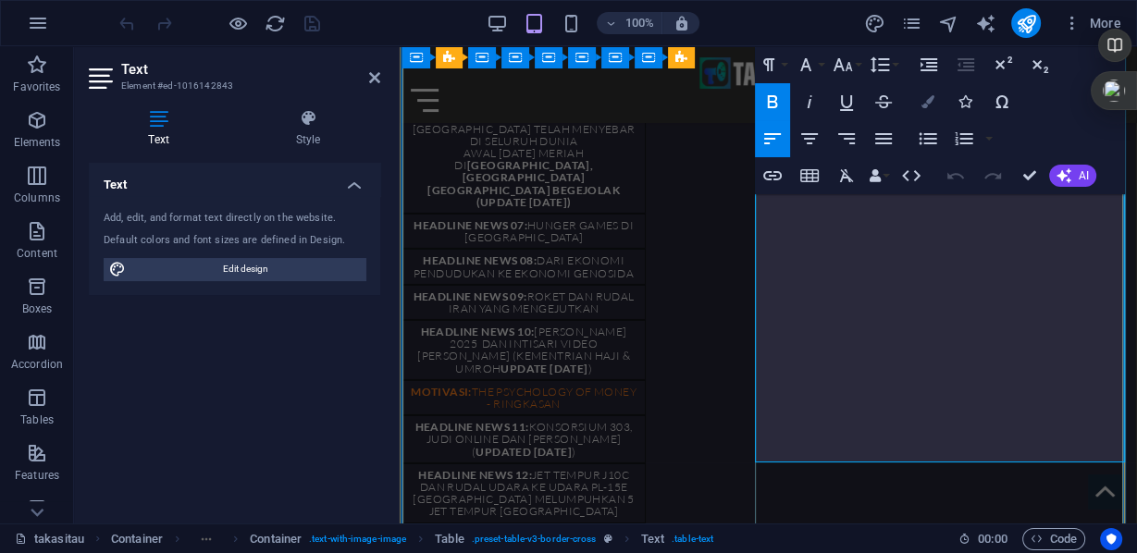
scroll to position [5129, 0]
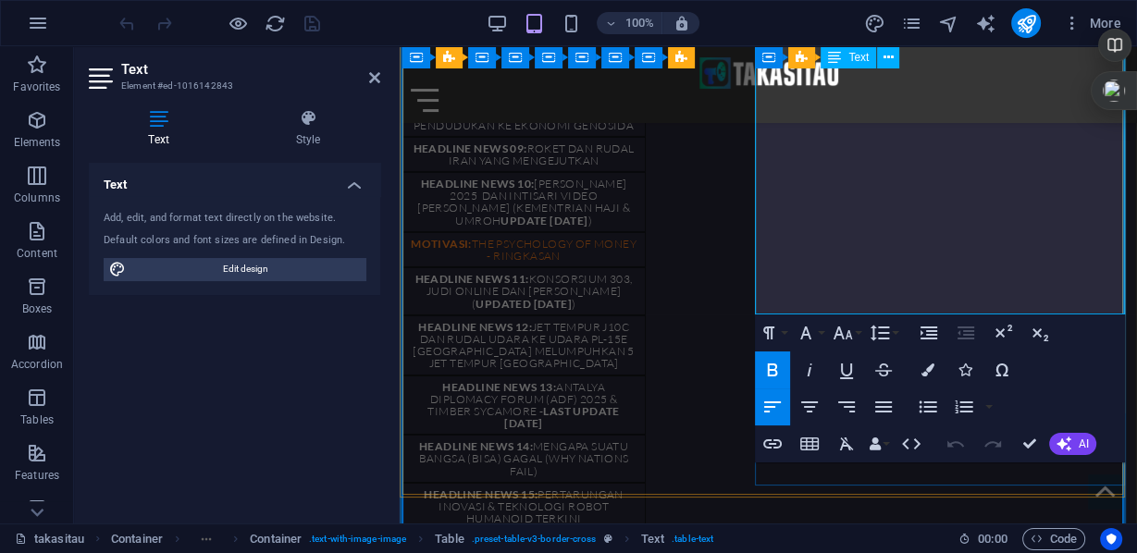
drag, startPoint x: 1100, startPoint y: 258, endPoint x: 1102, endPoint y: 302, distance: 43.5
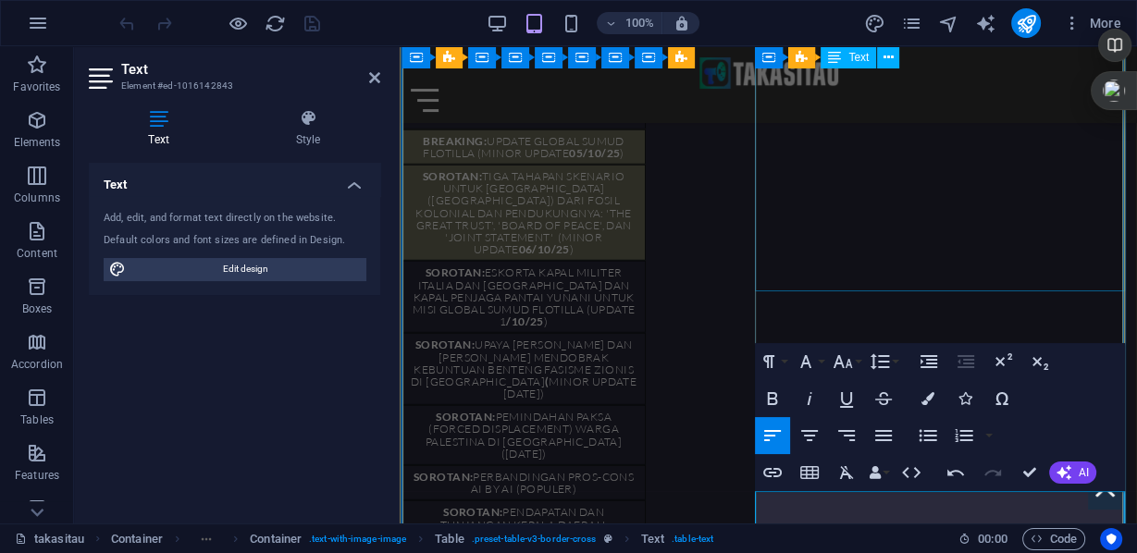
scroll to position [4093, 0]
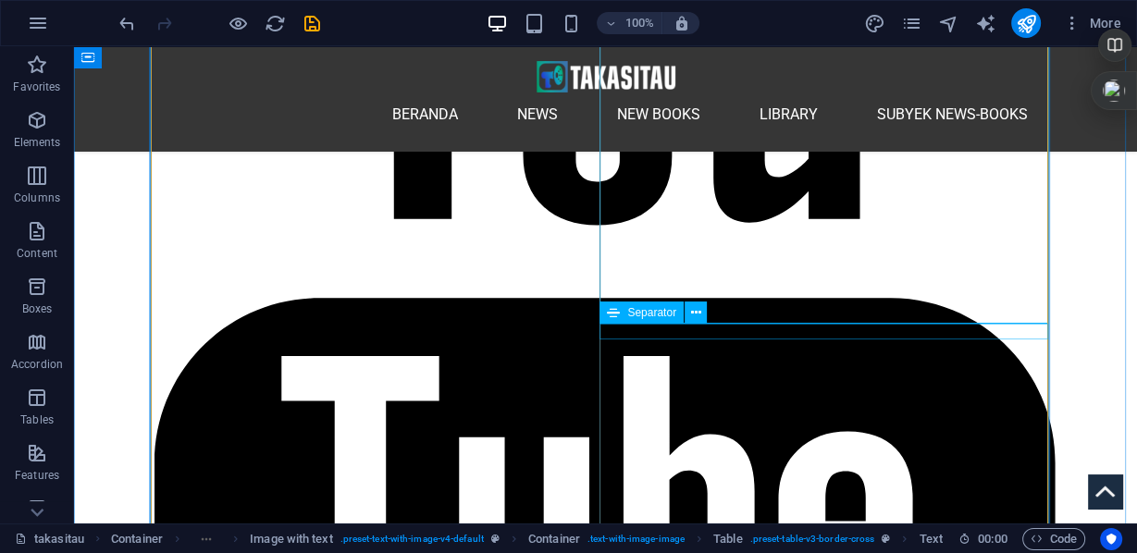
scroll to position [4328, 0]
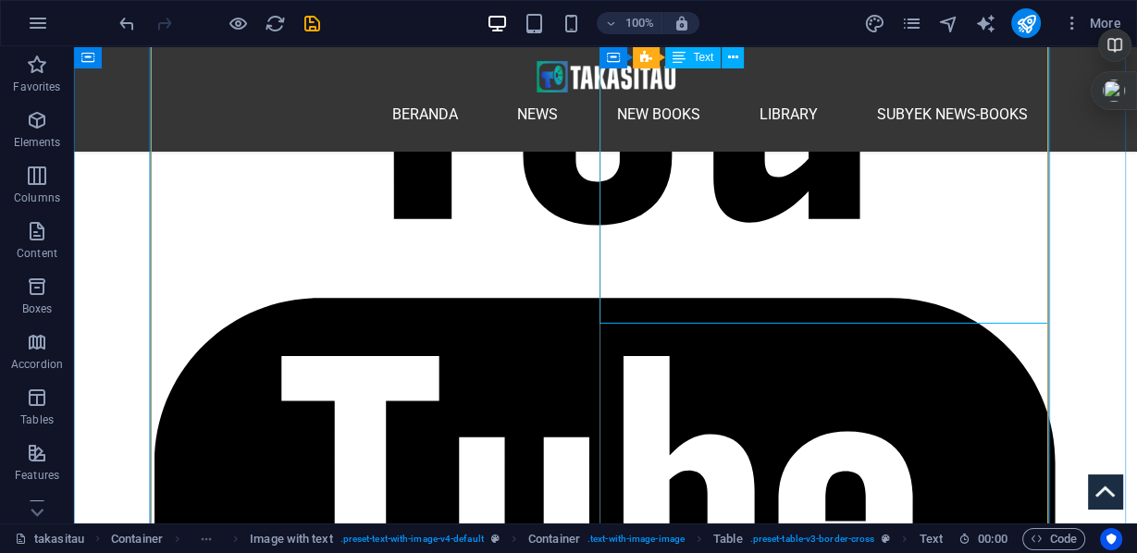
scroll to position [4402, 0]
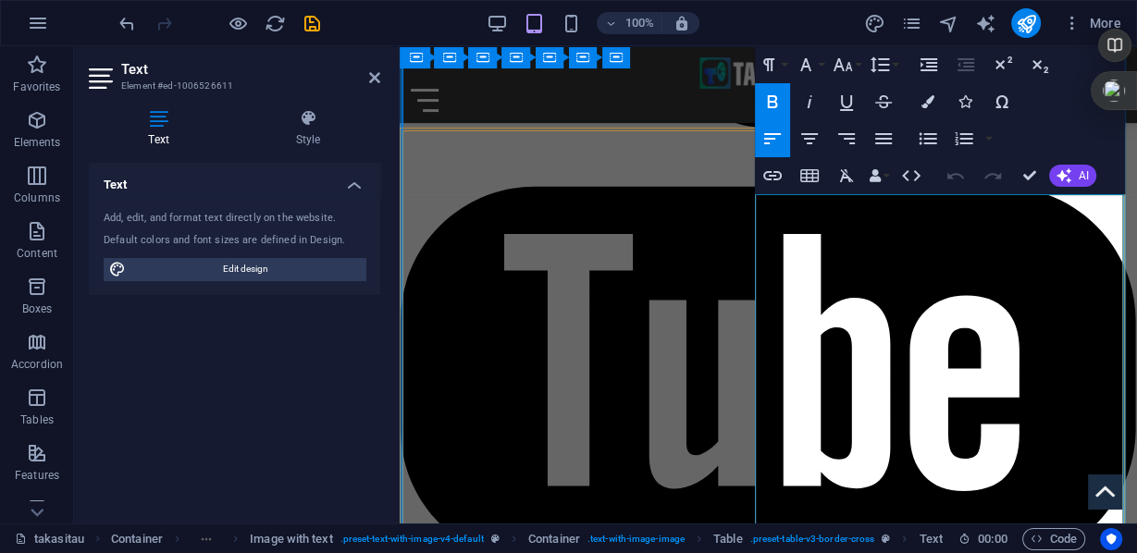
scroll to position [3451, 0]
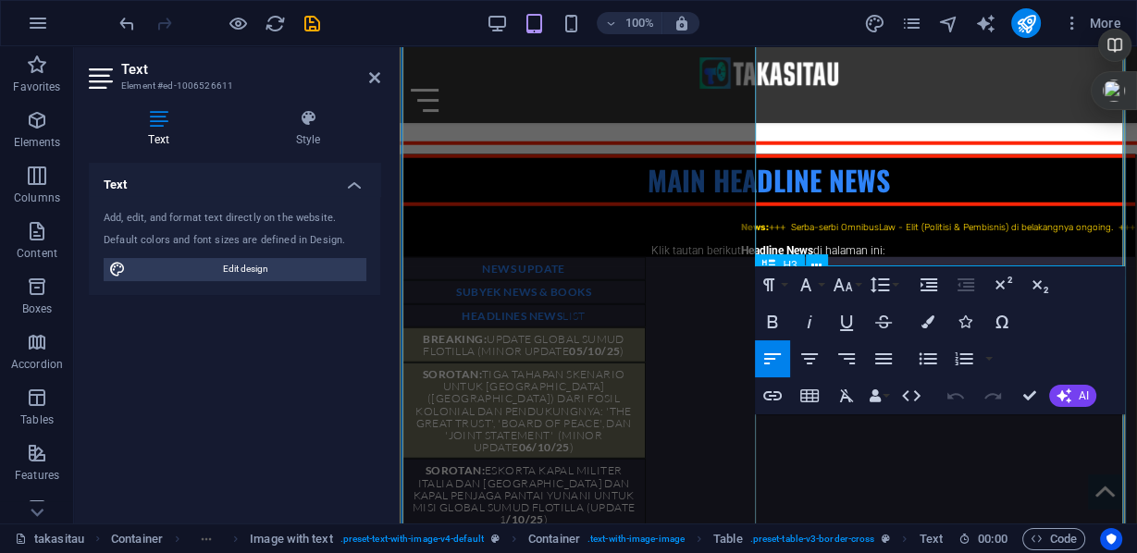
scroll to position [4191, 0]
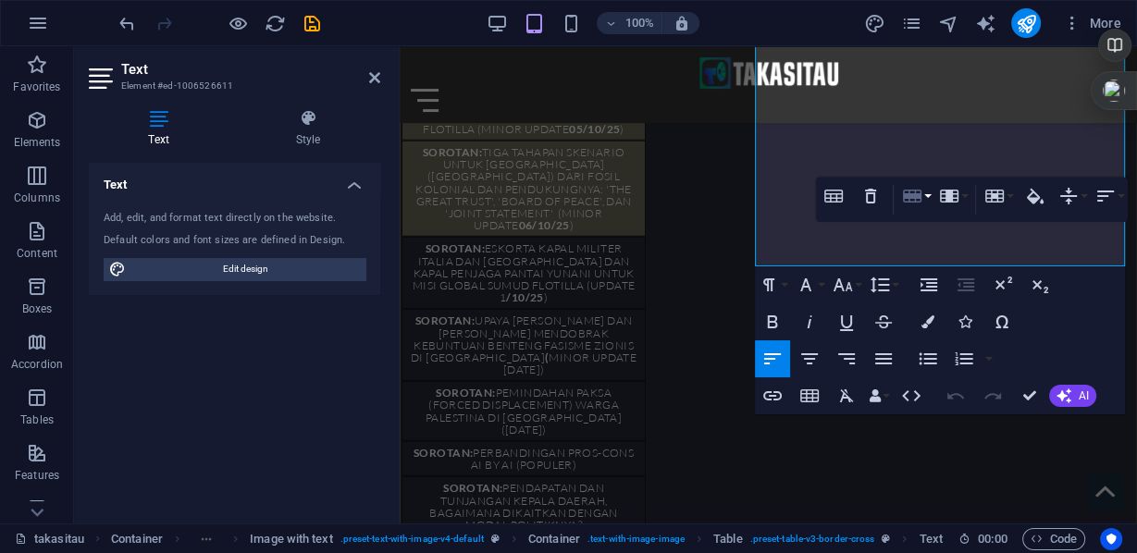
click at [925, 195] on button "Row" at bounding box center [915, 196] width 35 height 37
click at [942, 285] on link "Delete row" at bounding box center [969, 288] width 142 height 28
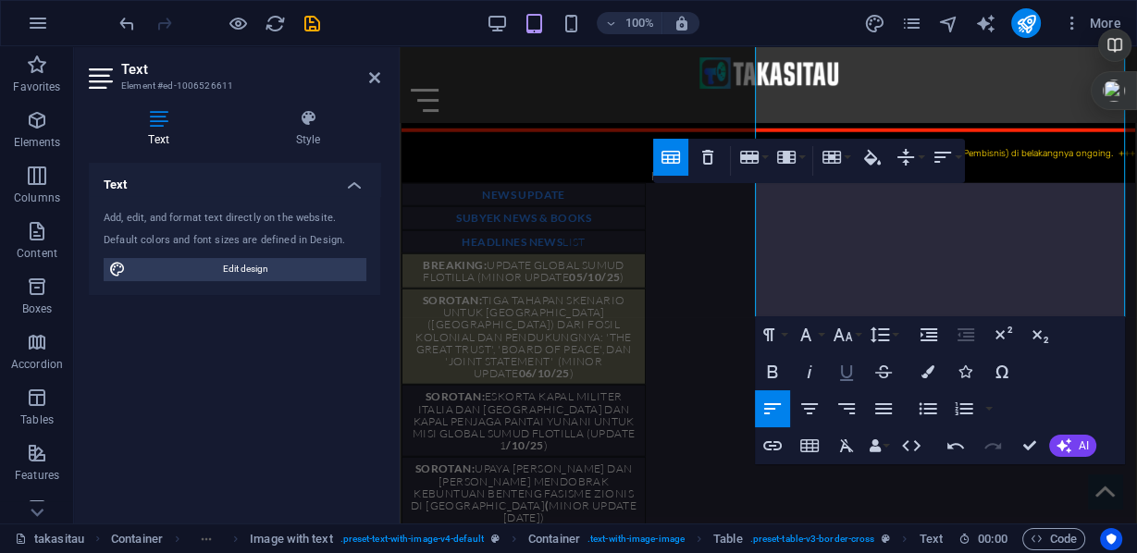
scroll to position [4117, 0]
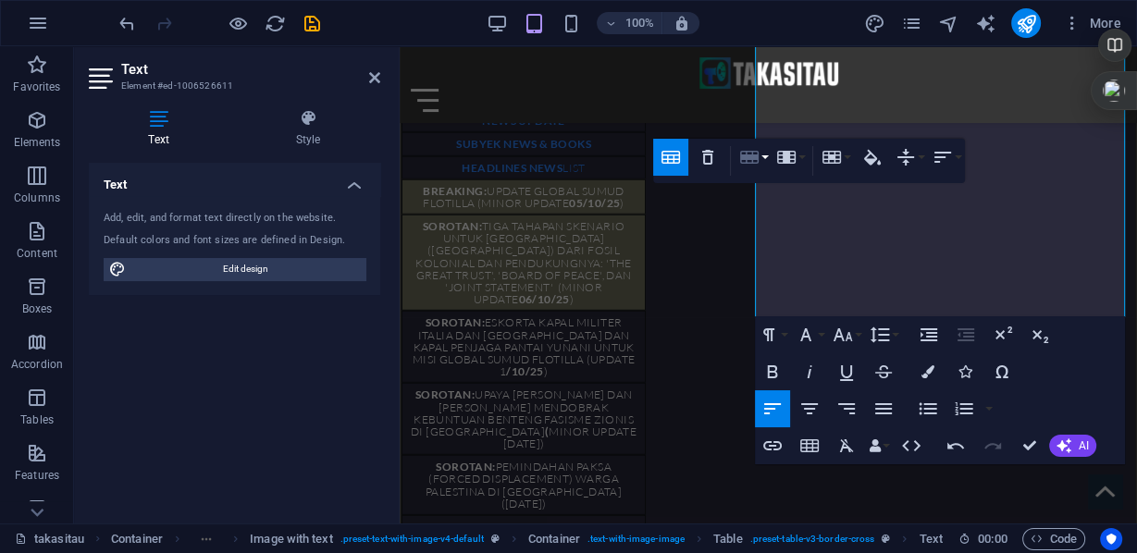
click at [767, 159] on button "Row" at bounding box center [753, 157] width 35 height 37
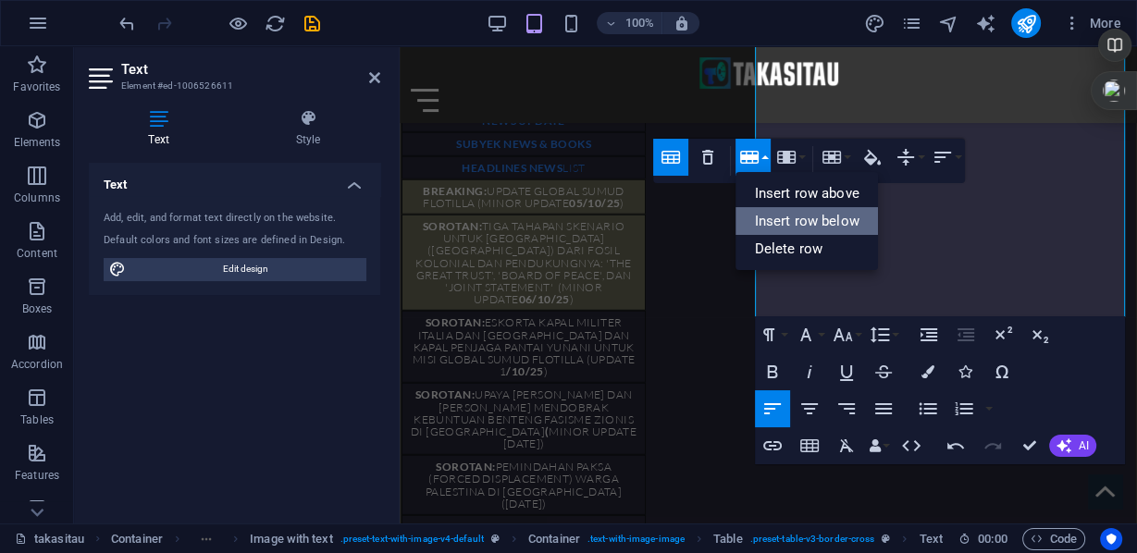
click at [800, 226] on link "Insert row below" at bounding box center [807, 221] width 142 height 28
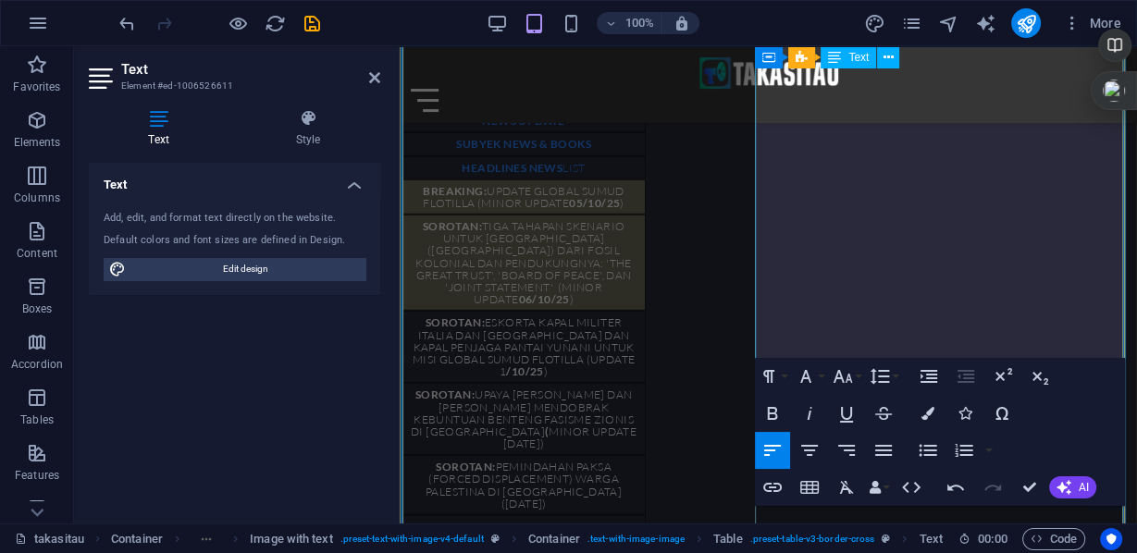
drag, startPoint x: 809, startPoint y: 349, endPoint x: 761, endPoint y: 332, distance: 50.9
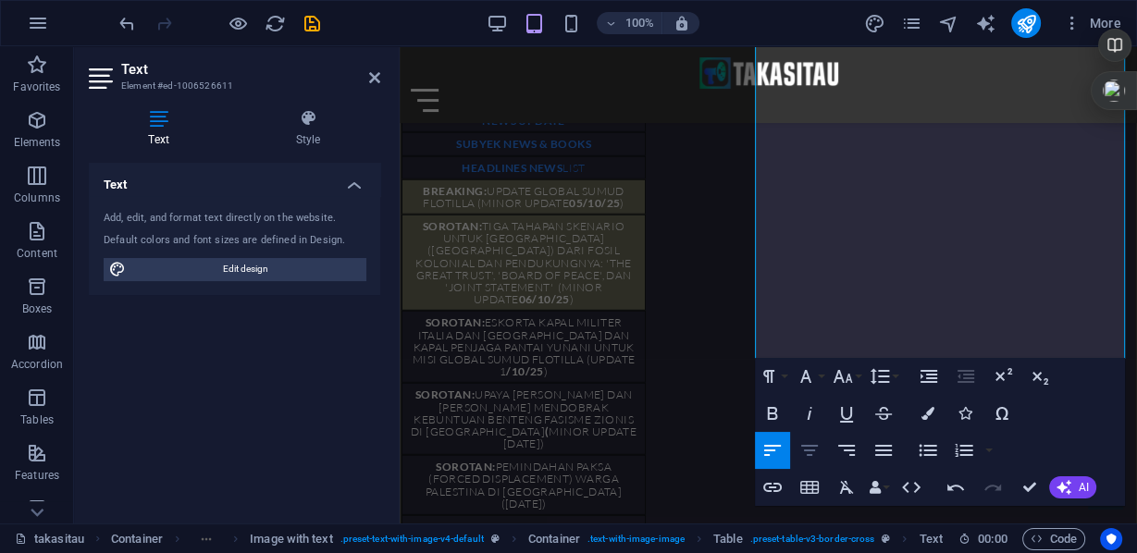
click at [806, 451] on icon "button" at bounding box center [810, 451] width 22 height 22
click at [863, 381] on button "Font Size" at bounding box center [846, 376] width 35 height 37
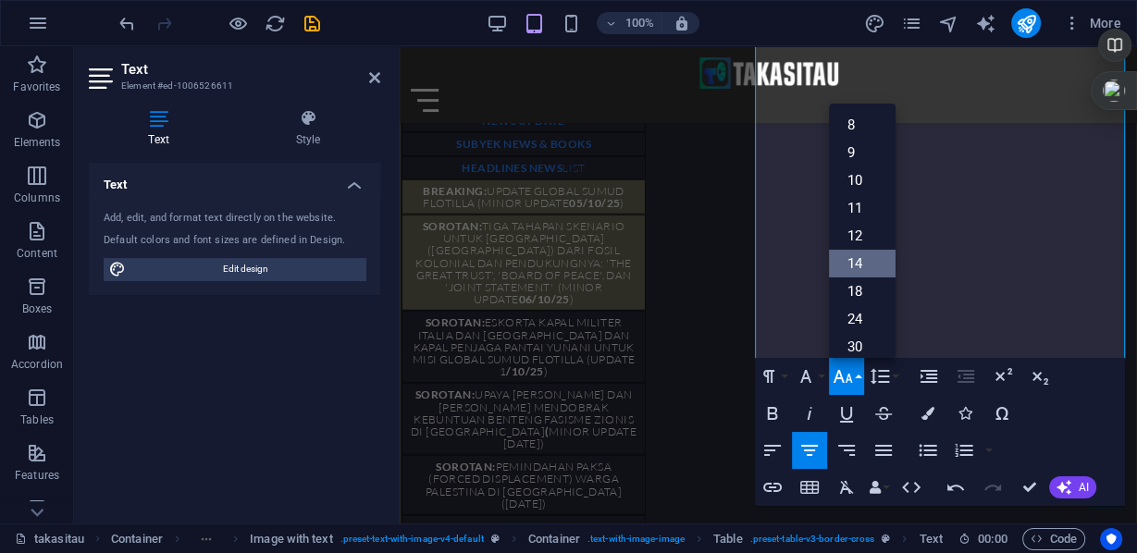
click at [853, 241] on link "12" at bounding box center [862, 236] width 67 height 28
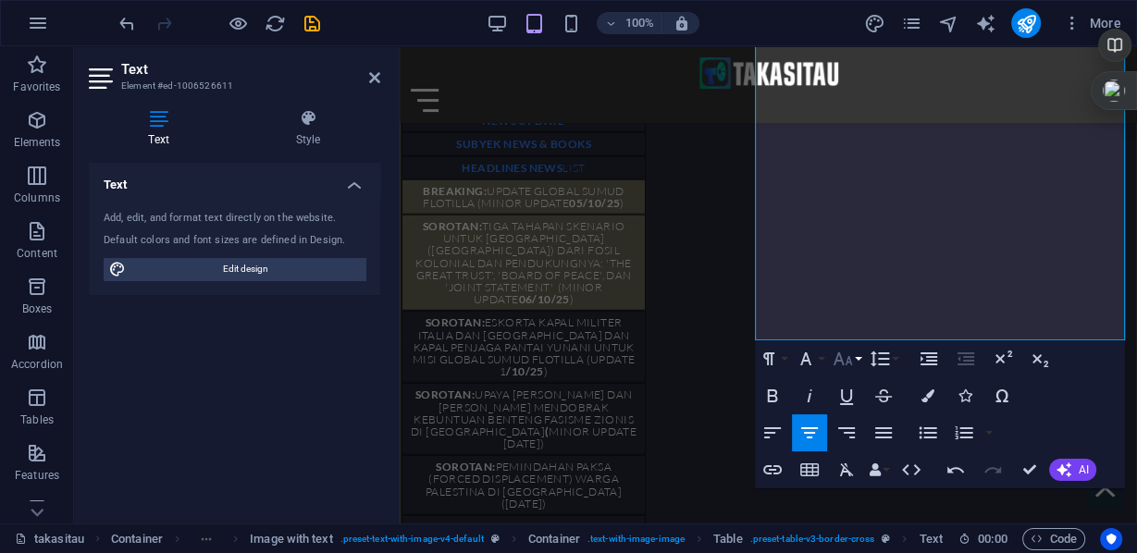
click at [861, 357] on button "Font Size" at bounding box center [846, 359] width 35 height 37
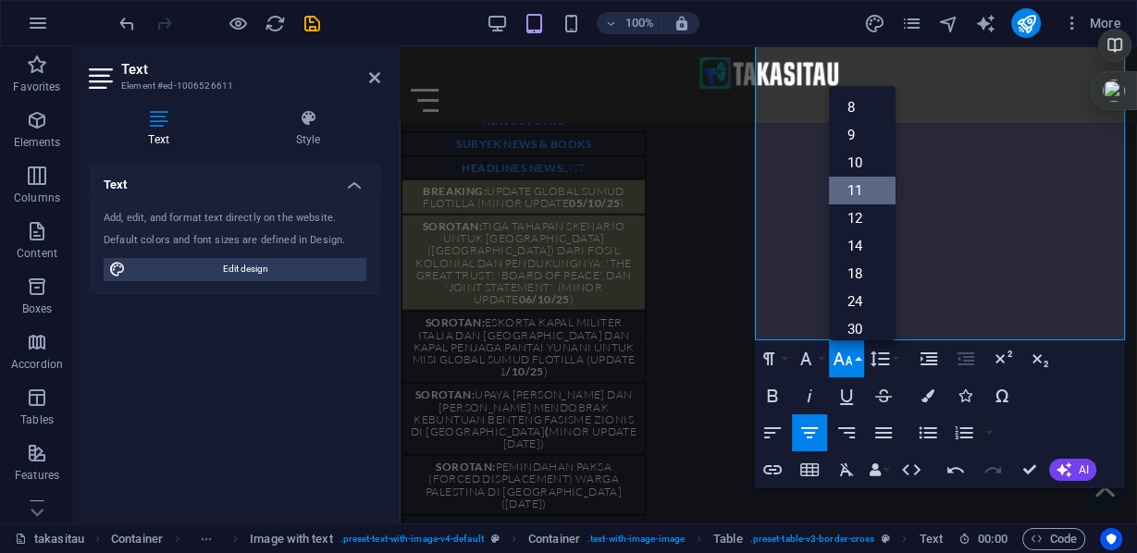
scroll to position [105, 0]
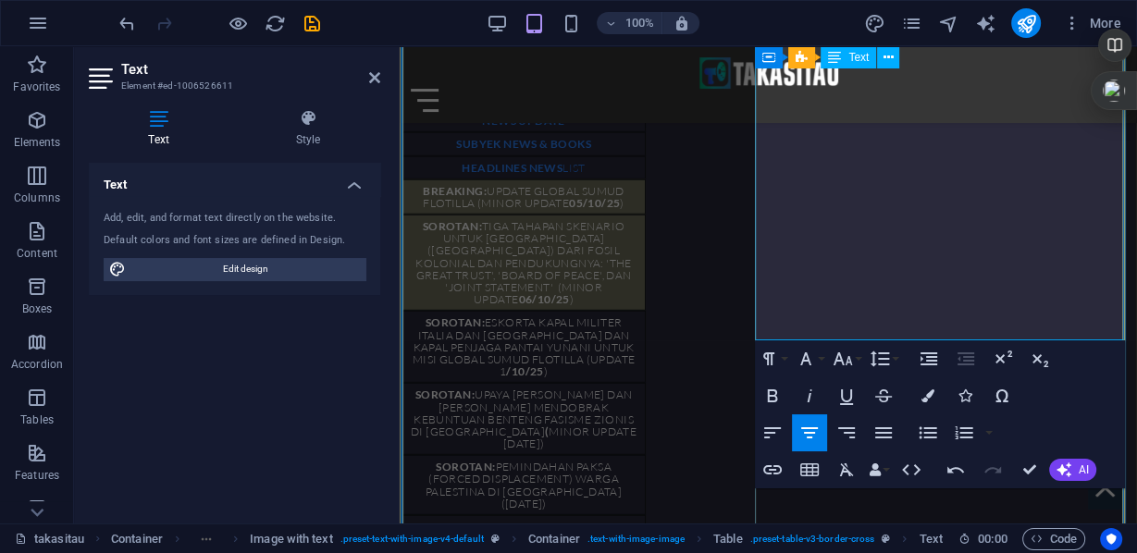
drag, startPoint x: 849, startPoint y: 328, endPoint x: 774, endPoint y: 329, distance: 74.0
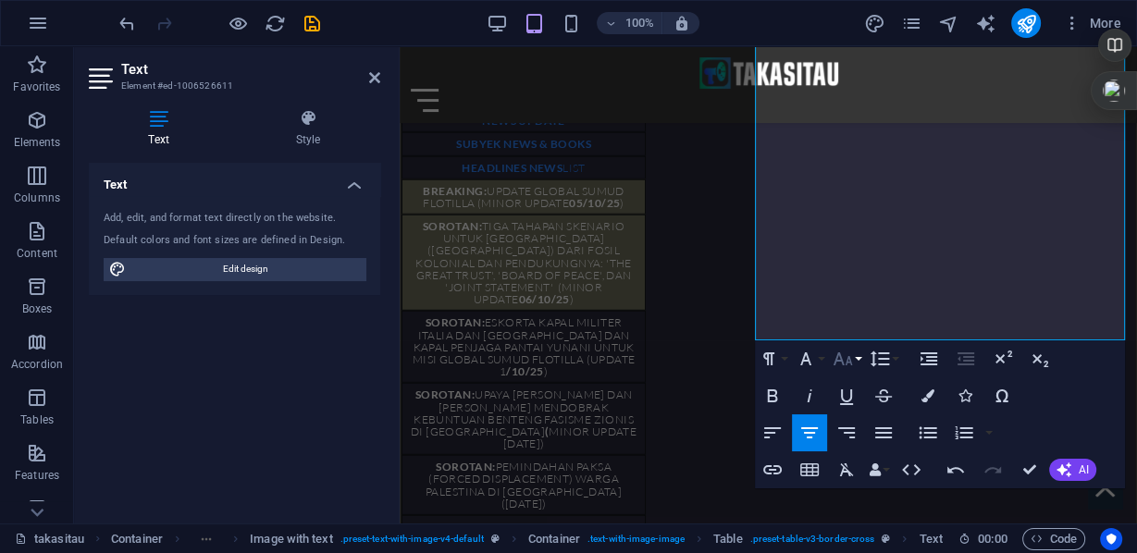
click at [863, 358] on button "Font Size" at bounding box center [846, 359] width 35 height 37
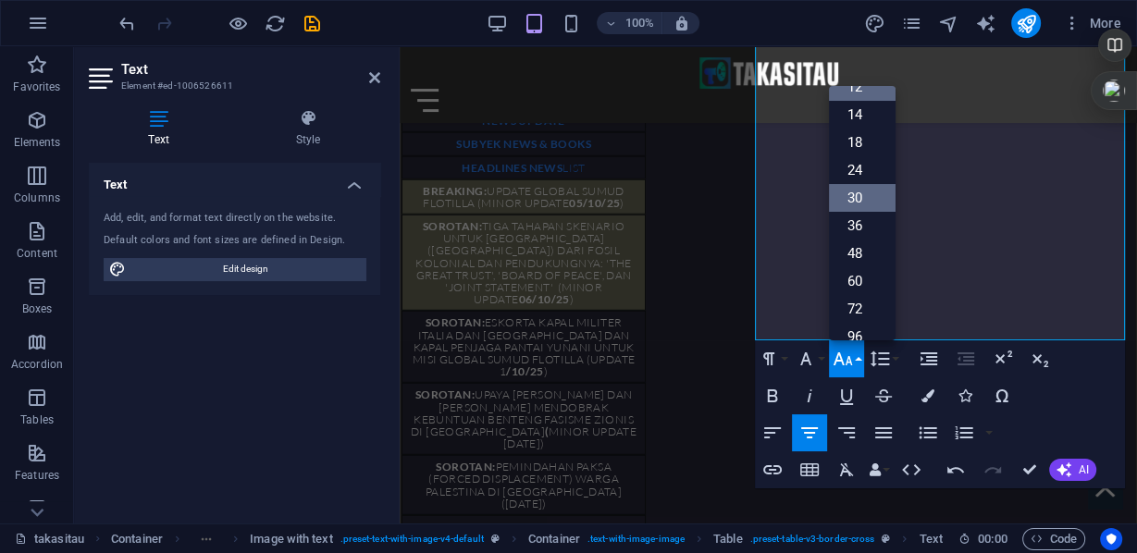
scroll to position [0, 0]
click at [865, 194] on link "11" at bounding box center [862, 191] width 67 height 28
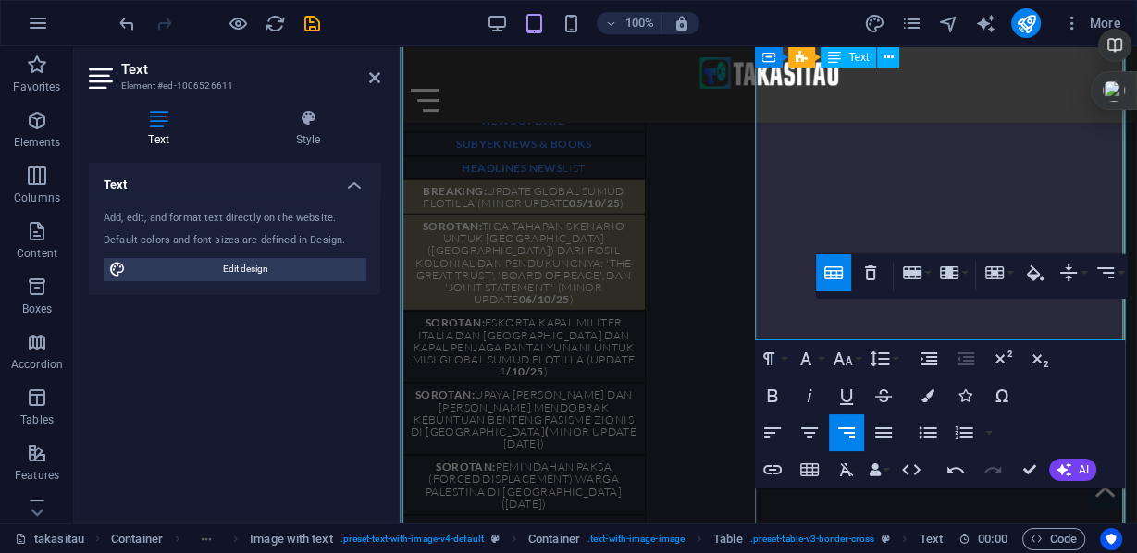
scroll to position [4191, 0]
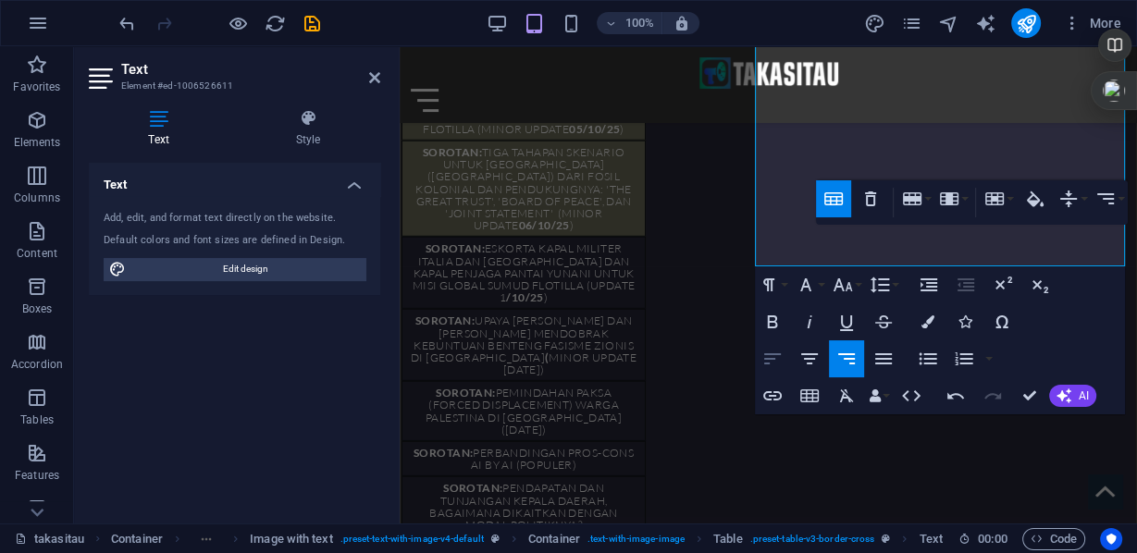
click at [775, 357] on icon "button" at bounding box center [773, 359] width 22 height 22
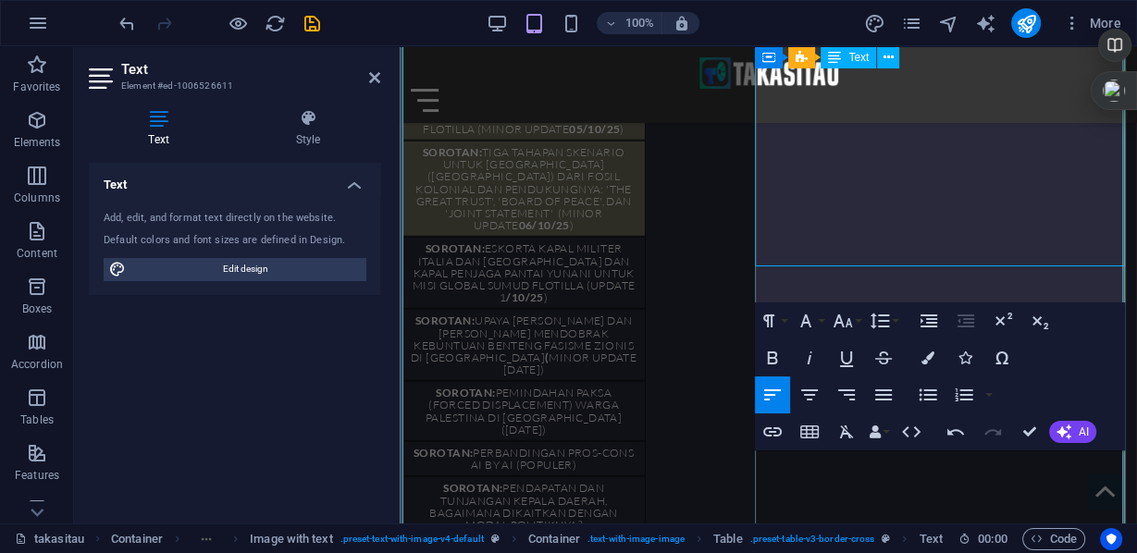
scroll to position [725, 0]
drag, startPoint x: 1072, startPoint y: 291, endPoint x: 872, endPoint y: 262, distance: 202.1
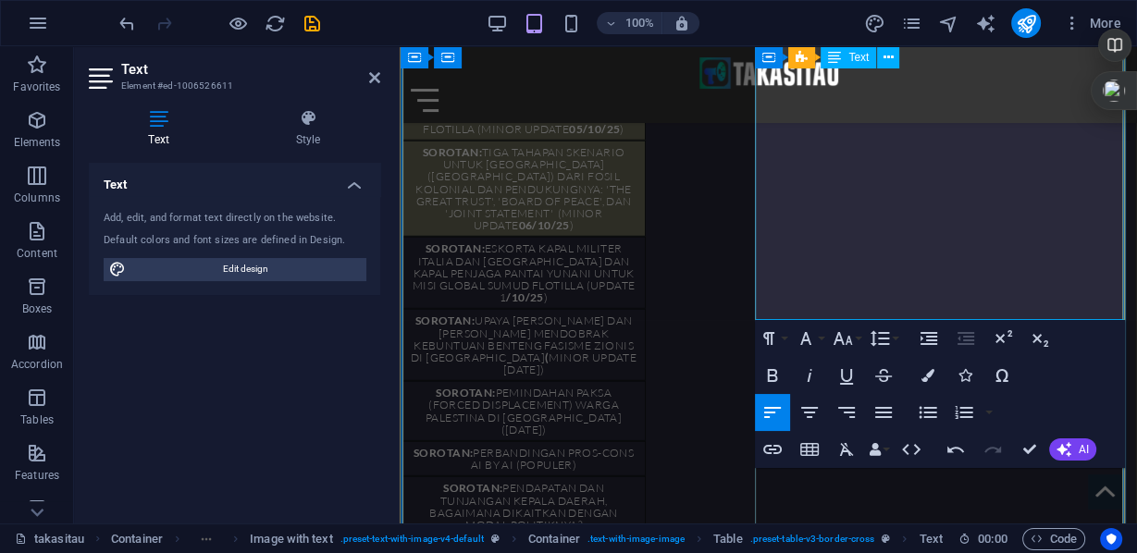
drag, startPoint x: 1050, startPoint y: 312, endPoint x: 872, endPoint y: 260, distance: 186.0
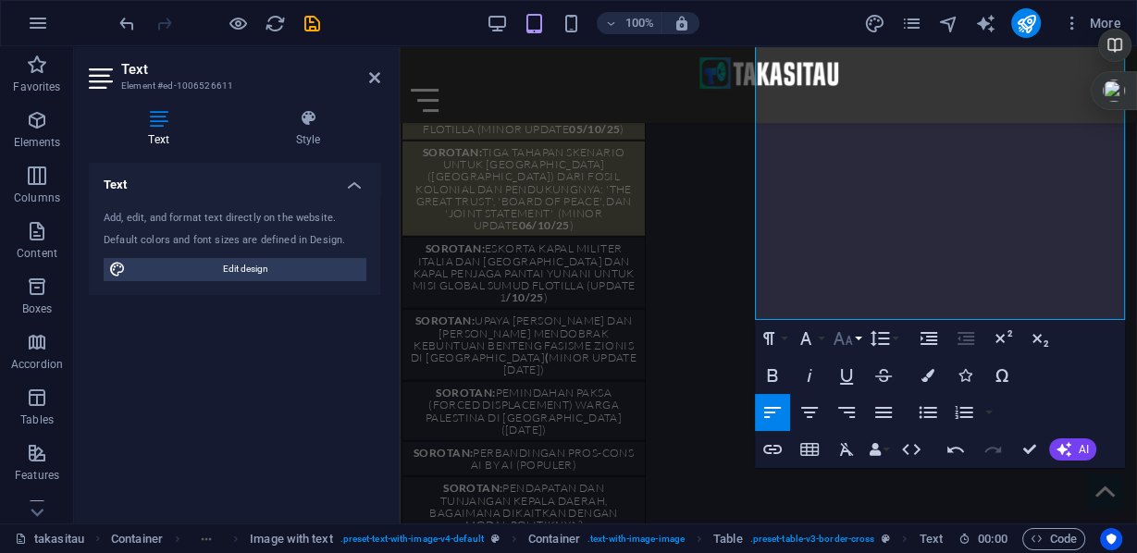
click at [849, 342] on icon "button" at bounding box center [843, 339] width 22 height 22
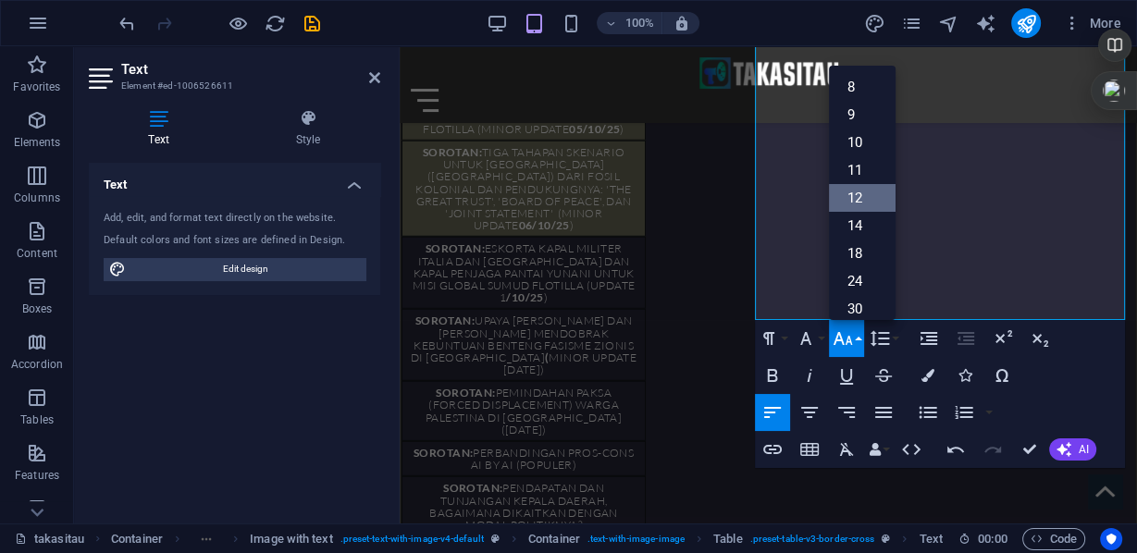
click at [862, 169] on link "11" at bounding box center [862, 170] width 67 height 28
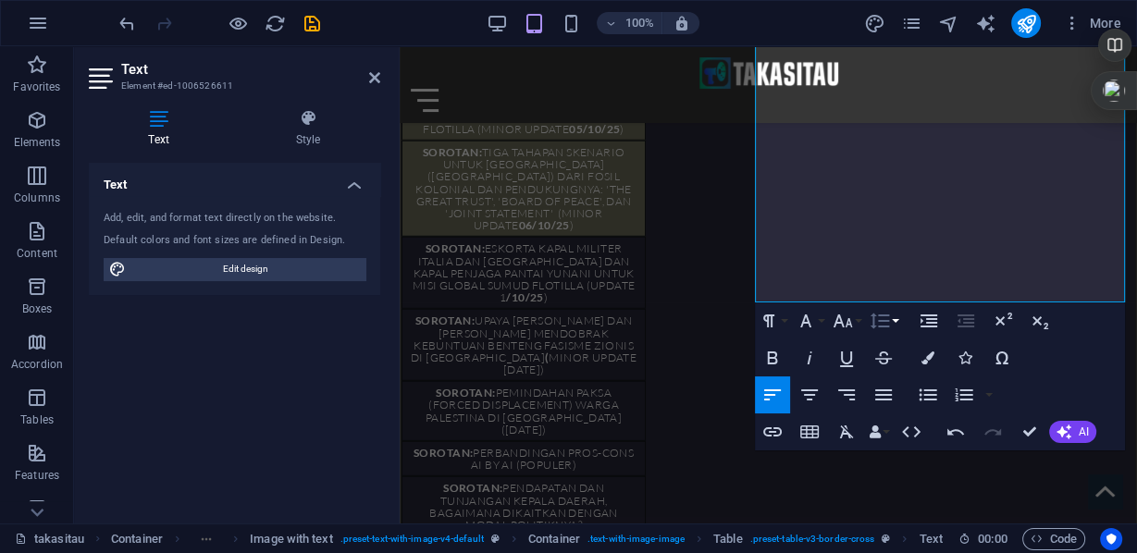
click at [891, 324] on icon "button" at bounding box center [880, 321] width 22 height 22
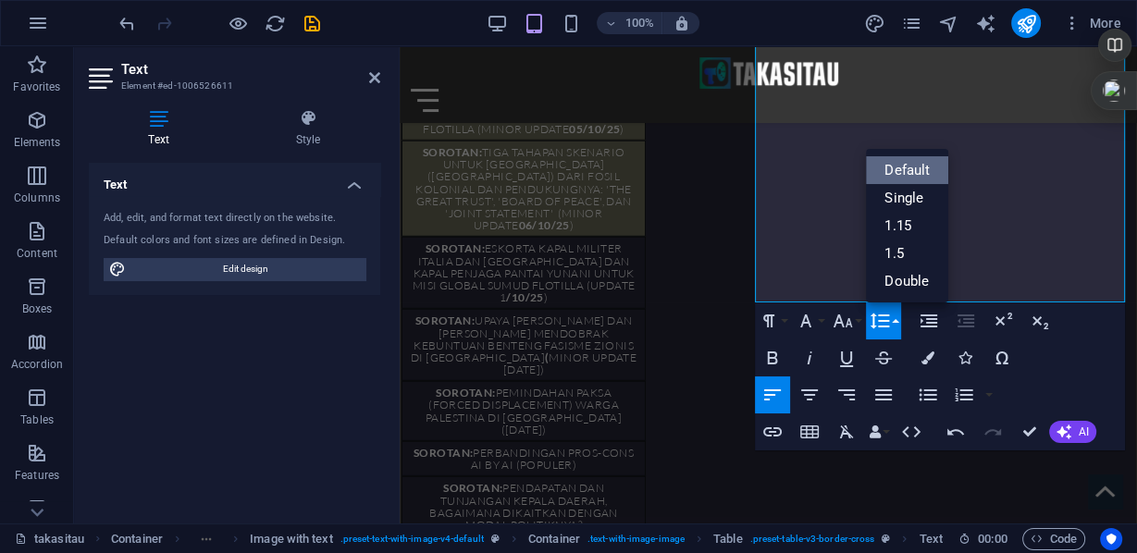
scroll to position [0, 0]
click at [906, 194] on link "Single" at bounding box center [907, 198] width 82 height 28
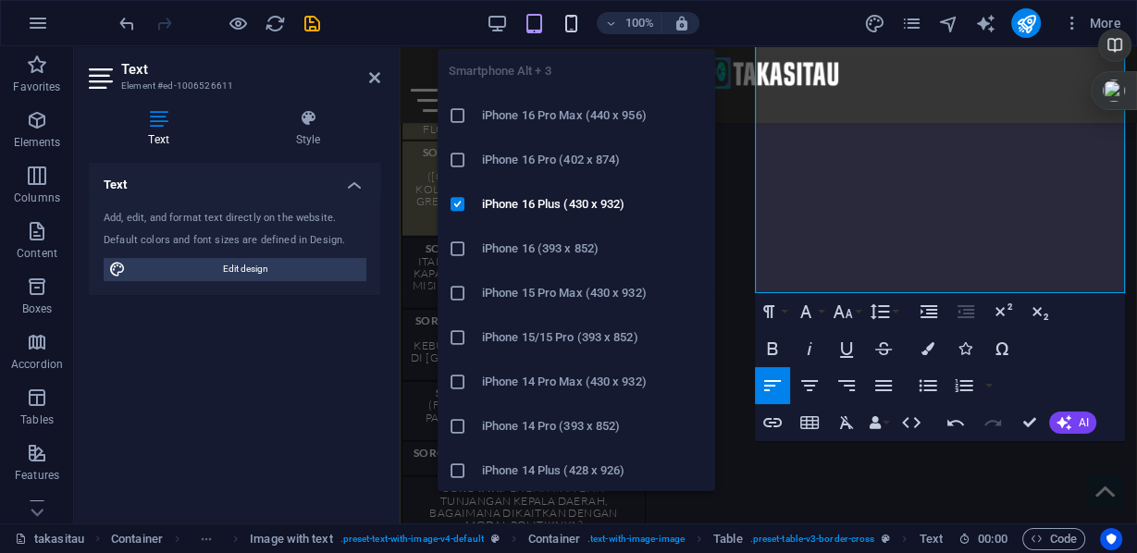
click at [569, 19] on icon "button" at bounding box center [571, 23] width 21 height 21
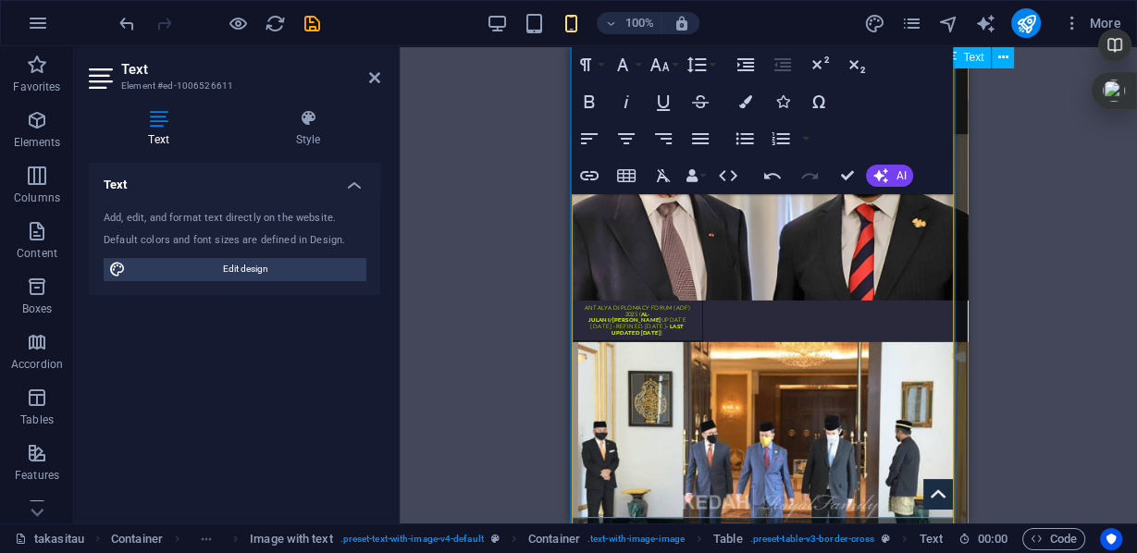
scroll to position [4908, 0]
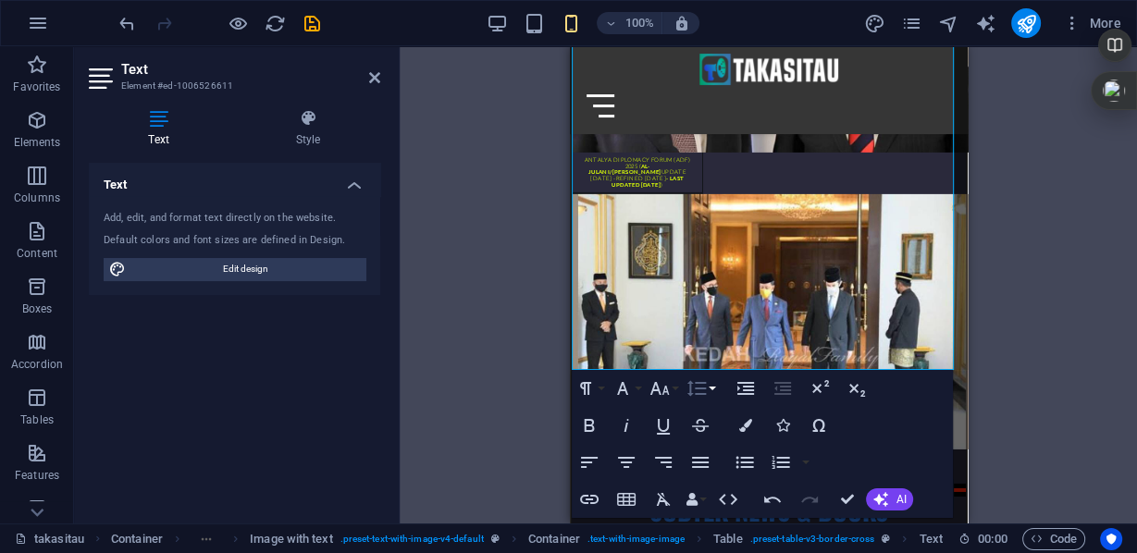
click at [713, 389] on button "Line Height" at bounding box center [700, 388] width 35 height 37
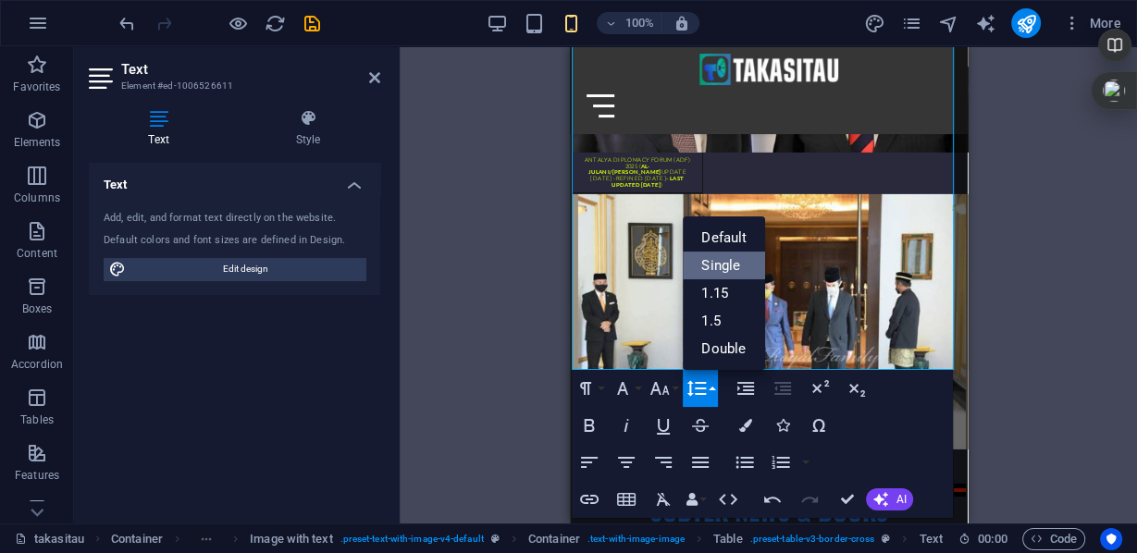
scroll to position [0, 0]
click at [726, 262] on link "Single" at bounding box center [724, 266] width 82 height 28
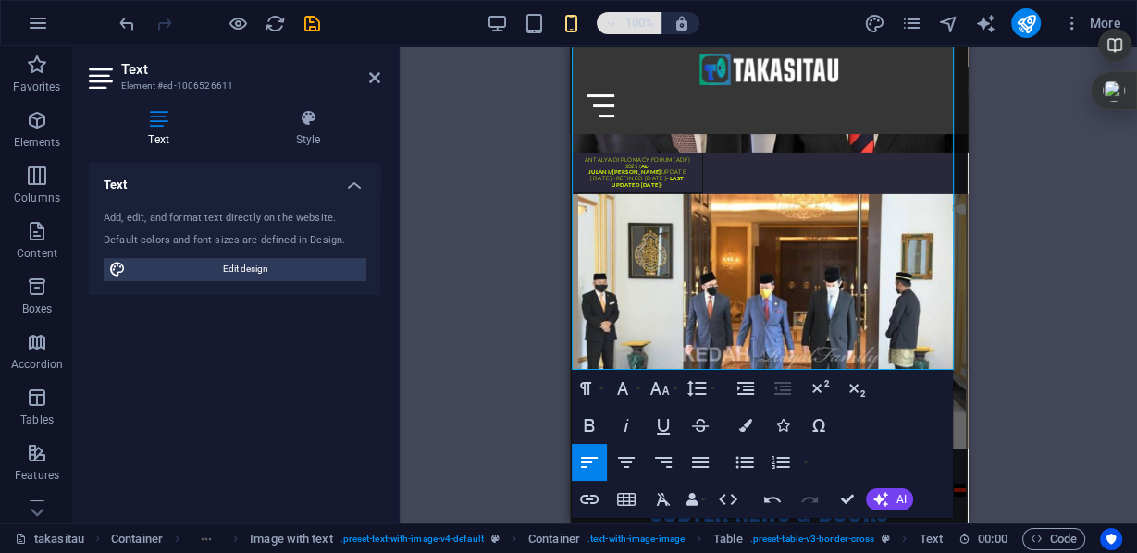
click at [637, 20] on h6 "100%" at bounding box center [640, 23] width 30 height 22
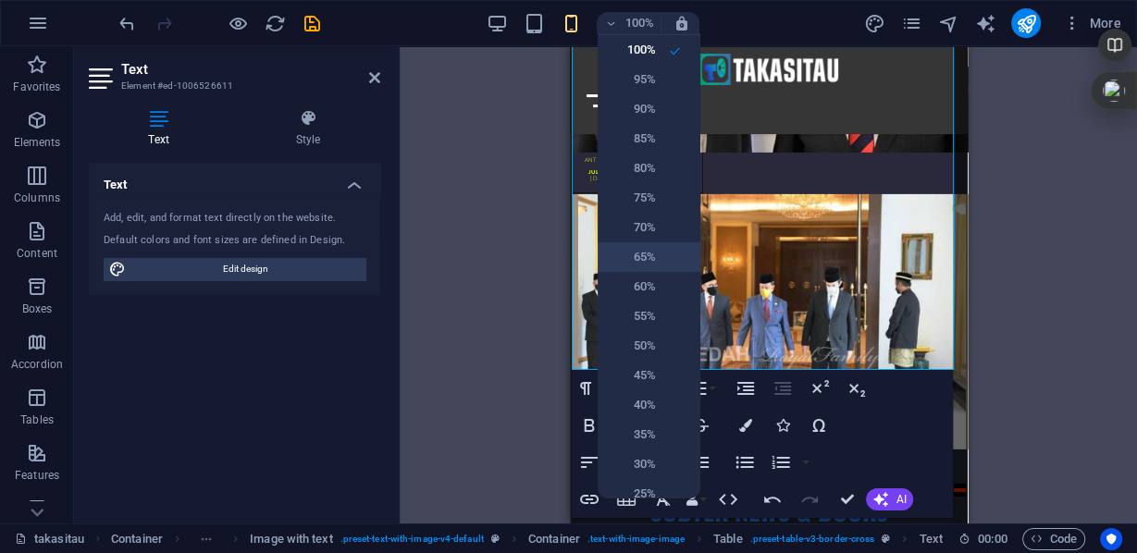
click at [648, 261] on h6 "65%" at bounding box center [632, 257] width 47 height 22
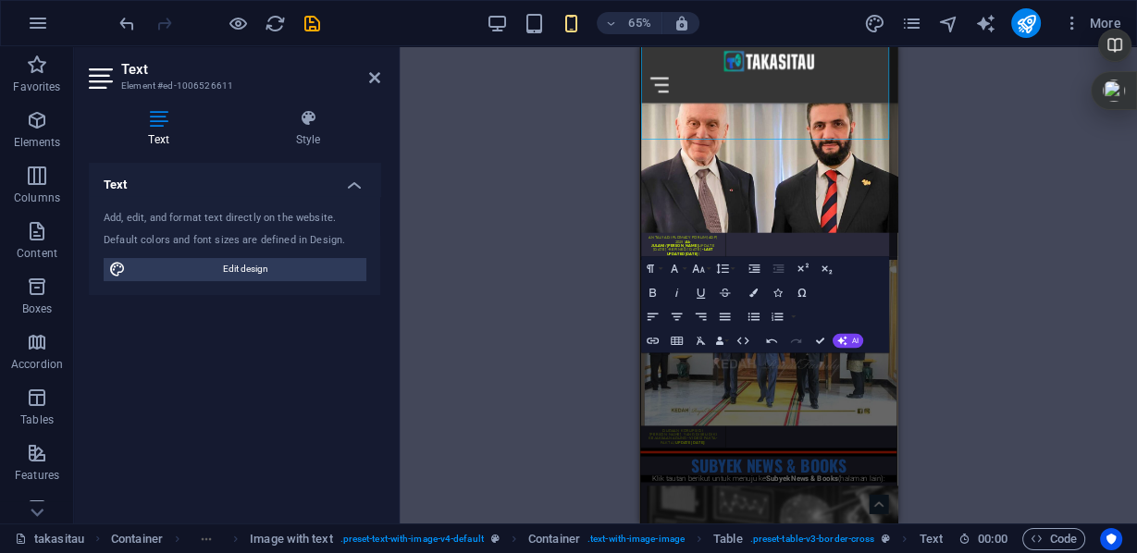
scroll to position [468, 0]
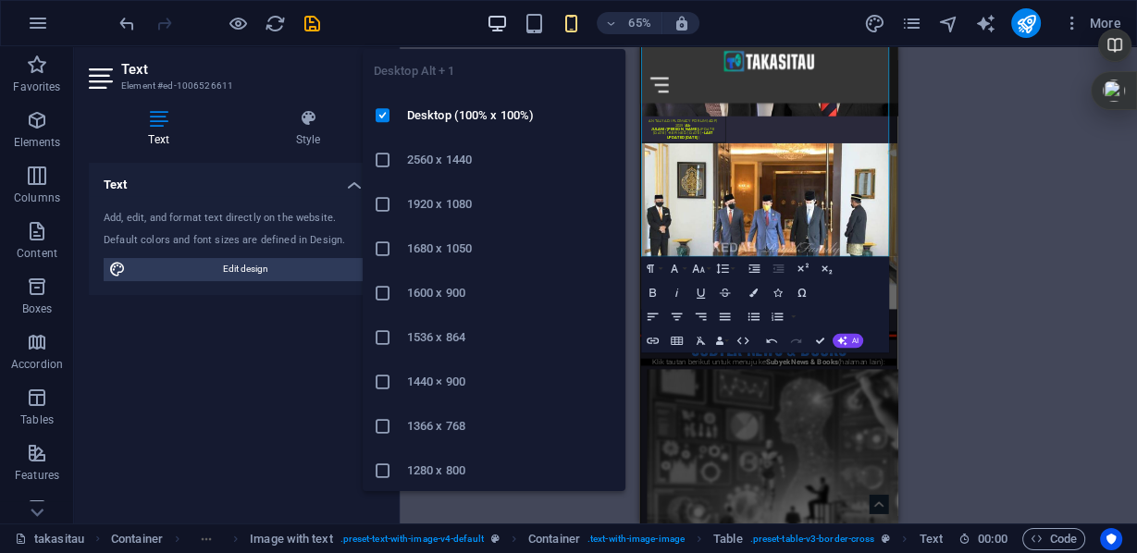
click at [489, 13] on icon "button" at bounding box center [497, 23] width 21 height 21
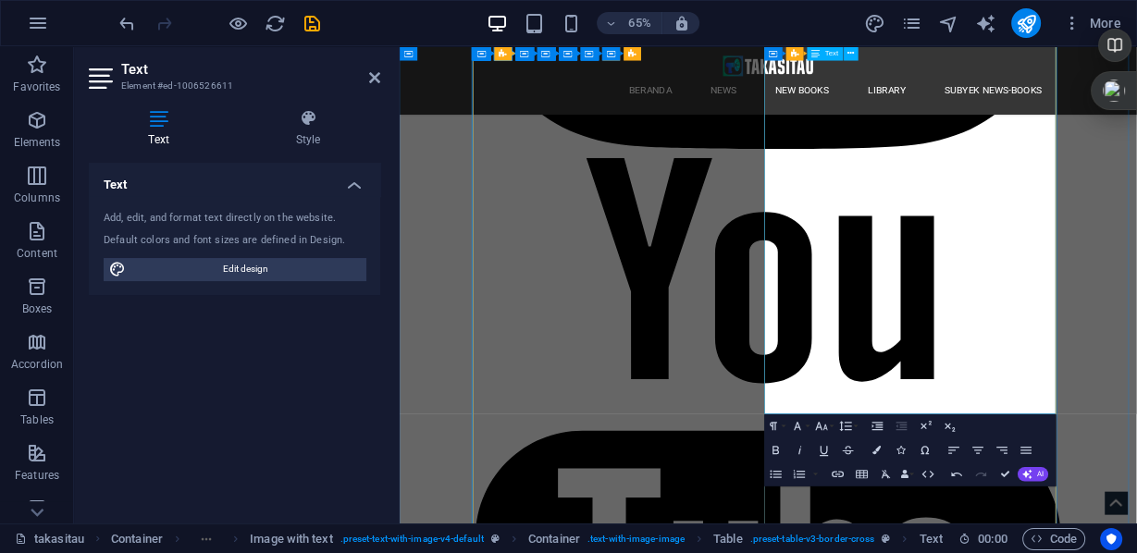
scroll to position [4213, 0]
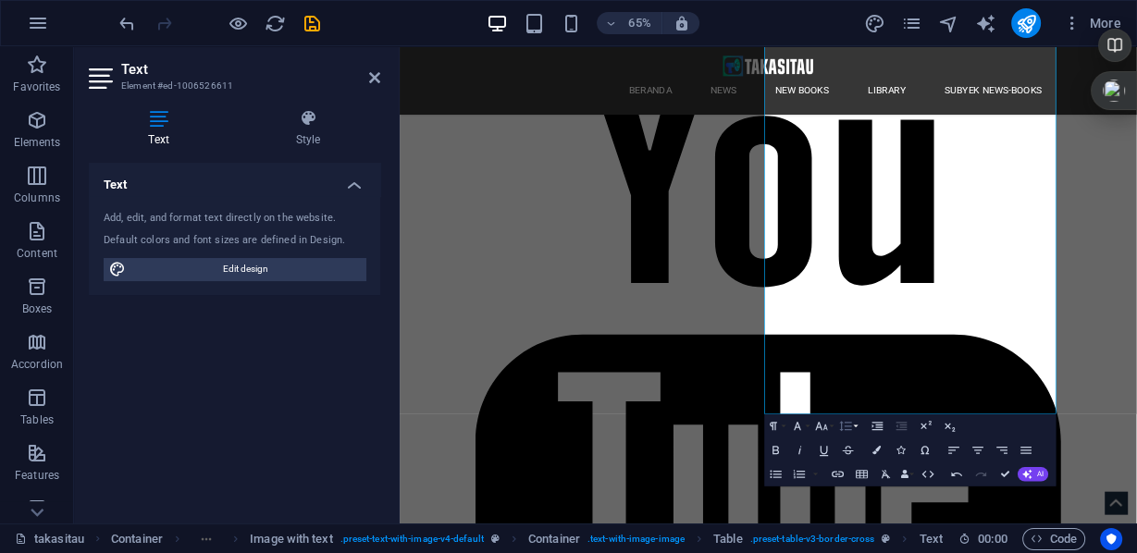
click at [842, 429] on icon "button" at bounding box center [845, 426] width 12 height 10
click at [847, 344] on link "Single" at bounding box center [839, 346] width 54 height 19
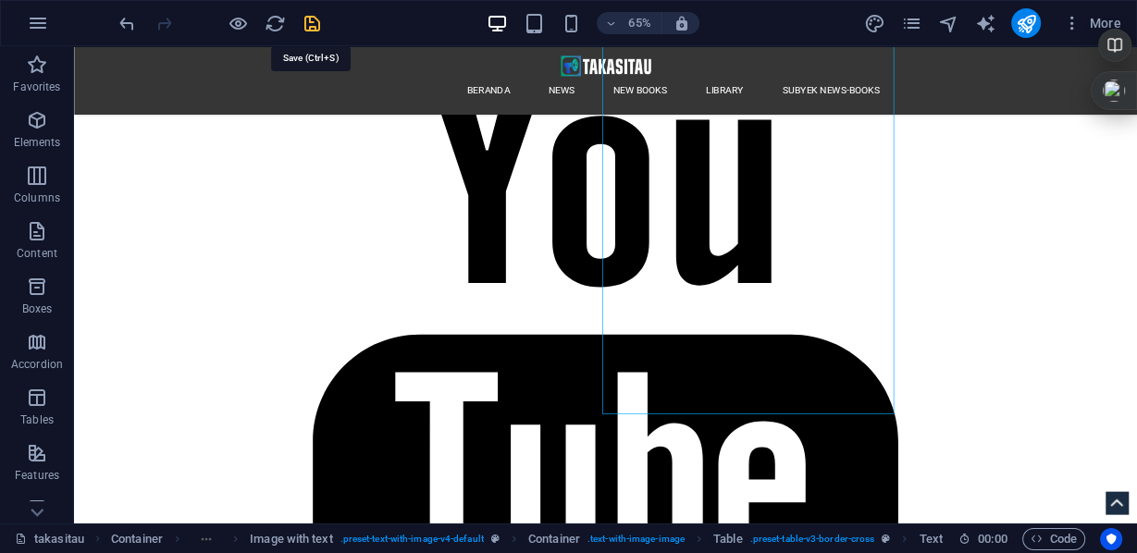
drag, startPoint x: 314, startPoint y: 24, endPoint x: 800, endPoint y: 246, distance: 535.0
click at [314, 24] on icon "save" at bounding box center [312, 23] width 21 height 21
checkbox input "false"
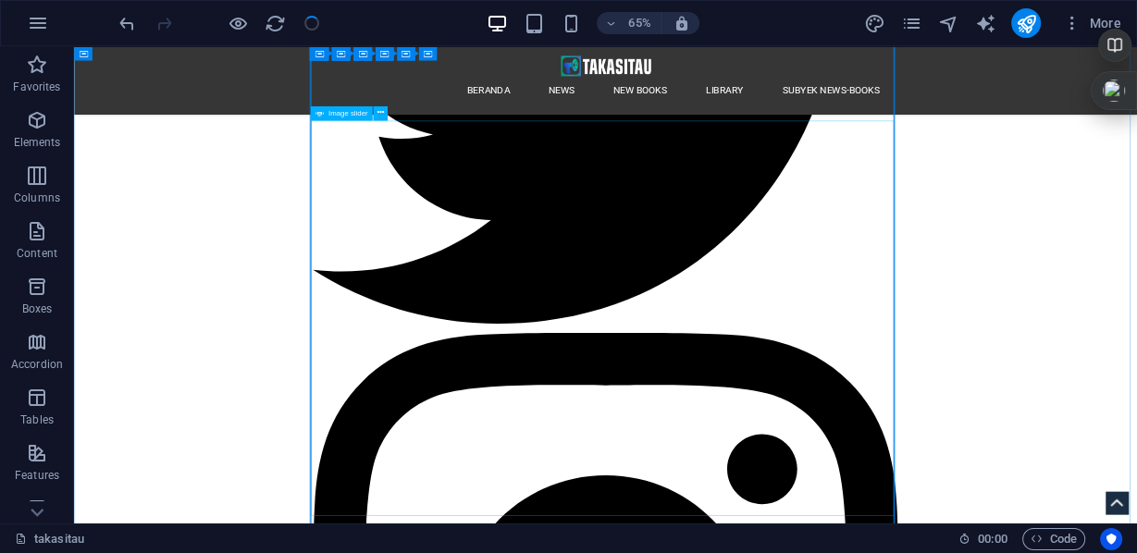
scroll to position [2732, 0]
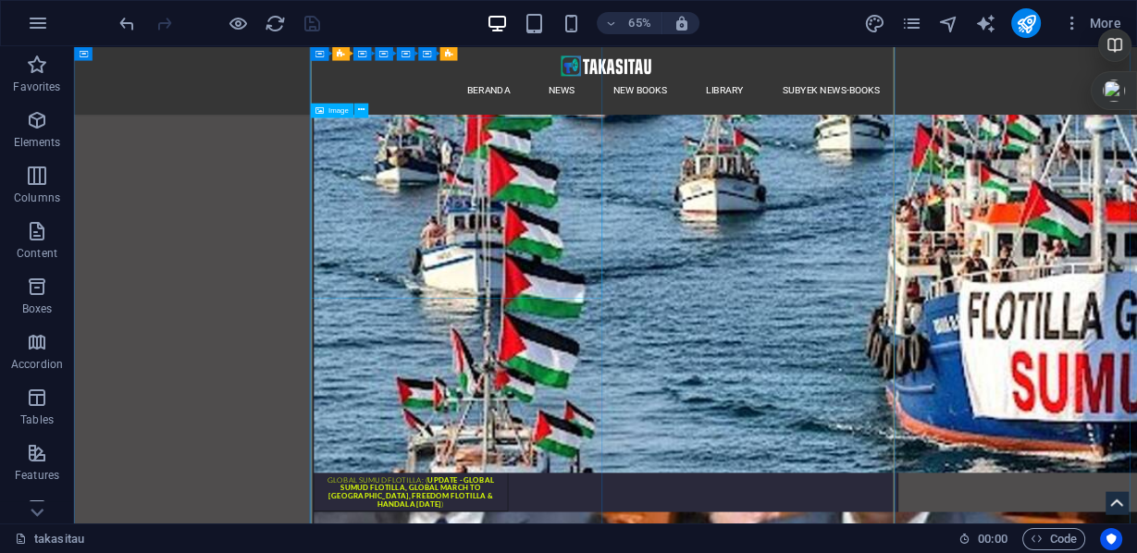
scroll to position [8432, 0]
